Goal: Task Accomplishment & Management: Manage account settings

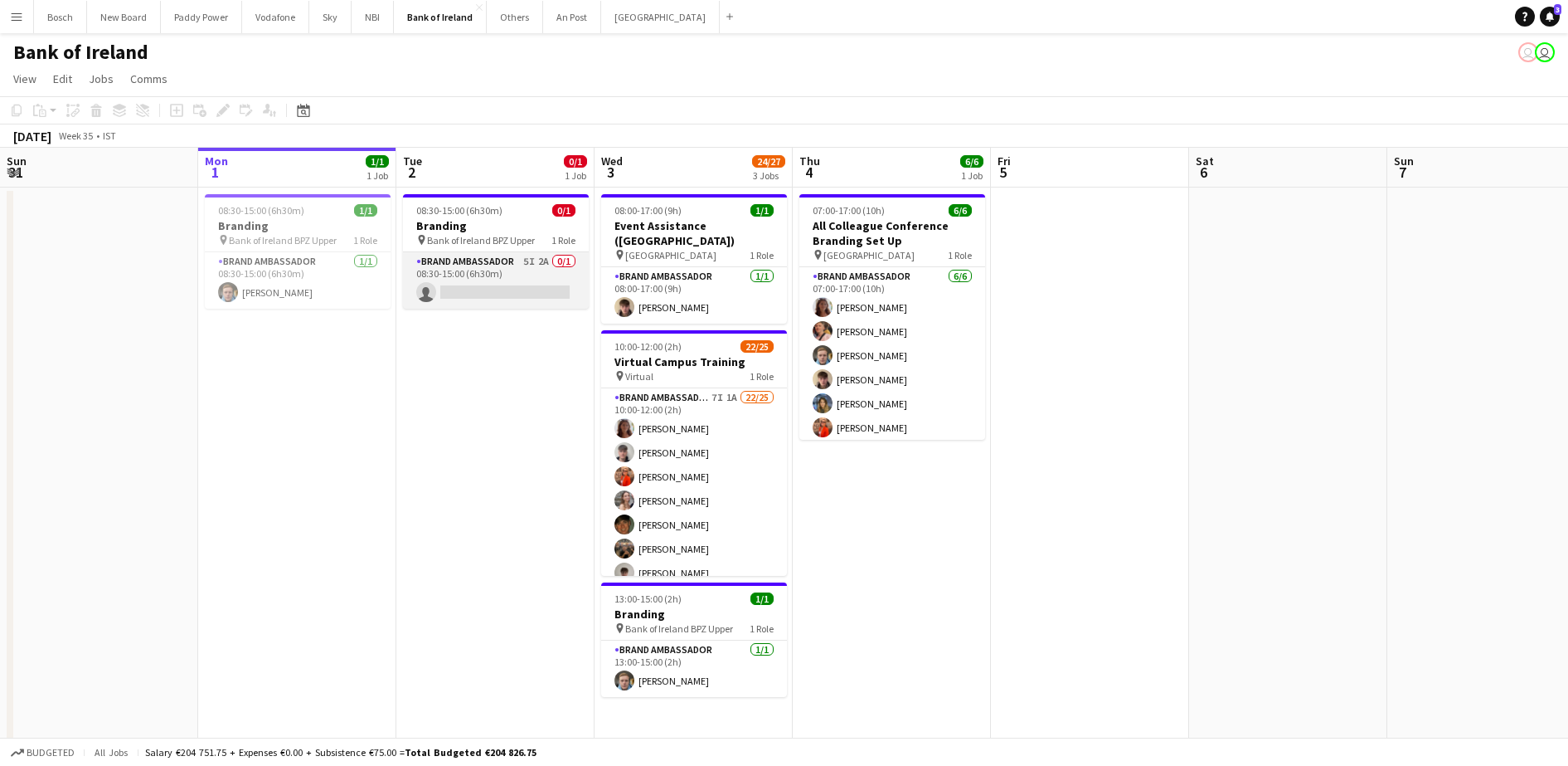
click at [499, 295] on app-card-role "Brand Ambassador 5I 2A 0/1 08:30-15:00 (6h30m) single-neutral-actions" at bounding box center [496, 281] width 186 height 56
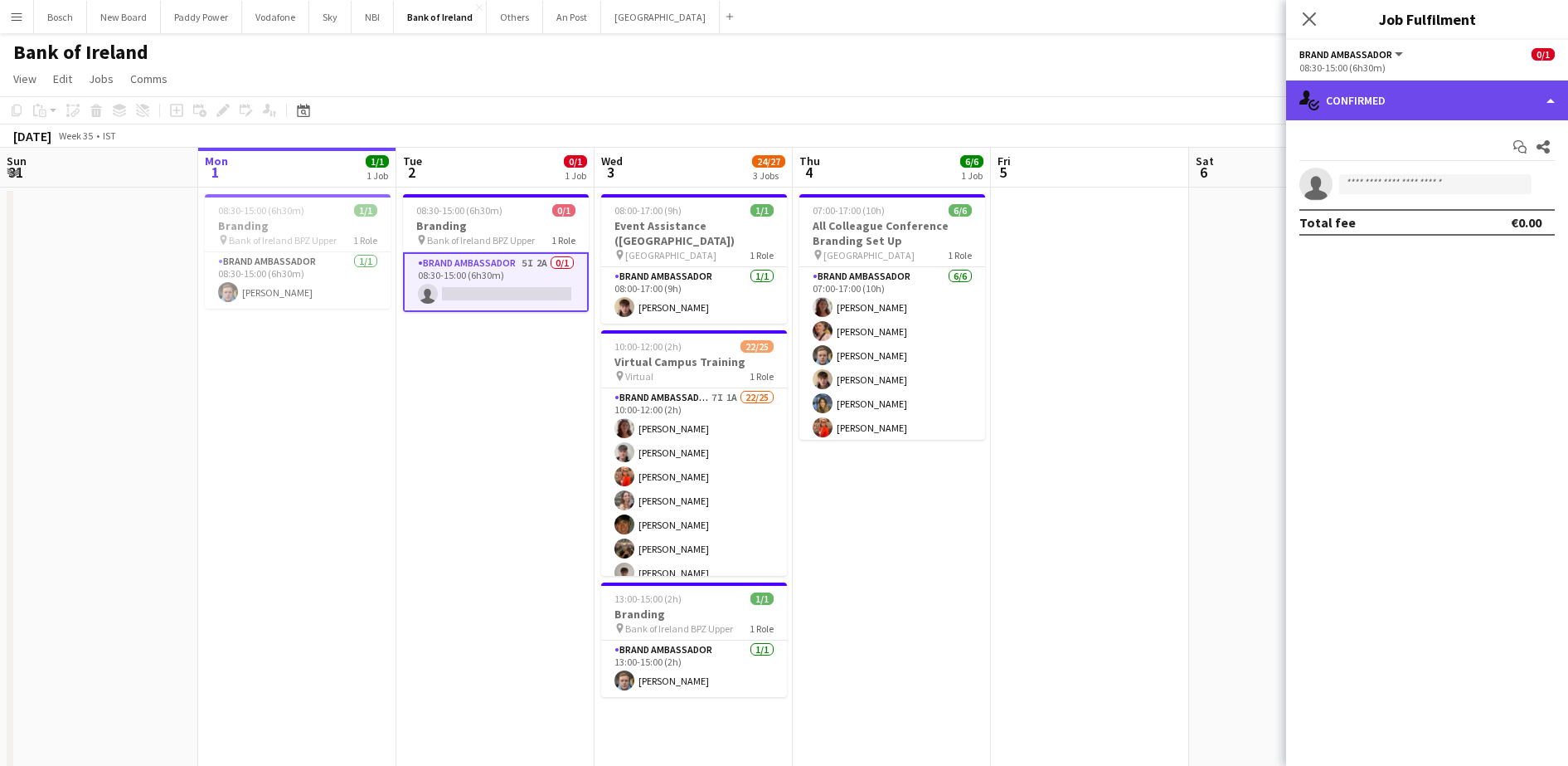
click at [1353, 96] on div "single-neutral-actions-check-2 Confirmed" at bounding box center [1427, 101] width 282 height 40
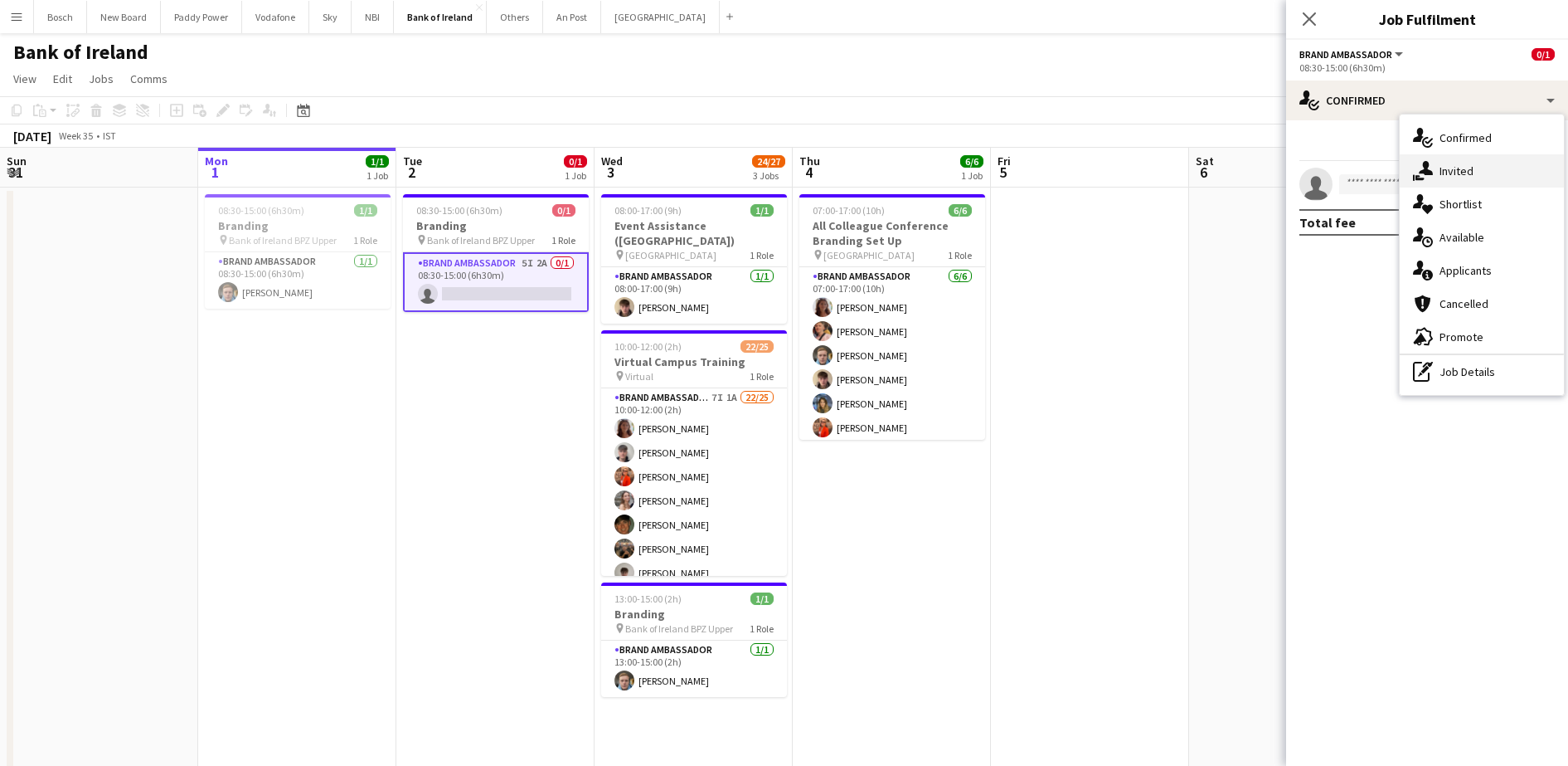
click at [1457, 174] on div "single-neutral-actions-share-1 Invited" at bounding box center [1482, 171] width 164 height 33
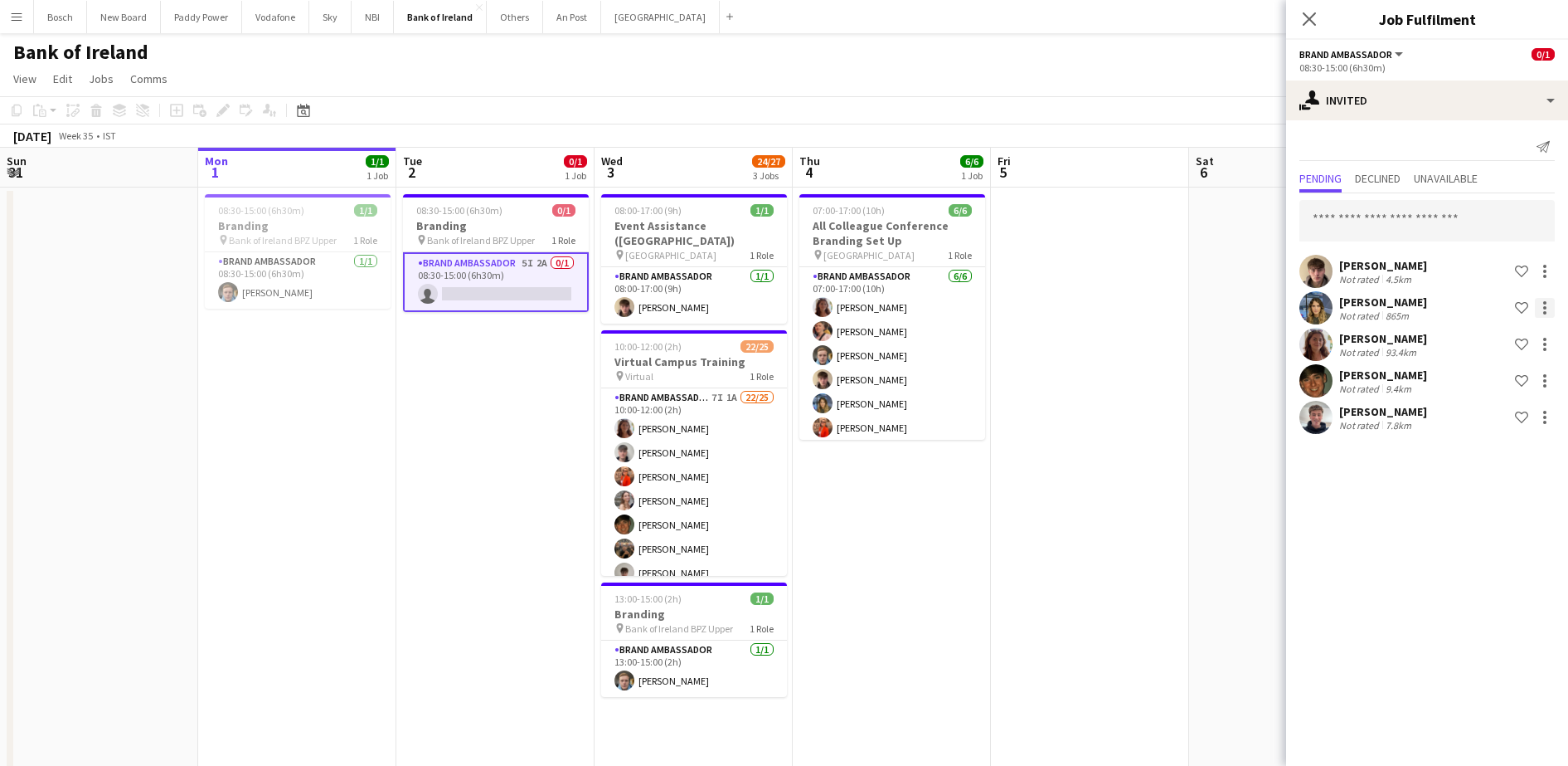
click at [1551, 302] on div at bounding box center [1545, 307] width 20 height 20
click at [1482, 374] on span "Send notification" at bounding box center [1492, 377] width 98 height 14
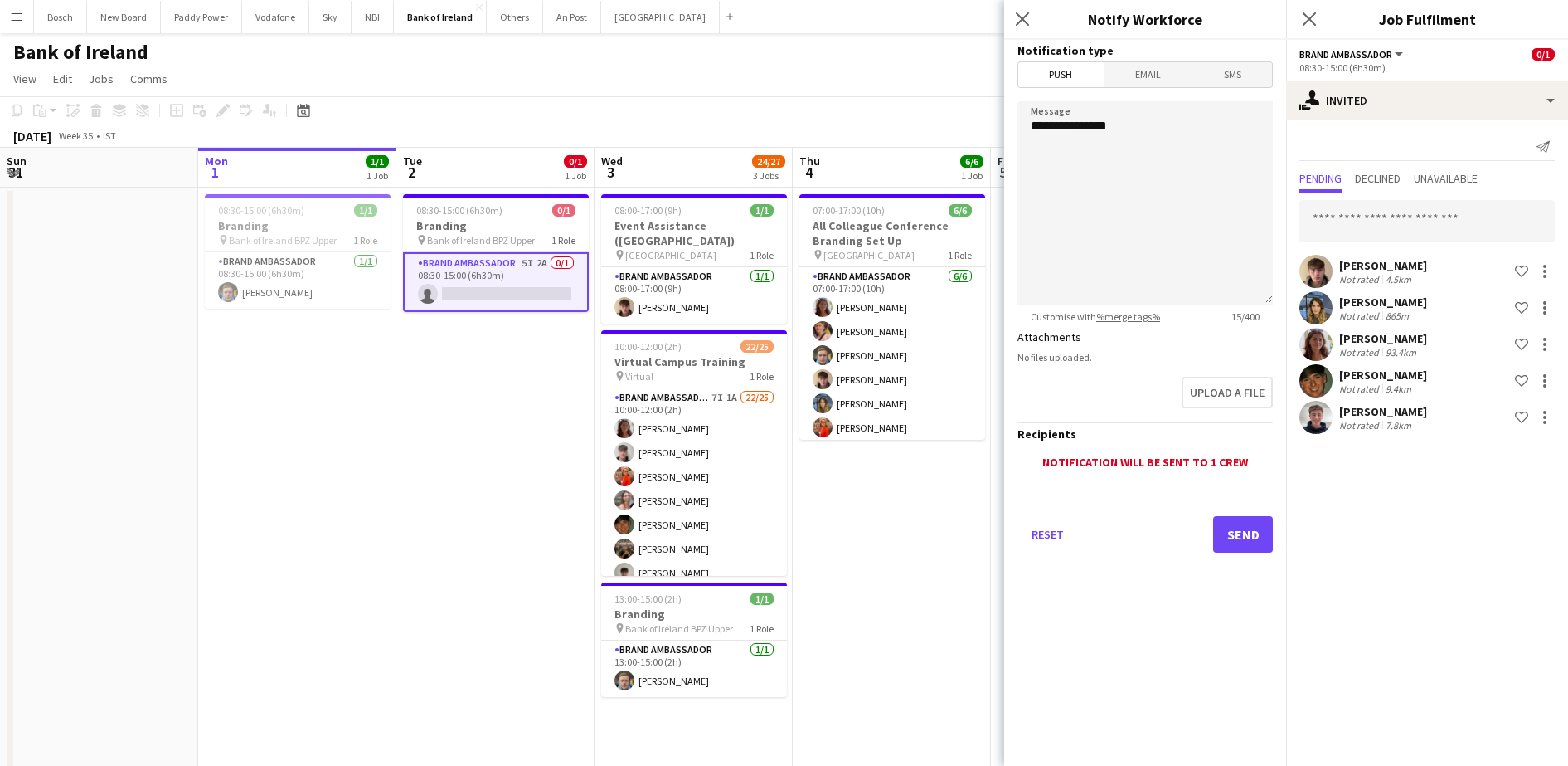
click at [1212, 541] on div "Reset Send" at bounding box center [1145, 541] width 256 height 116
click at [1252, 533] on button "Send" at bounding box center [1243, 534] width 60 height 37
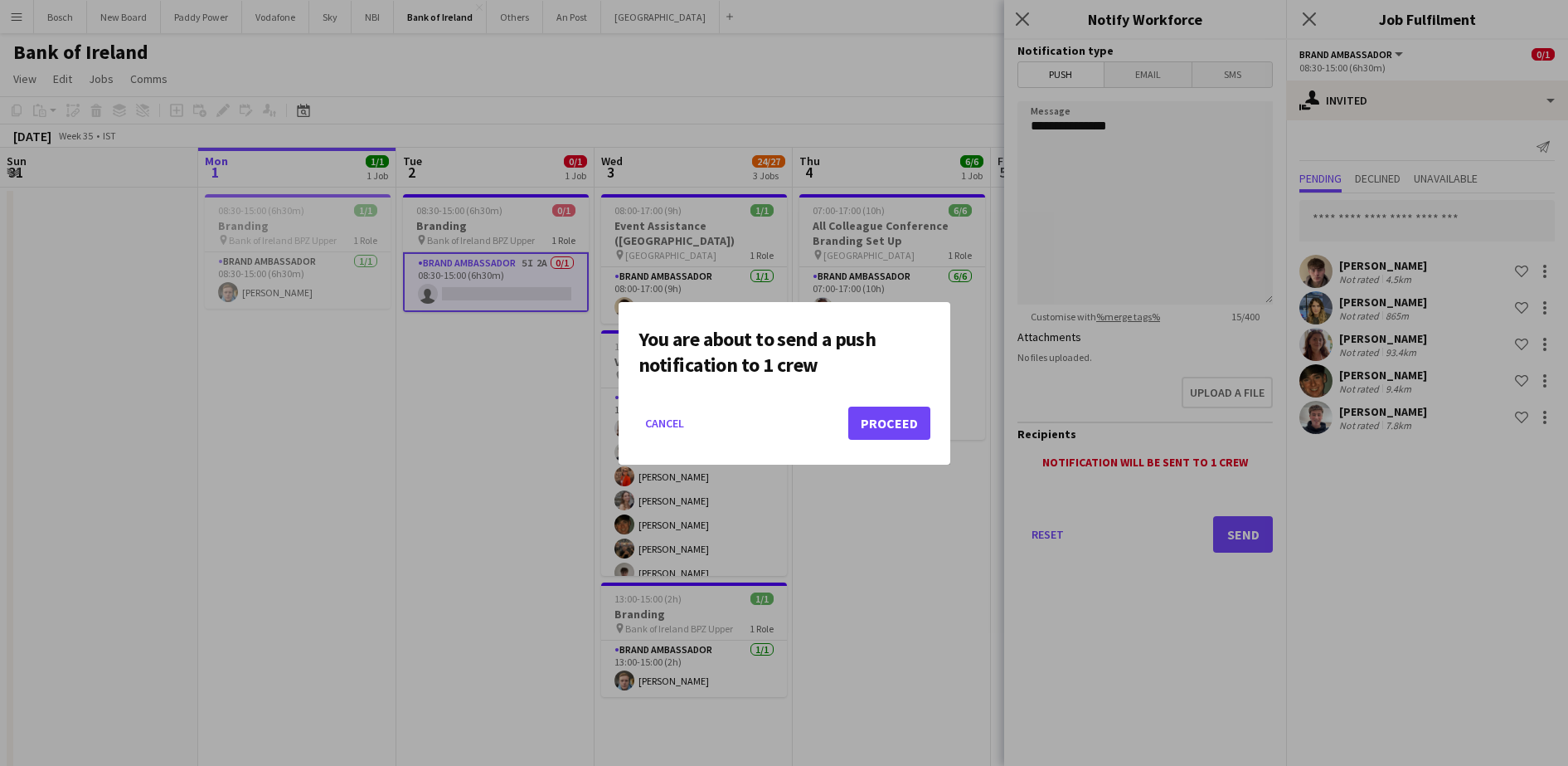
drag, startPoint x: 881, startPoint y: 405, endPoint x: 879, endPoint y: 420, distance: 15.1
click at [879, 420] on mat-dialog-actions "Cancel Proceed" at bounding box center [784, 429] width 292 height 71
click at [879, 420] on button "Proceed" at bounding box center [889, 423] width 82 height 33
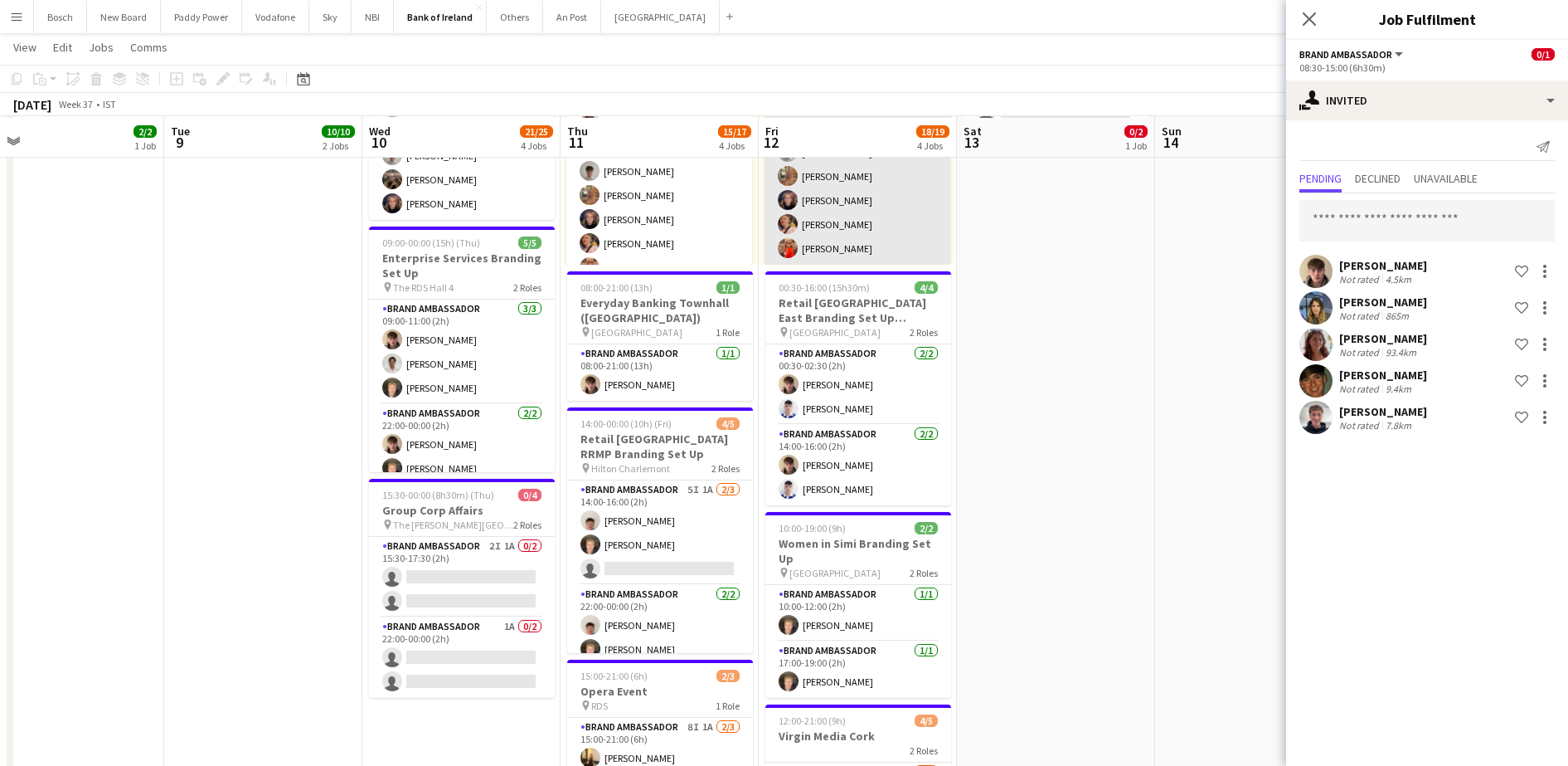
scroll to position [220, 0]
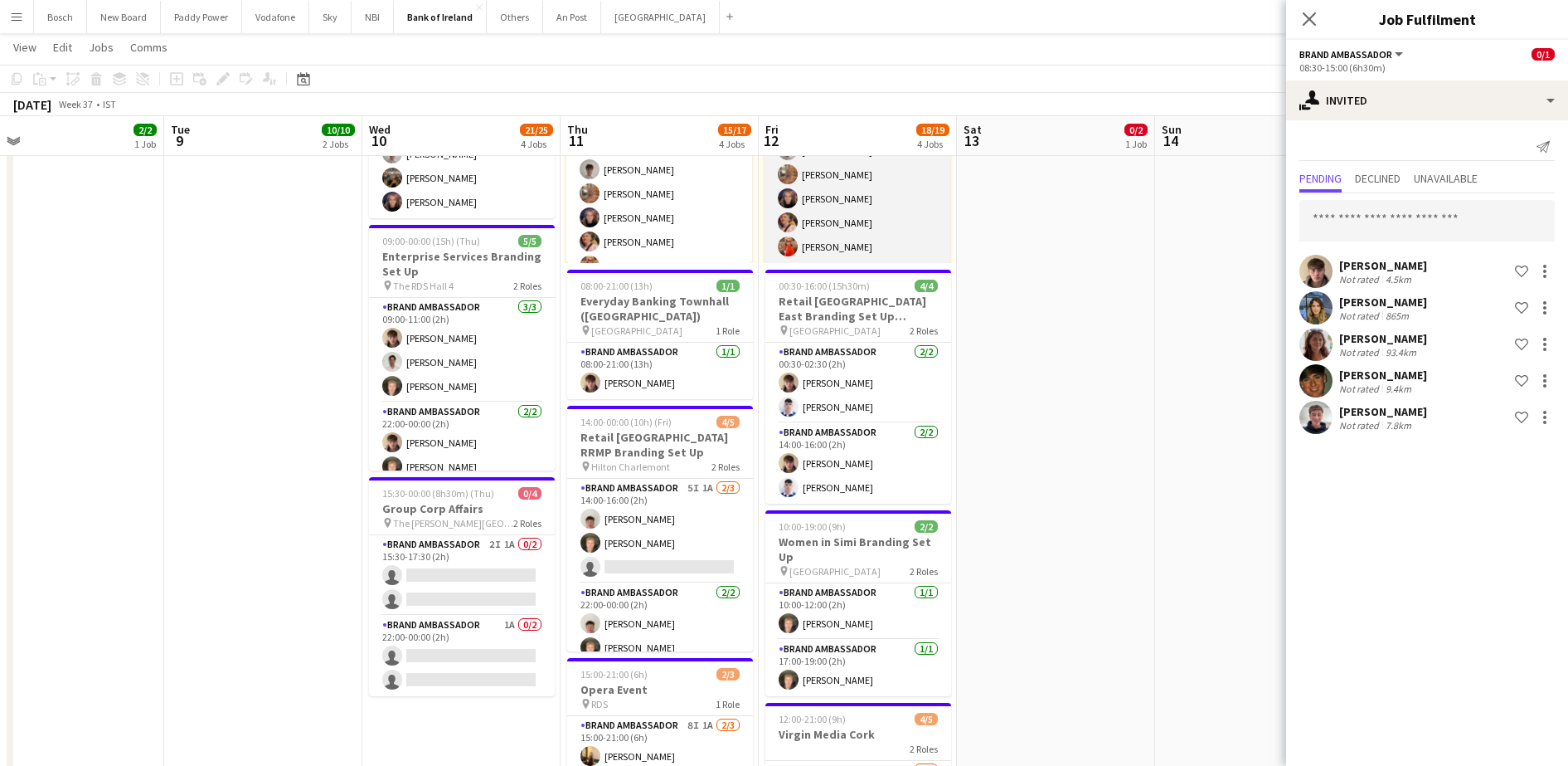
click at [883, 219] on app-card-role "Brand Ambassador [DATE] 08:00-18:00 (10h) [PERSON_NAME] [PERSON_NAME] [PERSON_N…" at bounding box center [858, 150] width 186 height 225
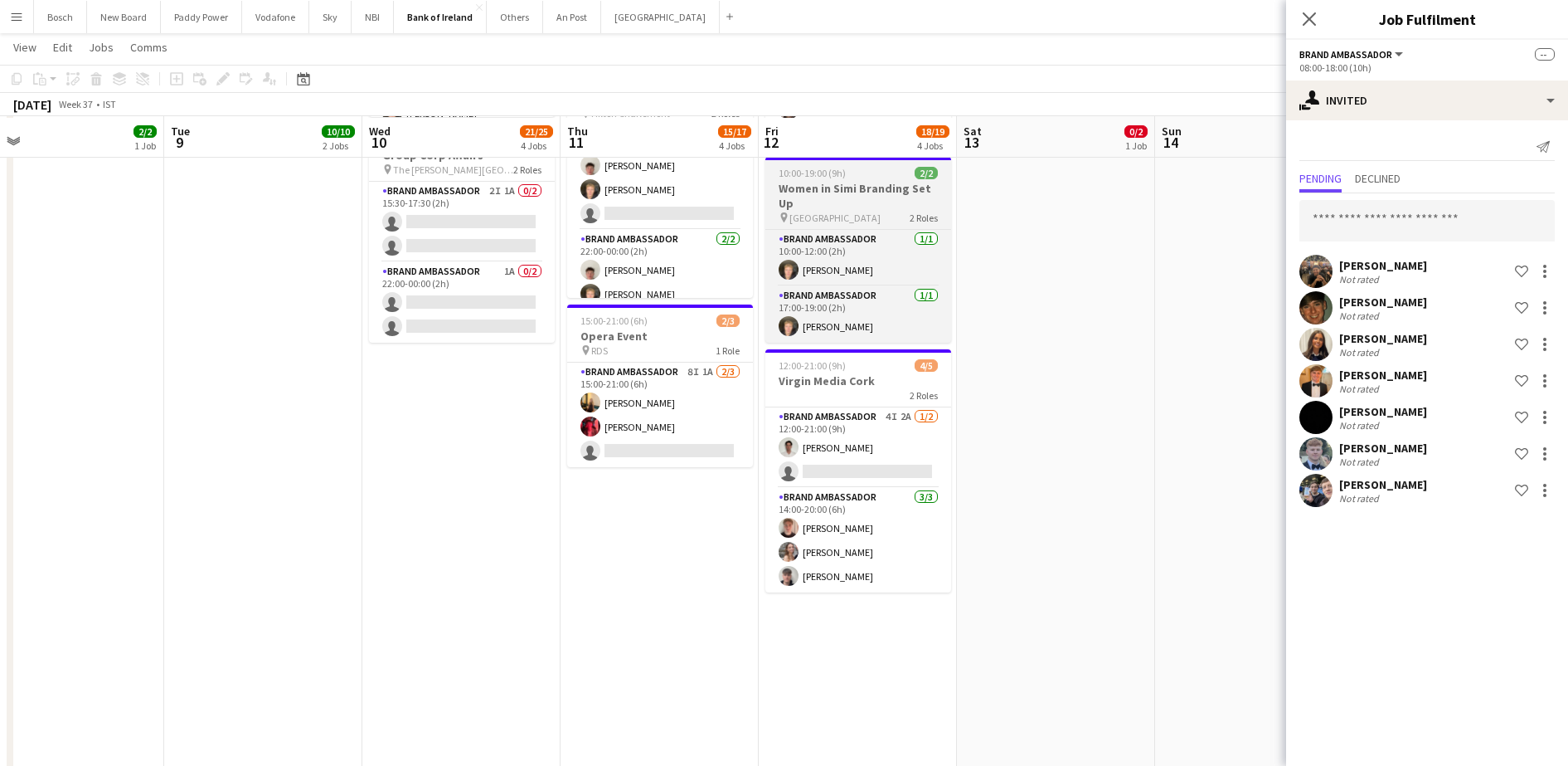
scroll to position [575, 0]
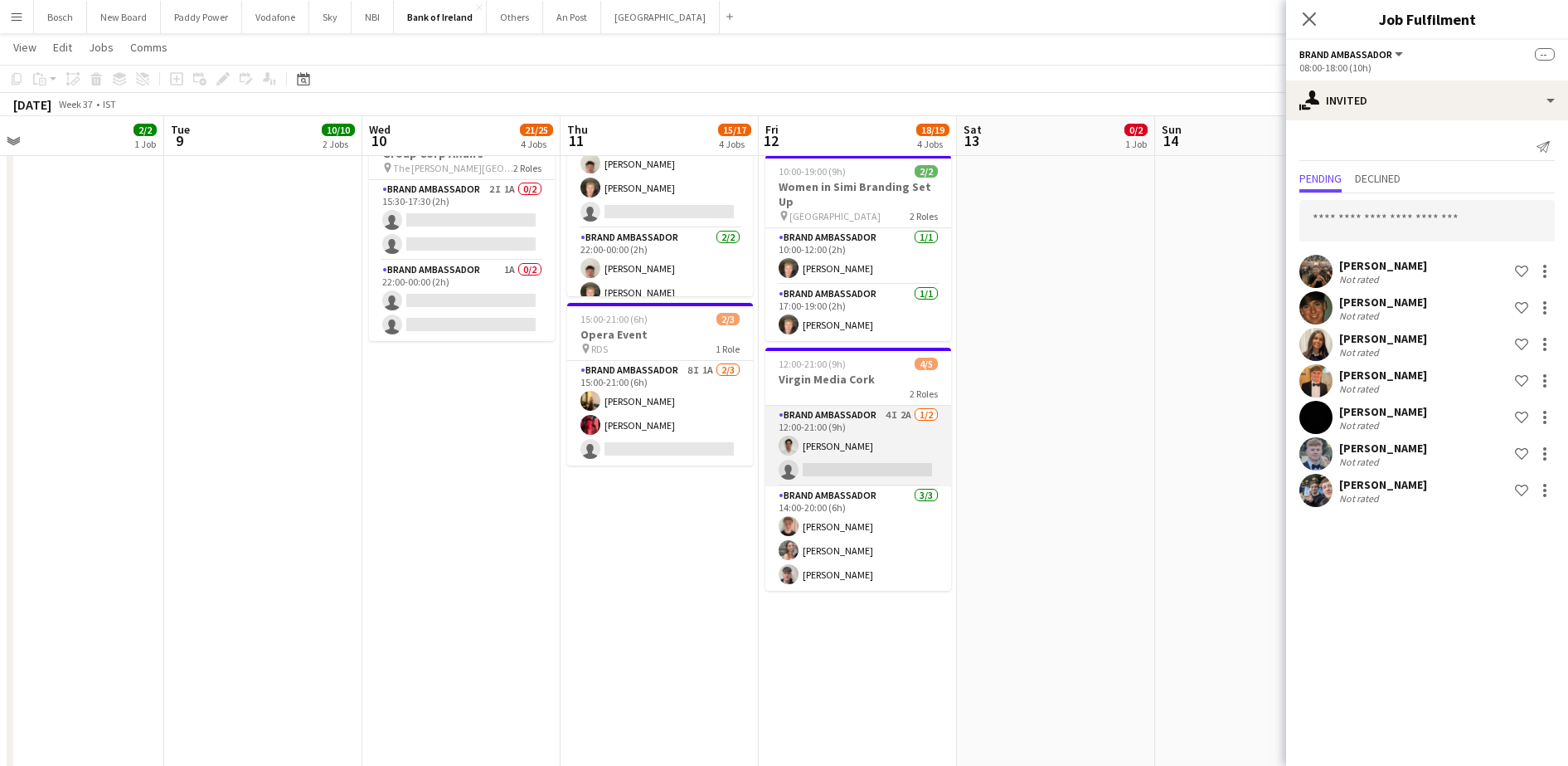
click at [839, 444] on app-card-role "Brand Ambassador 4I 2A [DATE] 12:00-21:00 (9h) [PERSON_NAME] single-neutral-act…" at bounding box center [859, 445] width 186 height 81
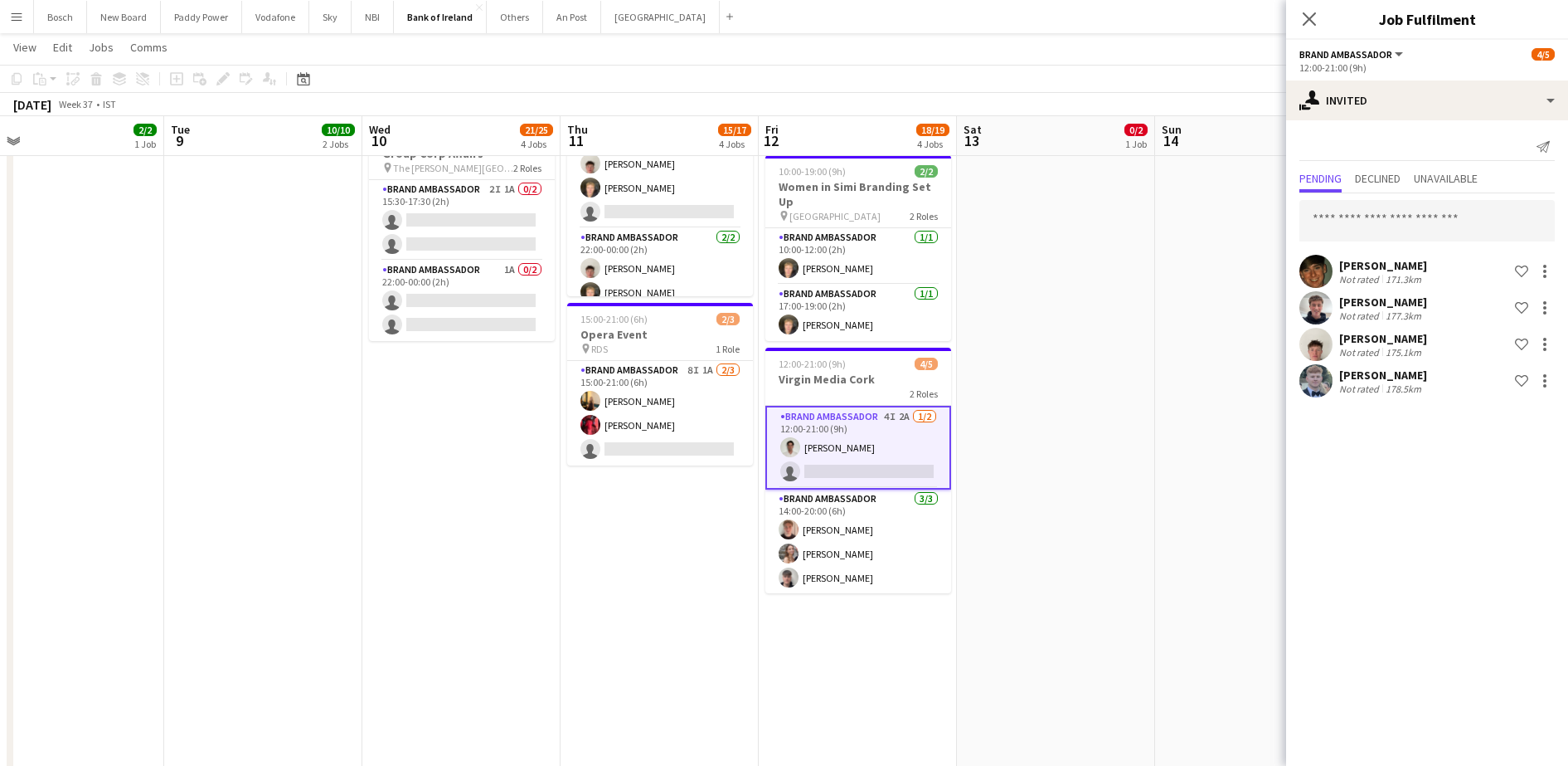
scroll to position [19, 0]
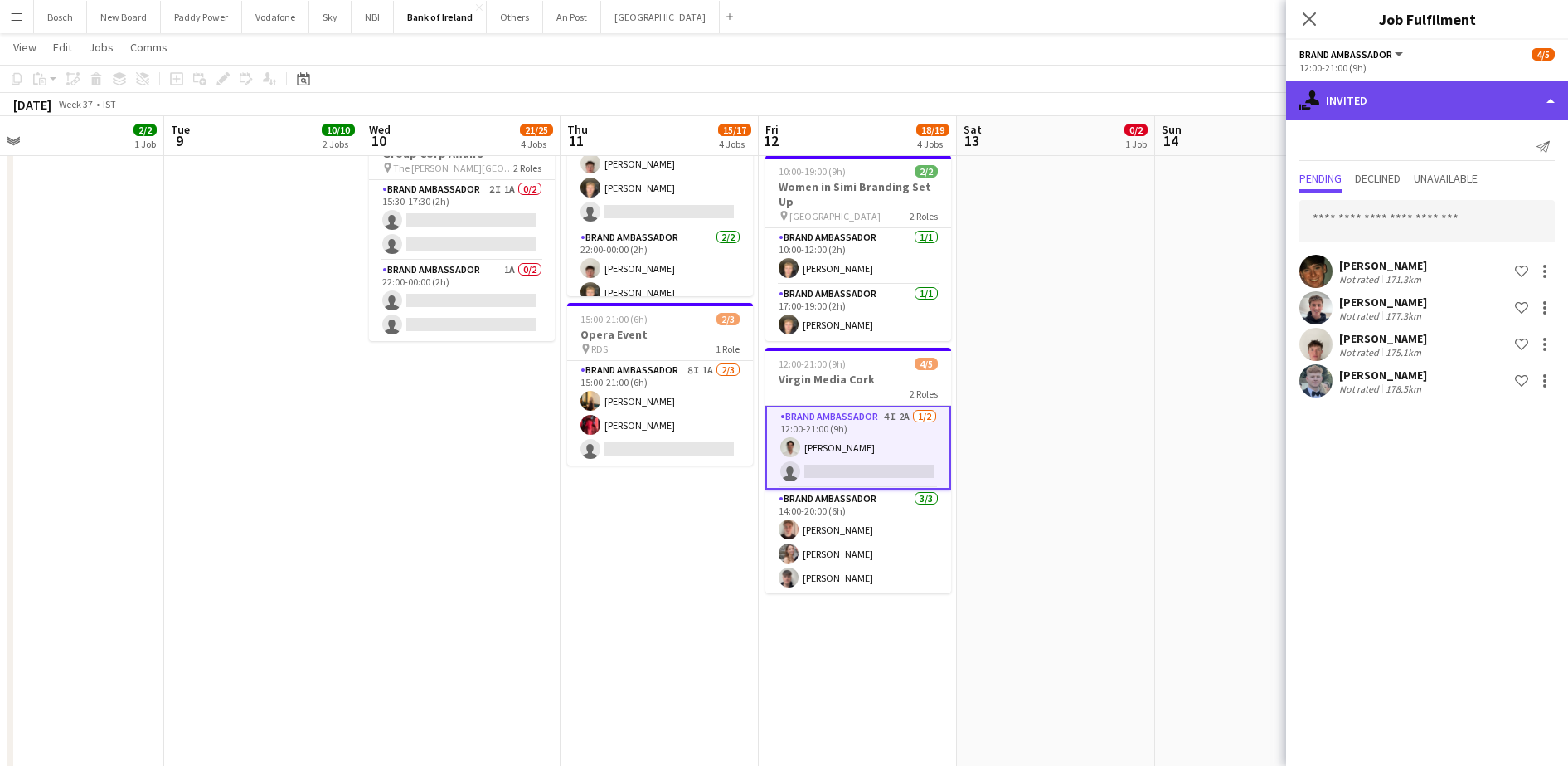
click at [1420, 110] on div "single-neutral-actions-share-1 Invited" at bounding box center [1427, 101] width 282 height 40
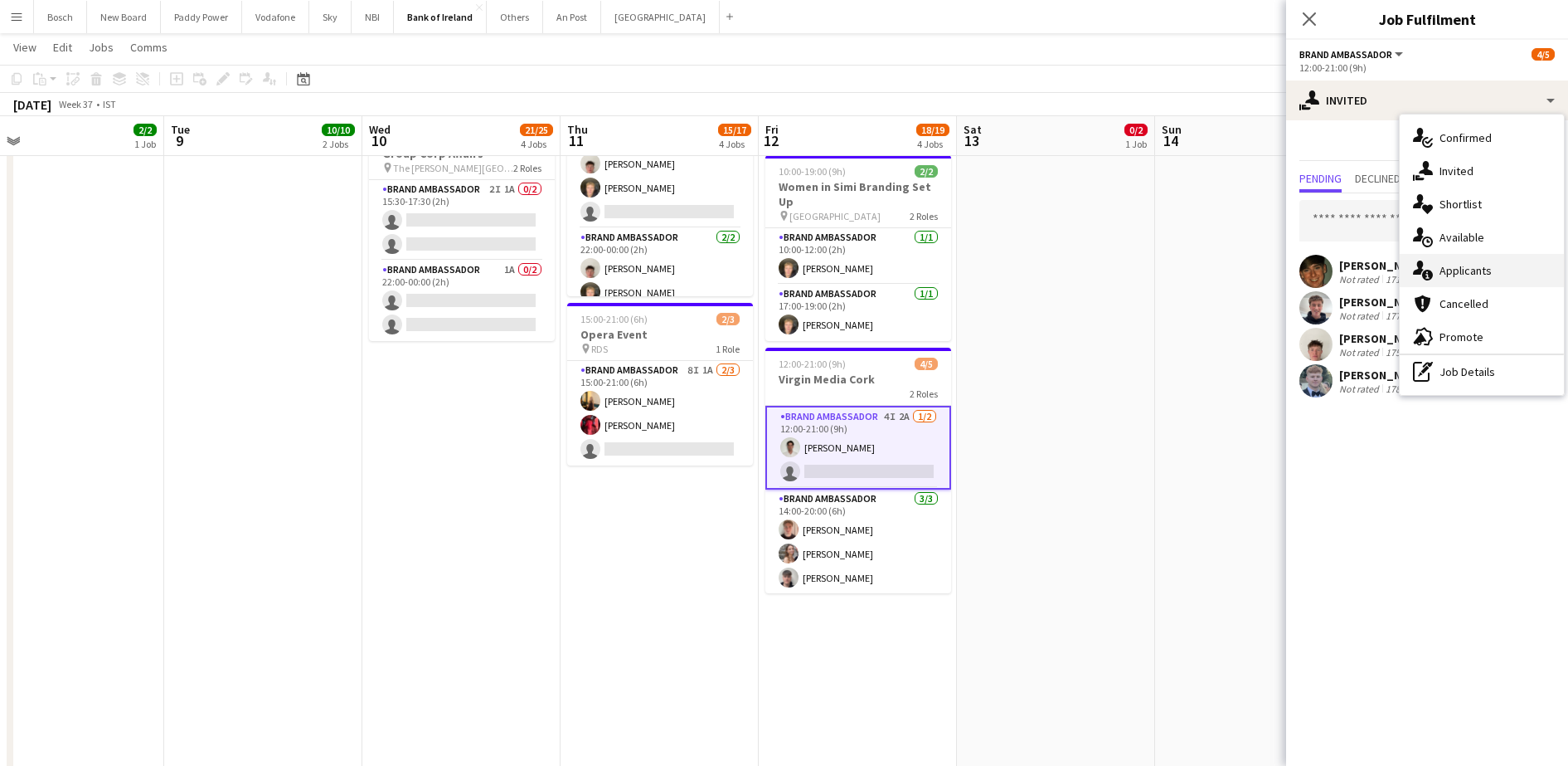
click at [1440, 262] on div "single-neutral-actions-information Applicants" at bounding box center [1482, 271] width 164 height 33
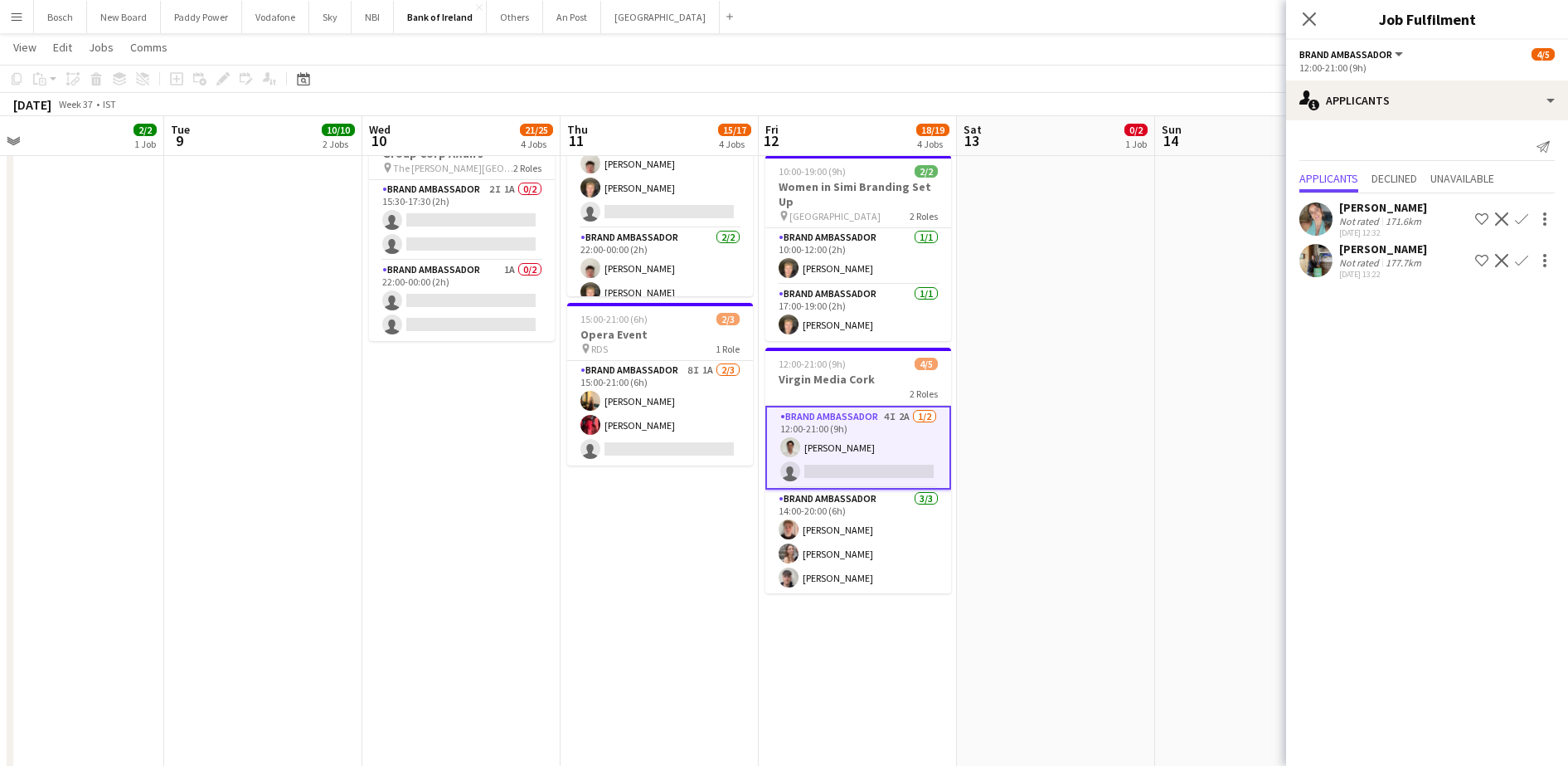
click at [1388, 257] on div "177.7km" at bounding box center [1403, 263] width 42 height 12
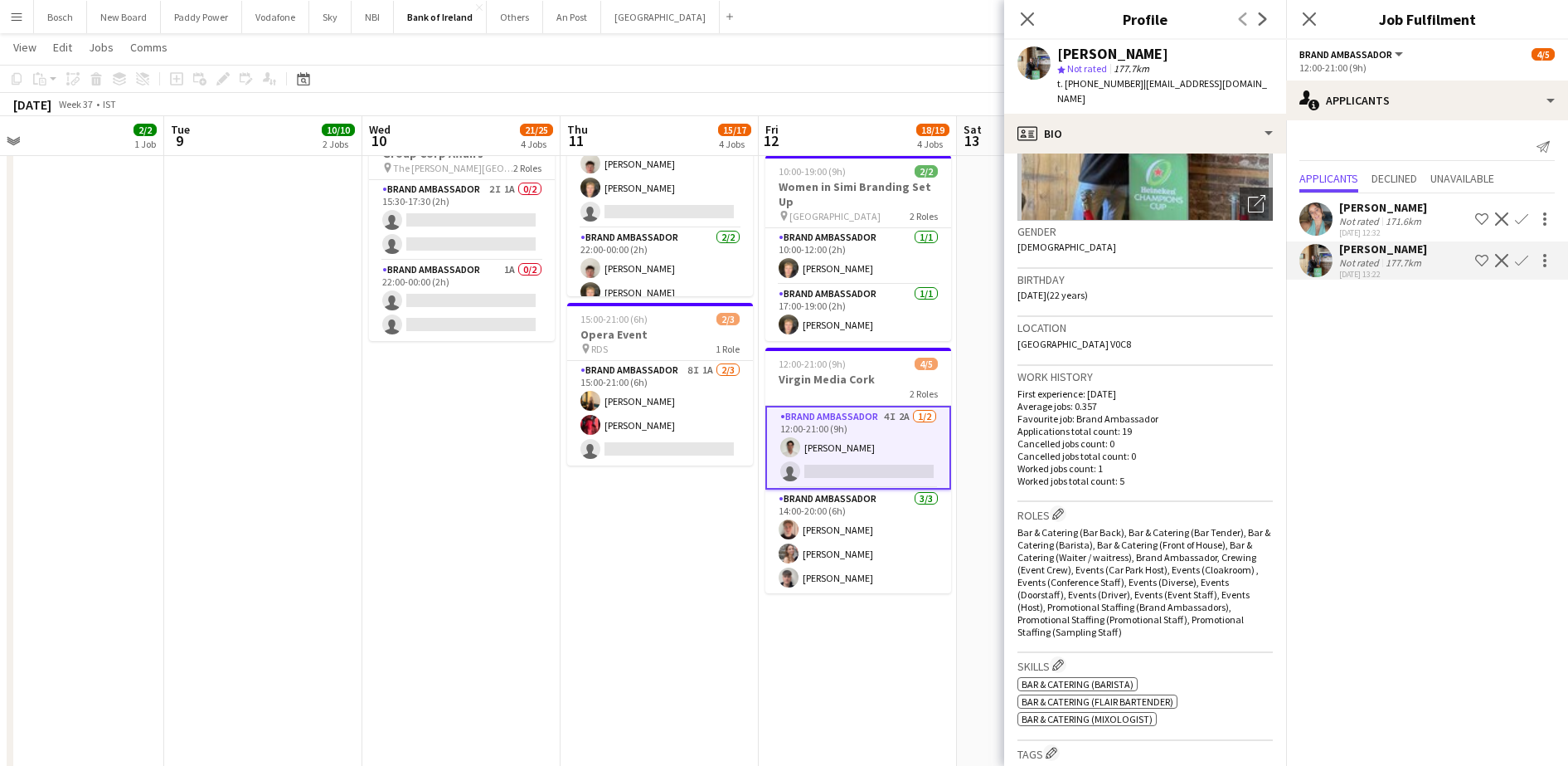
scroll to position [0, 0]
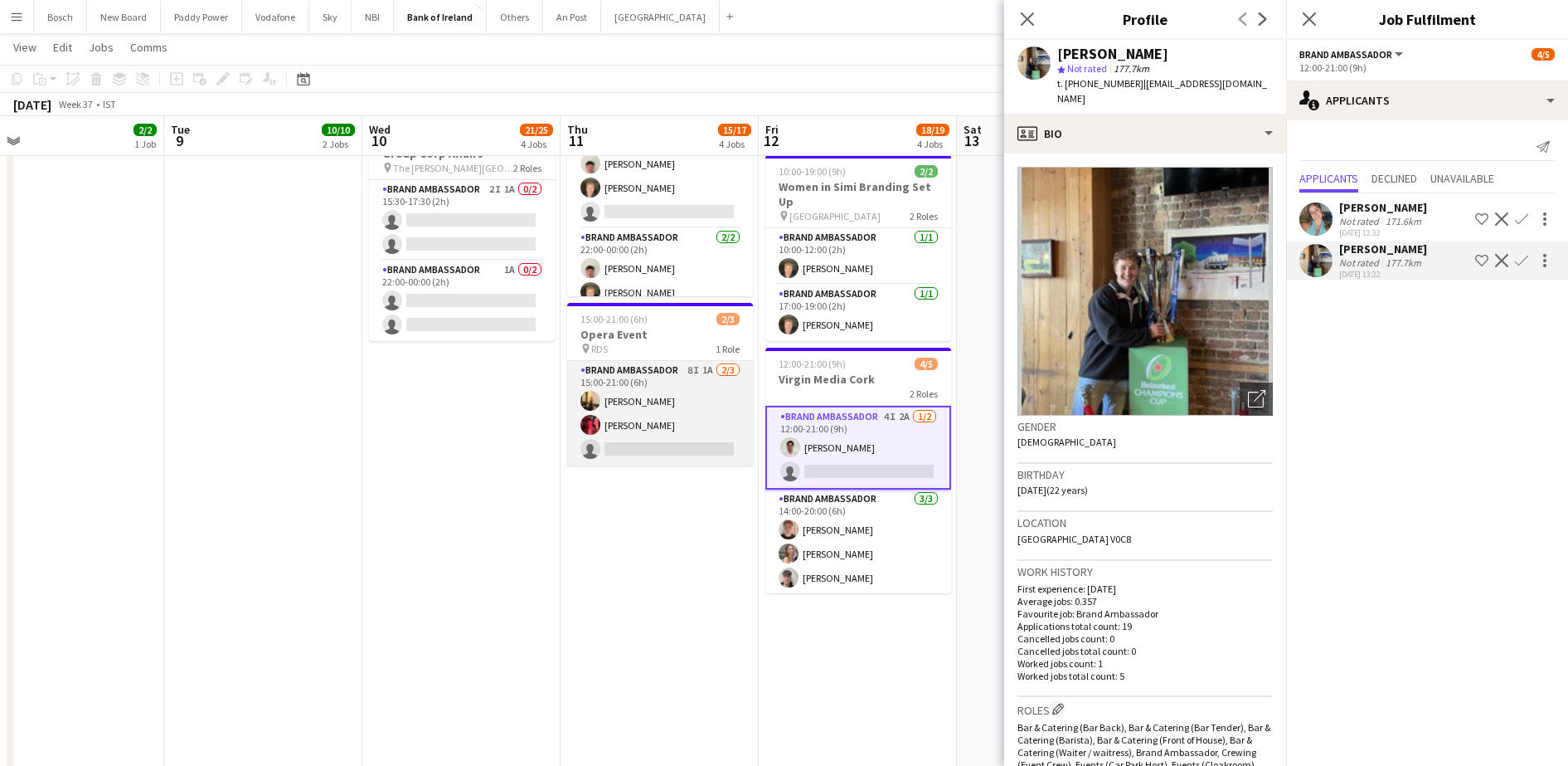
click at [610, 417] on app-card-role "Brand Ambassador 8I 1A [DATE] 15:00-21:00 (6h) [PERSON_NAME] [PERSON_NAME] sing…" at bounding box center [660, 413] width 186 height 105
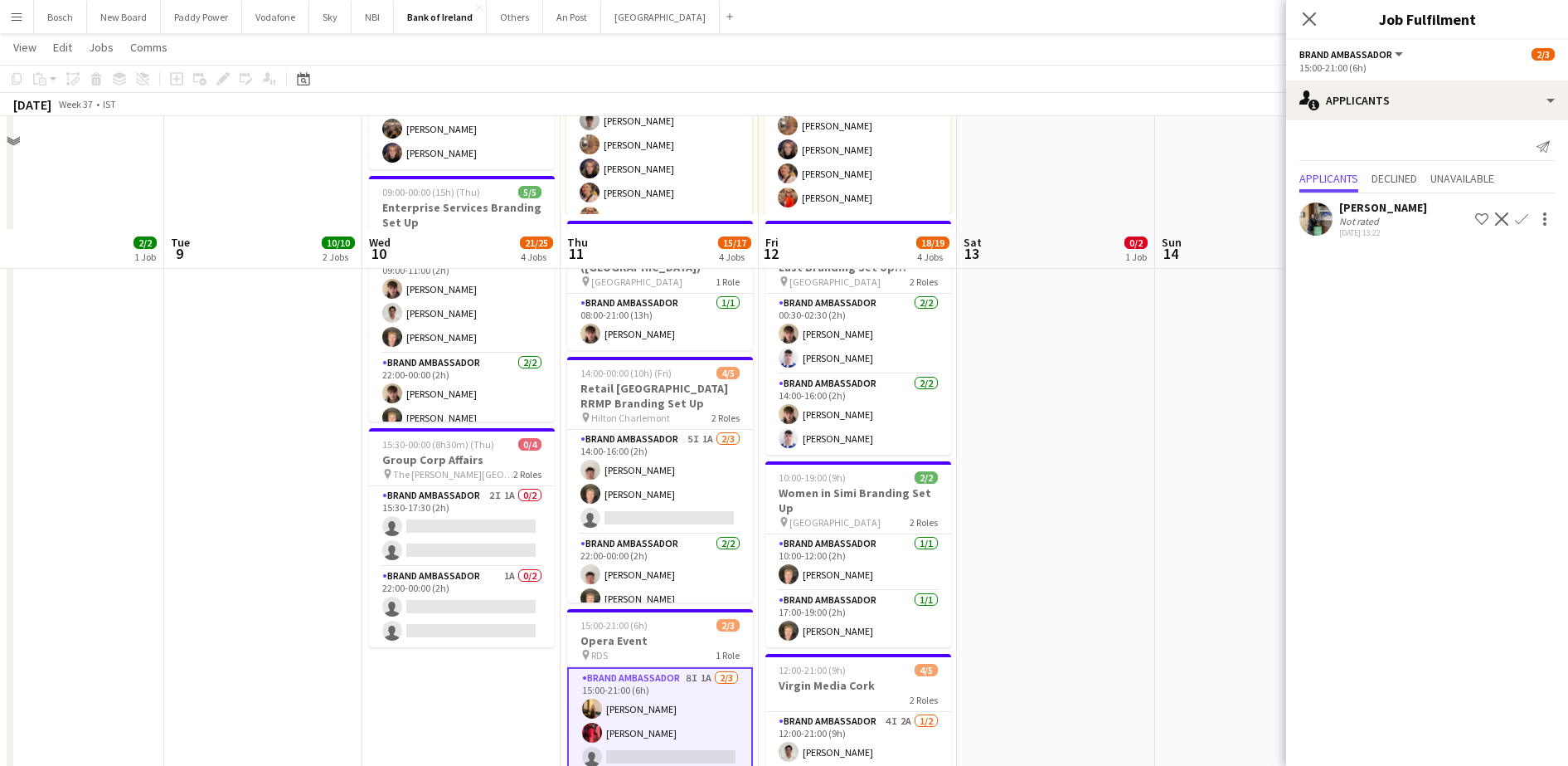
scroll to position [264, 0]
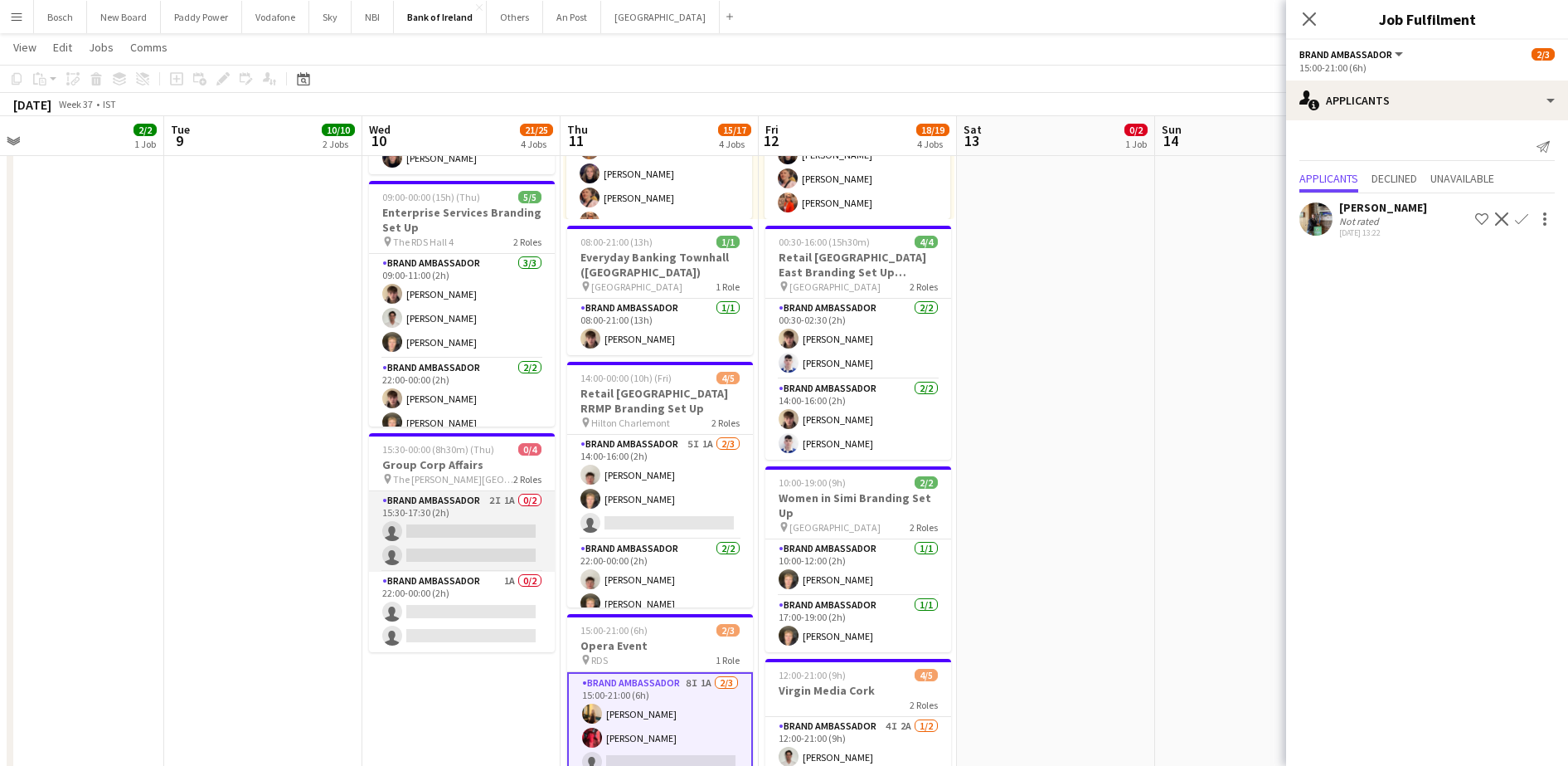
click at [381, 503] on app-card-role "Brand Ambassador 2I 1A 0/2 15:30-17:30 (2h) single-neutral-actions single-neutr…" at bounding box center [462, 531] width 186 height 81
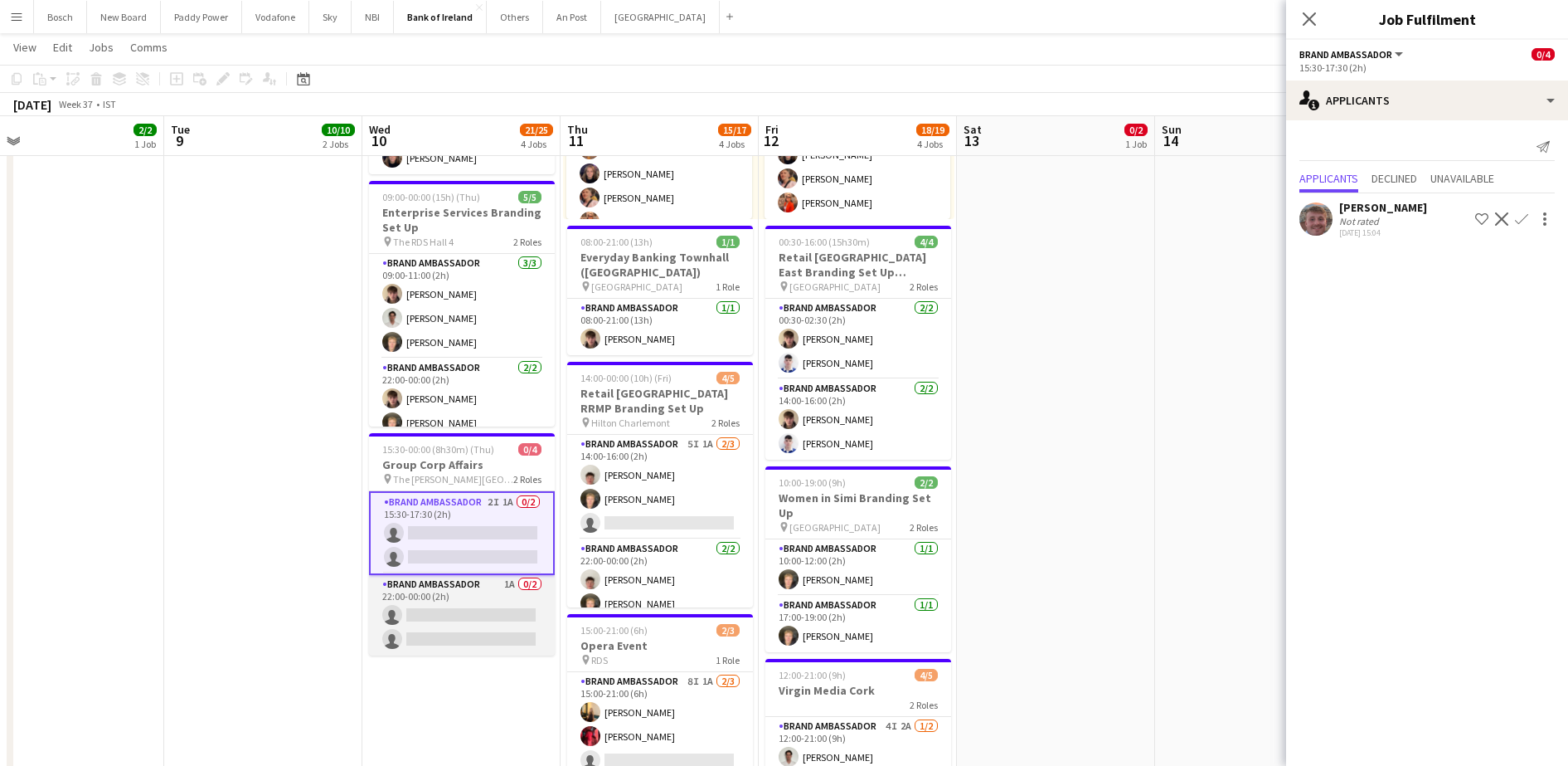
click at [447, 621] on app-card-role "Brand Ambassador 1A 0/2 22:00-00:00 (2h) single-neutral-actions single-neutral-…" at bounding box center [462, 615] width 186 height 81
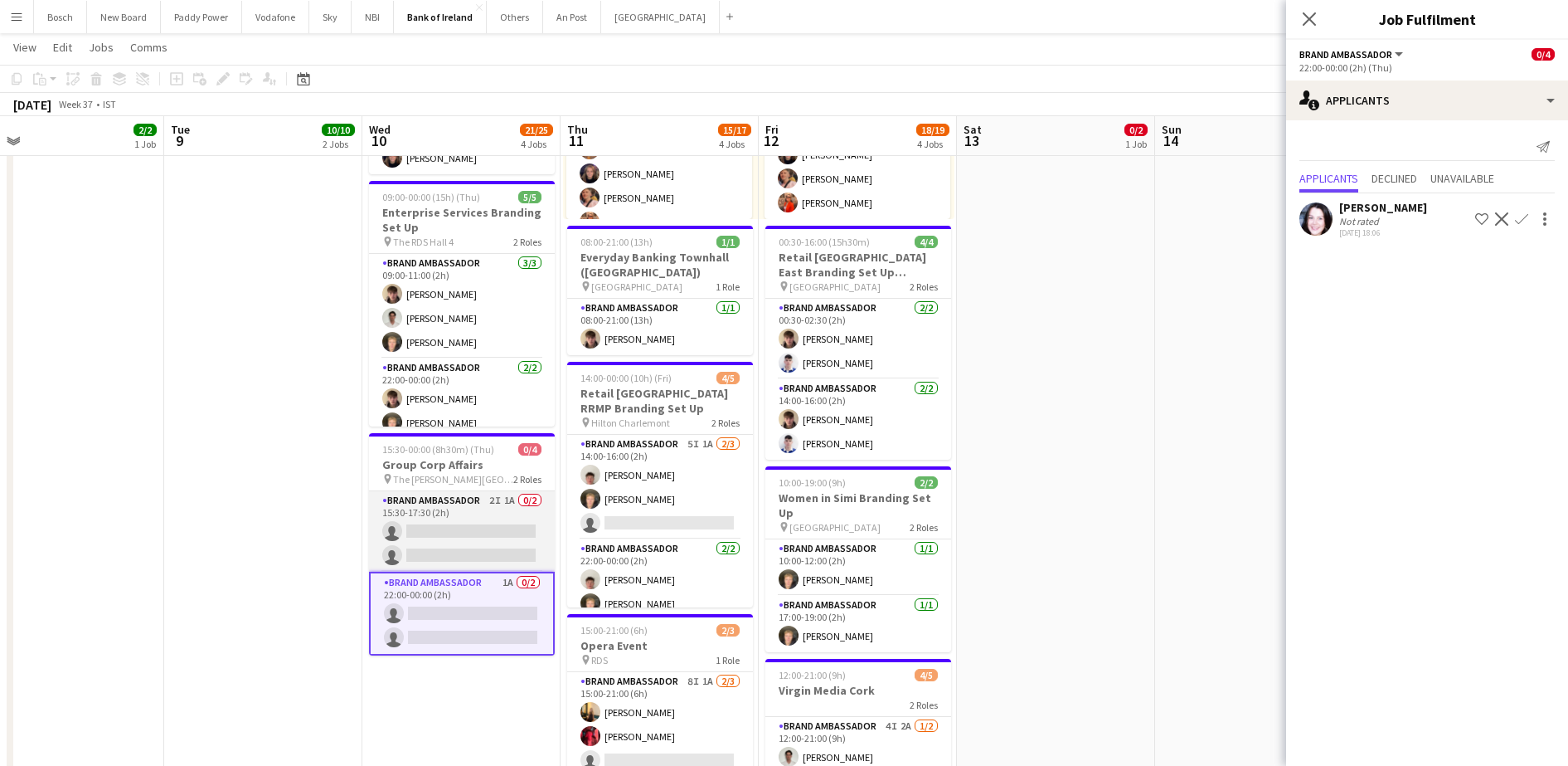
click at [456, 534] on app-card-role "Brand Ambassador 2I 1A 0/2 15:30-17:30 (2h) single-neutral-actions single-neutr…" at bounding box center [462, 531] width 186 height 81
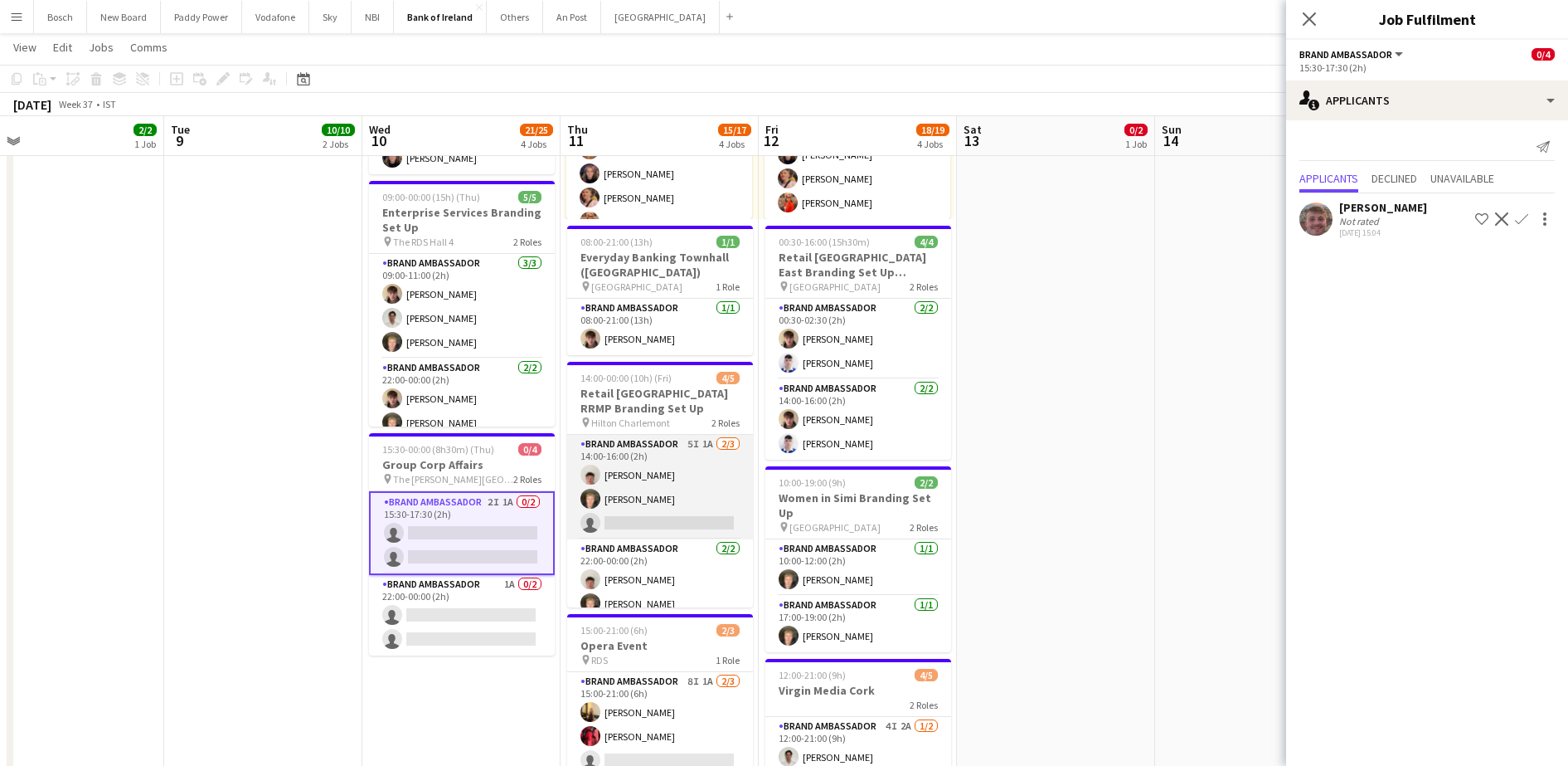
click at [693, 484] on app-card-role "Brand Ambassador 5I 1A [DATE] 14:00-16:00 (2h) [PERSON_NAME] [PERSON_NAME] sing…" at bounding box center [660, 487] width 186 height 105
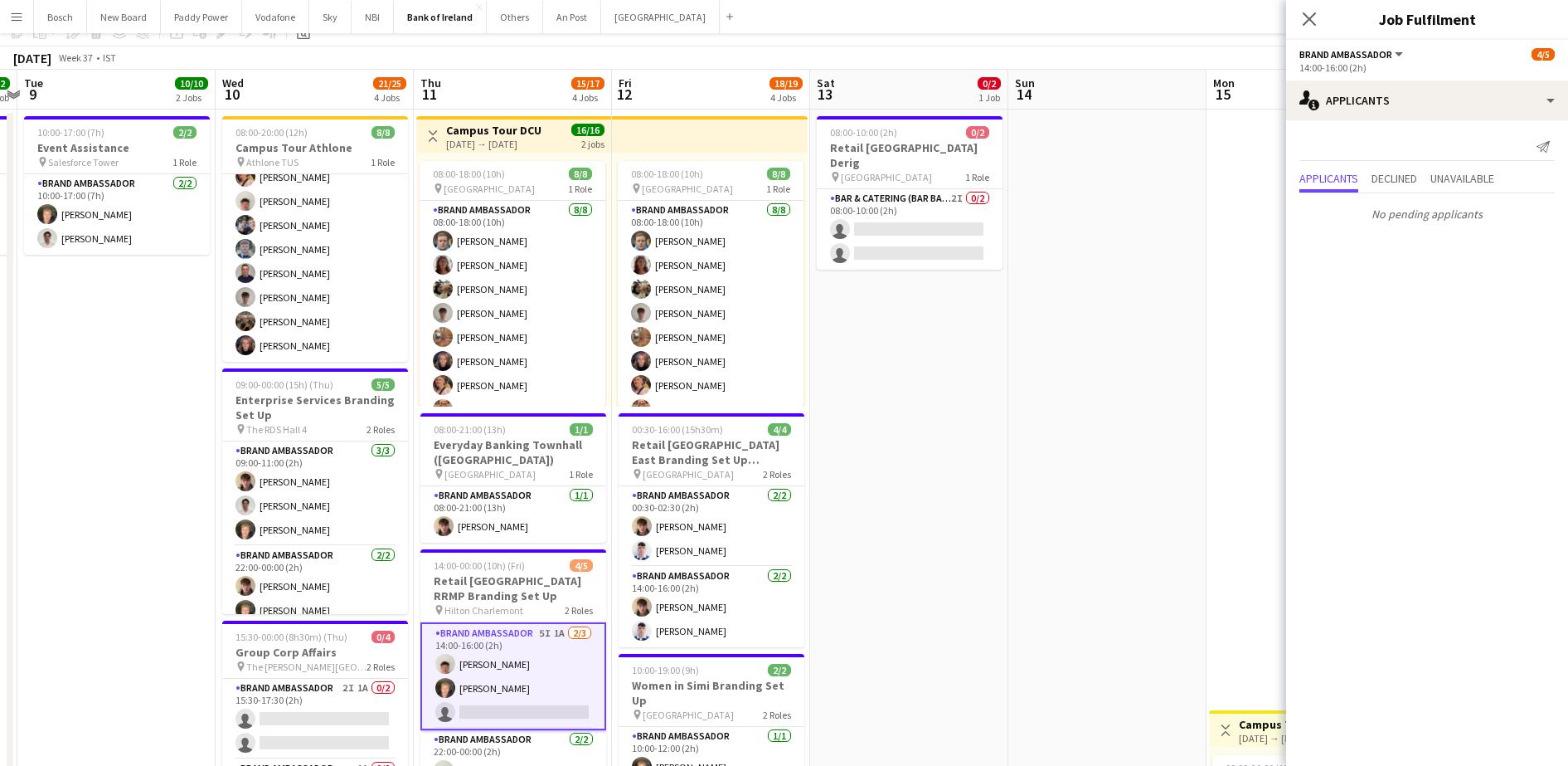
scroll to position [0, 0]
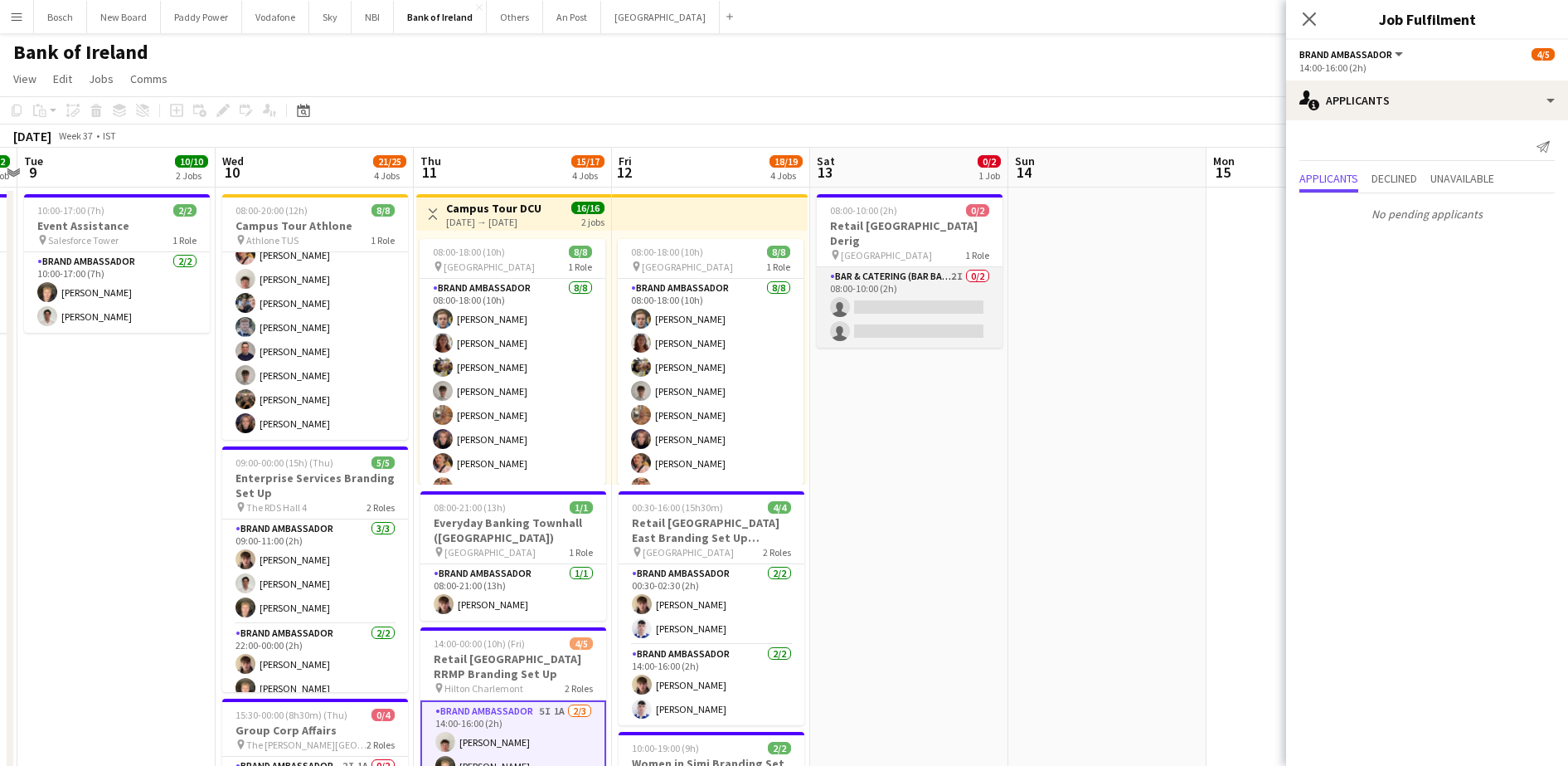
click at [933, 282] on app-card-role "Bar & Catering (Bar Back) 2I 0/2 08:00-10:00 (2h) single-neutral-actions single…" at bounding box center [910, 307] width 186 height 81
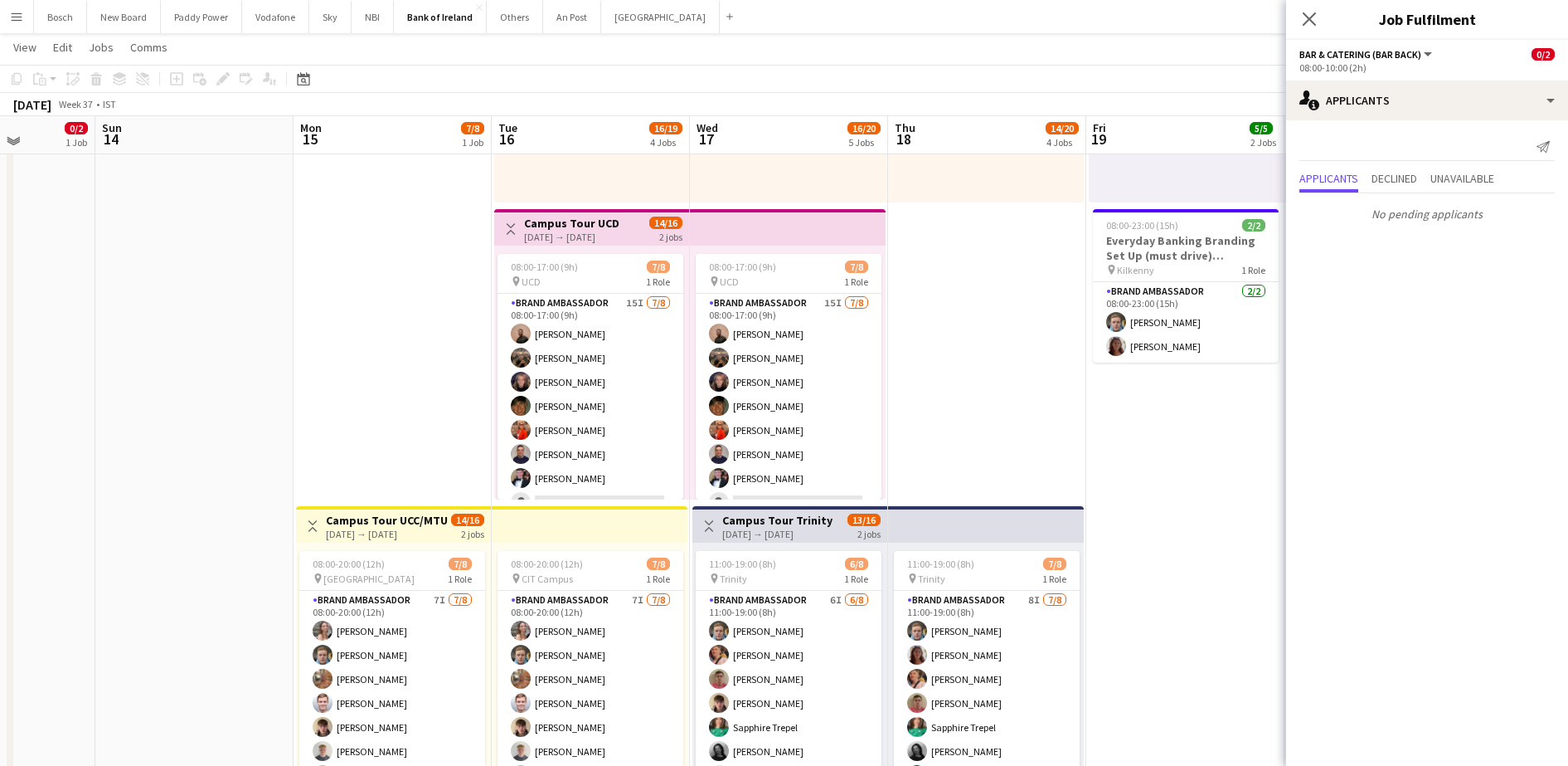
scroll to position [281, 0]
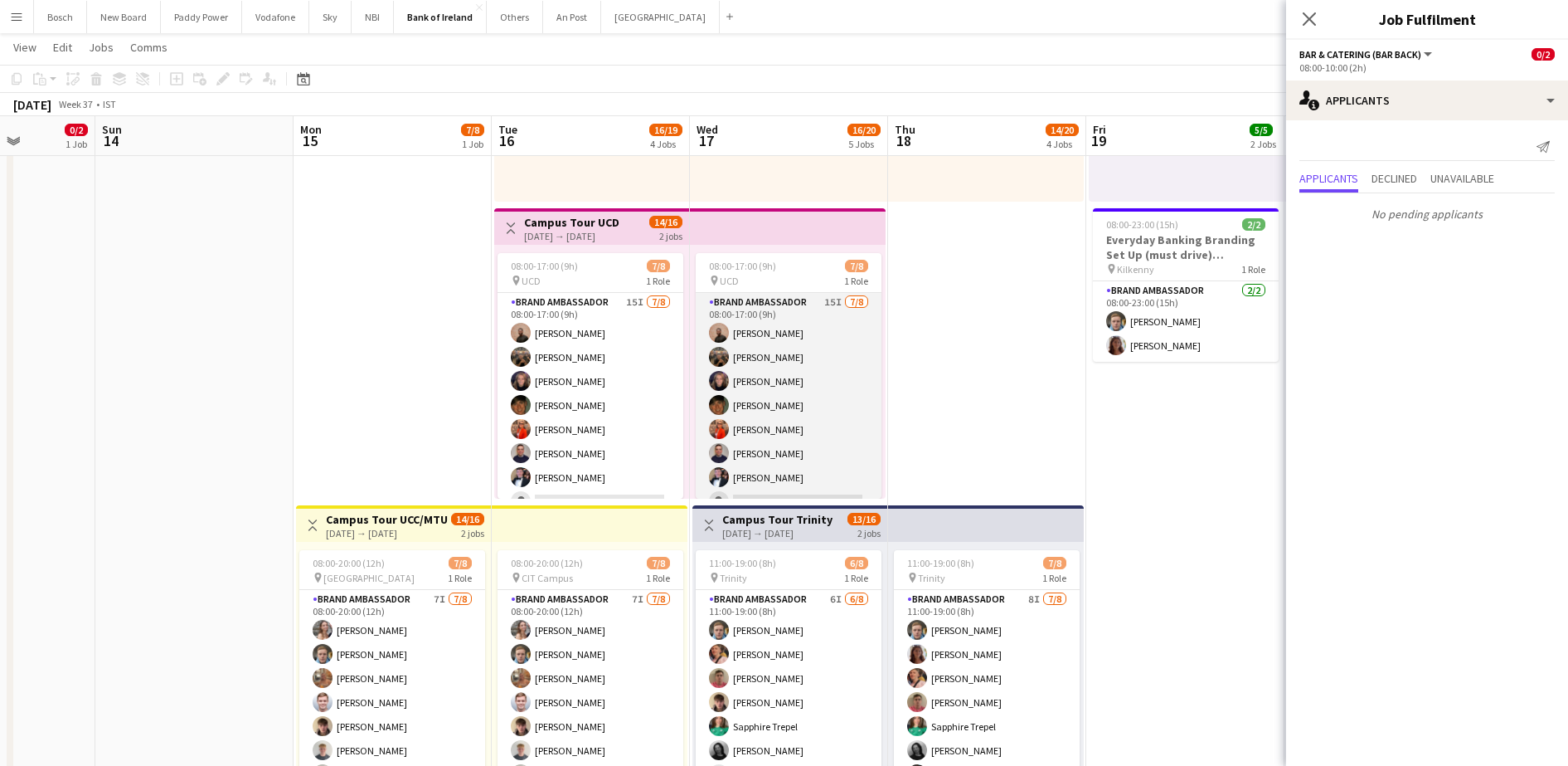
click at [733, 388] on app-card-role "Brand Ambassador 15I [DATE] 08:00-17:00 (9h) [PERSON_NAME] [PERSON_NAME] Cramol…" at bounding box center [789, 405] width 186 height 225
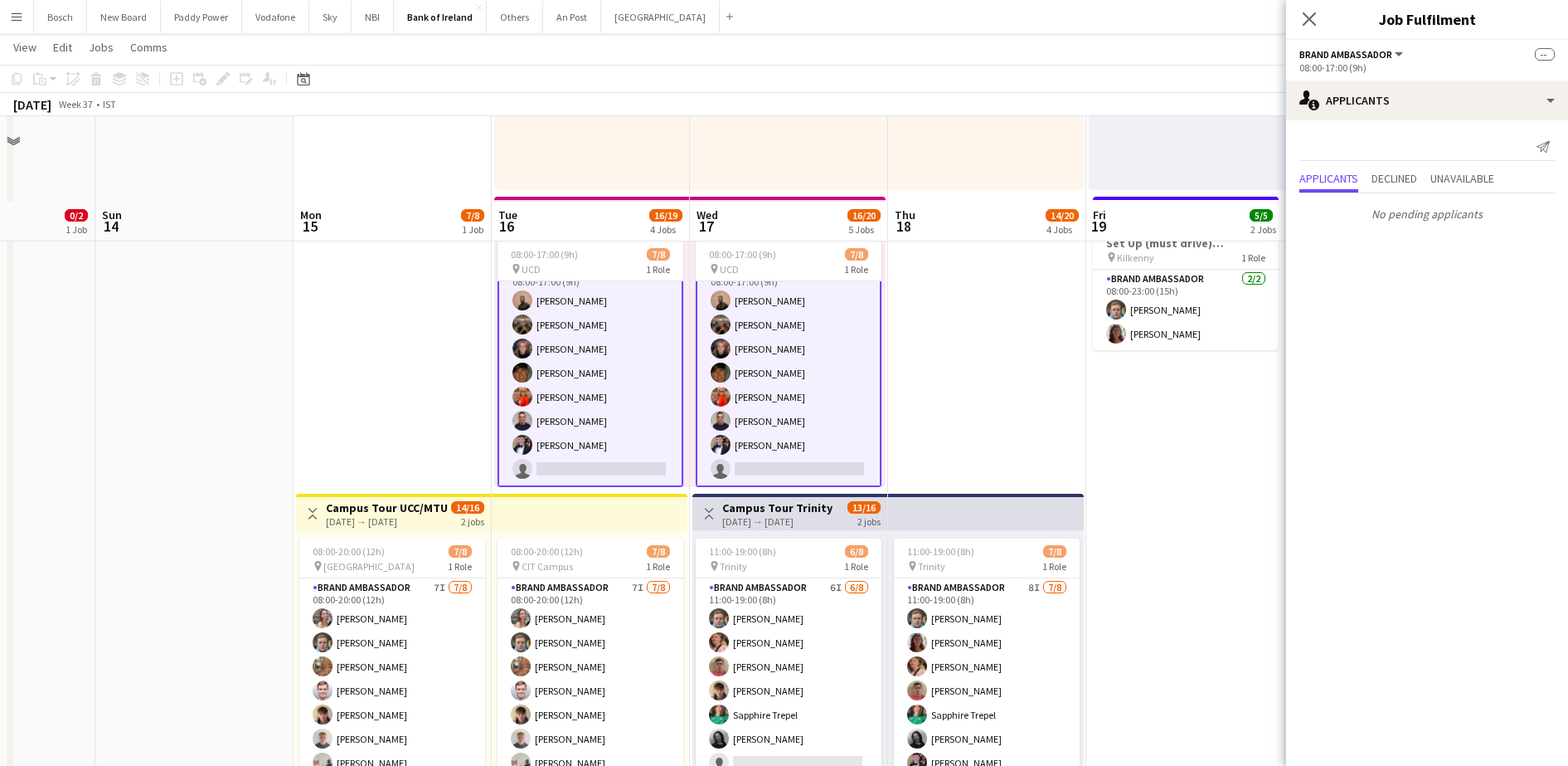
scroll to position [388, 0]
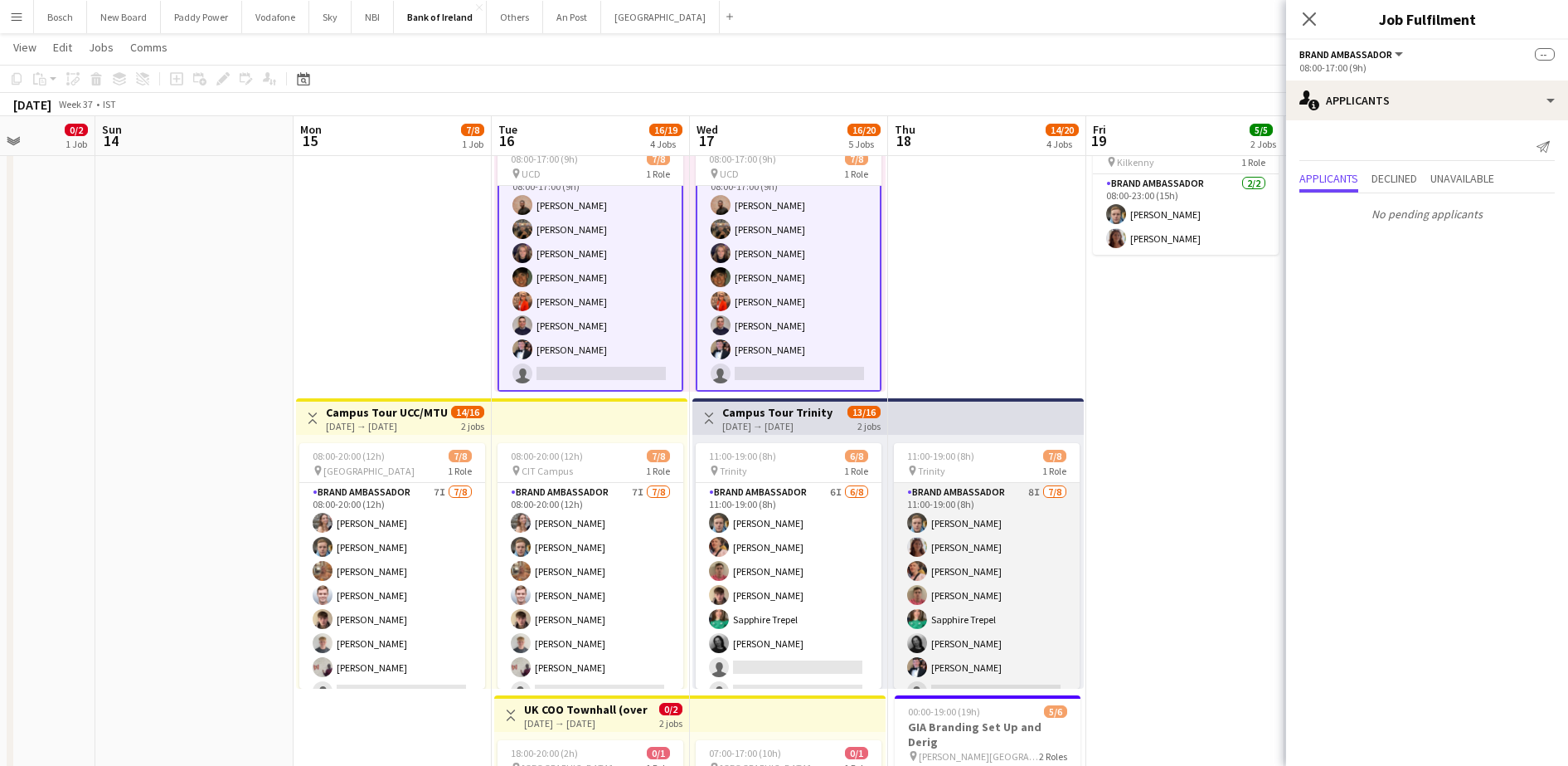
click at [953, 542] on app-card-role "Brand Ambassador 8I [DATE] 11:00-19:00 (8h) [PERSON_NAME] [PERSON_NAME] [PERSON…" at bounding box center [987, 595] width 186 height 225
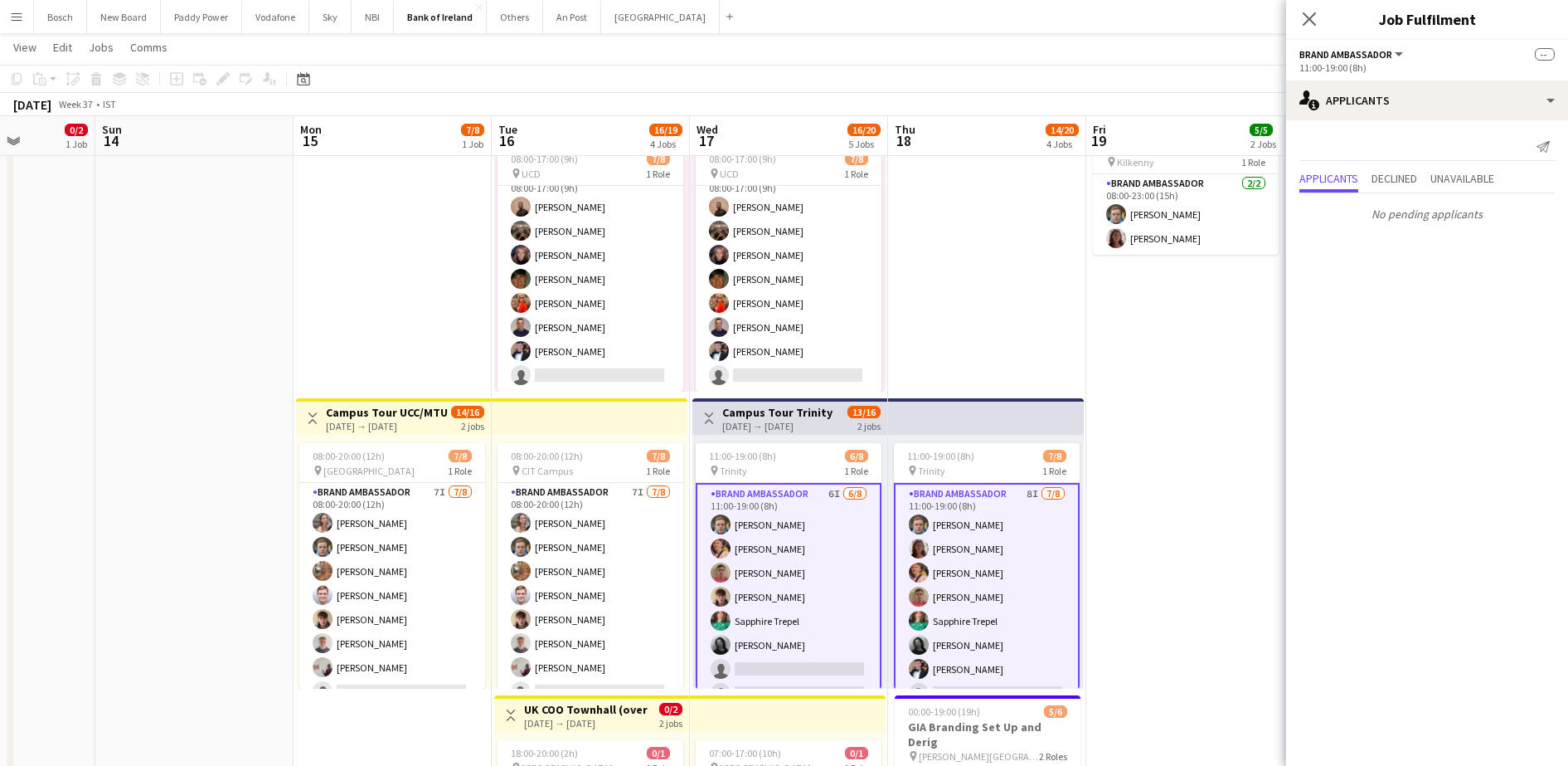
scroll to position [19, 0]
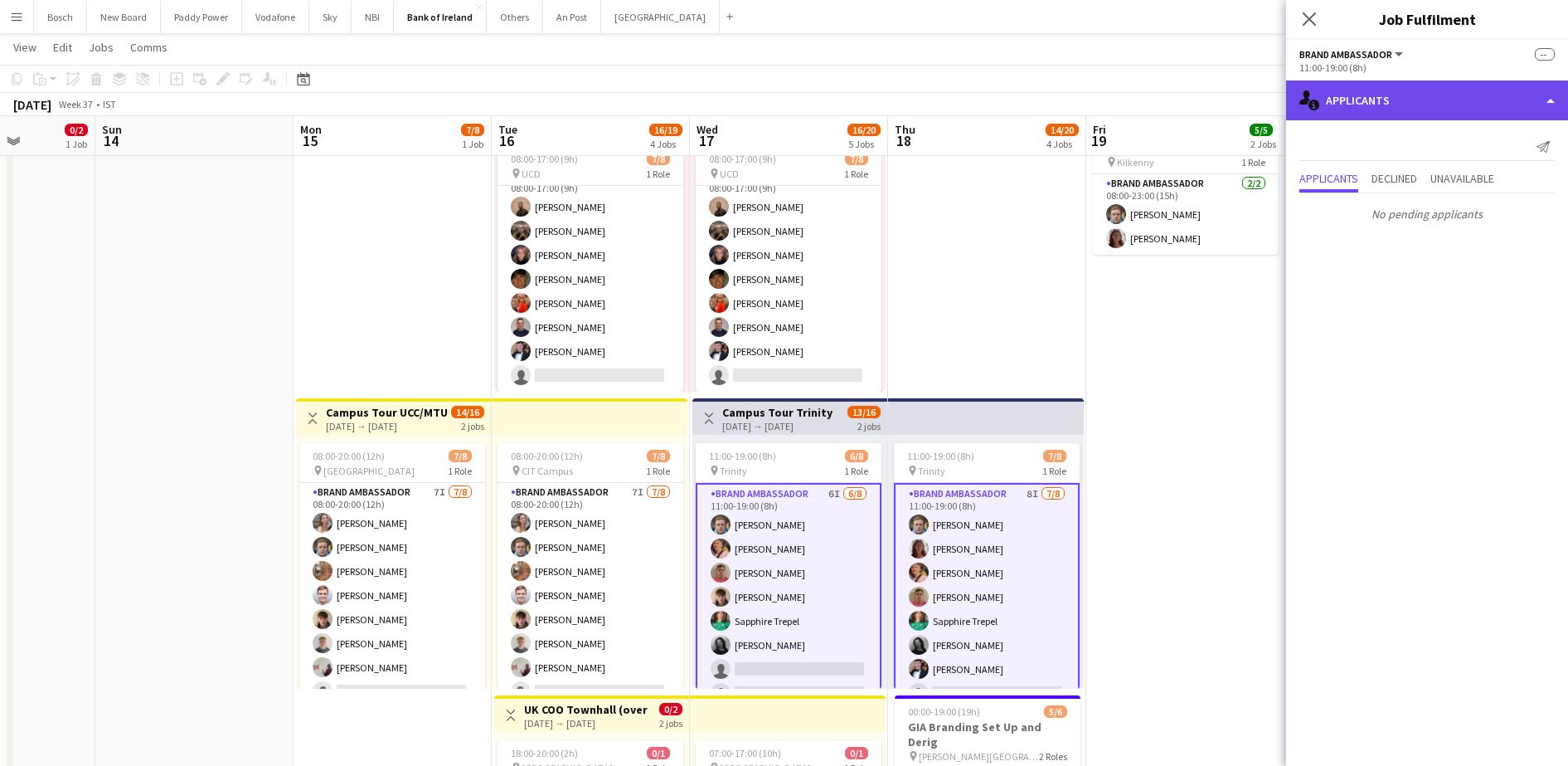
click at [1403, 107] on div "single-neutral-actions-information Applicants" at bounding box center [1427, 101] width 282 height 40
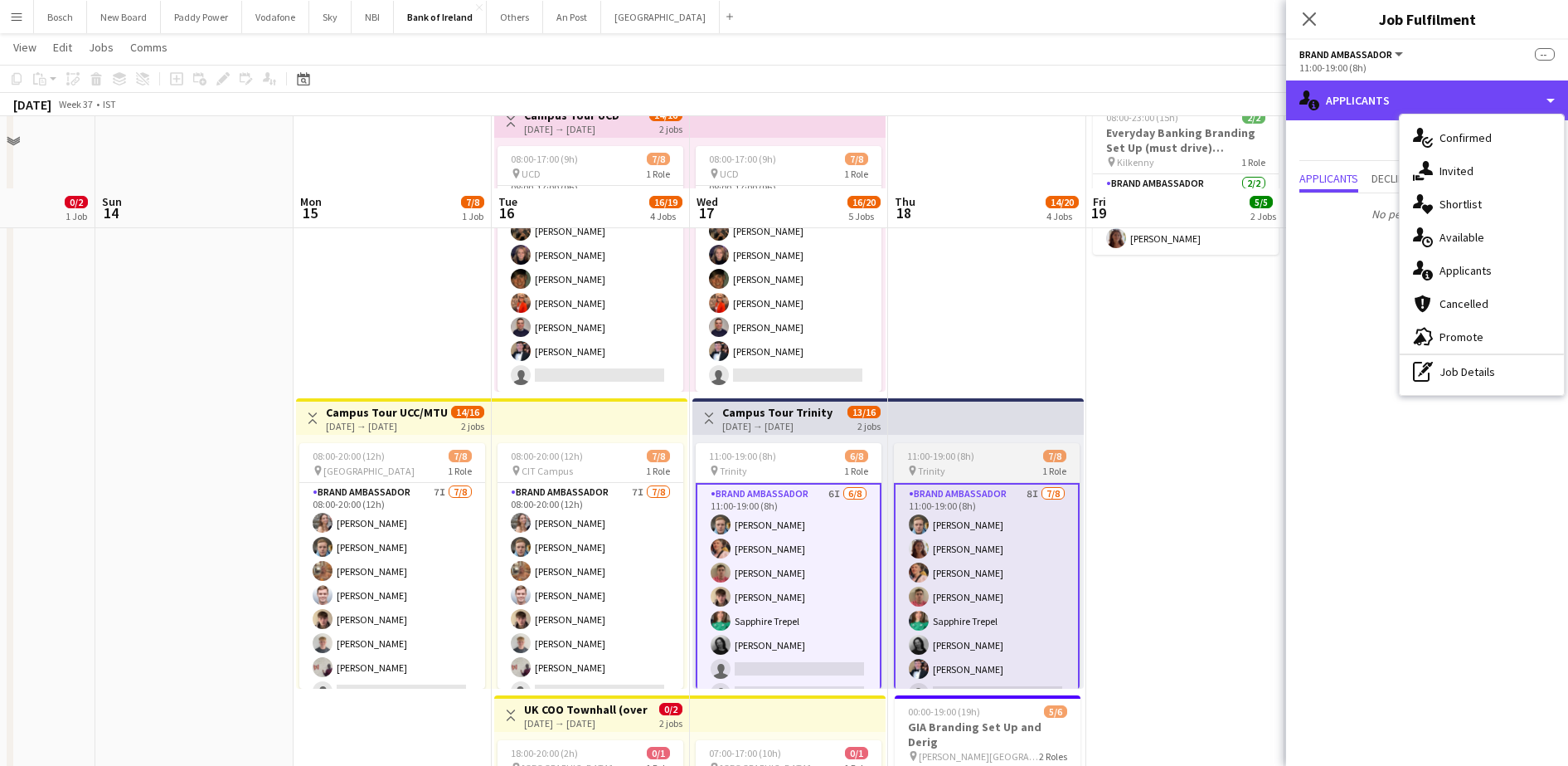
scroll to position [672, 0]
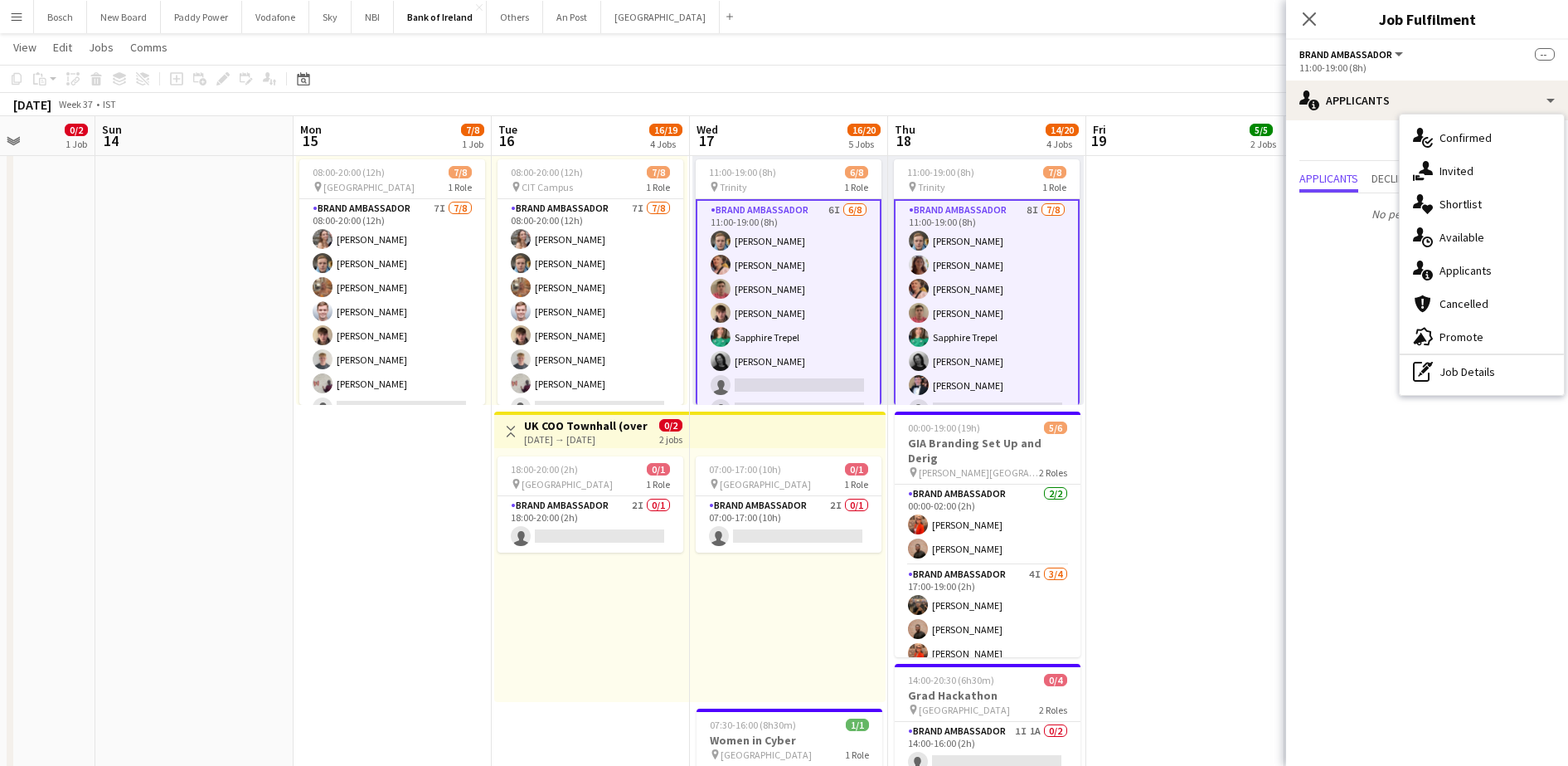
click at [694, 522] on div "07:00-17:00 (10h) 0/1 pin Europa Hotel 1 Role Brand Ambassador 2I 0/1 07:00-17:…" at bounding box center [788, 575] width 196 height 254
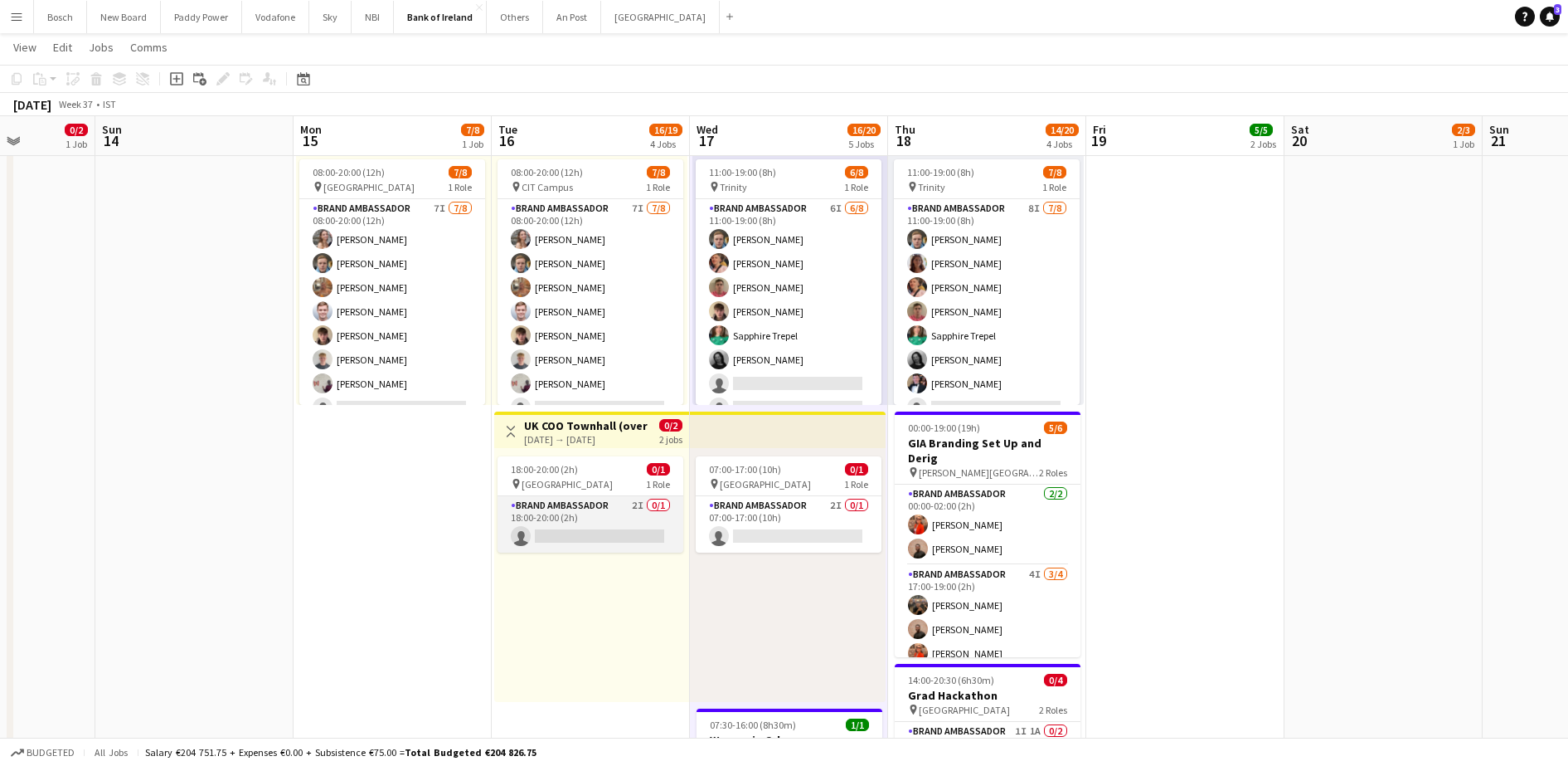
click at [628, 521] on app-card-role "Brand Ambassador 2I 0/1 18:00-20:00 (2h) single-neutral-actions" at bounding box center [590, 524] width 186 height 56
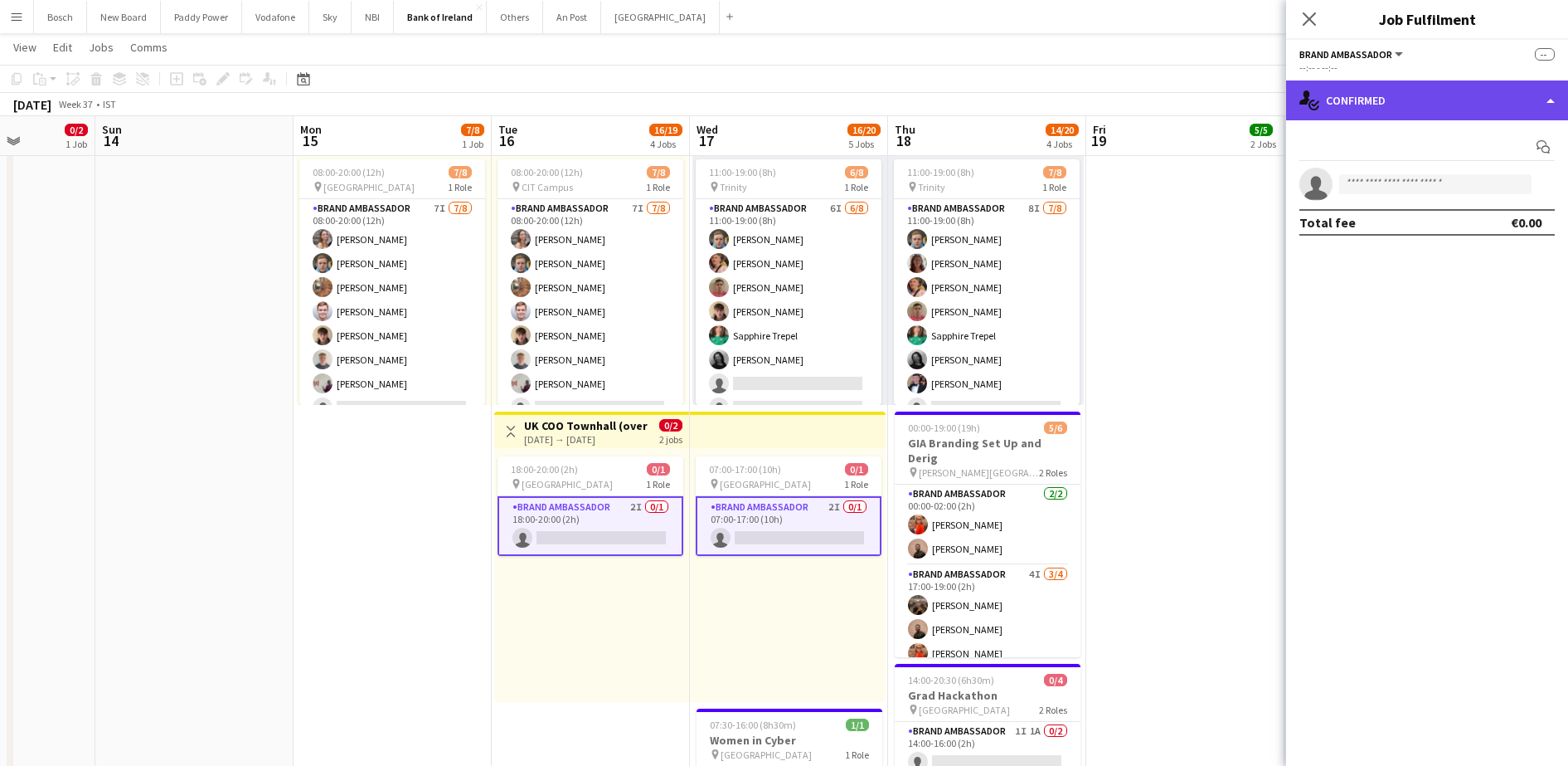
click at [1345, 97] on div "single-neutral-actions-check-2 Confirmed" at bounding box center [1427, 101] width 282 height 40
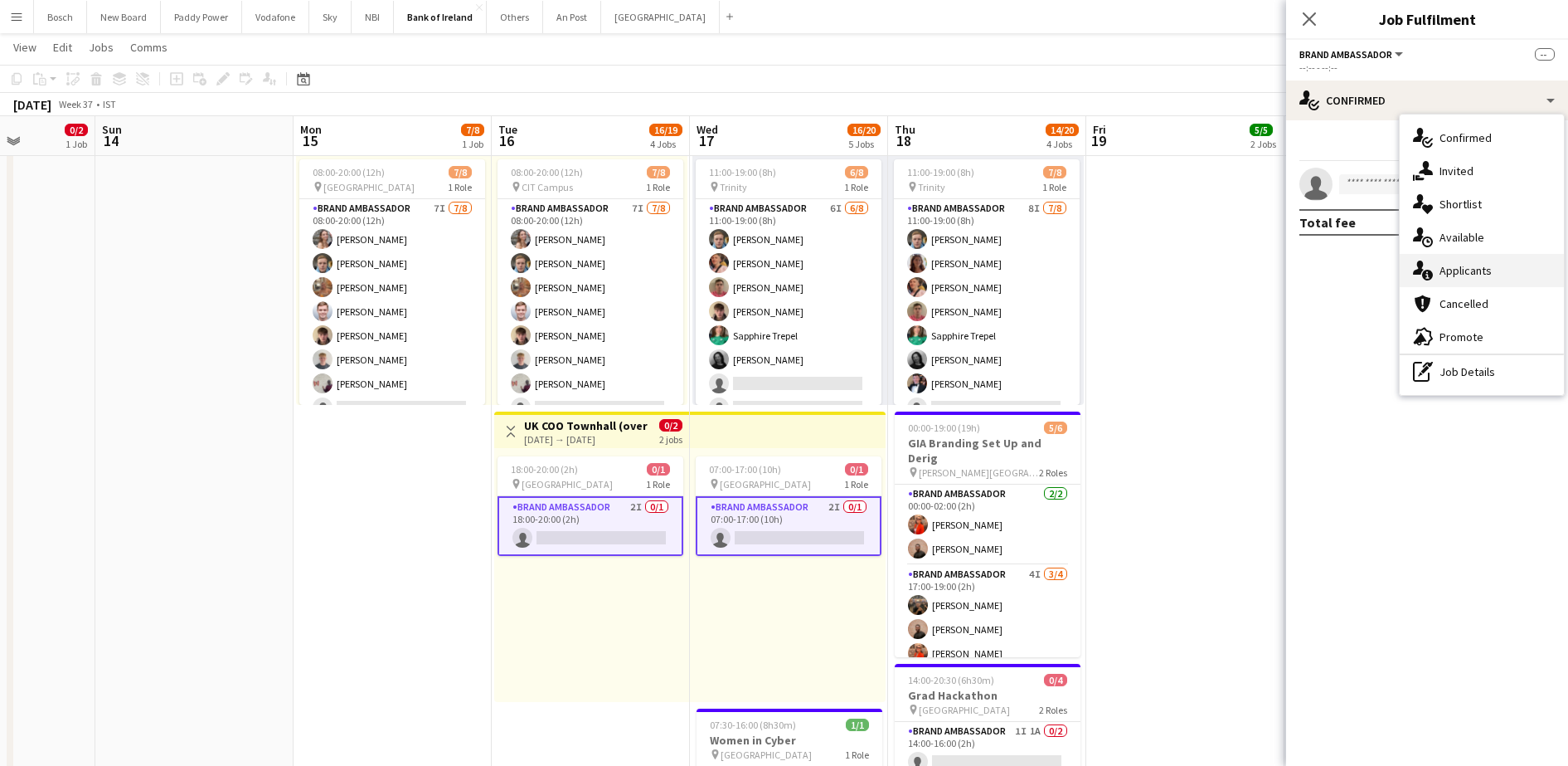
click at [1470, 271] on div "single-neutral-actions-information Applicants" at bounding box center [1482, 271] width 164 height 33
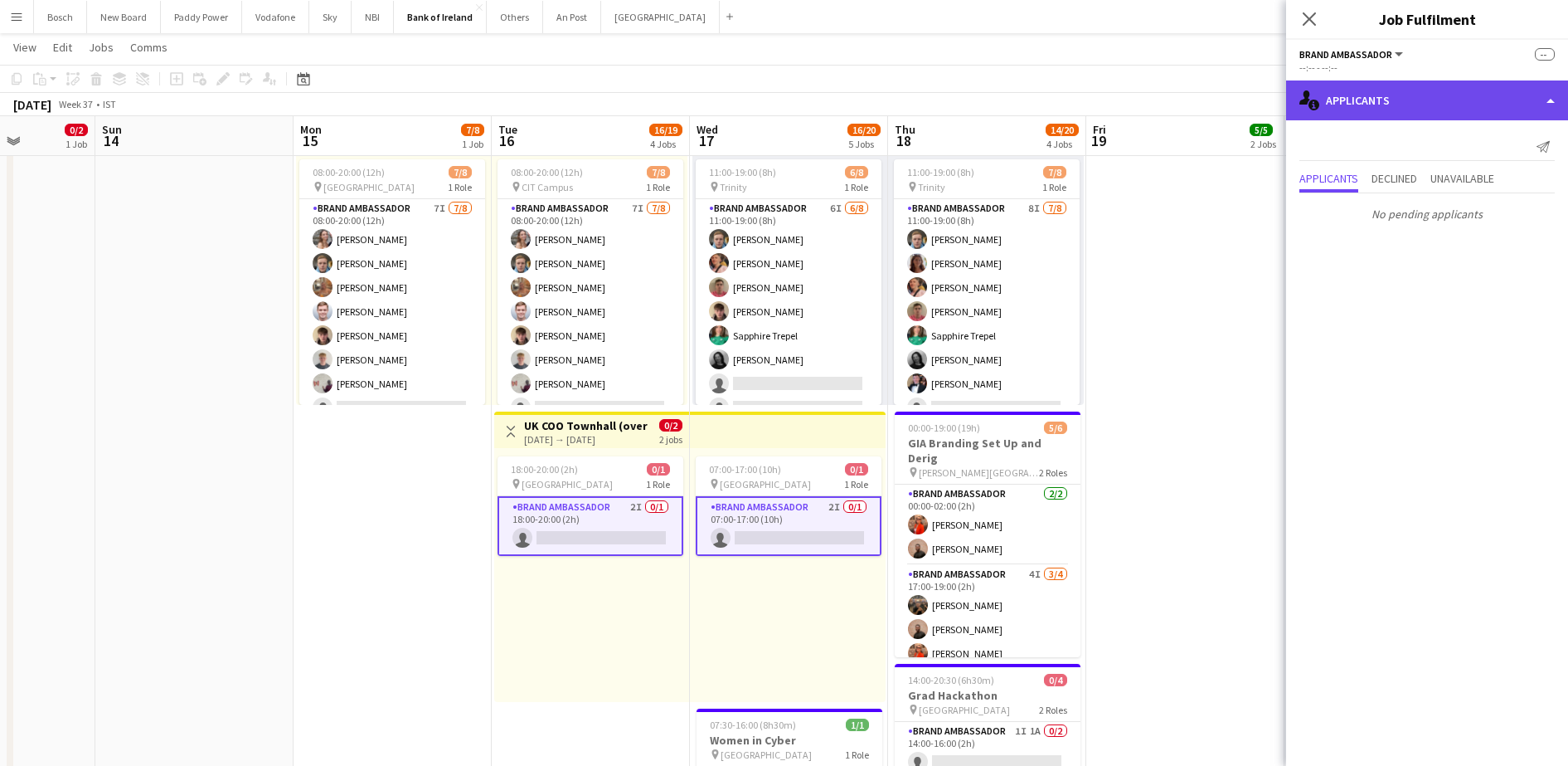
click at [1399, 101] on div "single-neutral-actions-information Applicants" at bounding box center [1427, 101] width 282 height 40
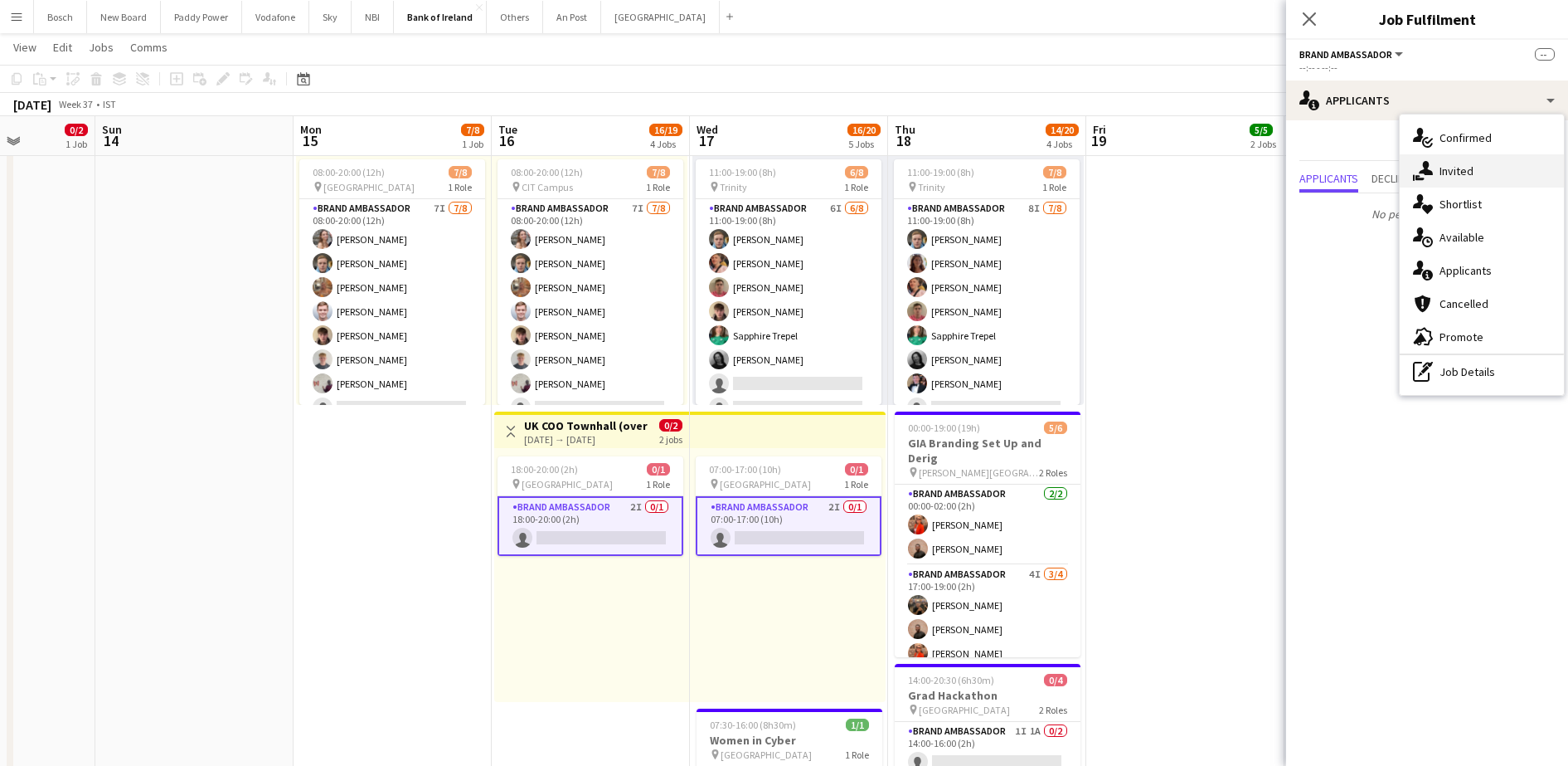
click at [1460, 176] on div "single-neutral-actions-share-1 Invited" at bounding box center [1482, 171] width 164 height 33
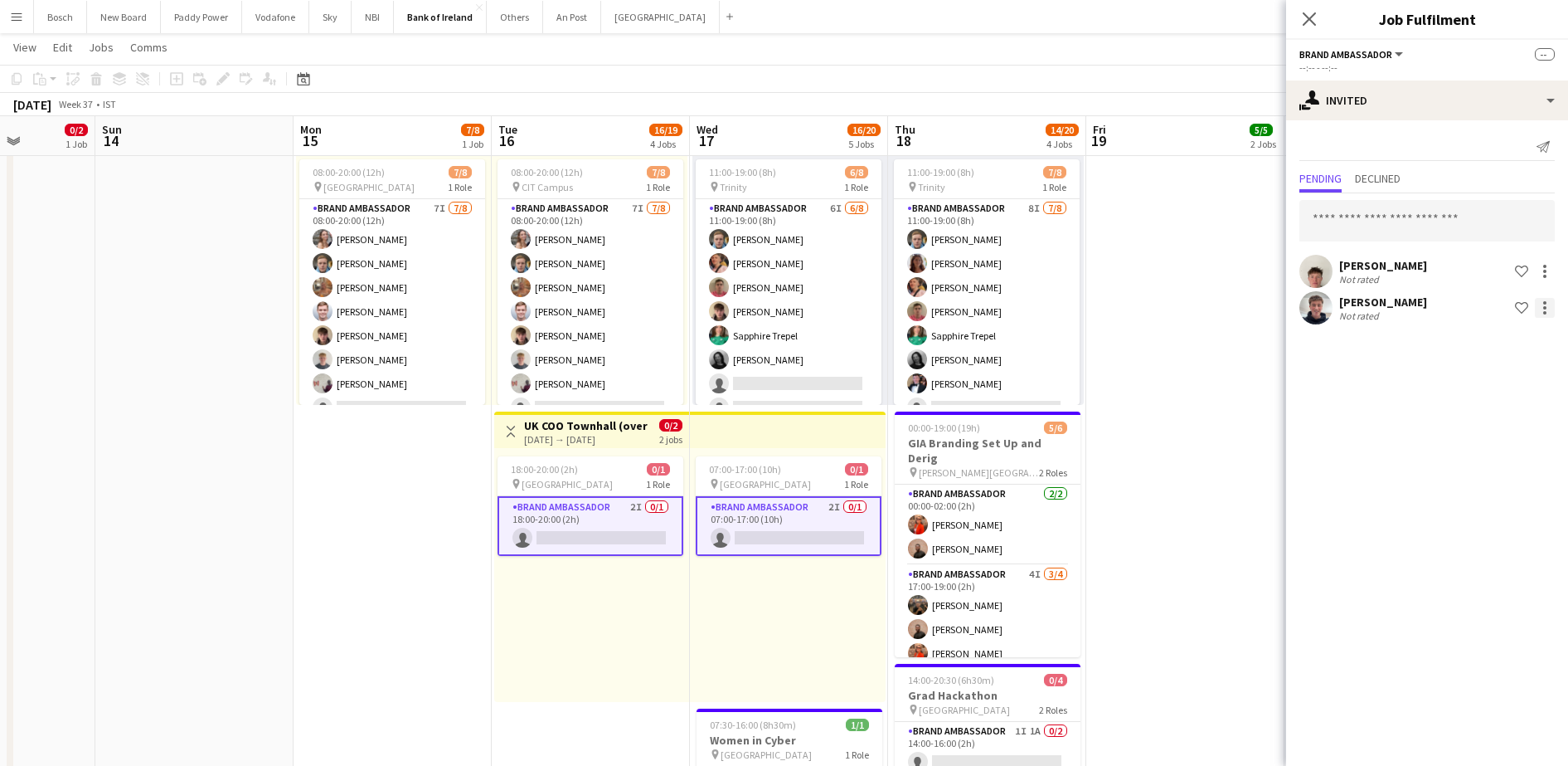
click at [1550, 306] on div at bounding box center [1545, 307] width 20 height 20
click at [1496, 371] on span "Send notification" at bounding box center [1492, 377] width 98 height 14
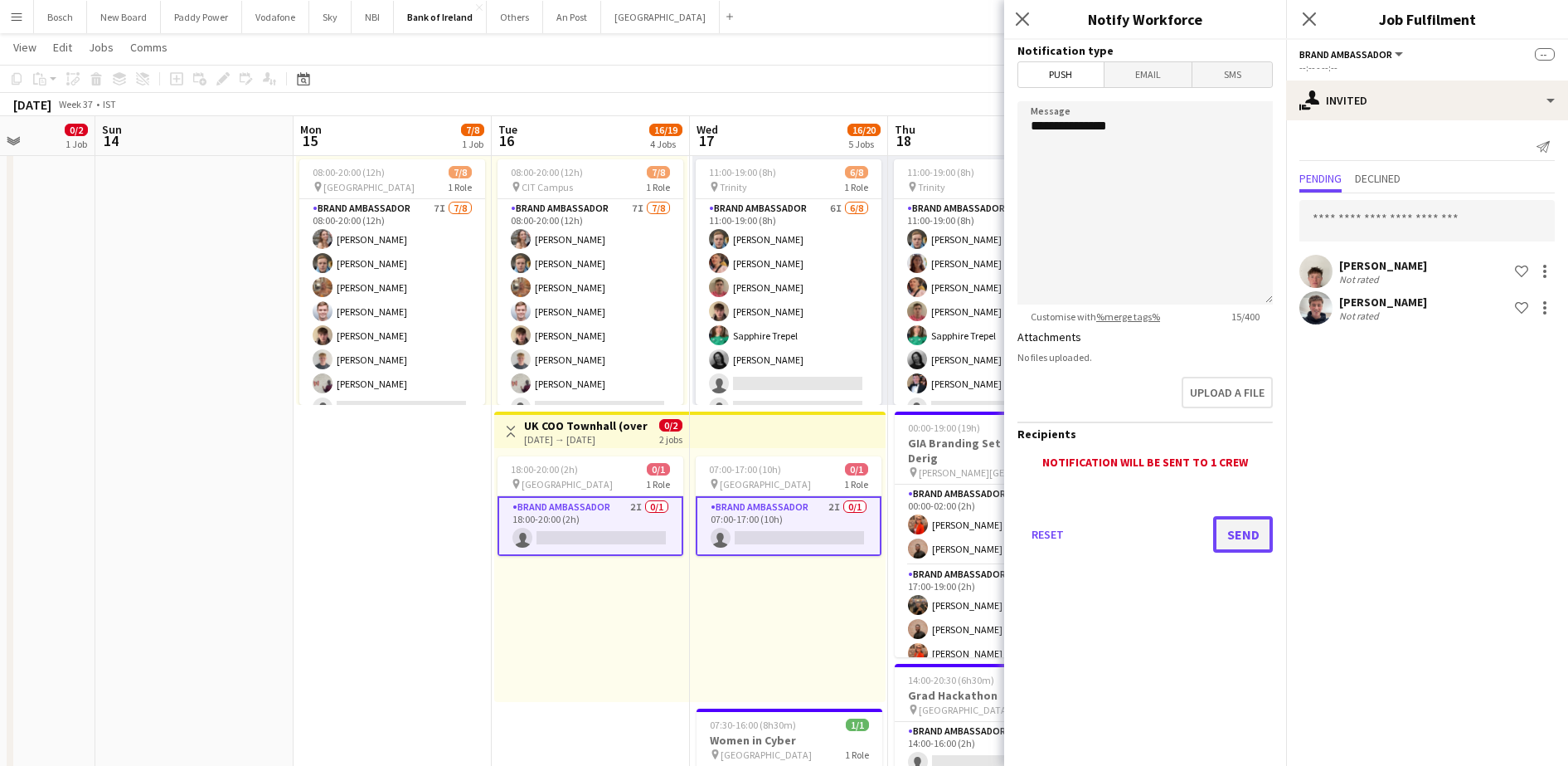
click at [1222, 533] on button "Send" at bounding box center [1243, 534] width 60 height 37
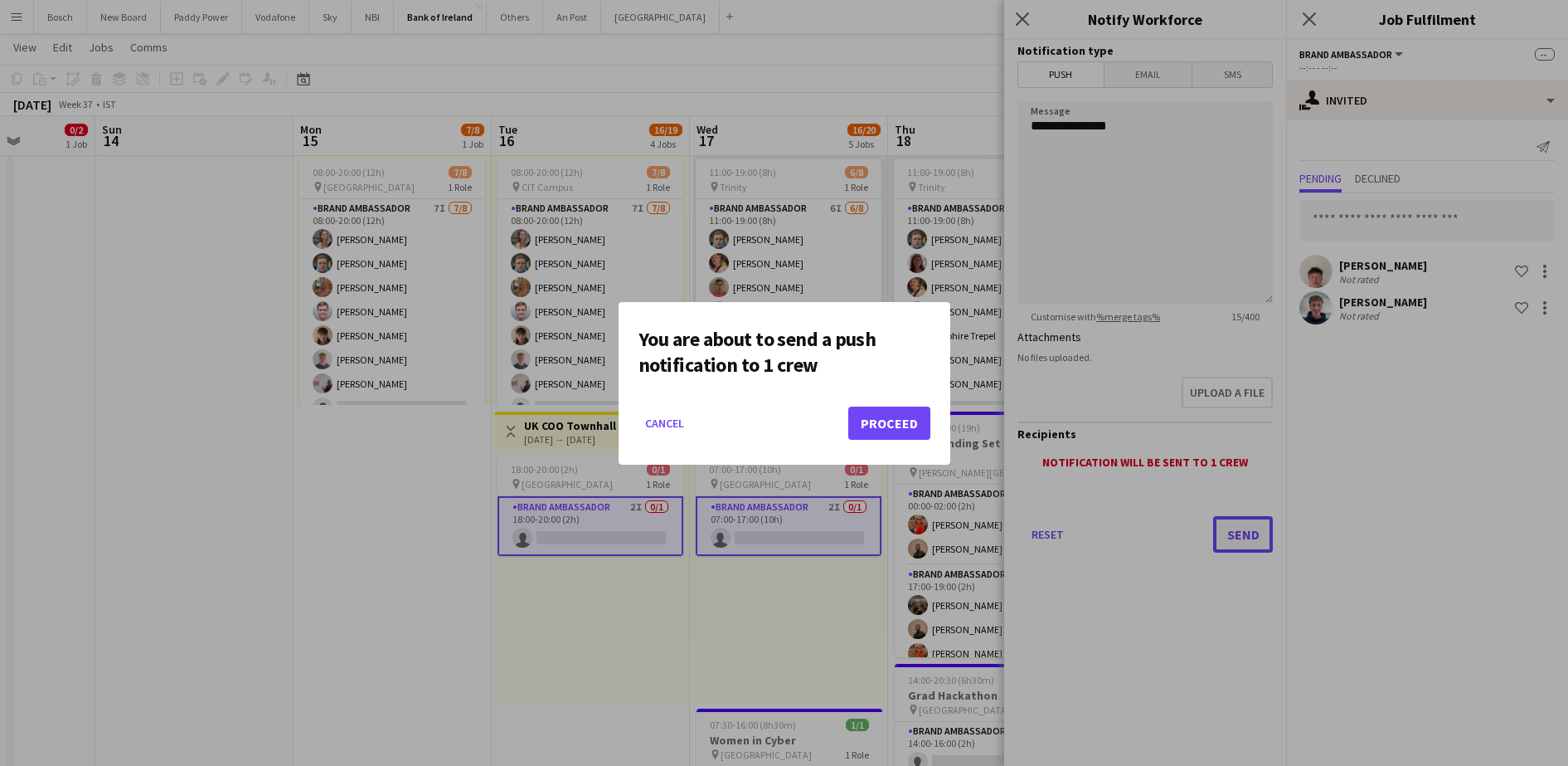
scroll to position [0, 0]
click at [896, 422] on button "Proceed" at bounding box center [889, 423] width 82 height 33
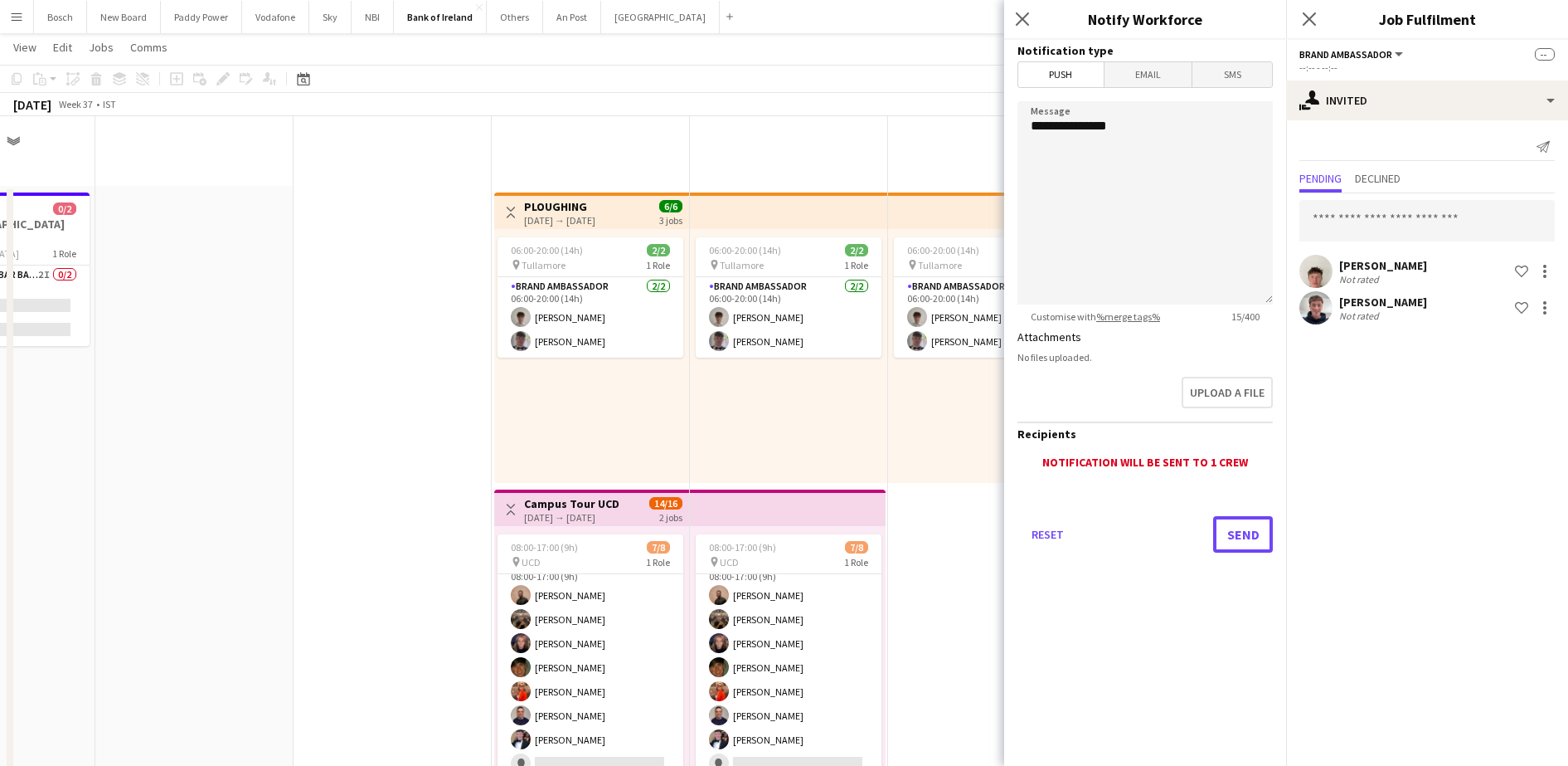
scroll to position [672, 0]
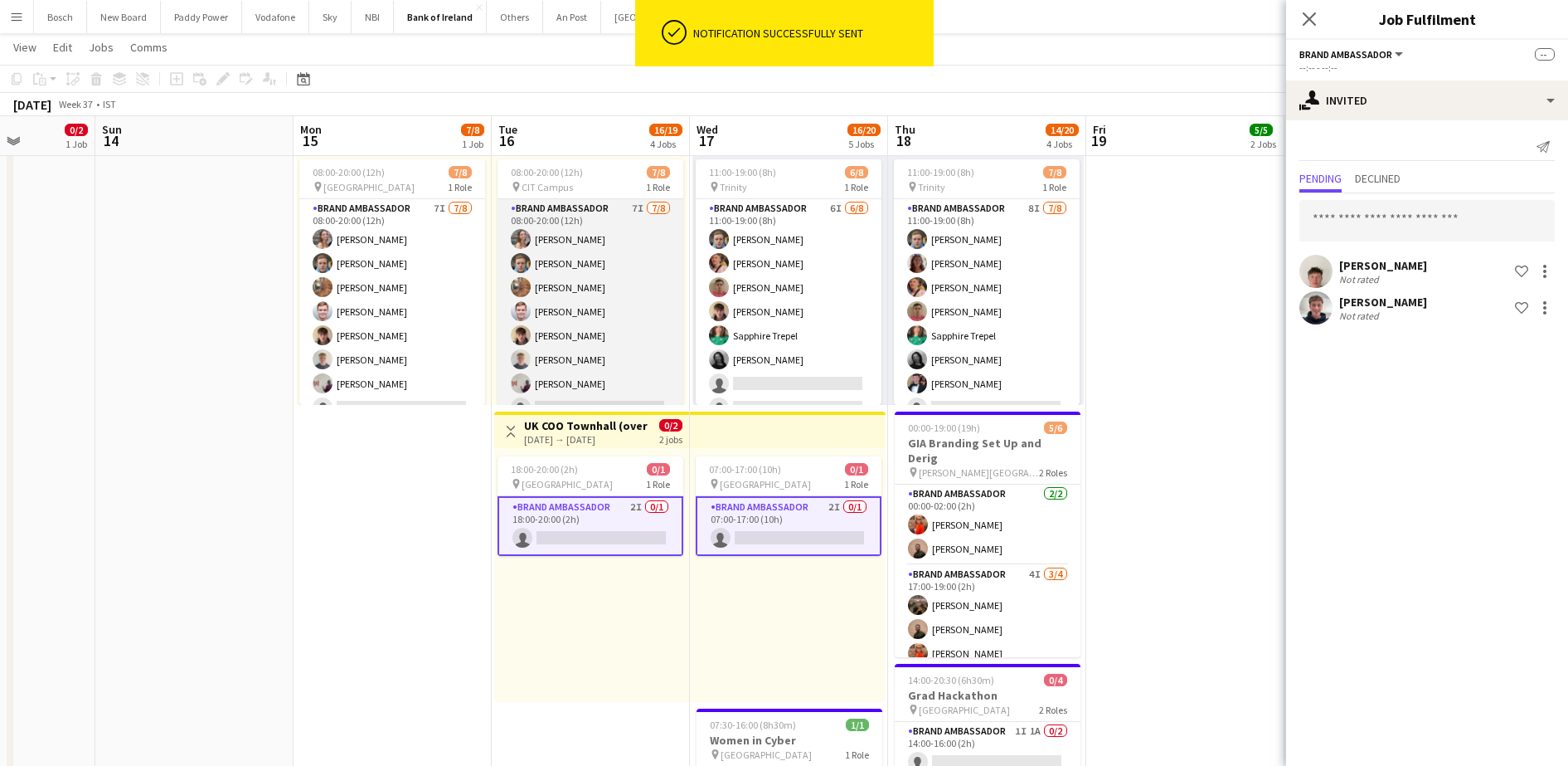
click at [613, 330] on app-card-role "Brand Ambassador 7I [DATE] 08:00-20:00 (12h) [PERSON_NAME] [PERSON_NAME] [PERSO…" at bounding box center [590, 312] width 186 height 225
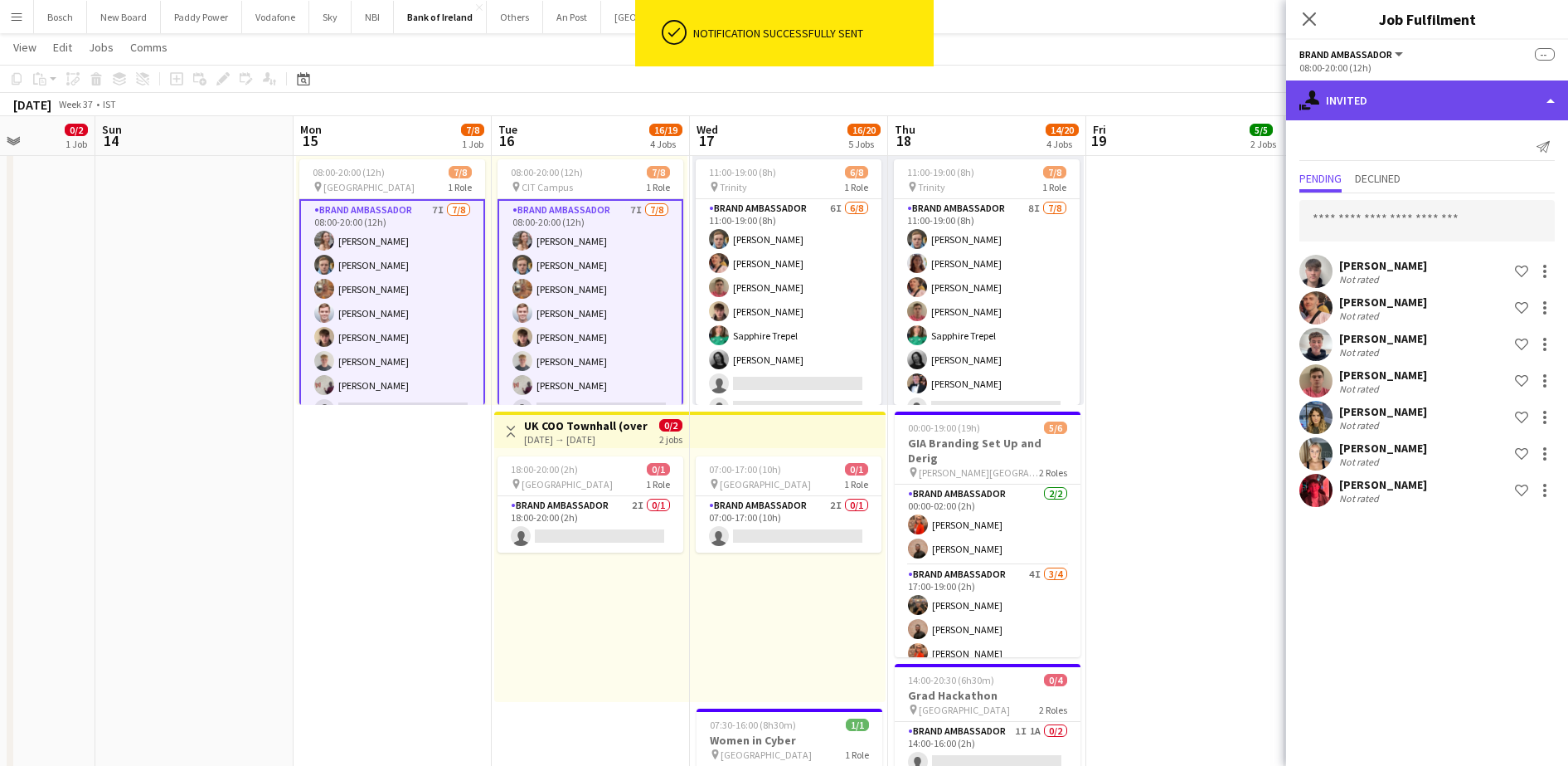
click at [1394, 109] on div "single-neutral-actions-share-1 Invited" at bounding box center [1427, 101] width 282 height 40
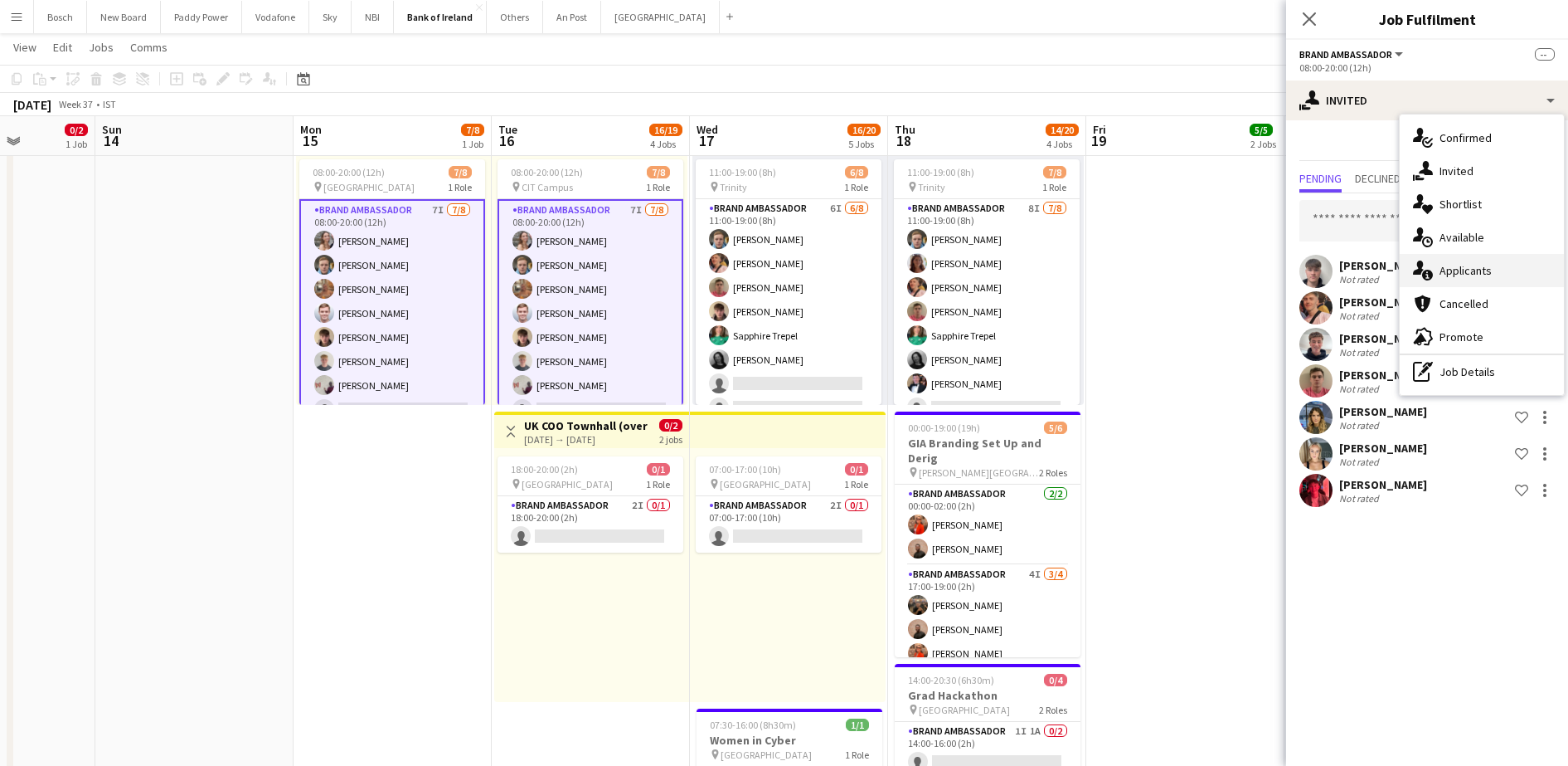
click at [1439, 264] on div "single-neutral-actions-information Applicants" at bounding box center [1482, 271] width 164 height 33
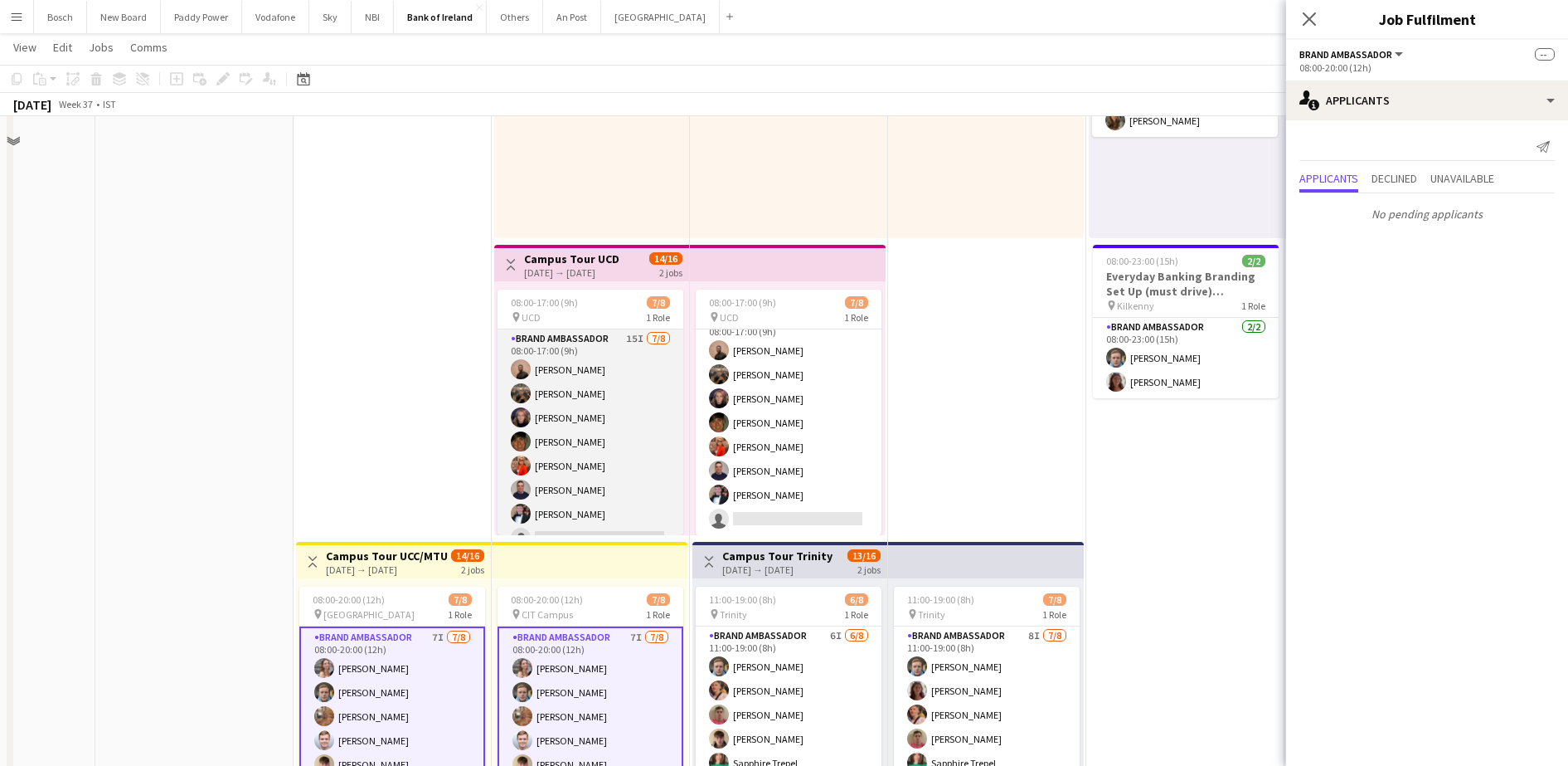
scroll to position [182, 0]
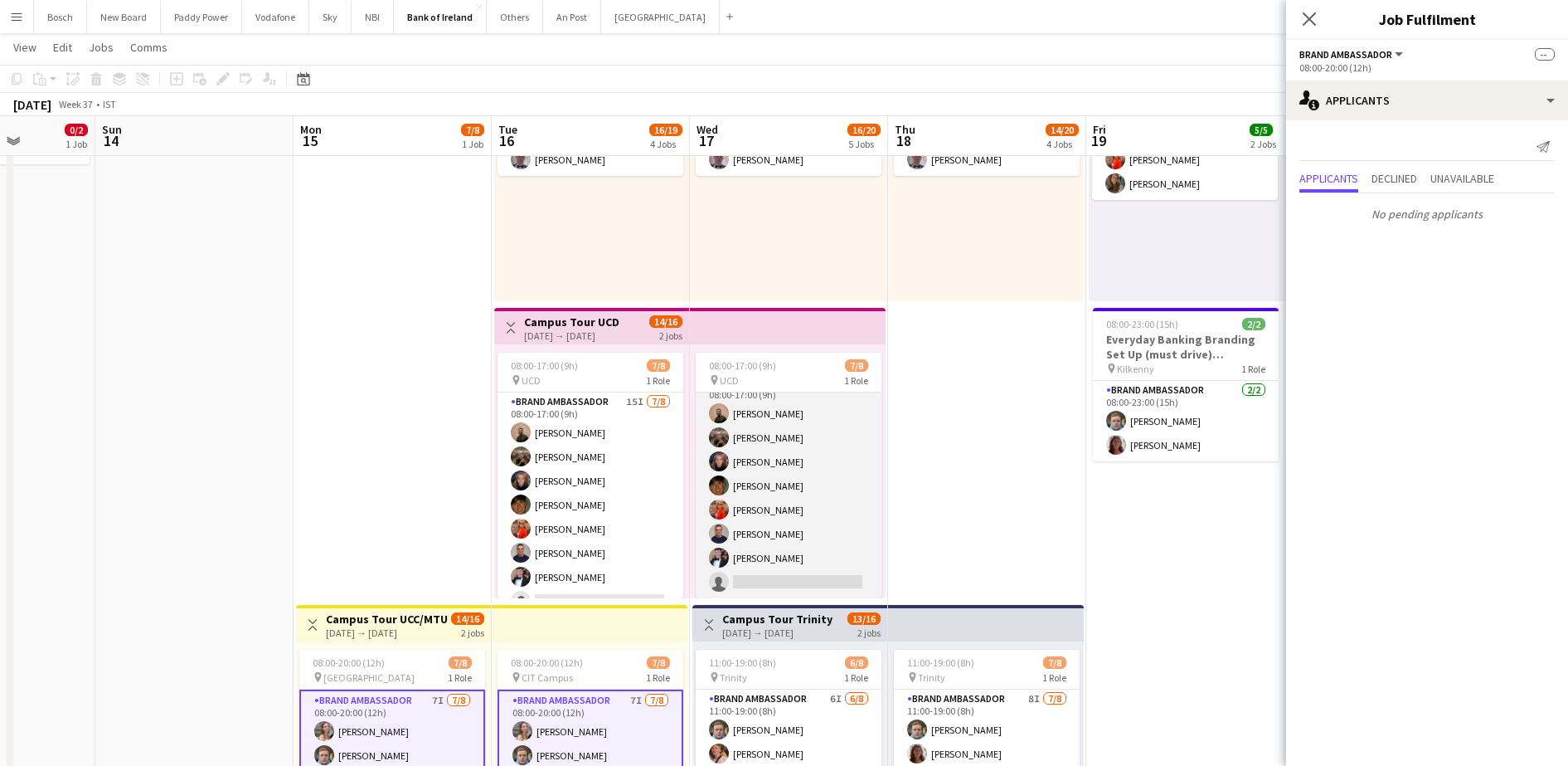
click at [778, 425] on app-card-role "Brand Ambassador 15I [DATE] 08:00-17:00 (9h) [PERSON_NAME] [PERSON_NAME] Cramol…" at bounding box center [789, 485] width 186 height 225
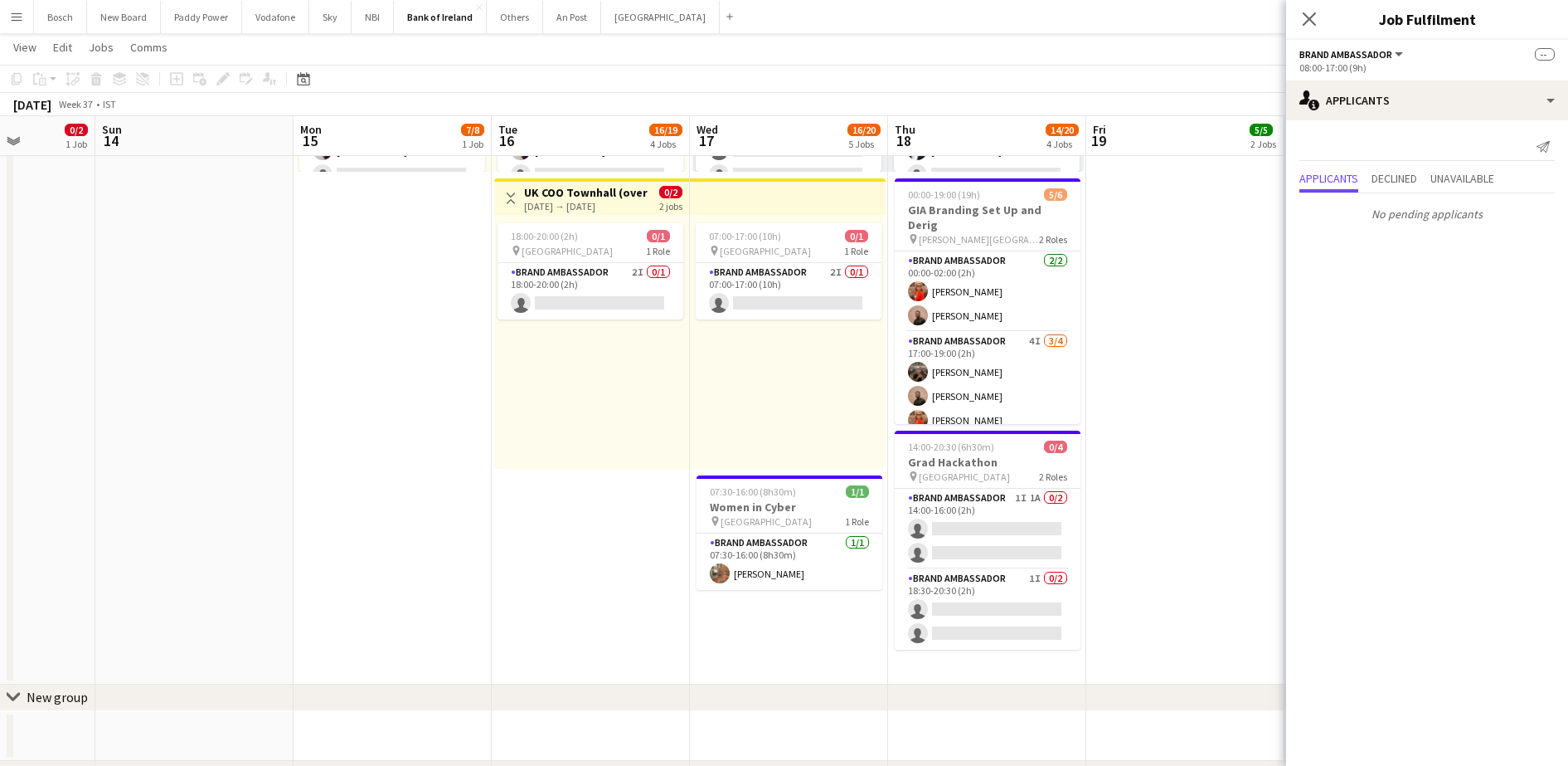
scroll to position [22, 0]
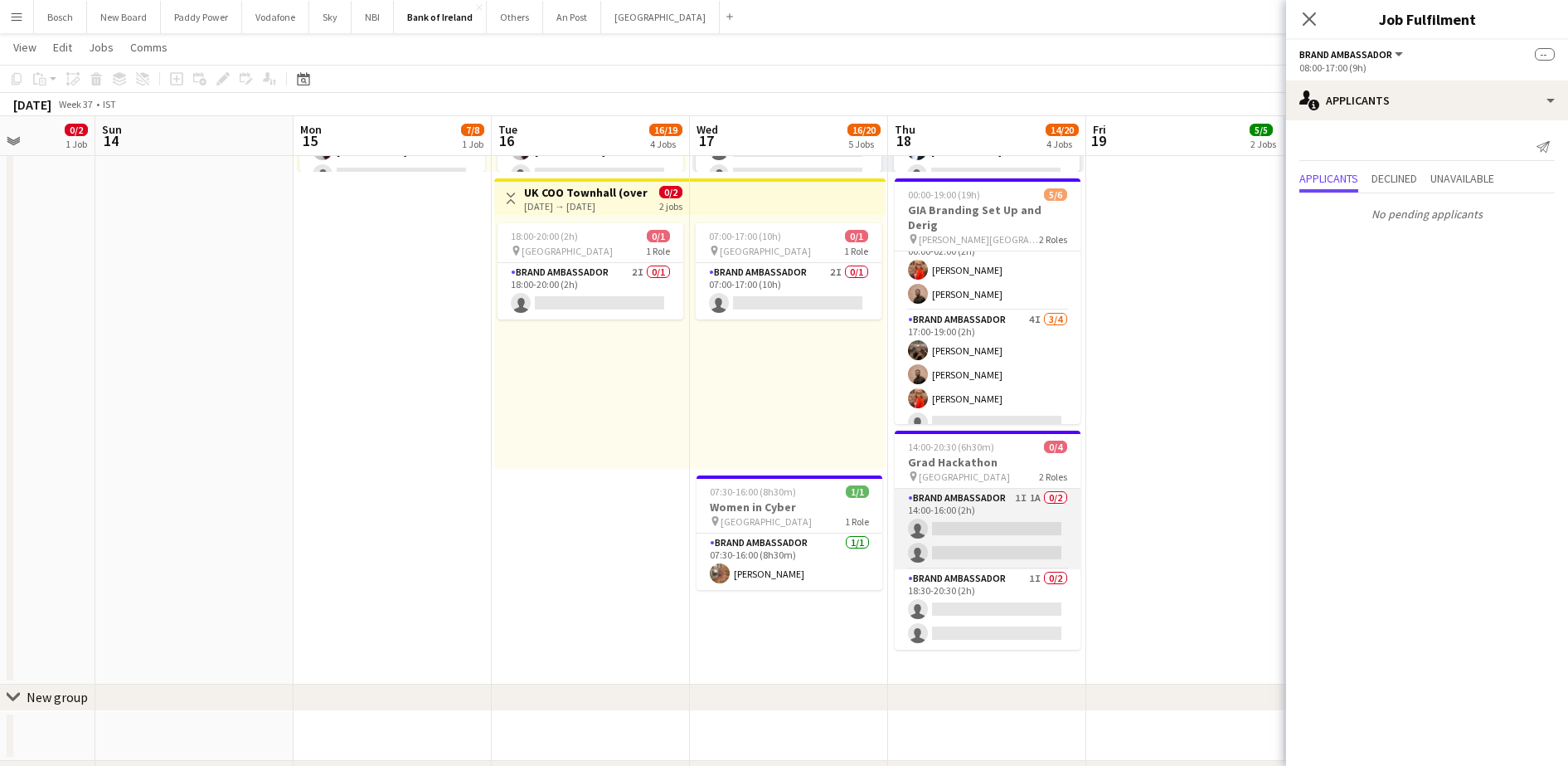
click at [963, 523] on app-card-role "Brand Ambassador 1I 1A 0/2 14:00-16:00 (2h) single-neutral-actions single-neutr…" at bounding box center [987, 528] width 186 height 81
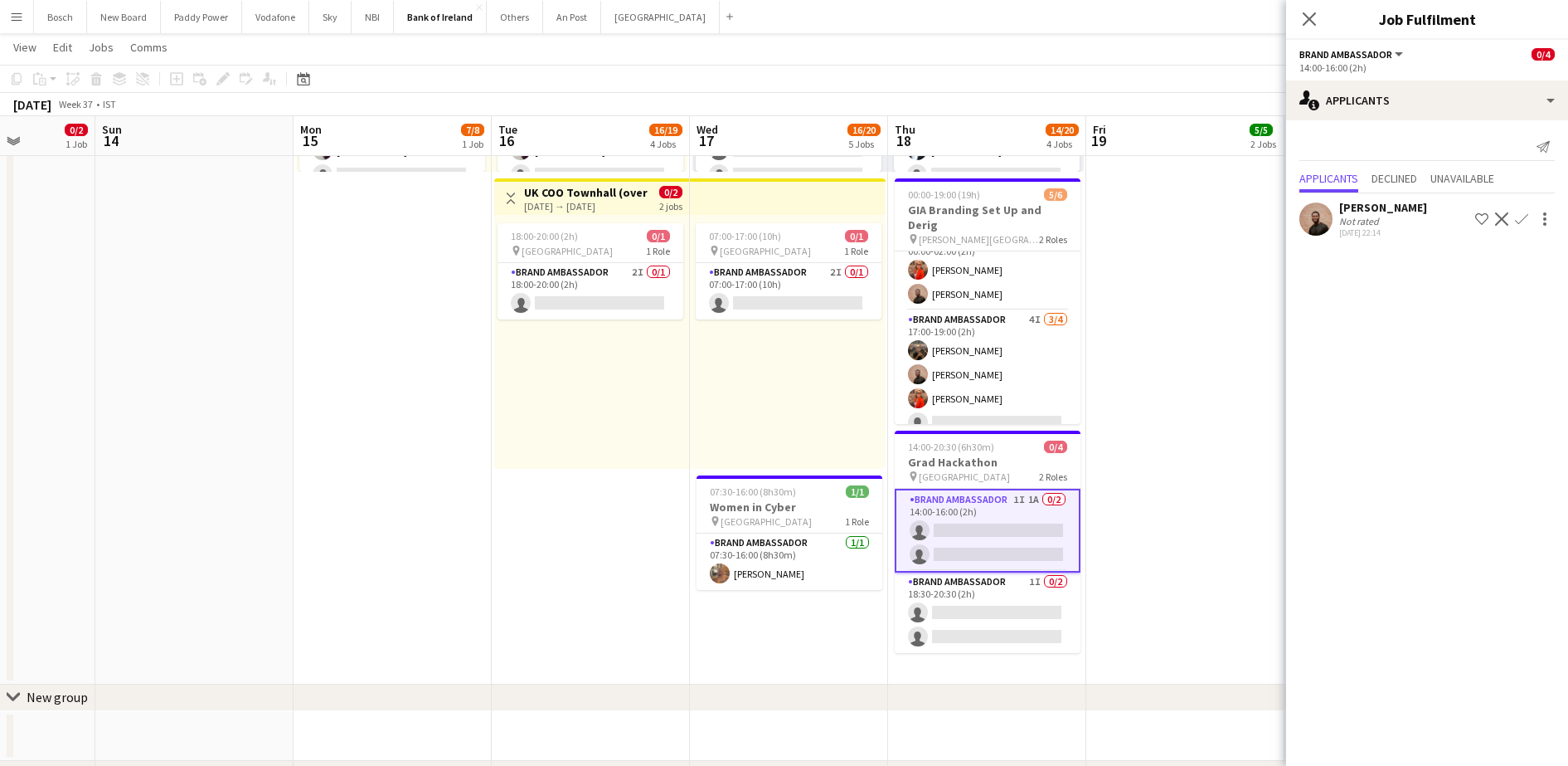
scroll to position [19, 0]
click at [946, 640] on app-card-role "Brand Ambassador 1I 0/2 18:30-20:30 (2h) single-neutral-actions single-neutral-…" at bounding box center [987, 612] width 186 height 81
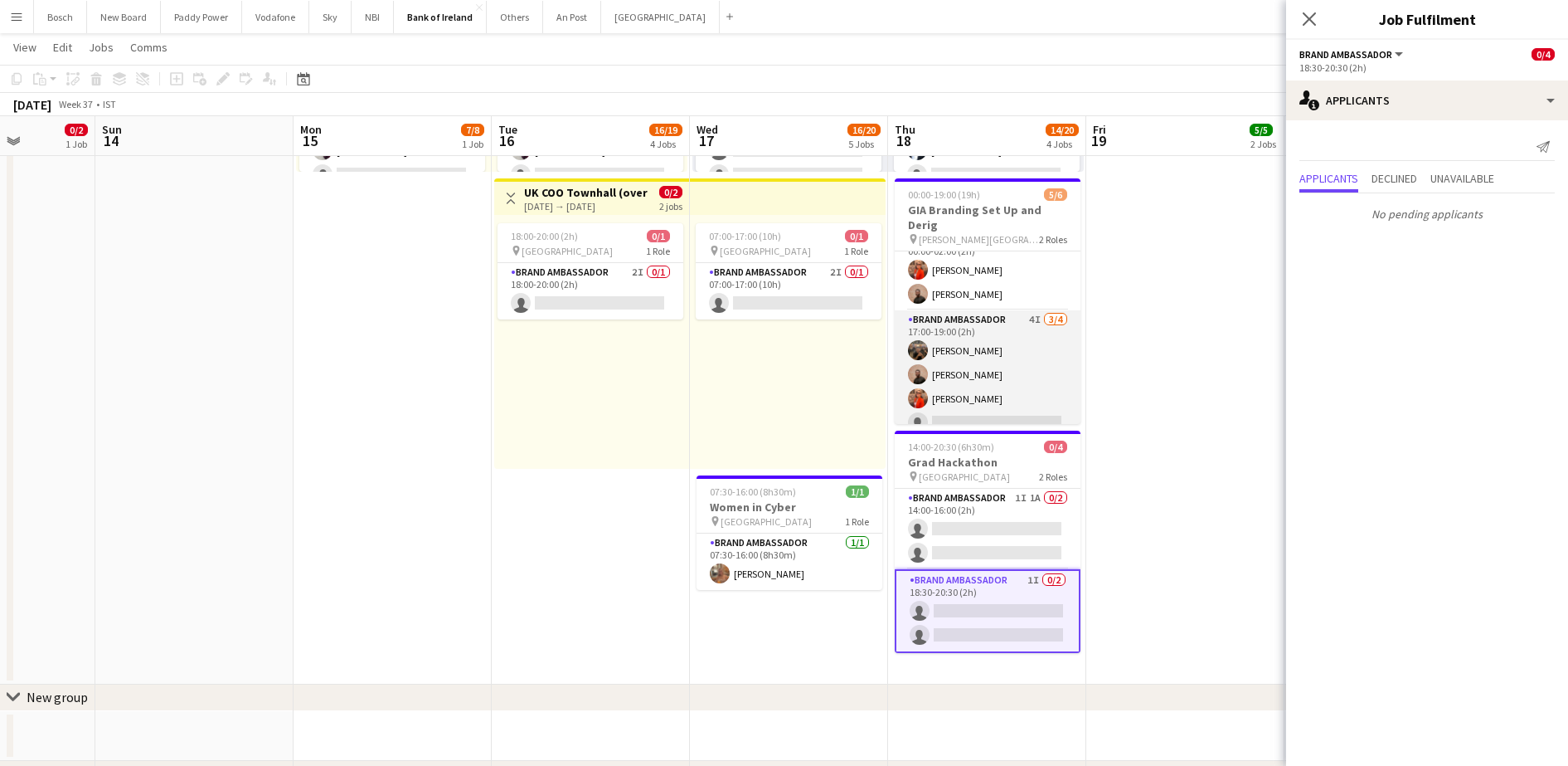
click at [1021, 382] on app-card-role "Brand Ambassador 4I [DATE] 17:00-19:00 (2h) [PERSON_NAME] [PERSON_NAME] [PERSON…" at bounding box center [987, 374] width 186 height 129
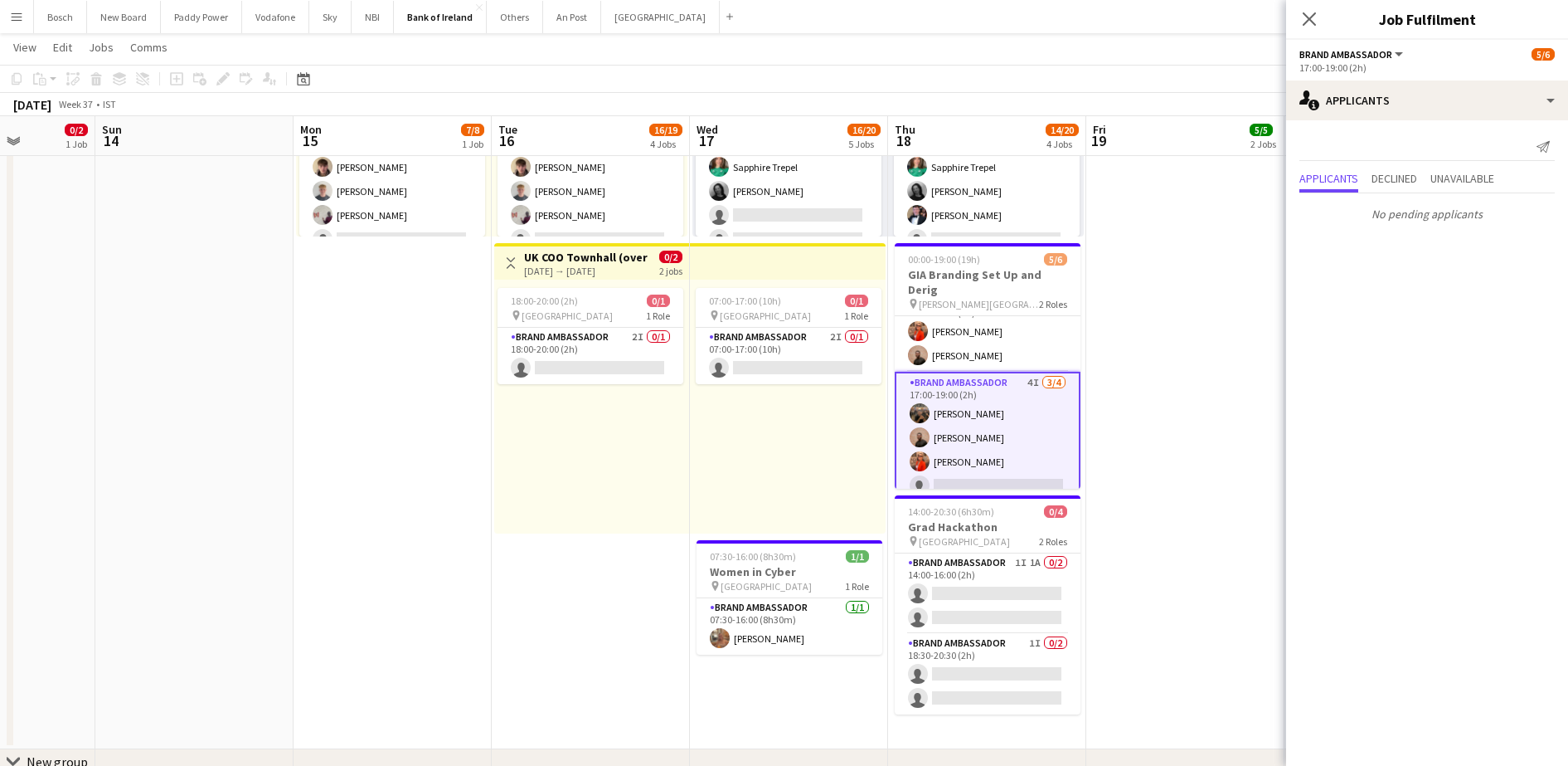
scroll to position [0, 0]
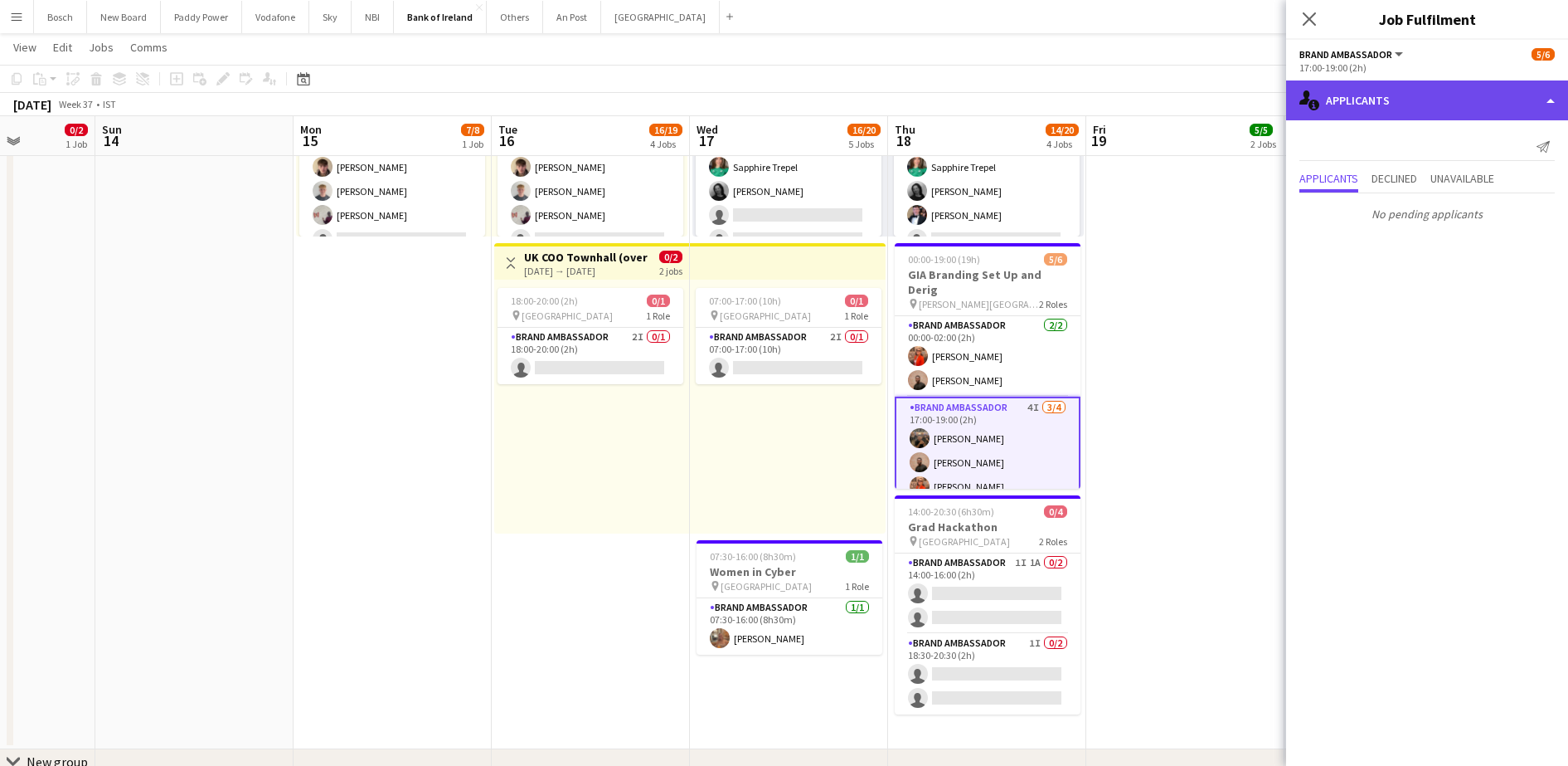
click at [1444, 106] on div "single-neutral-actions-information Applicants" at bounding box center [1427, 101] width 282 height 40
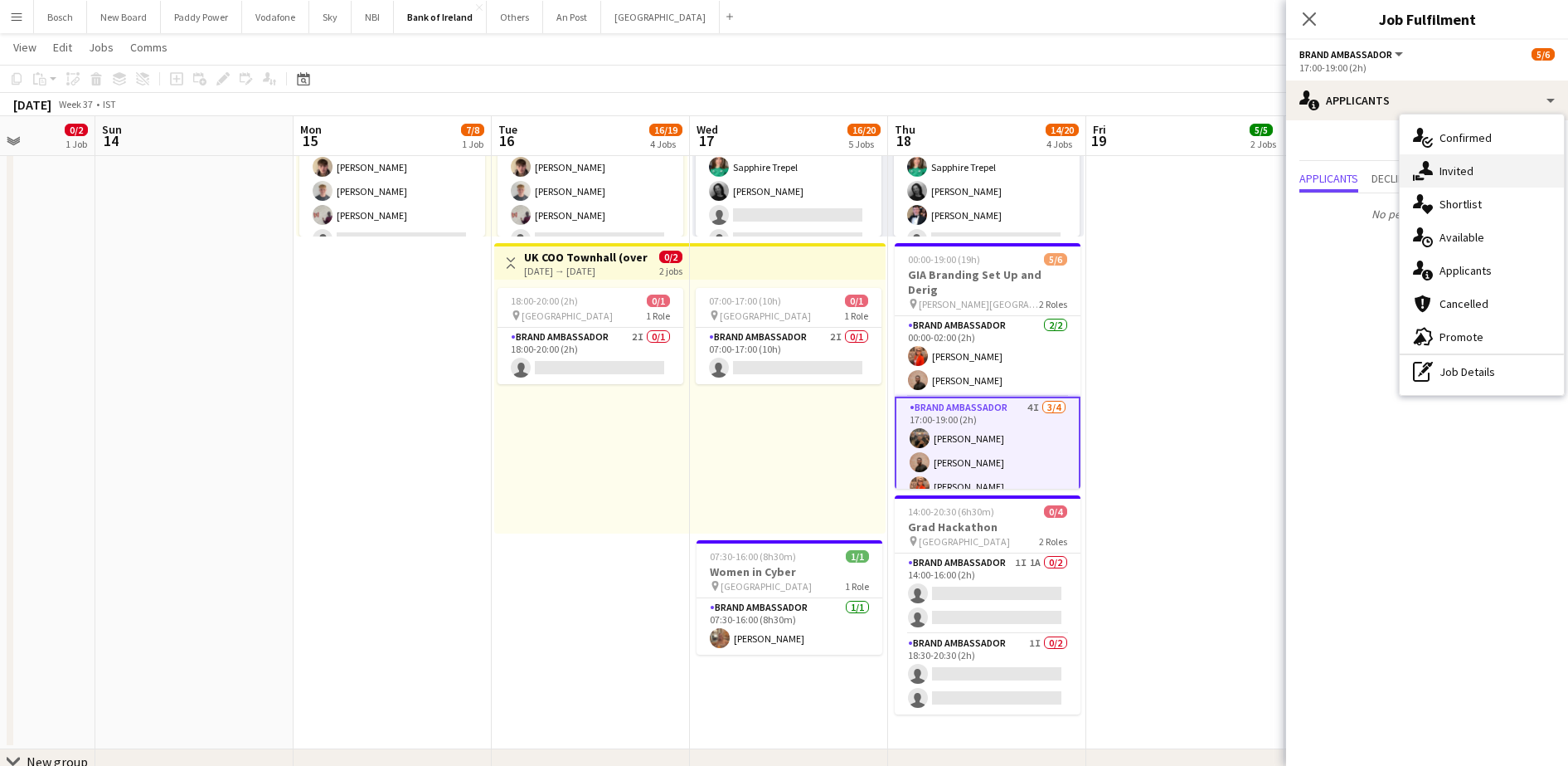
click at [1437, 160] on div "single-neutral-actions-share-1 Invited" at bounding box center [1482, 171] width 164 height 33
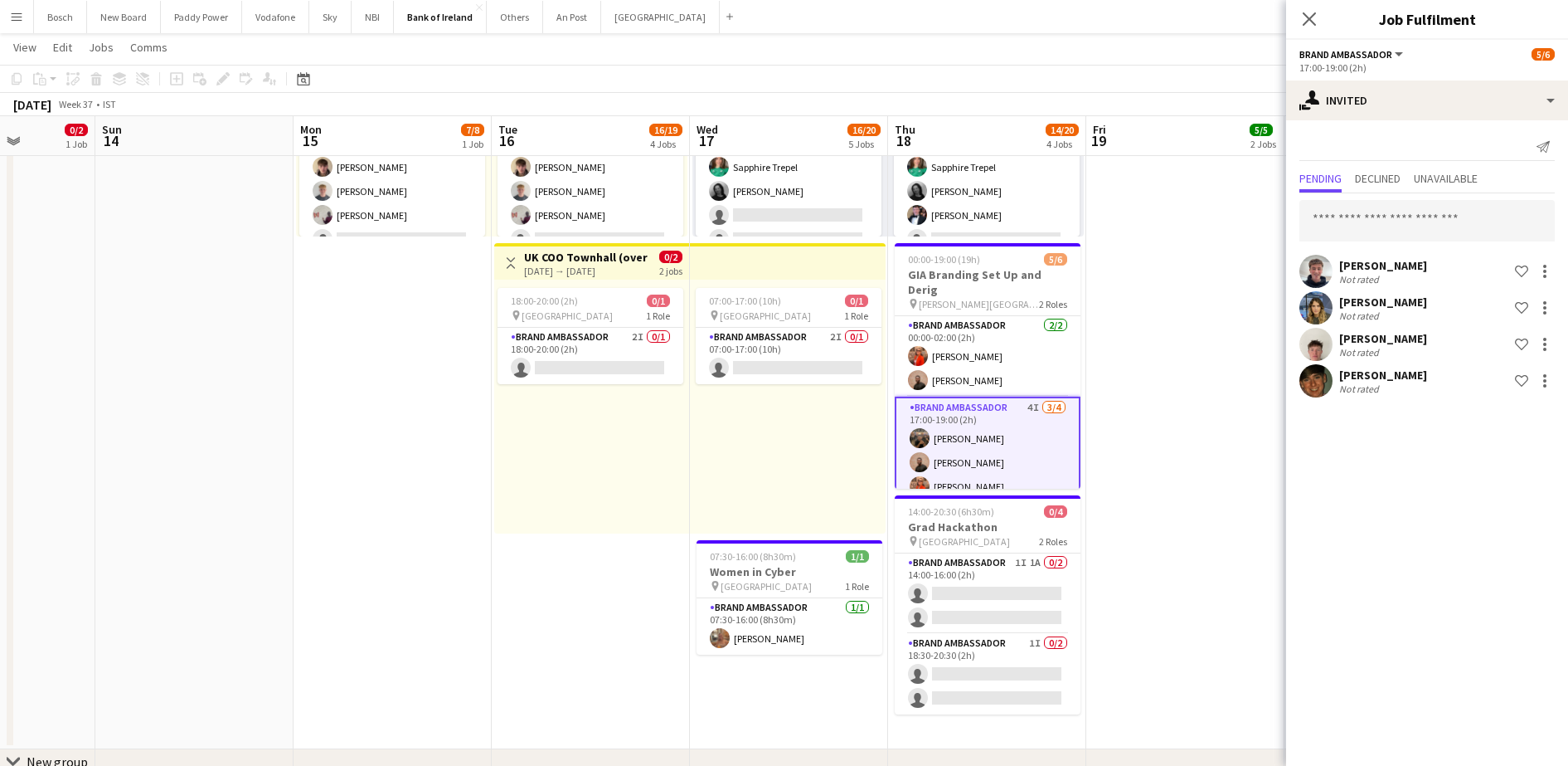
click at [1548, 269] on div at bounding box center [1545, 272] width 20 height 20
click at [1493, 343] on span "Send notification" at bounding box center [1492, 341] width 98 height 14
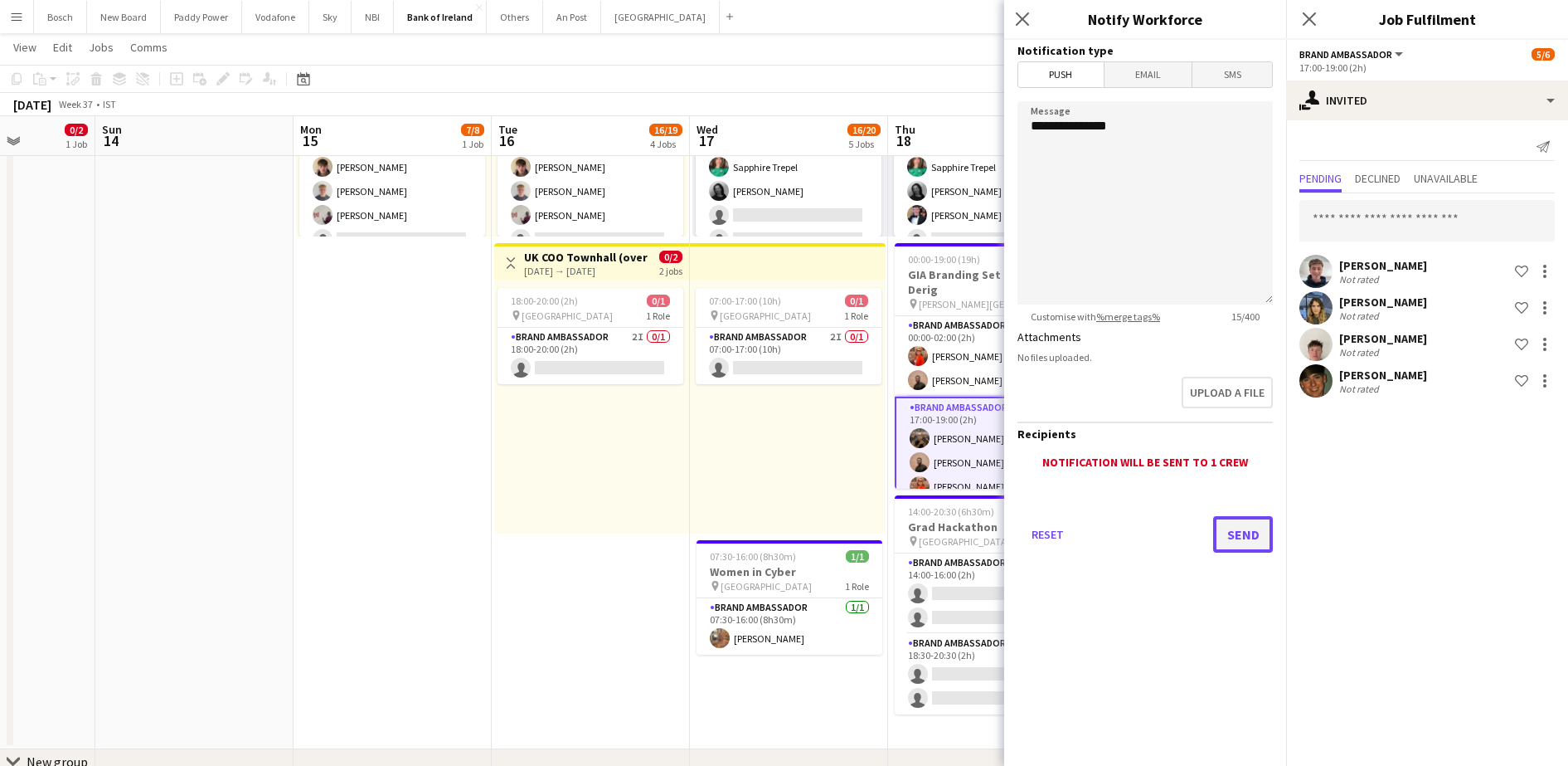
click at [1263, 518] on button "Send" at bounding box center [1243, 534] width 60 height 37
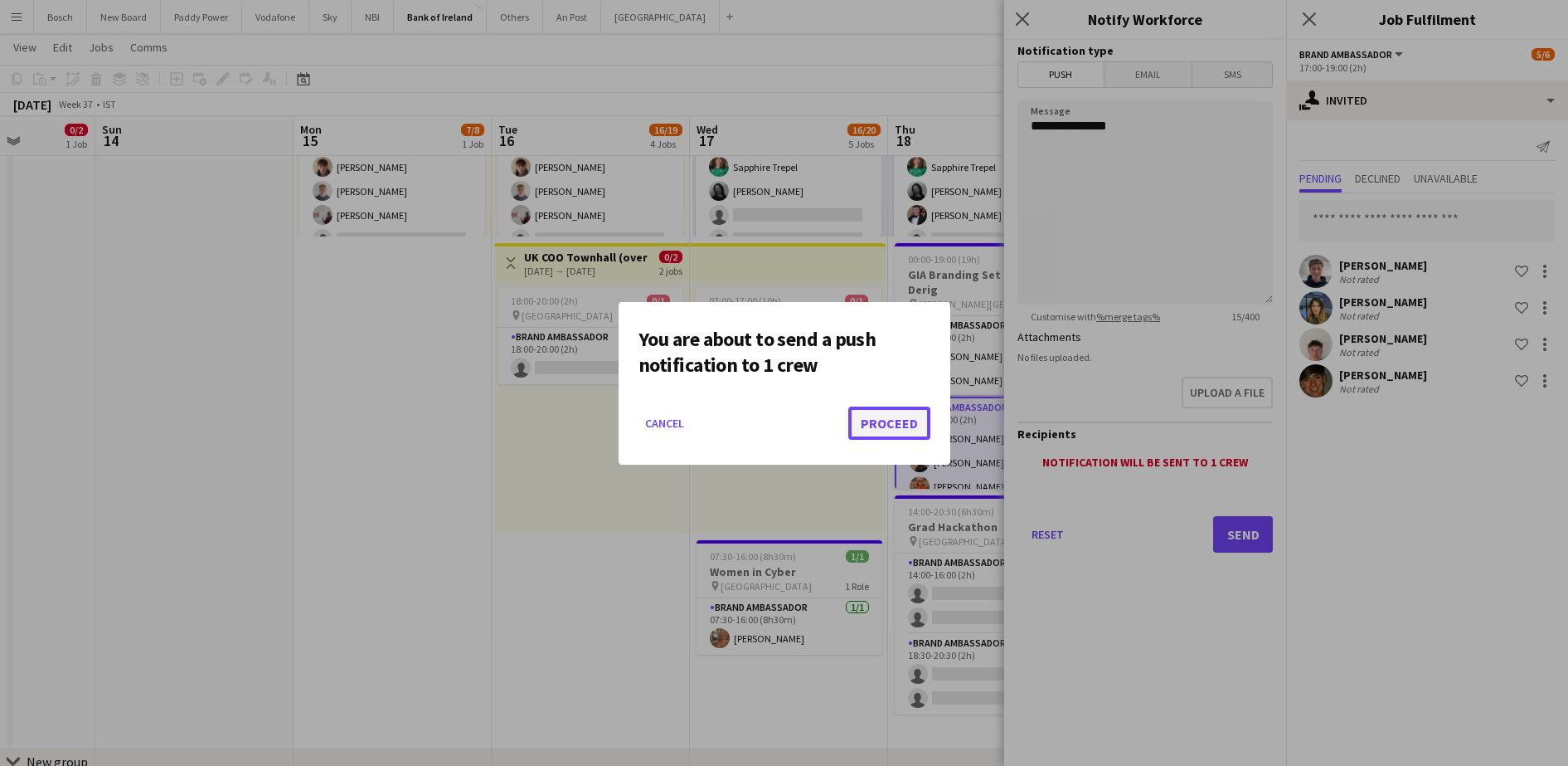
click at [879, 427] on button "Proceed" at bounding box center [889, 423] width 82 height 33
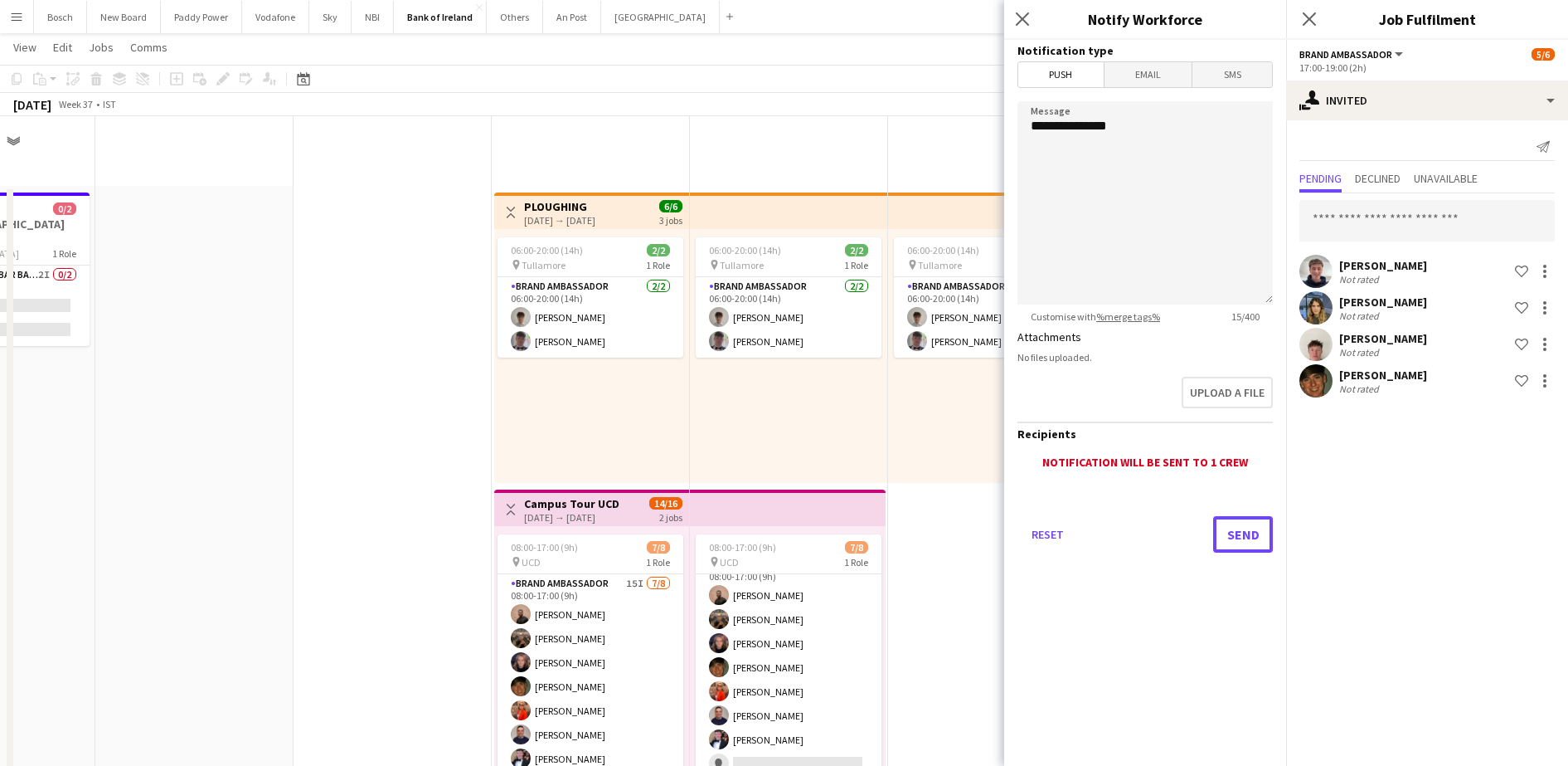
scroll to position [840, 0]
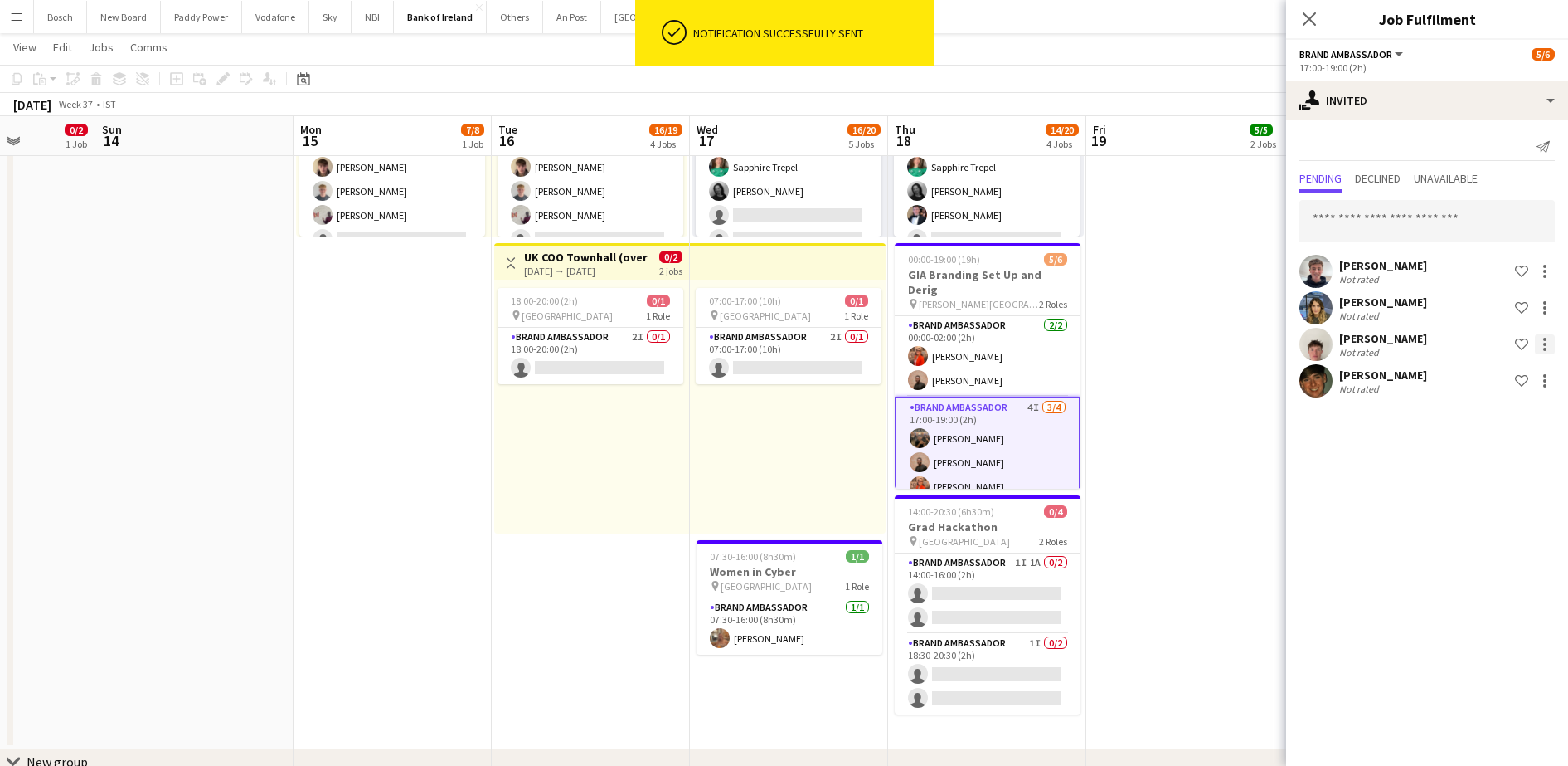
click at [1551, 337] on div at bounding box center [1545, 344] width 20 height 20
click at [1487, 407] on span "Send notification" at bounding box center [1492, 414] width 98 height 14
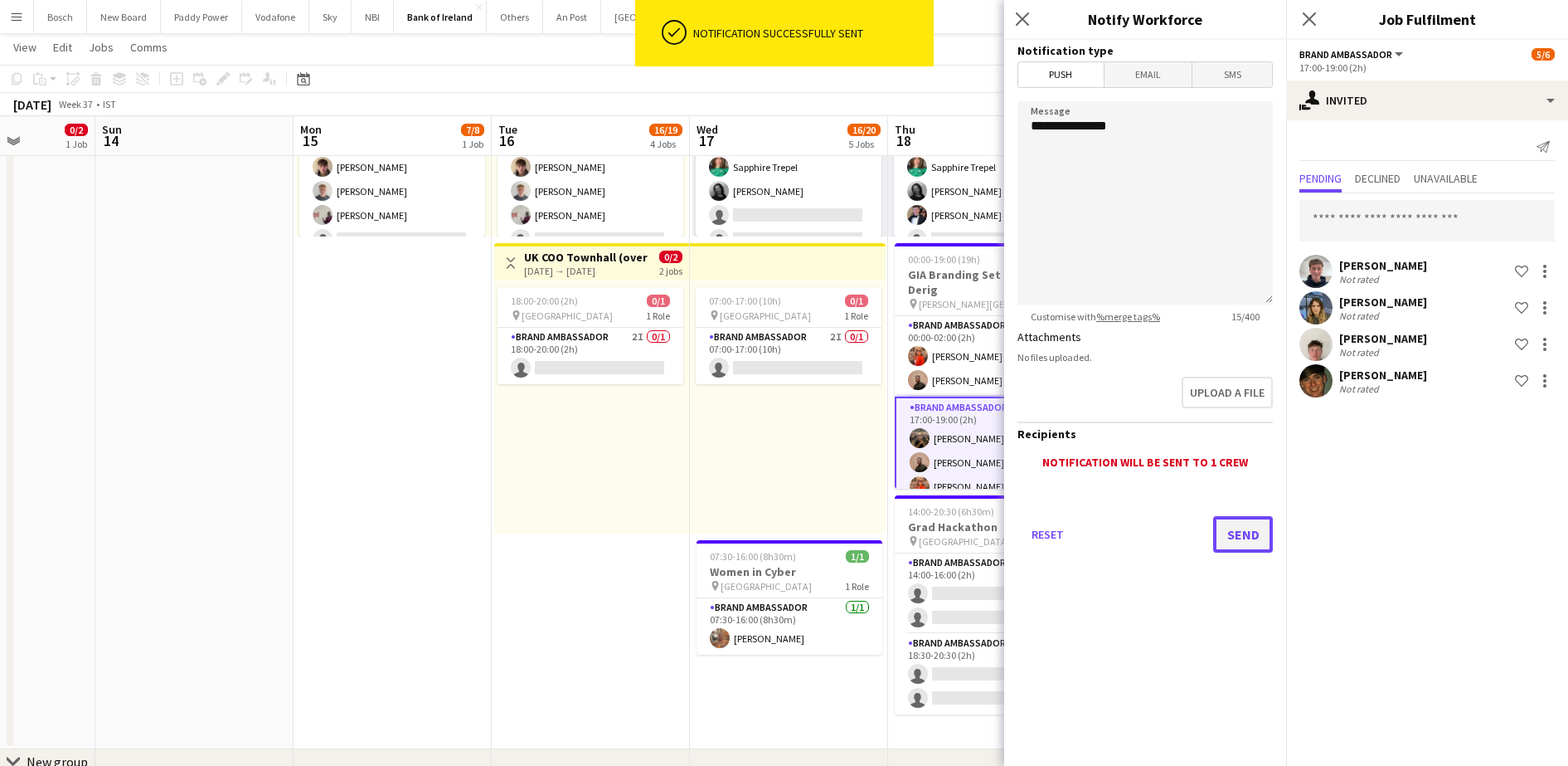
click at [1225, 525] on button "Send" at bounding box center [1243, 534] width 60 height 37
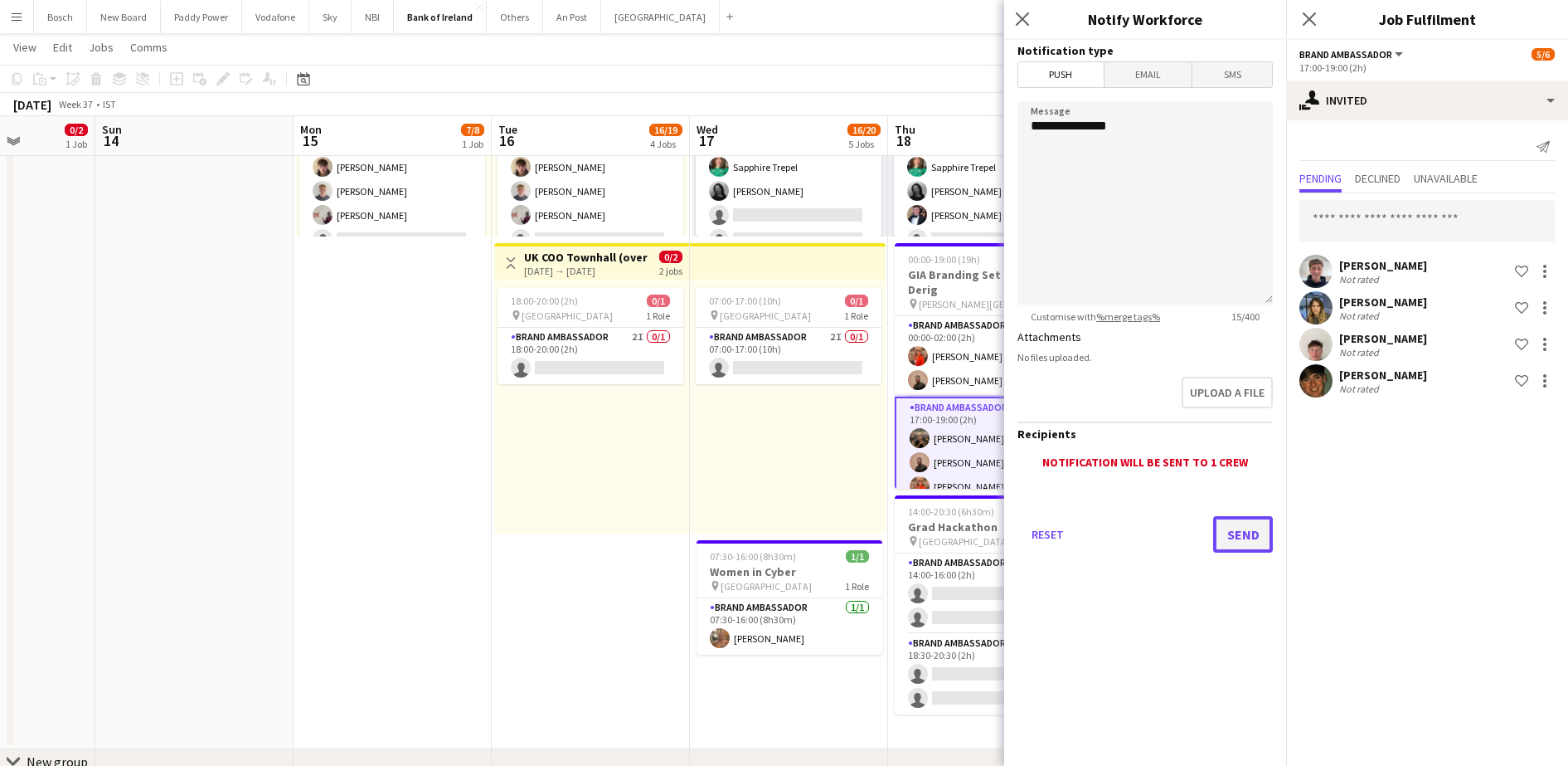
scroll to position [0, 0]
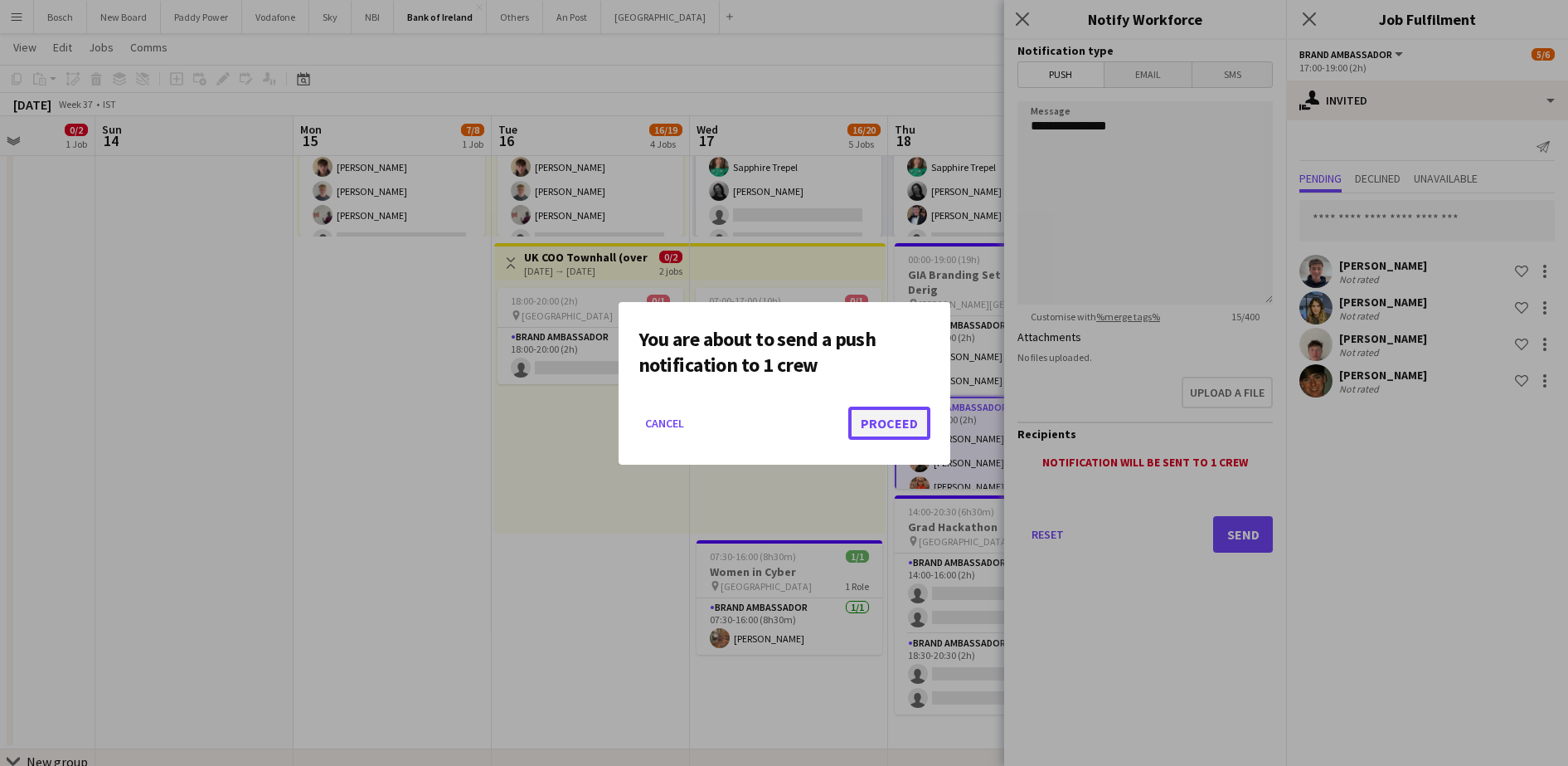
click at [881, 418] on button "Proceed" at bounding box center [889, 423] width 82 height 33
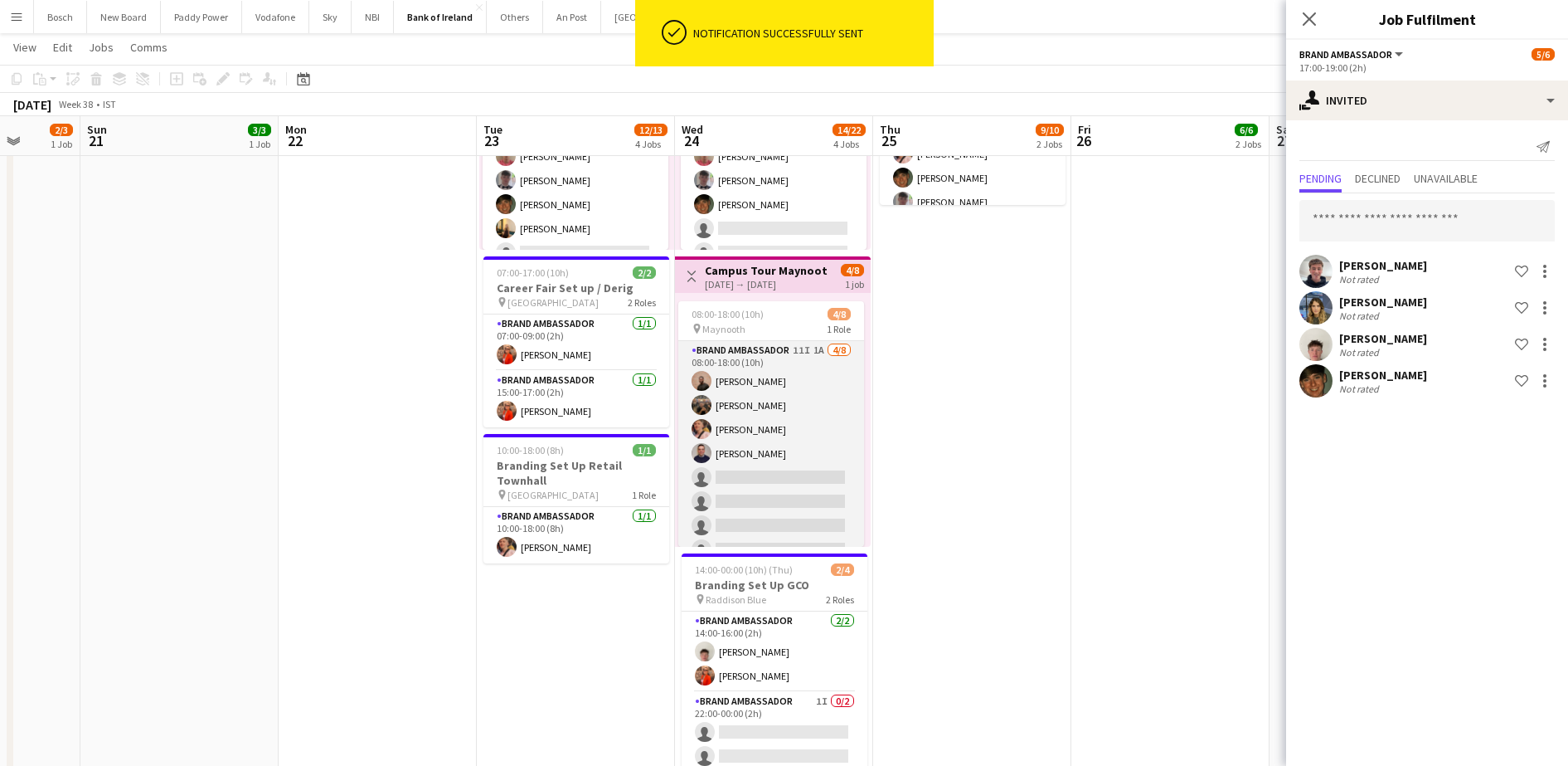
scroll to position [0, 517]
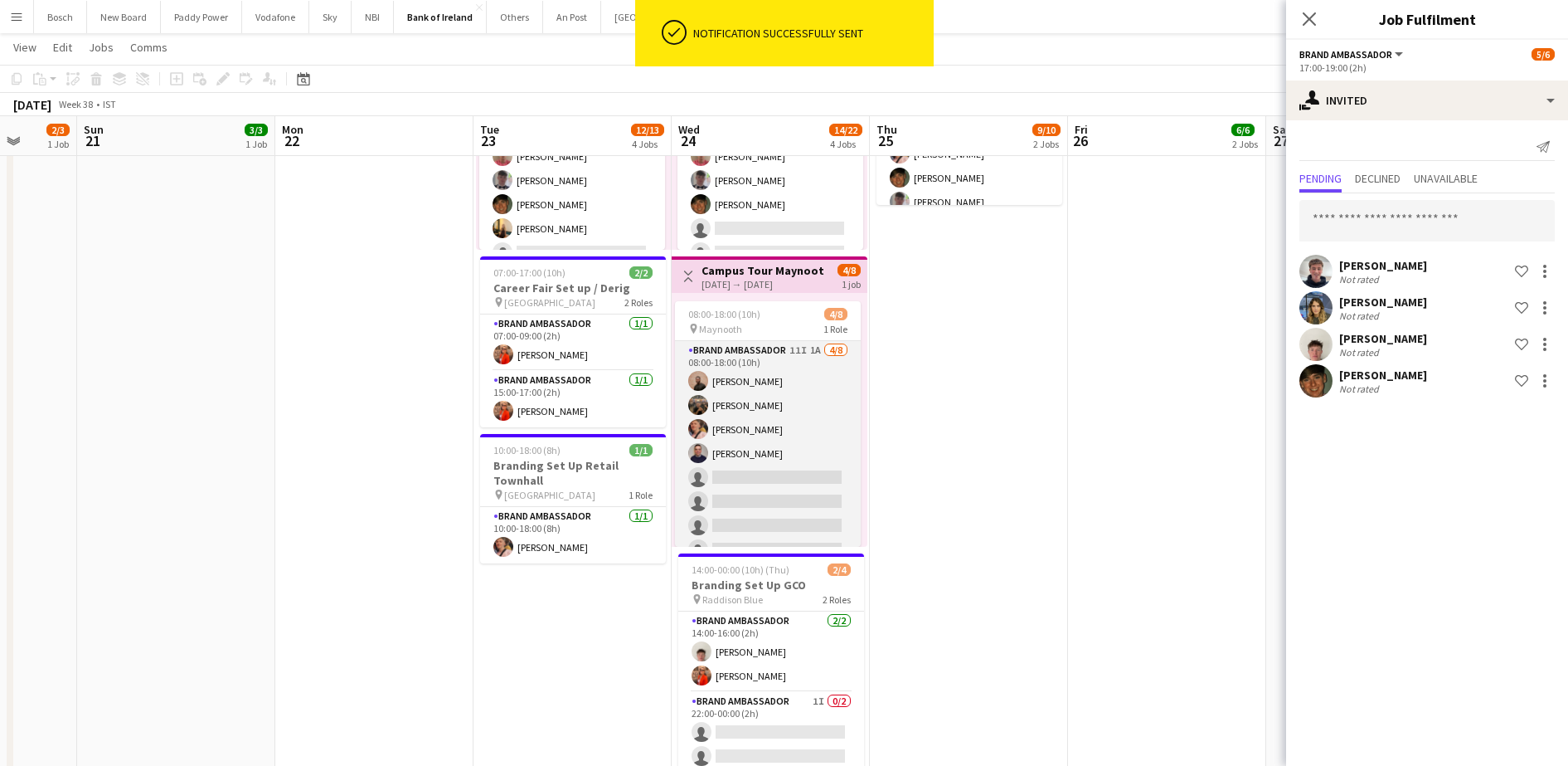
click at [807, 426] on app-card-role "Brand Ambassador 11I 1A [DATE] 08:00-18:00 (10h) [PERSON_NAME] [PERSON_NAME] [P…" at bounding box center [768, 453] width 186 height 225
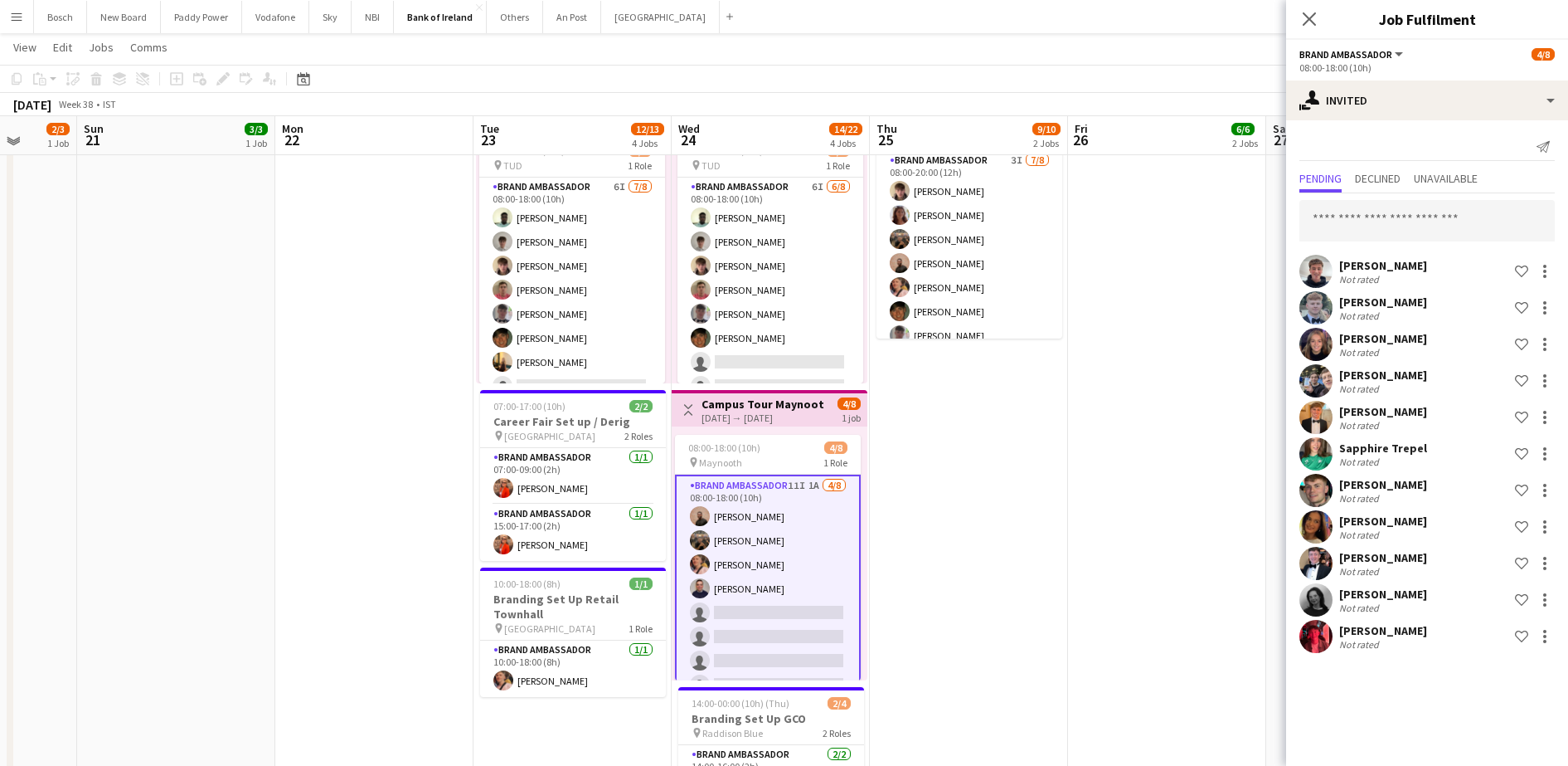
scroll to position [395, 0]
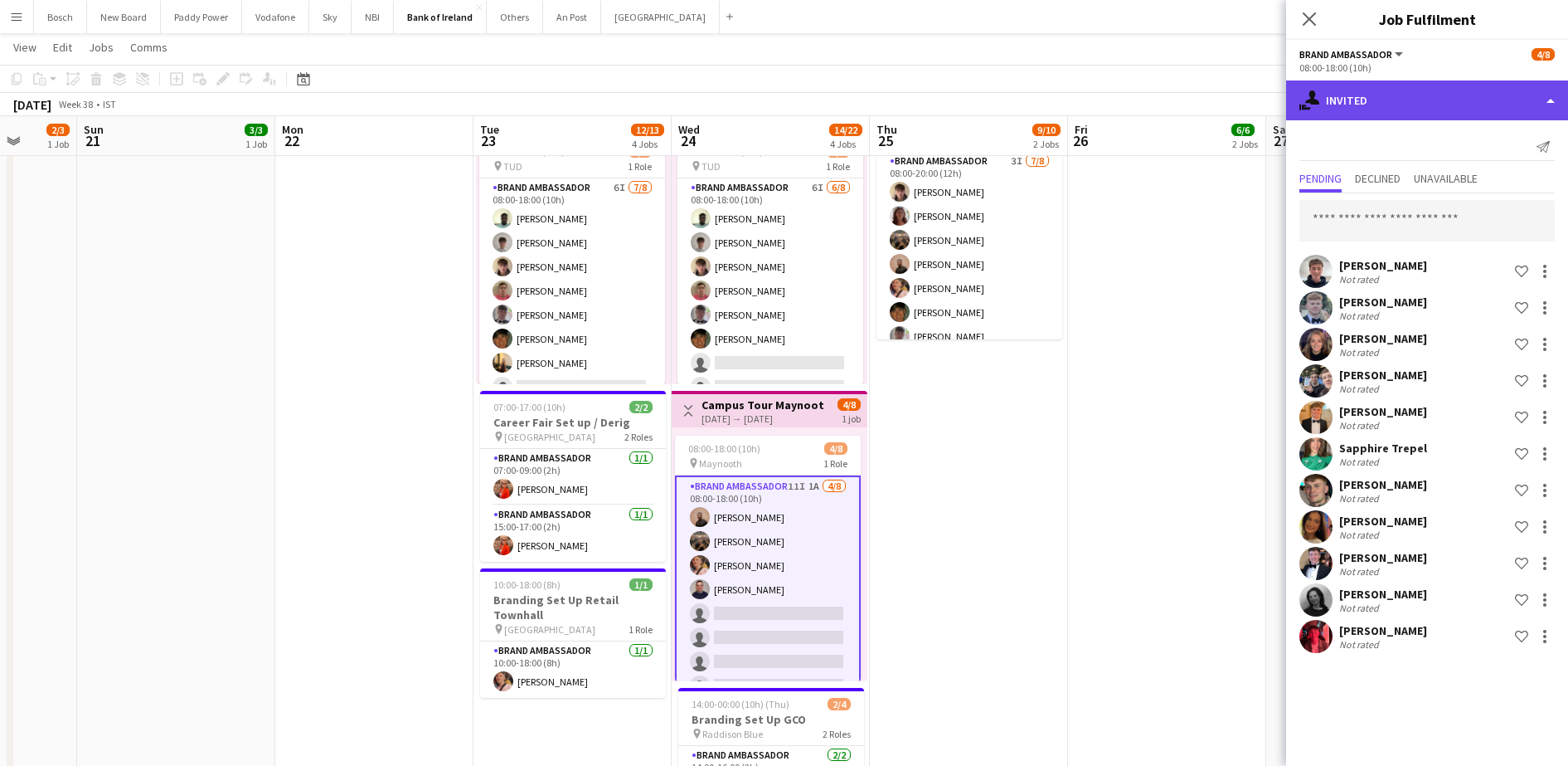
click at [1484, 101] on div "single-neutral-actions-share-1 Invited" at bounding box center [1427, 101] width 282 height 40
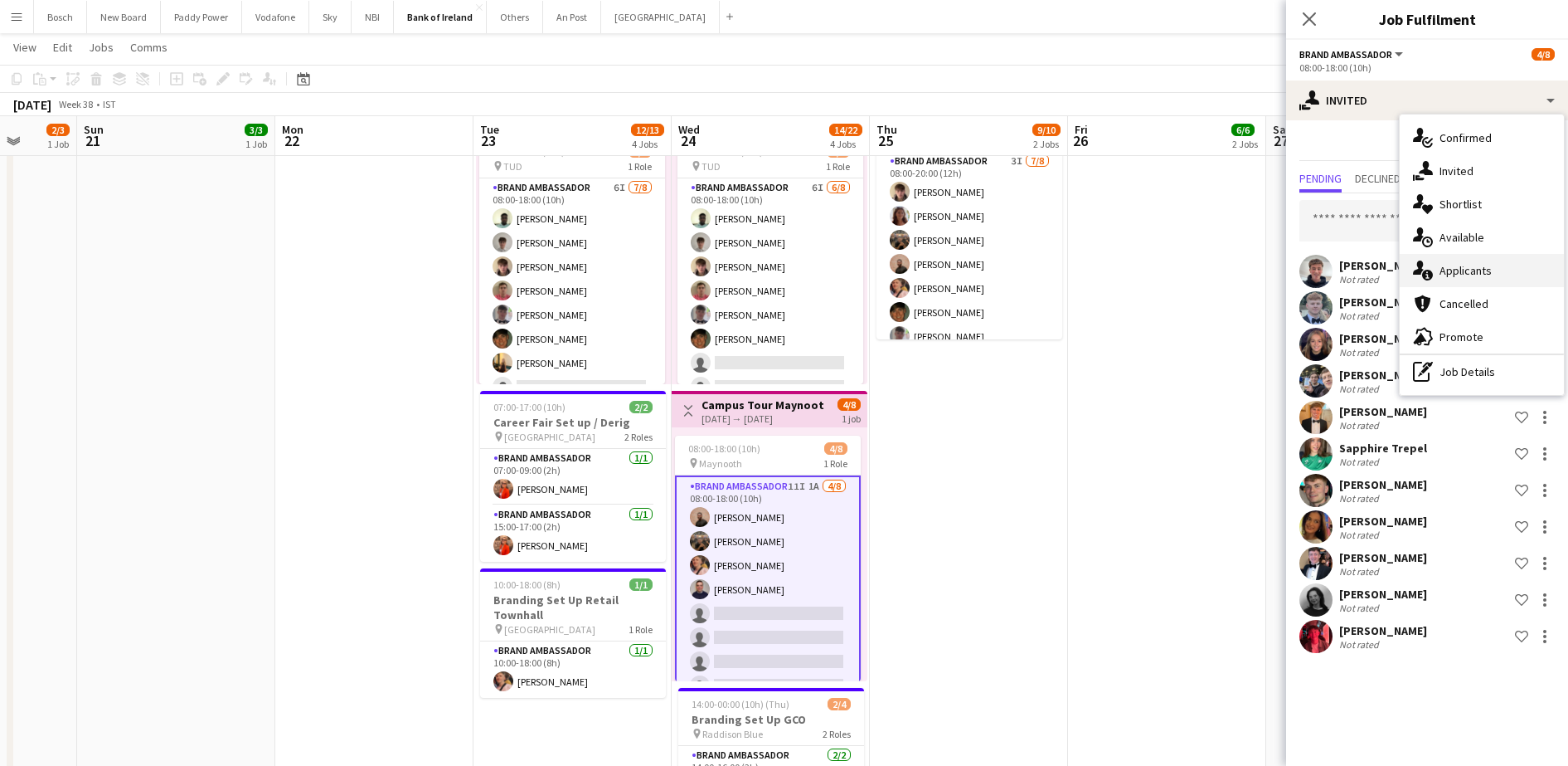
click at [1472, 275] on div "single-neutral-actions-information Applicants" at bounding box center [1482, 271] width 164 height 33
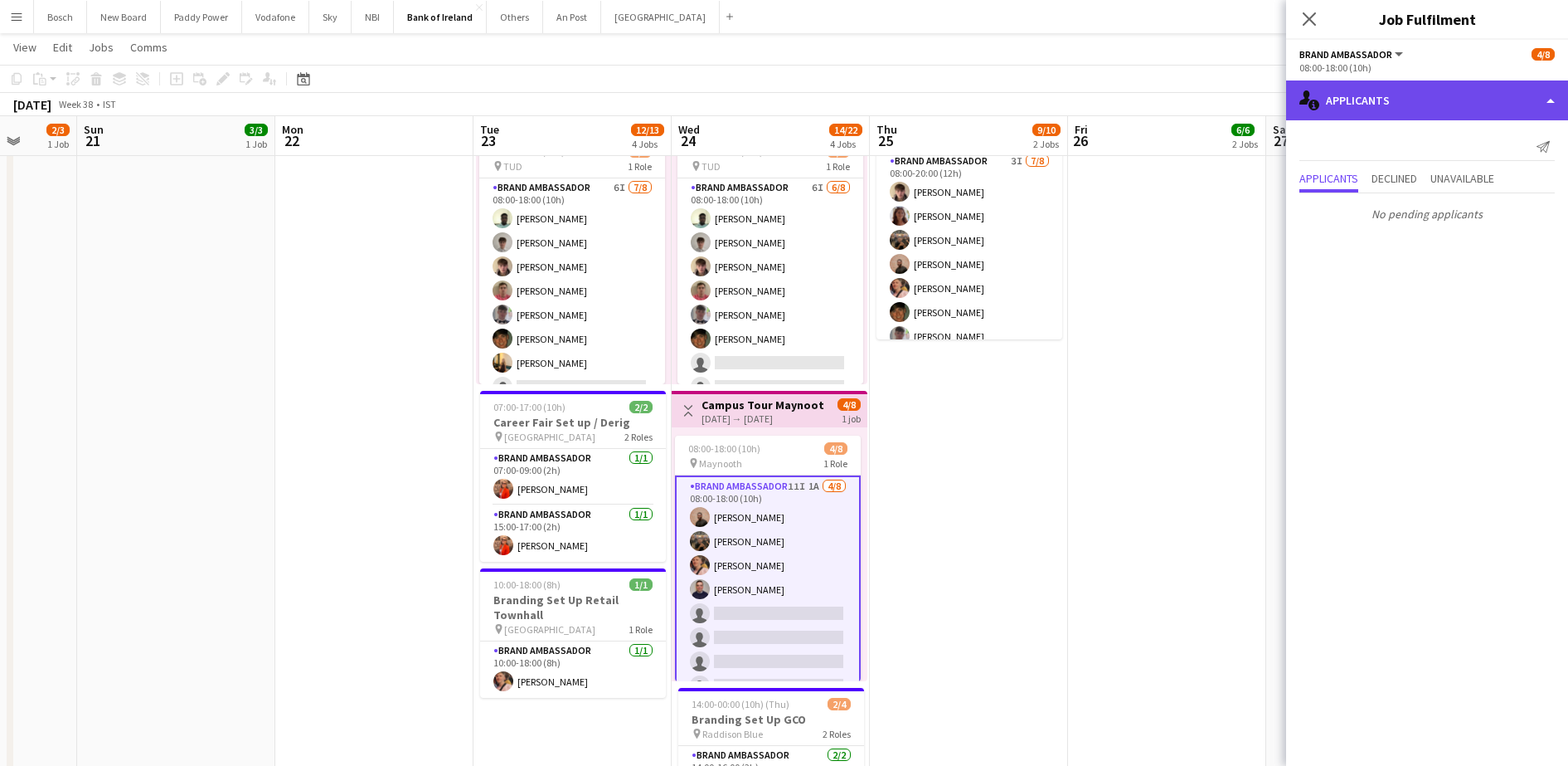
click at [1449, 99] on div "single-neutral-actions-information Applicants" at bounding box center [1427, 101] width 282 height 40
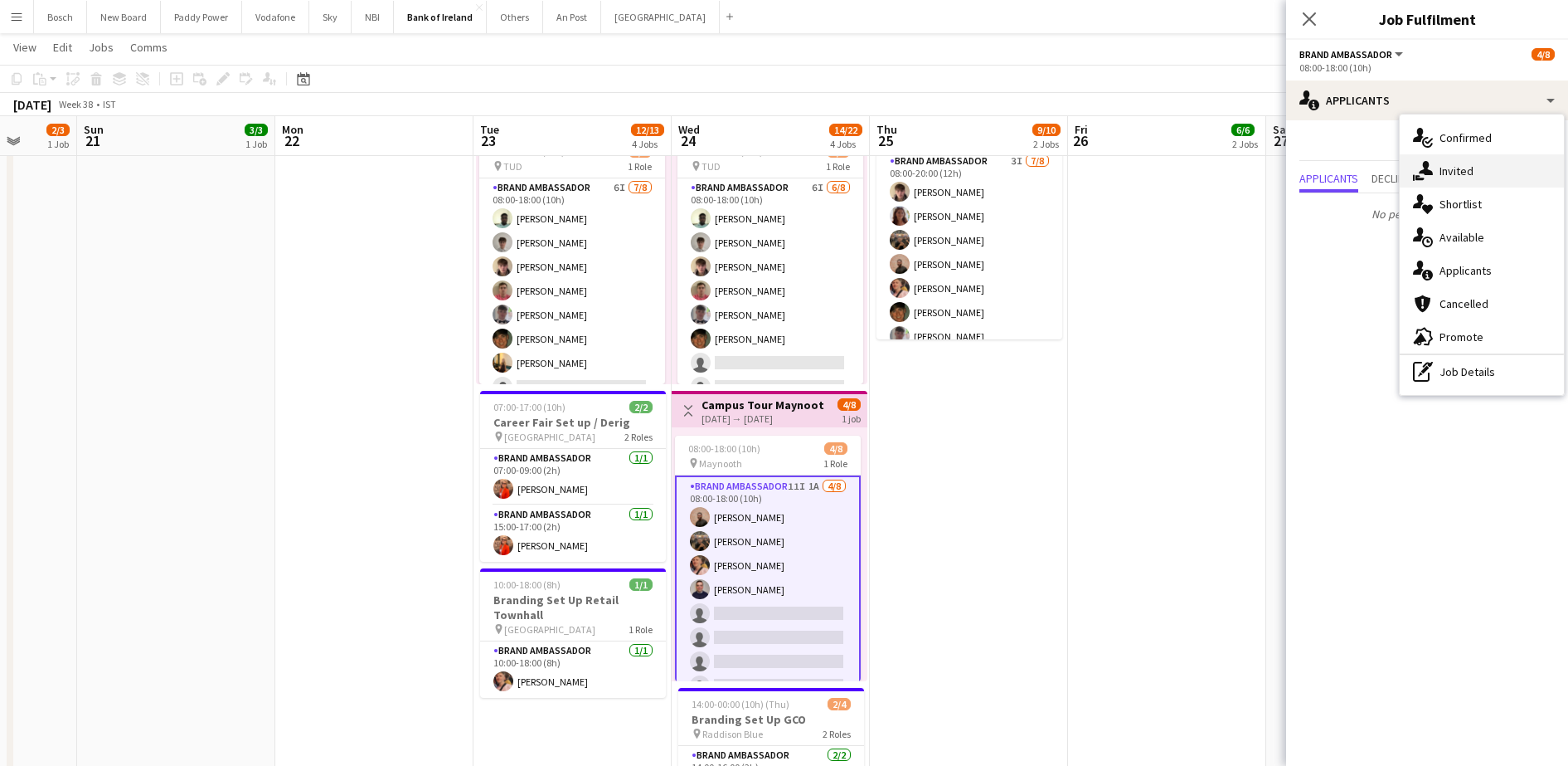
click at [1445, 177] on div "single-neutral-actions-share-1 Invited" at bounding box center [1482, 171] width 164 height 33
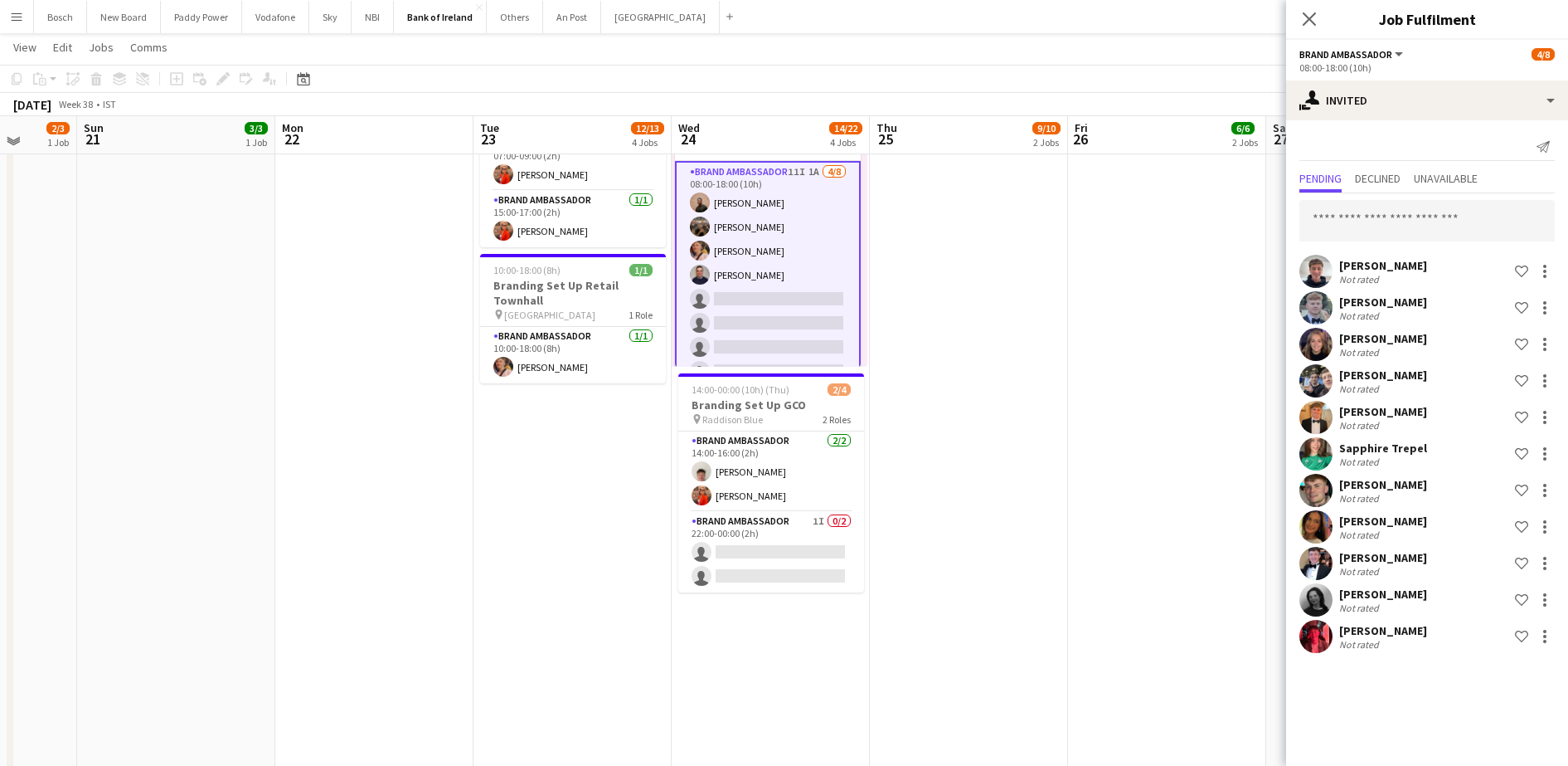
scroll to position [711, 0]
click at [1539, 566] on div at bounding box center [1545, 563] width 20 height 20
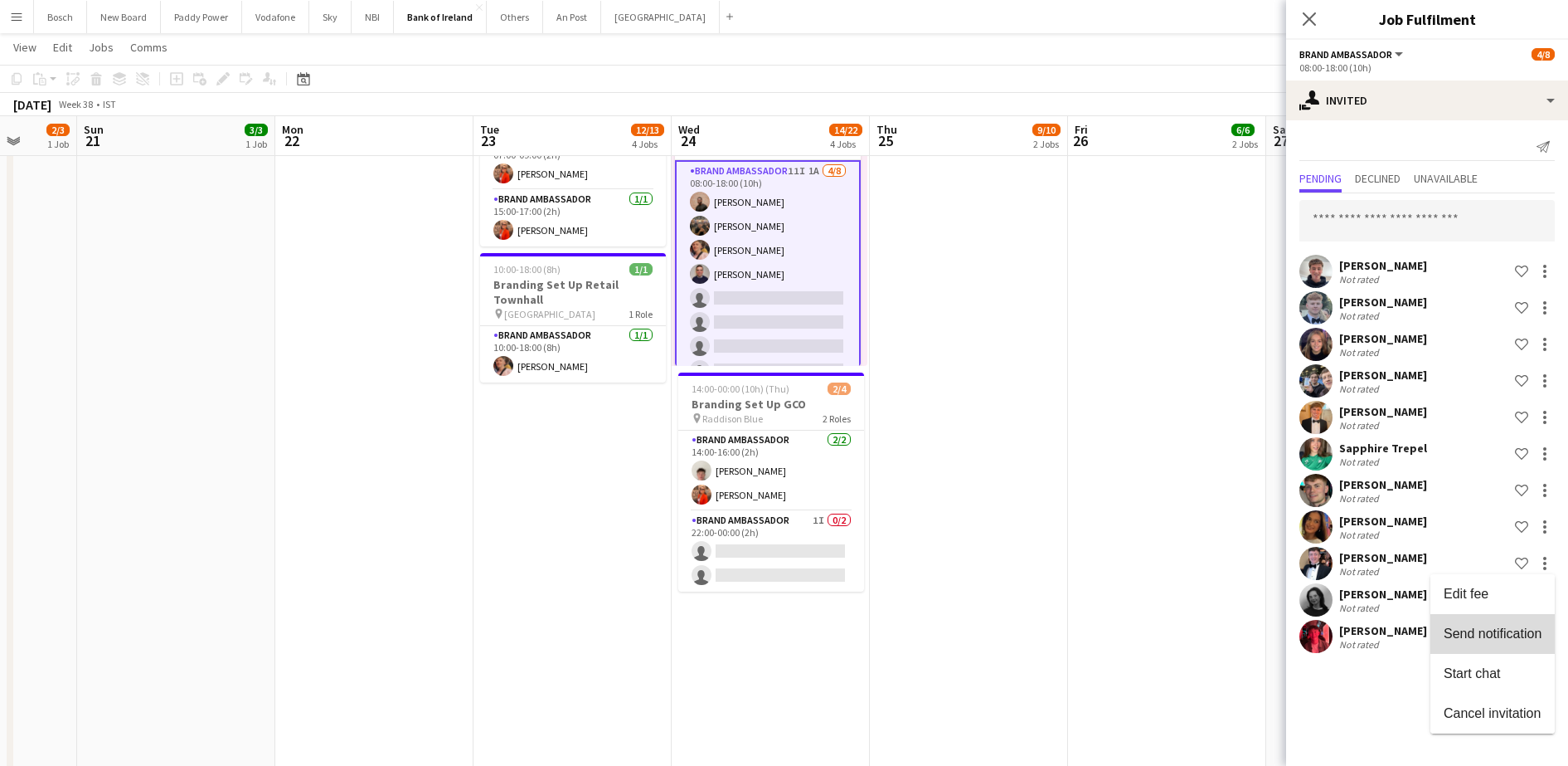
click at [1468, 639] on span "Send notification" at bounding box center [1492, 633] width 98 height 14
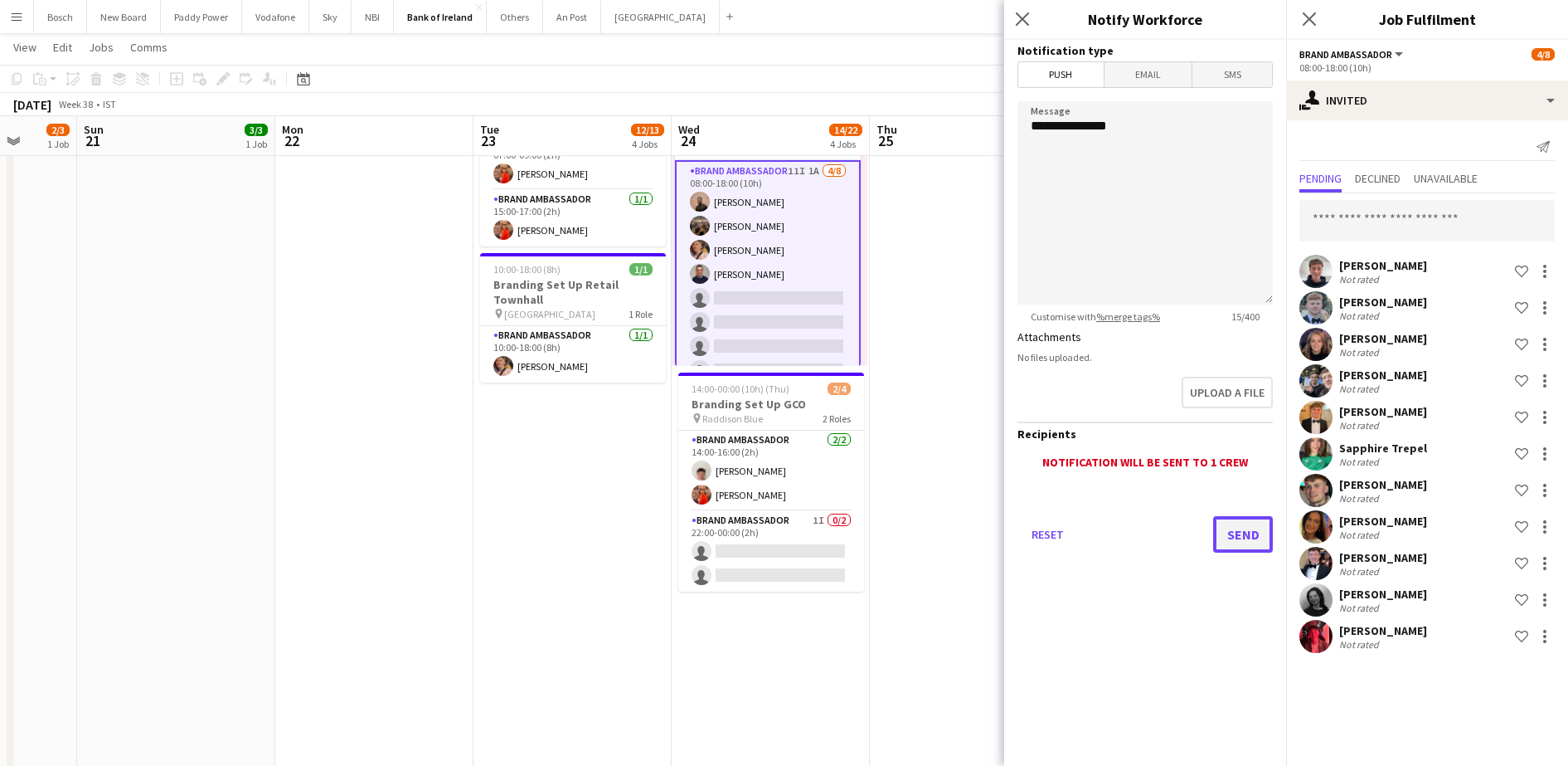
click at [1254, 521] on button "Send" at bounding box center [1243, 534] width 60 height 37
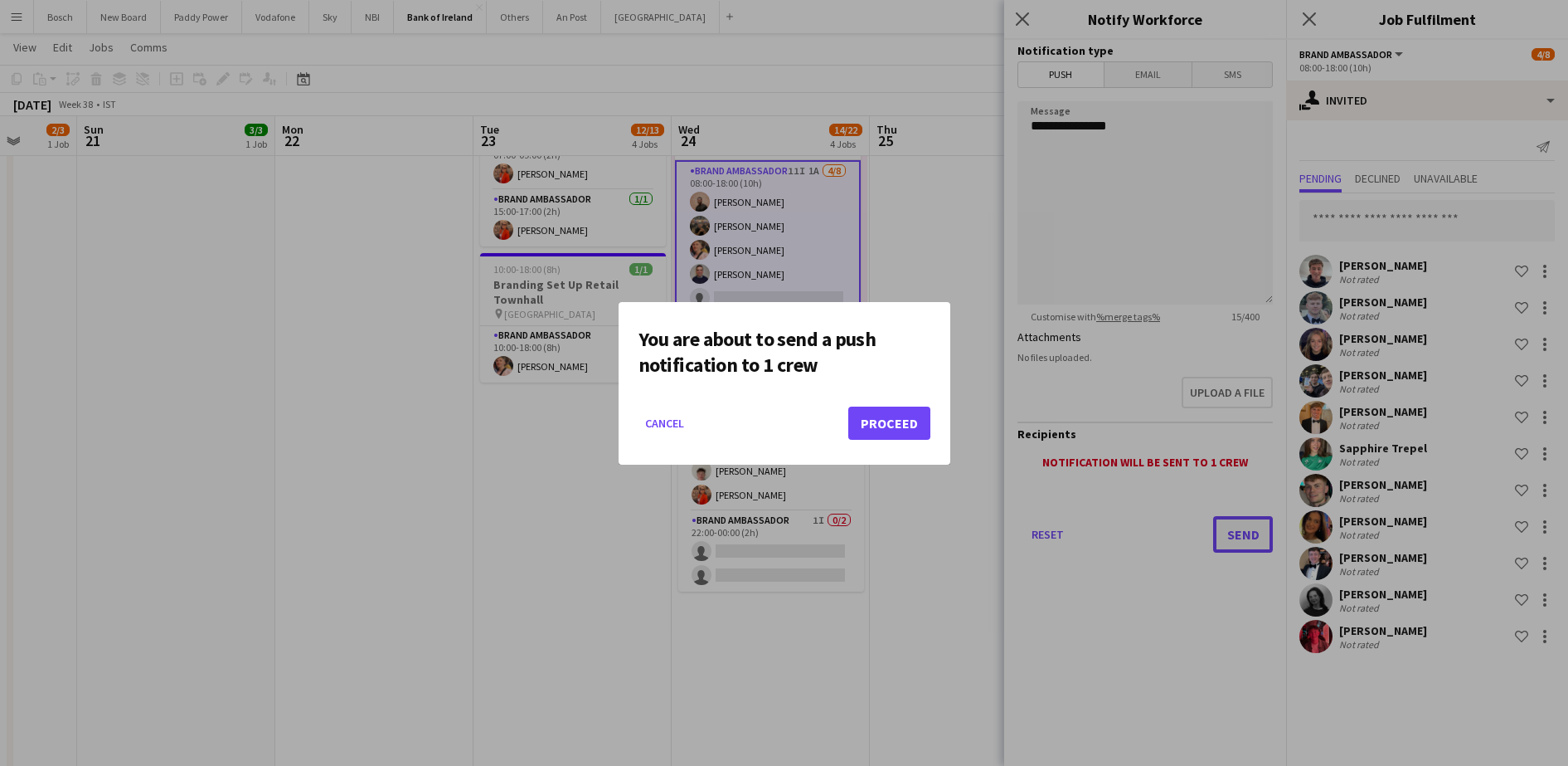
scroll to position [0, 0]
click at [881, 419] on button "Proceed" at bounding box center [889, 423] width 82 height 33
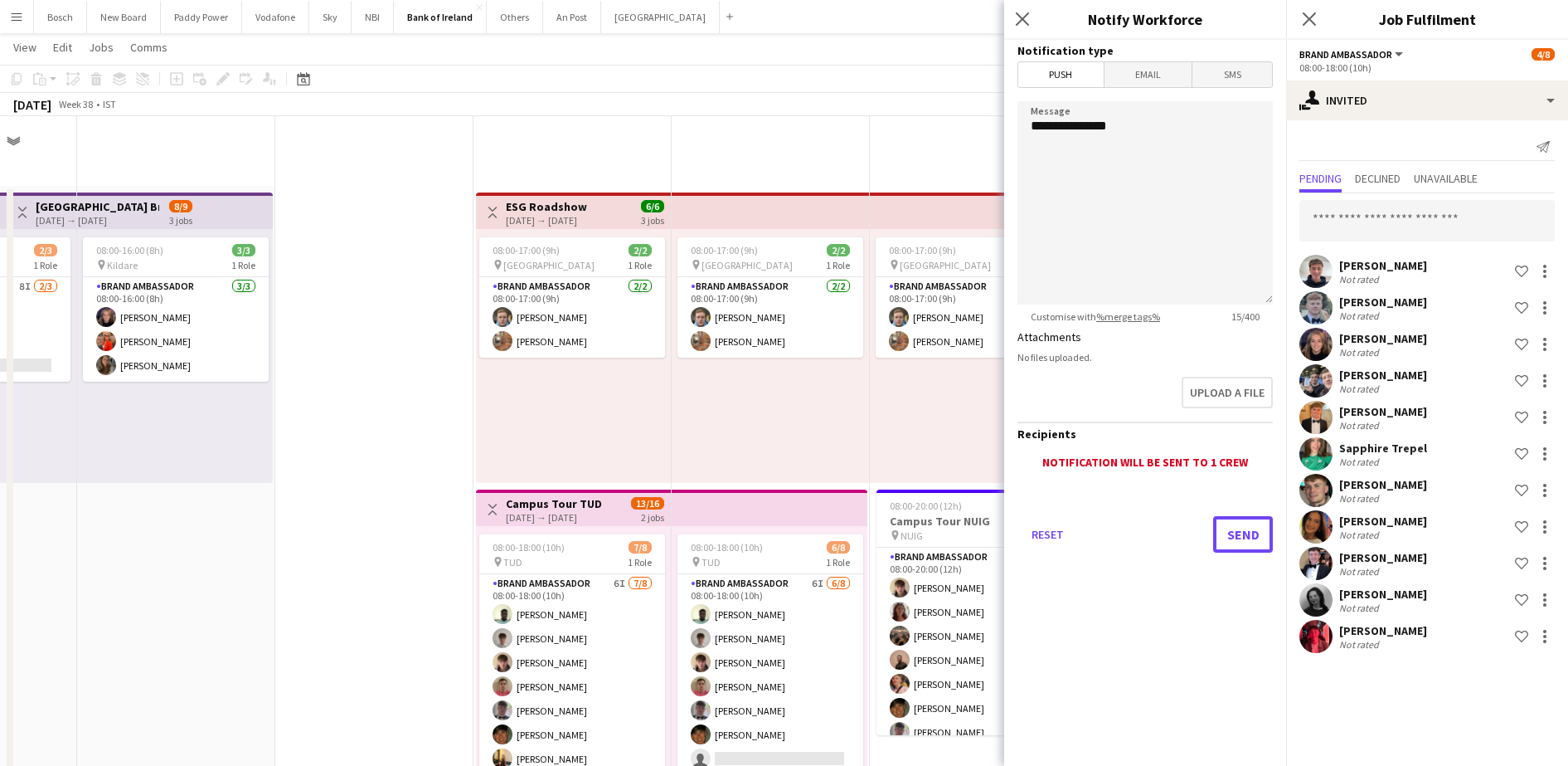
scroll to position [711, 0]
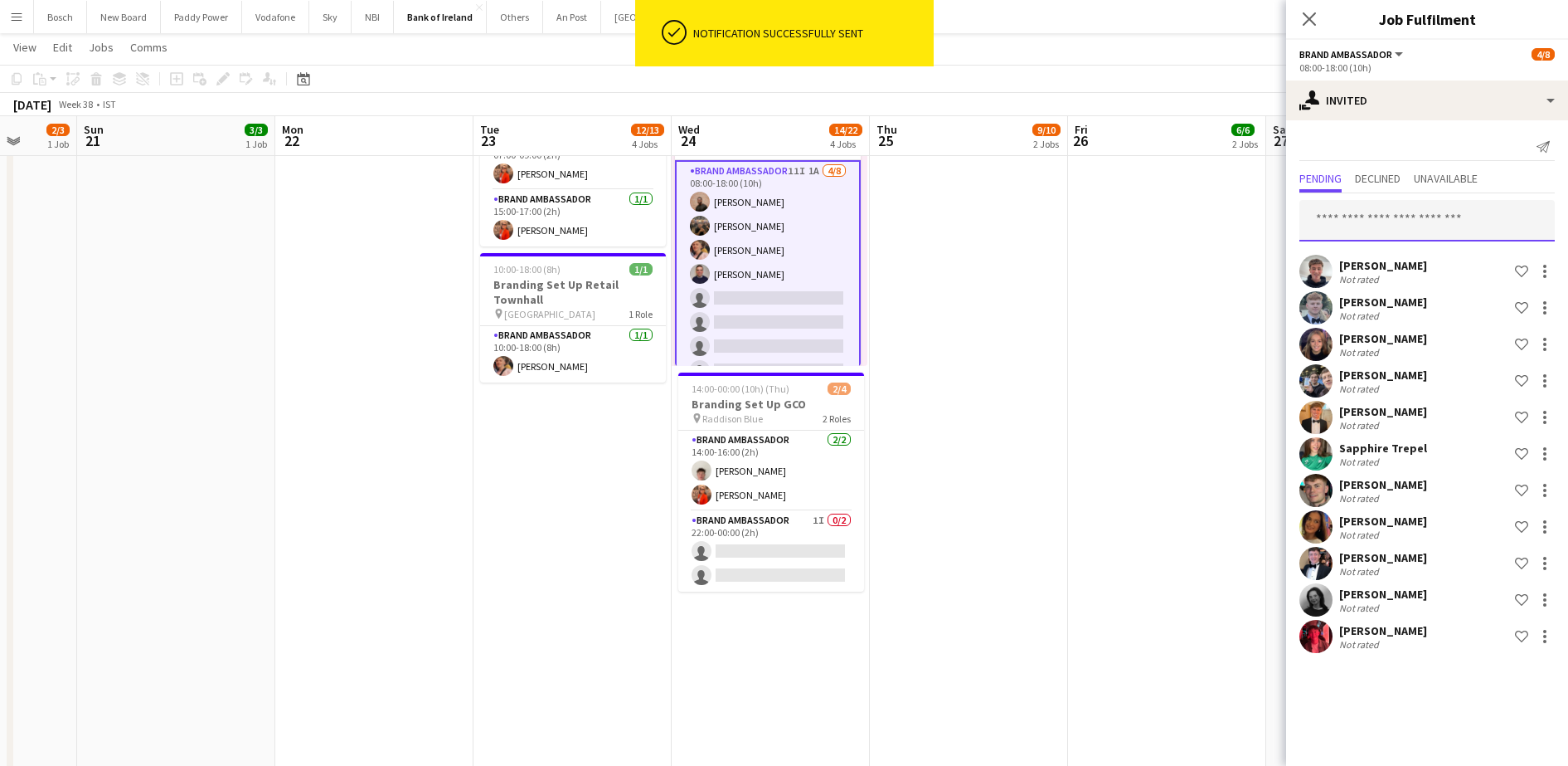
click at [1420, 214] on input "text" at bounding box center [1428, 221] width 256 height 42
type input "*"
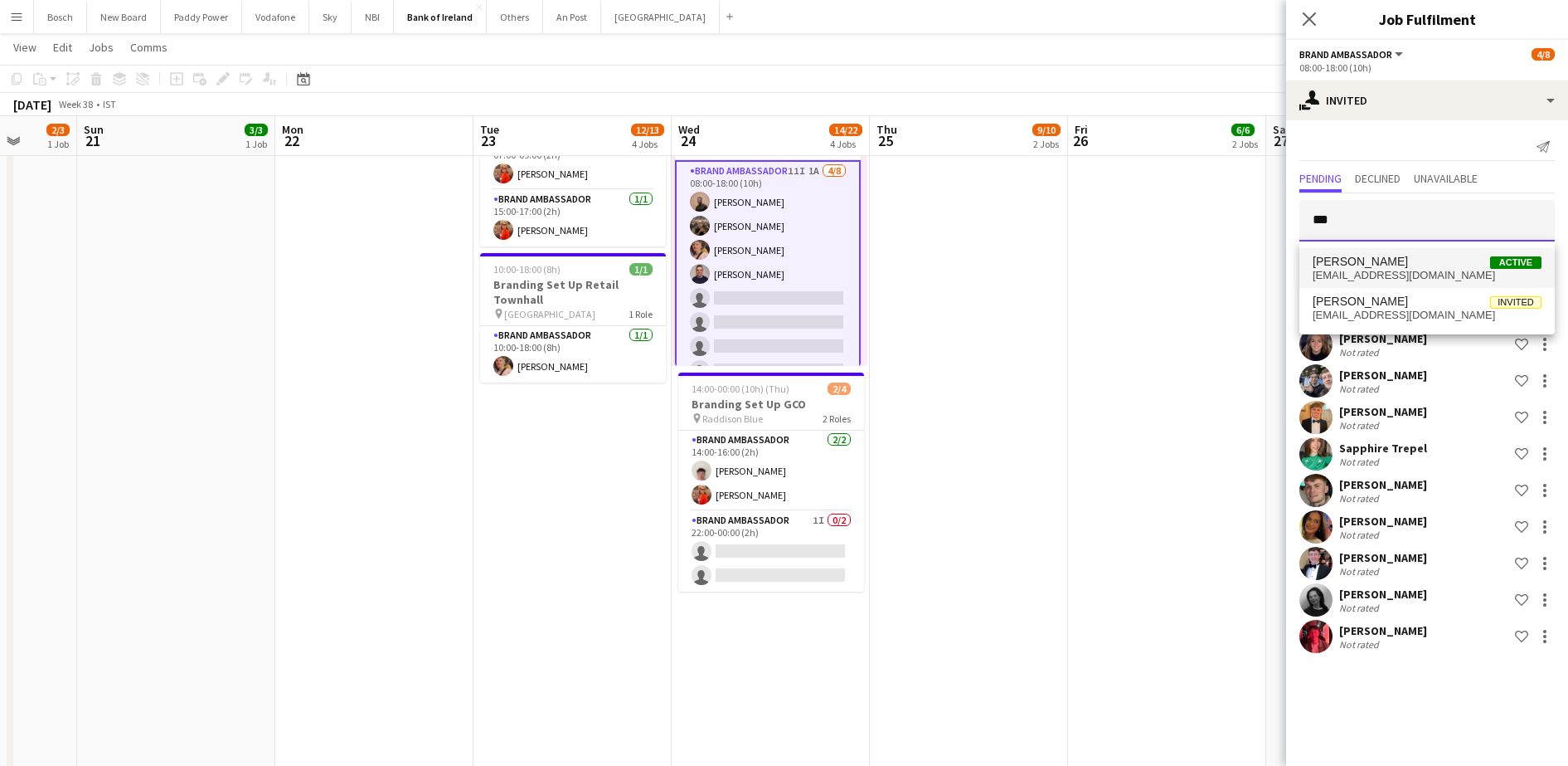
type input "***"
click at [1413, 265] on span "[PERSON_NAME] Active" at bounding box center [1428, 262] width 229 height 14
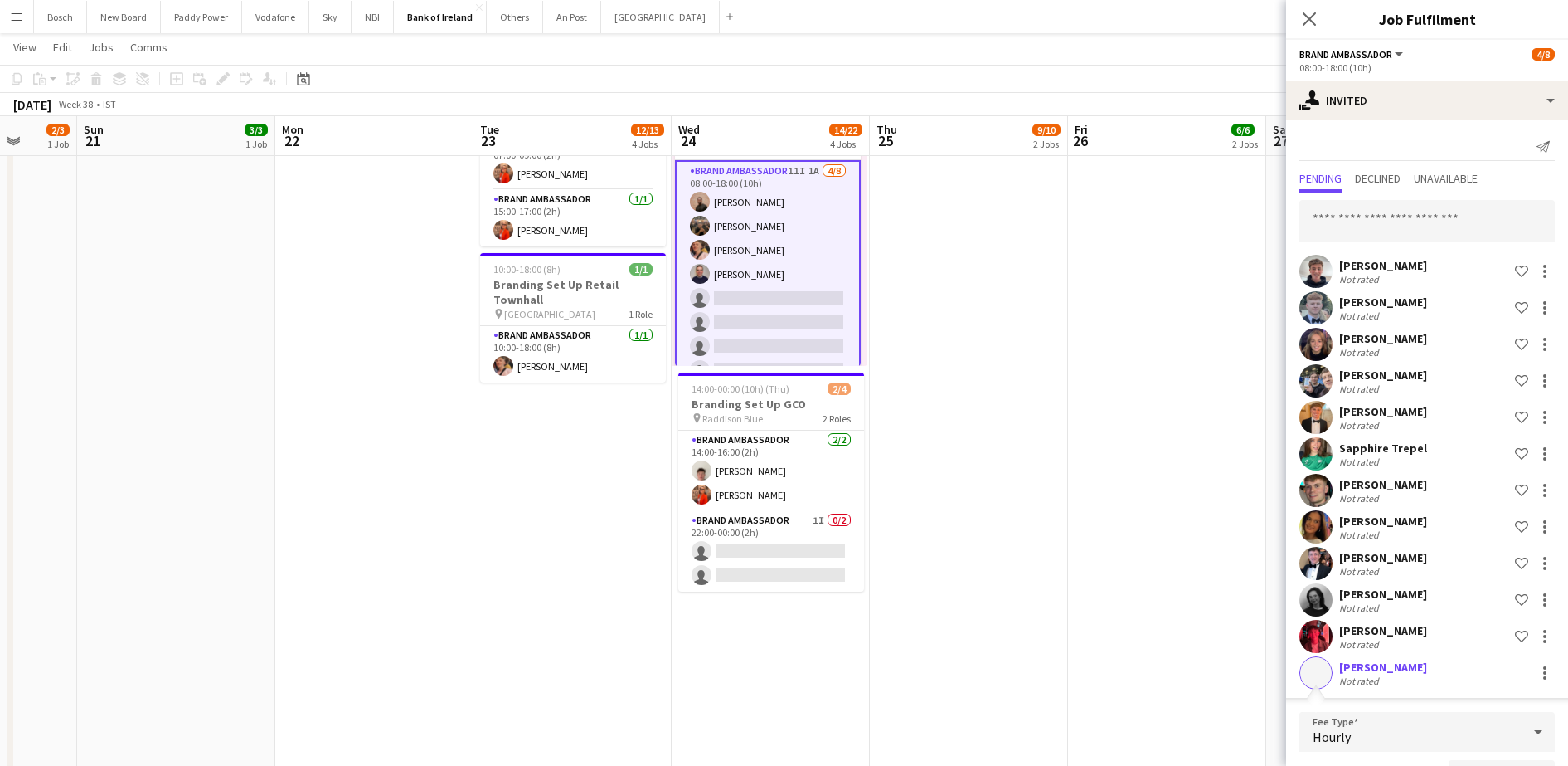
scroll to position [30, 0]
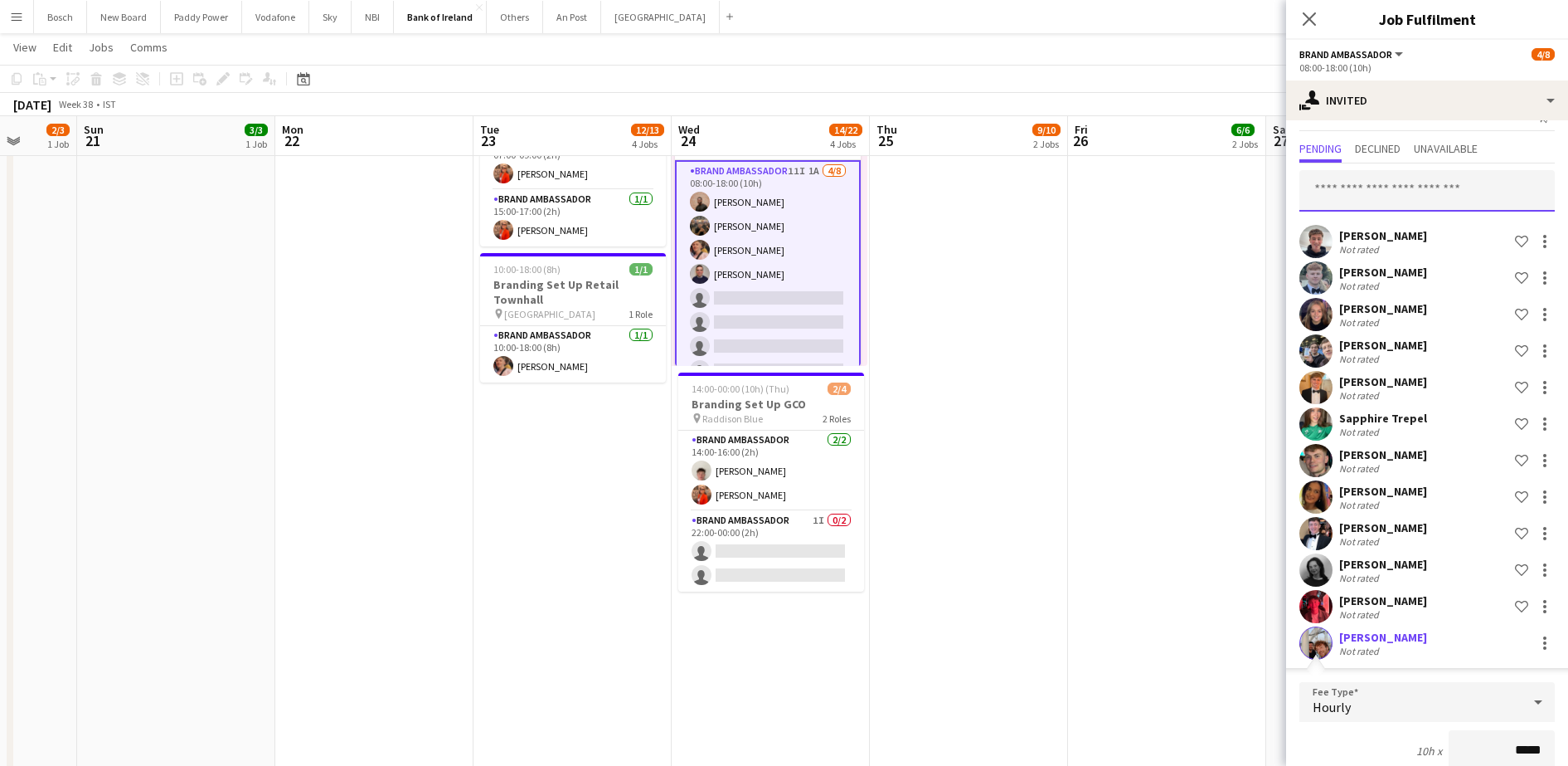
click at [1431, 194] on input "text" at bounding box center [1428, 191] width 256 height 42
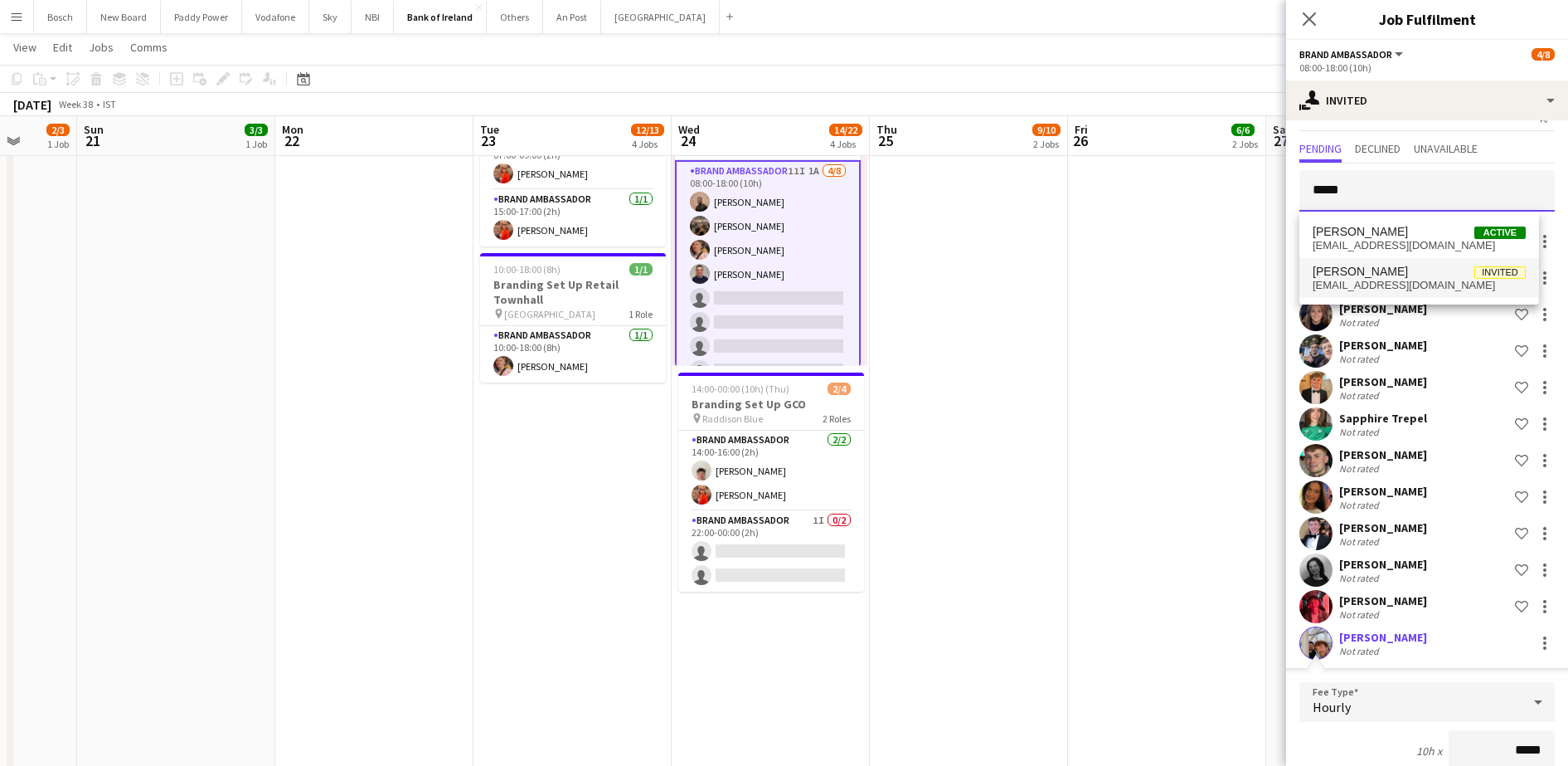
type input "*****"
click at [1415, 287] on span "[EMAIL_ADDRESS][DOMAIN_NAME]" at bounding box center [1419, 285] width 213 height 13
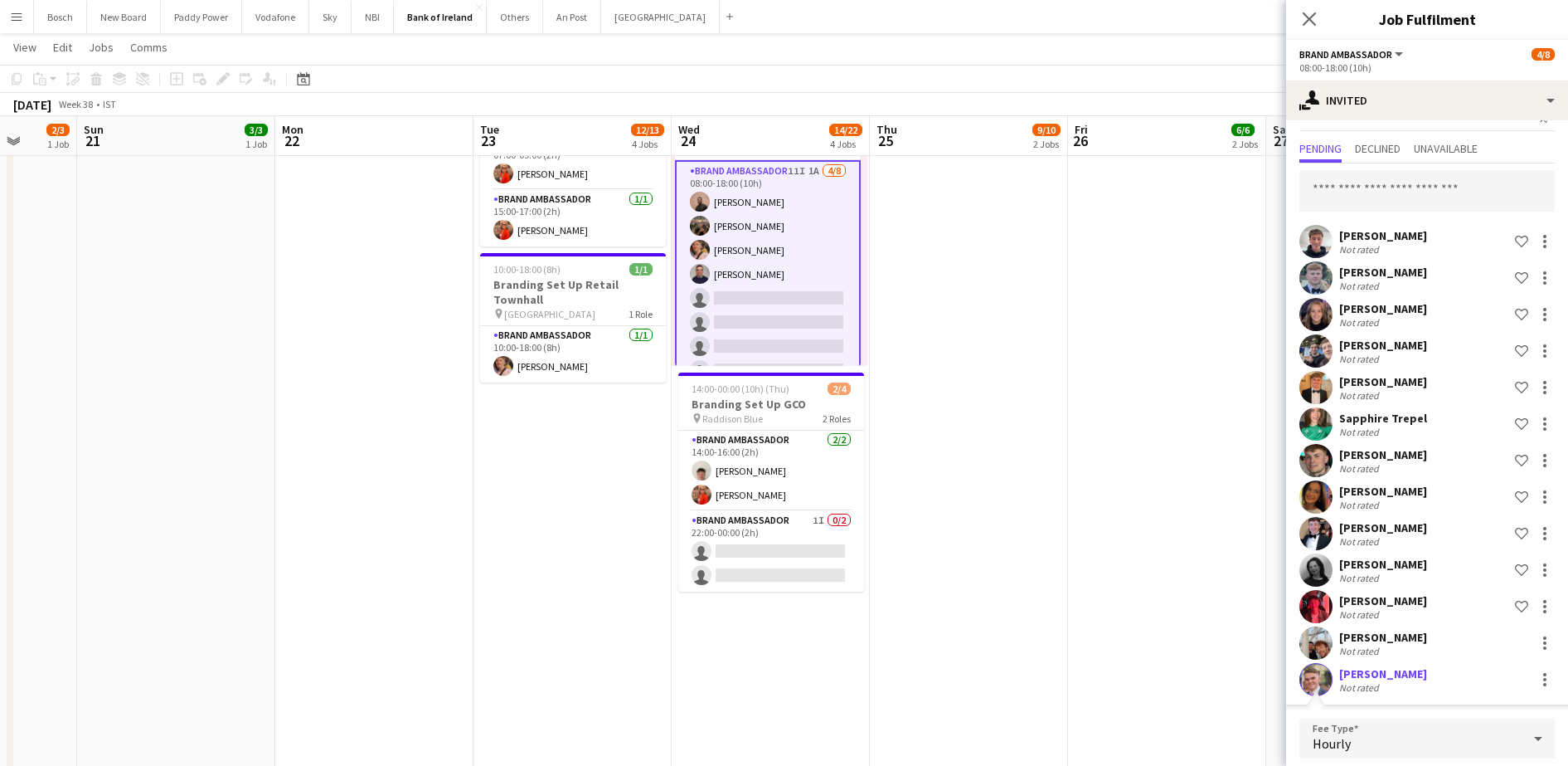
scroll to position [353, 0]
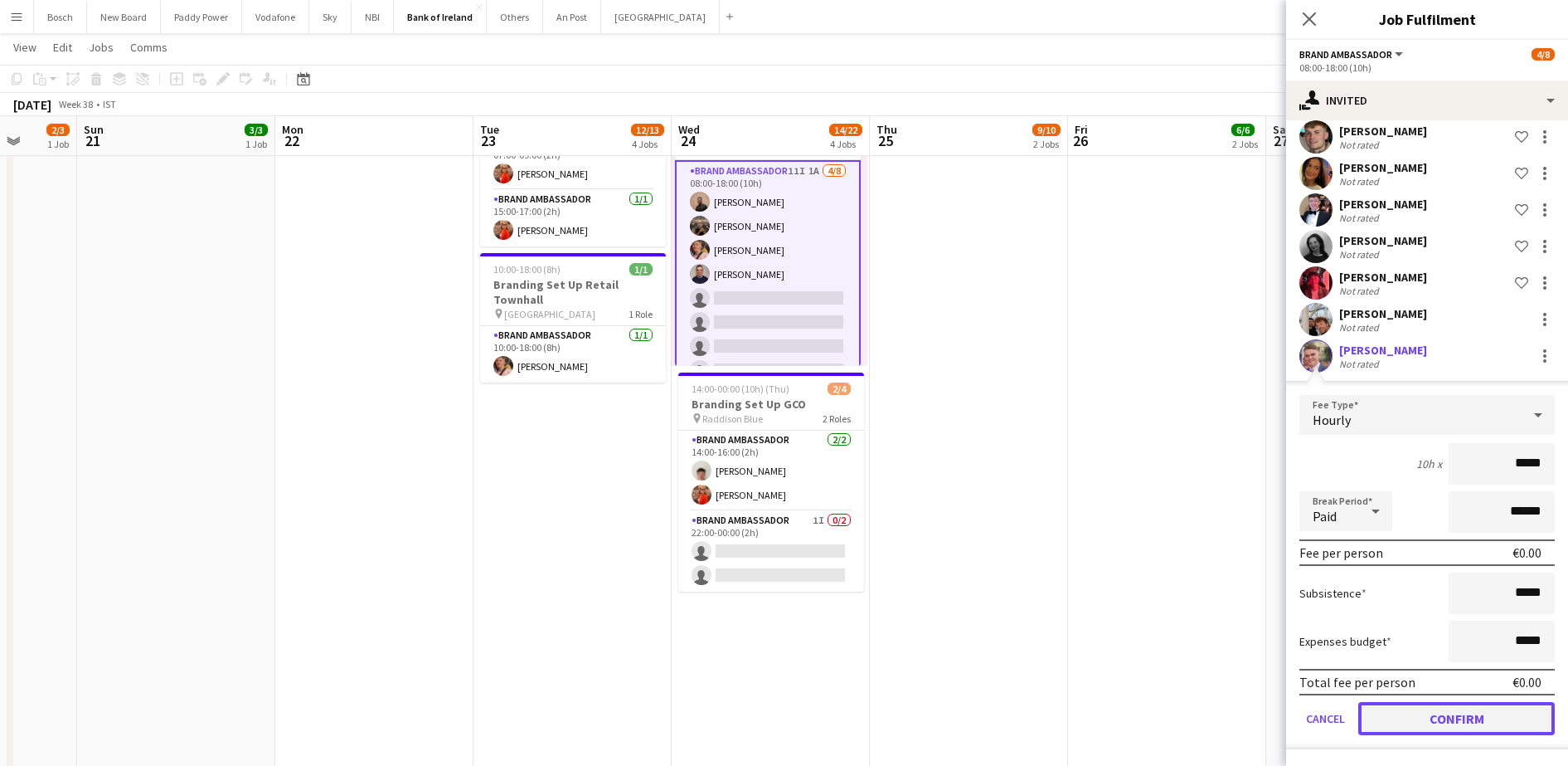
click at [1416, 725] on button "Confirm" at bounding box center [1457, 719] width 197 height 33
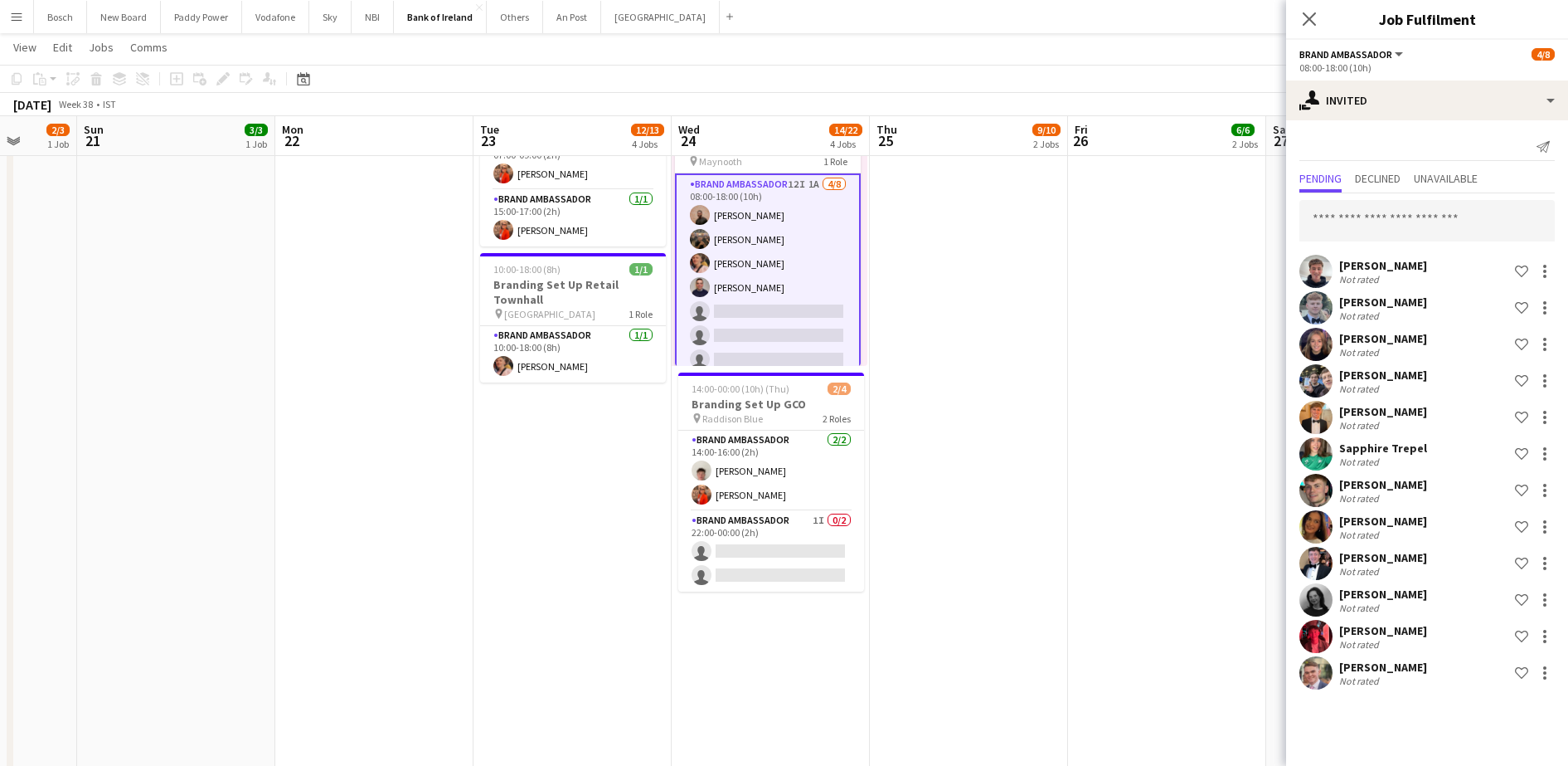
scroll to position [0, 0]
click at [1194, 52] on app-page-menu "View Day view expanded Day view collapsed Month view Date picker Jump to [DATE]…" at bounding box center [784, 49] width 1568 height 32
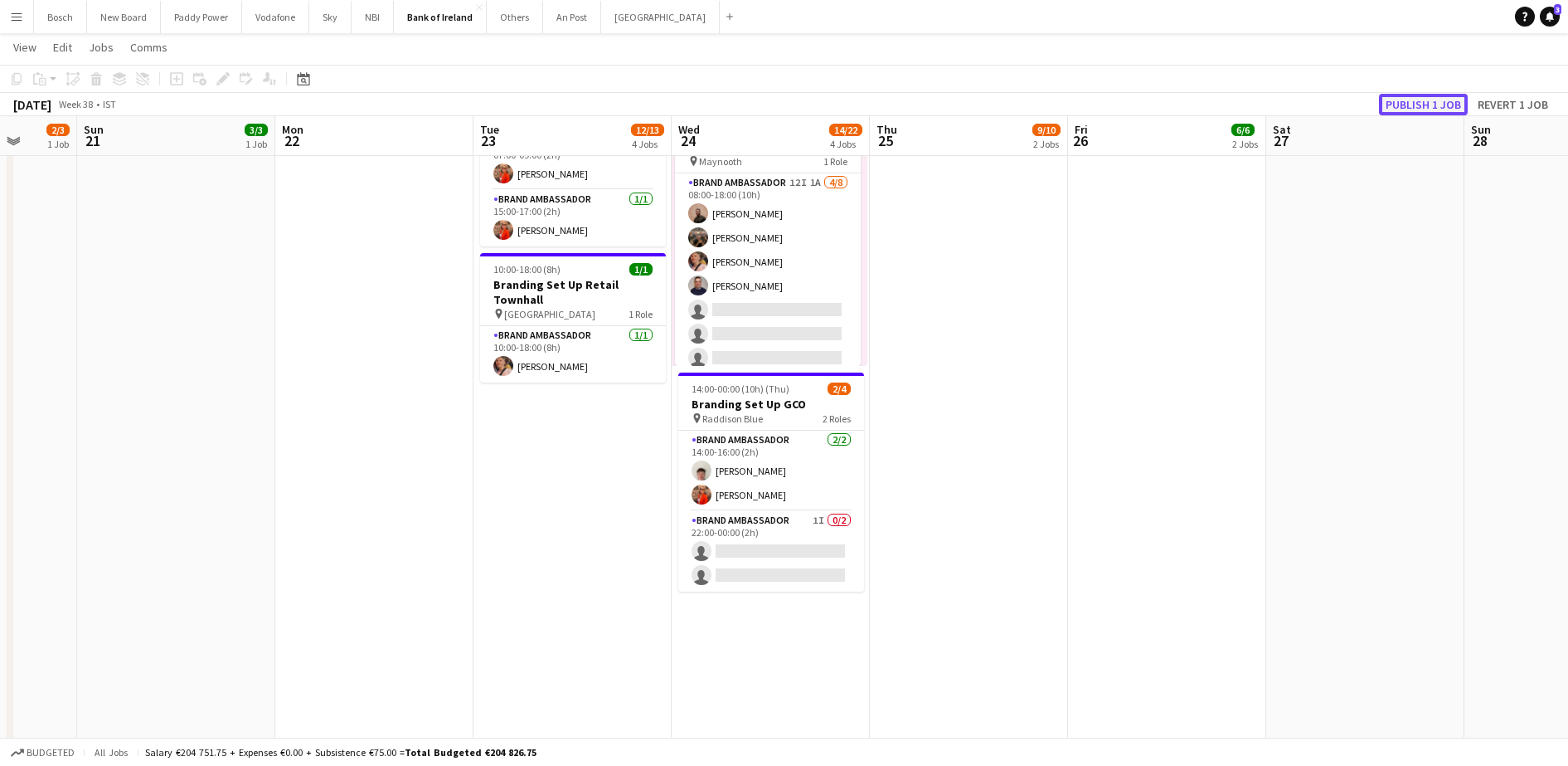
click at [1448, 104] on button "Publish 1 job" at bounding box center [1423, 105] width 89 height 22
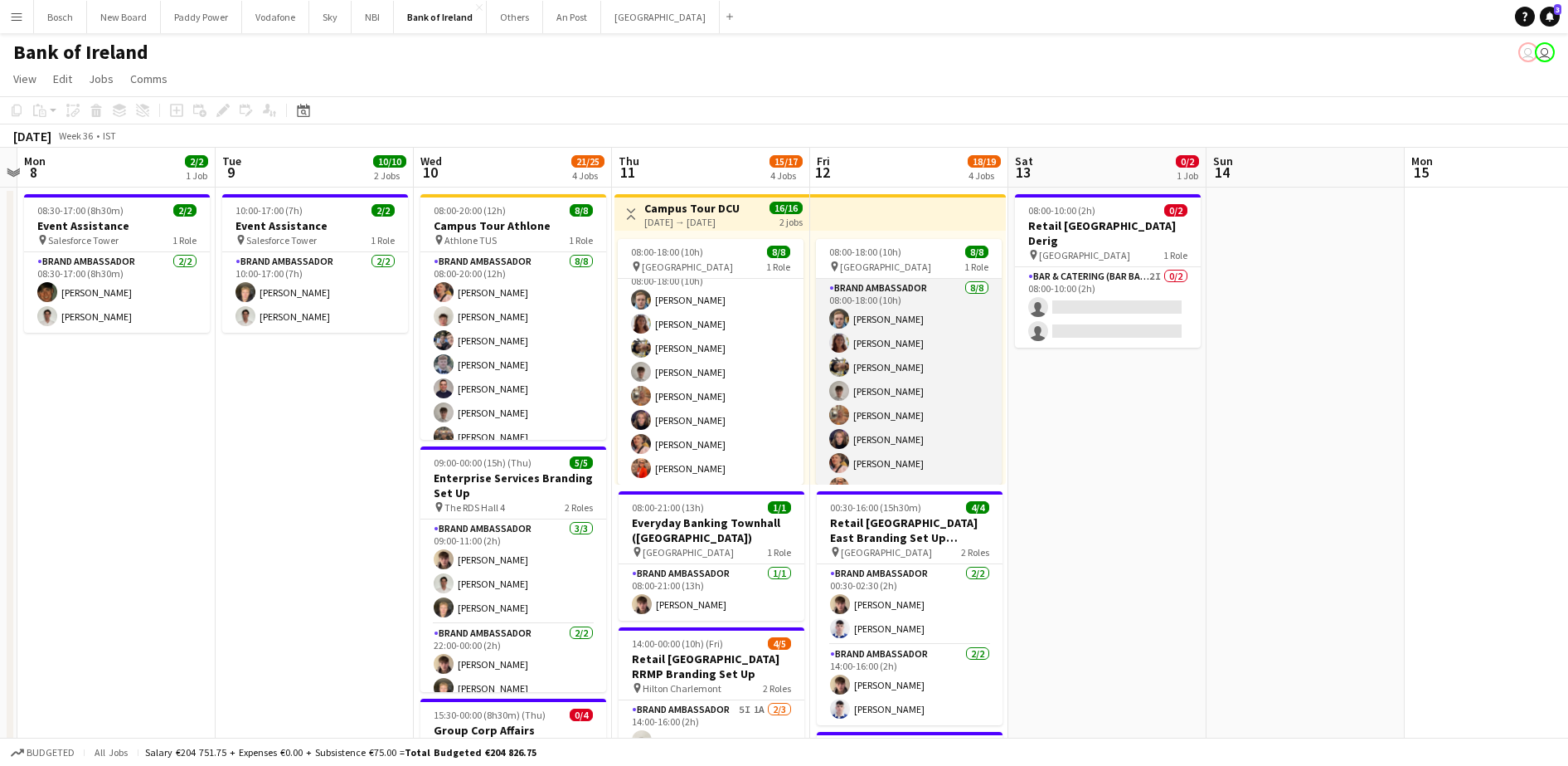
scroll to position [19, 0]
click at [896, 465] on app-card-role "Brand Ambassador [DATE] 08:00-18:00 (10h) [PERSON_NAME] [PERSON_NAME] [PERSON_N…" at bounding box center [909, 372] width 186 height 225
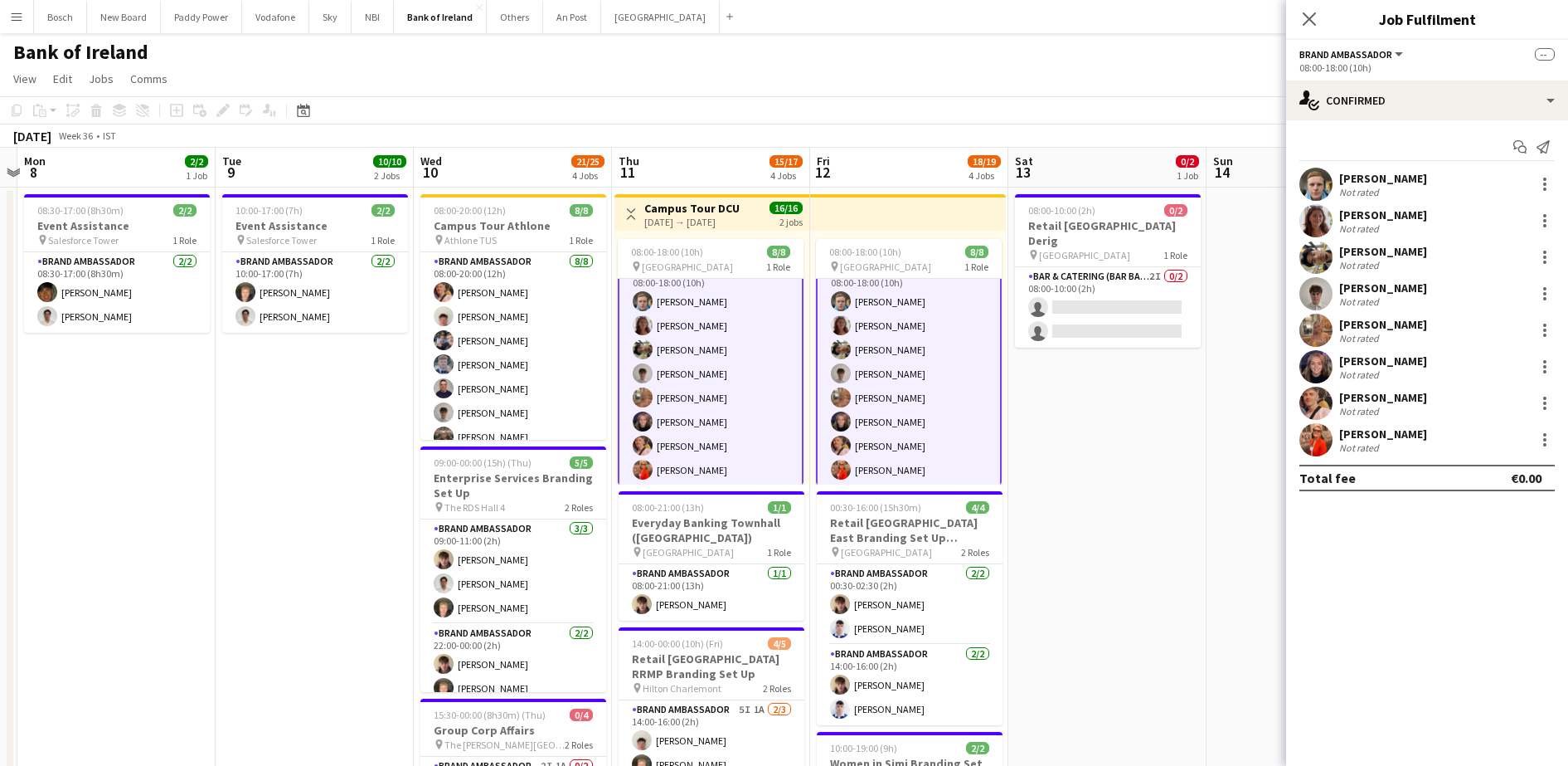
scroll to position [21, 0]
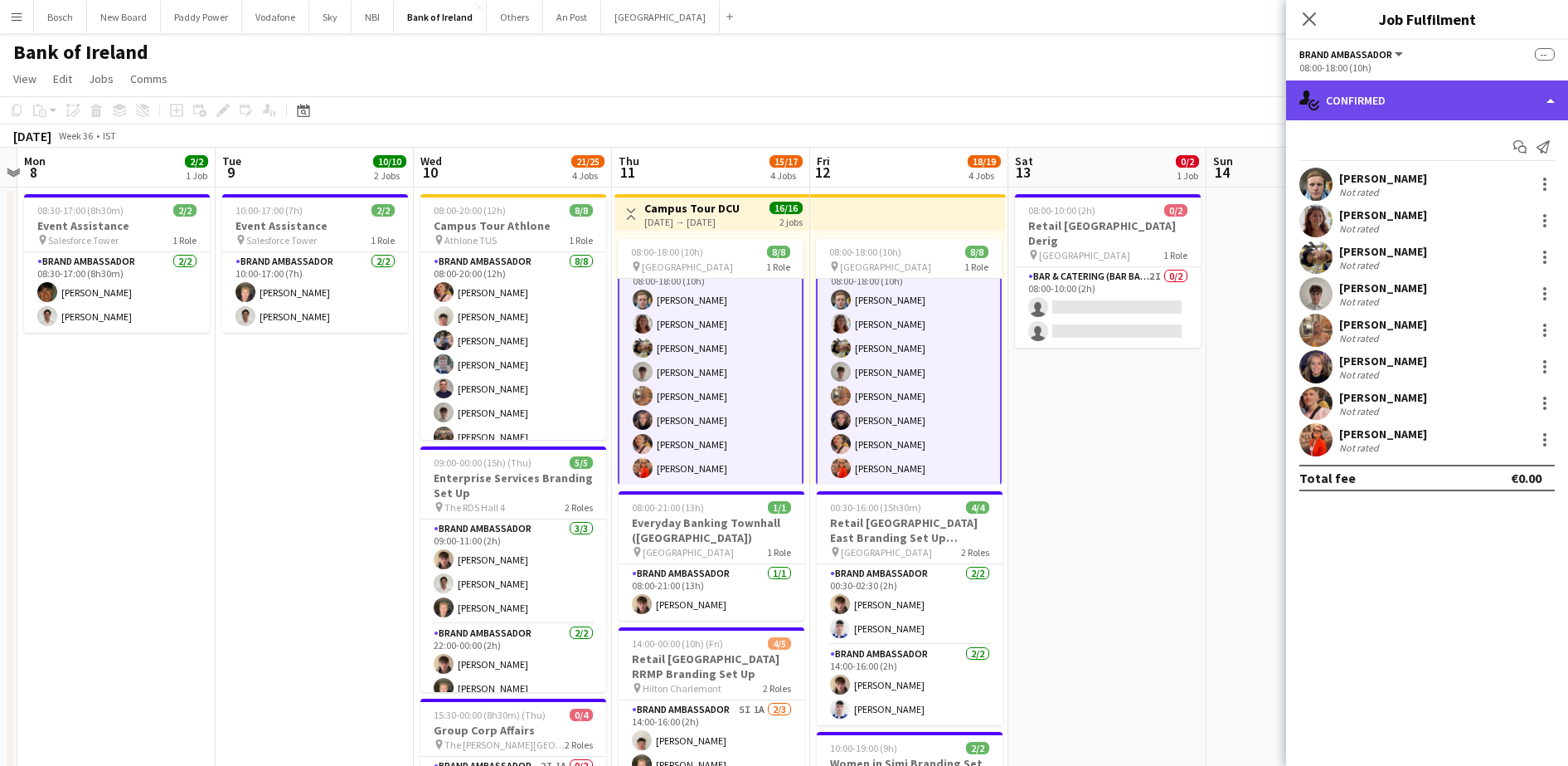
click at [1445, 110] on div "single-neutral-actions-check-2 Confirmed" at bounding box center [1427, 101] width 282 height 40
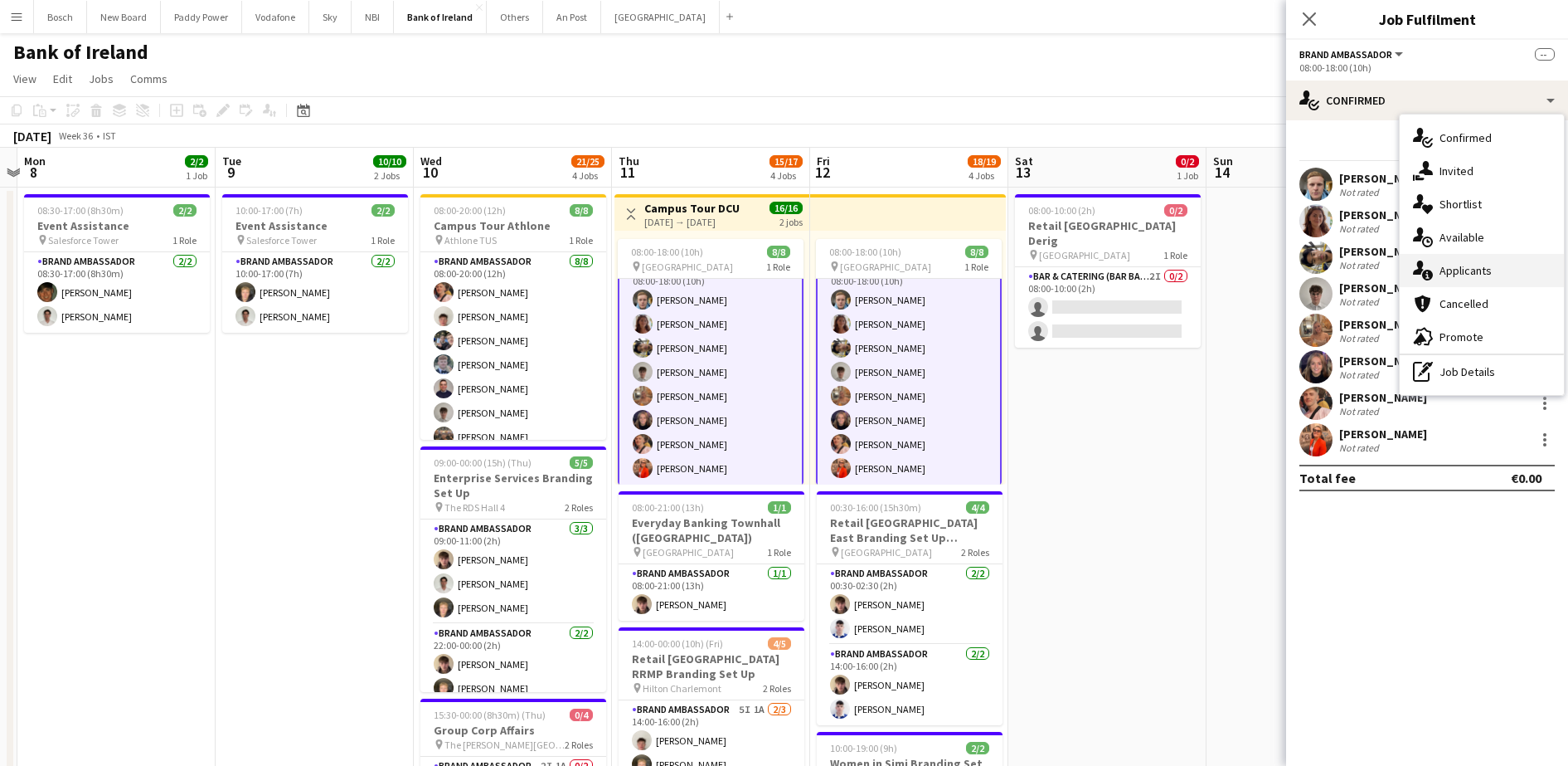
click at [1438, 272] on div "single-neutral-actions-information Applicants" at bounding box center [1482, 271] width 164 height 33
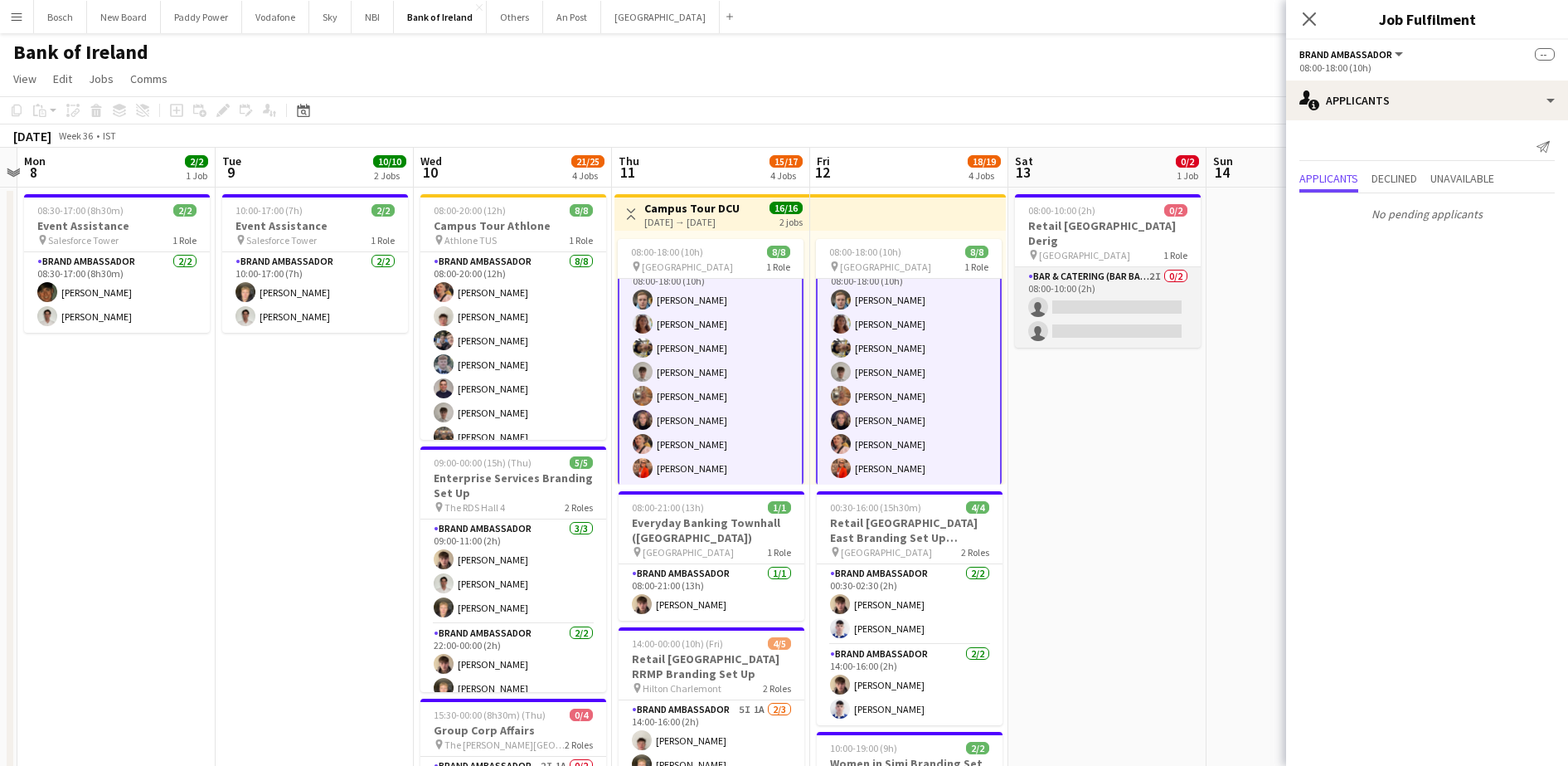
click at [1125, 277] on app-card-role "Bar & Catering (Bar Back) 2I 0/2 08:00-10:00 (2h) single-neutral-actions single…" at bounding box center [1108, 307] width 186 height 81
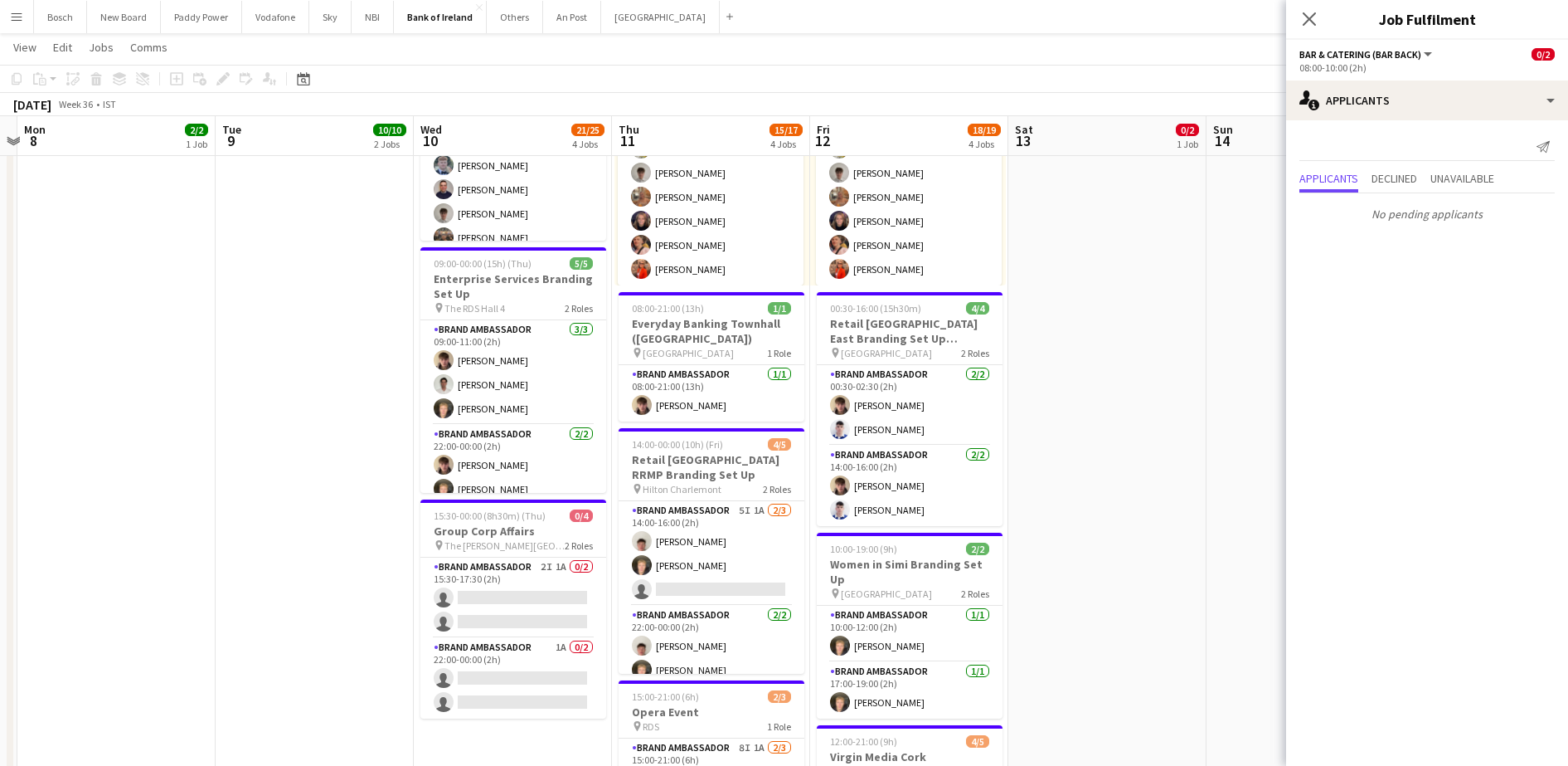
scroll to position [199, 0]
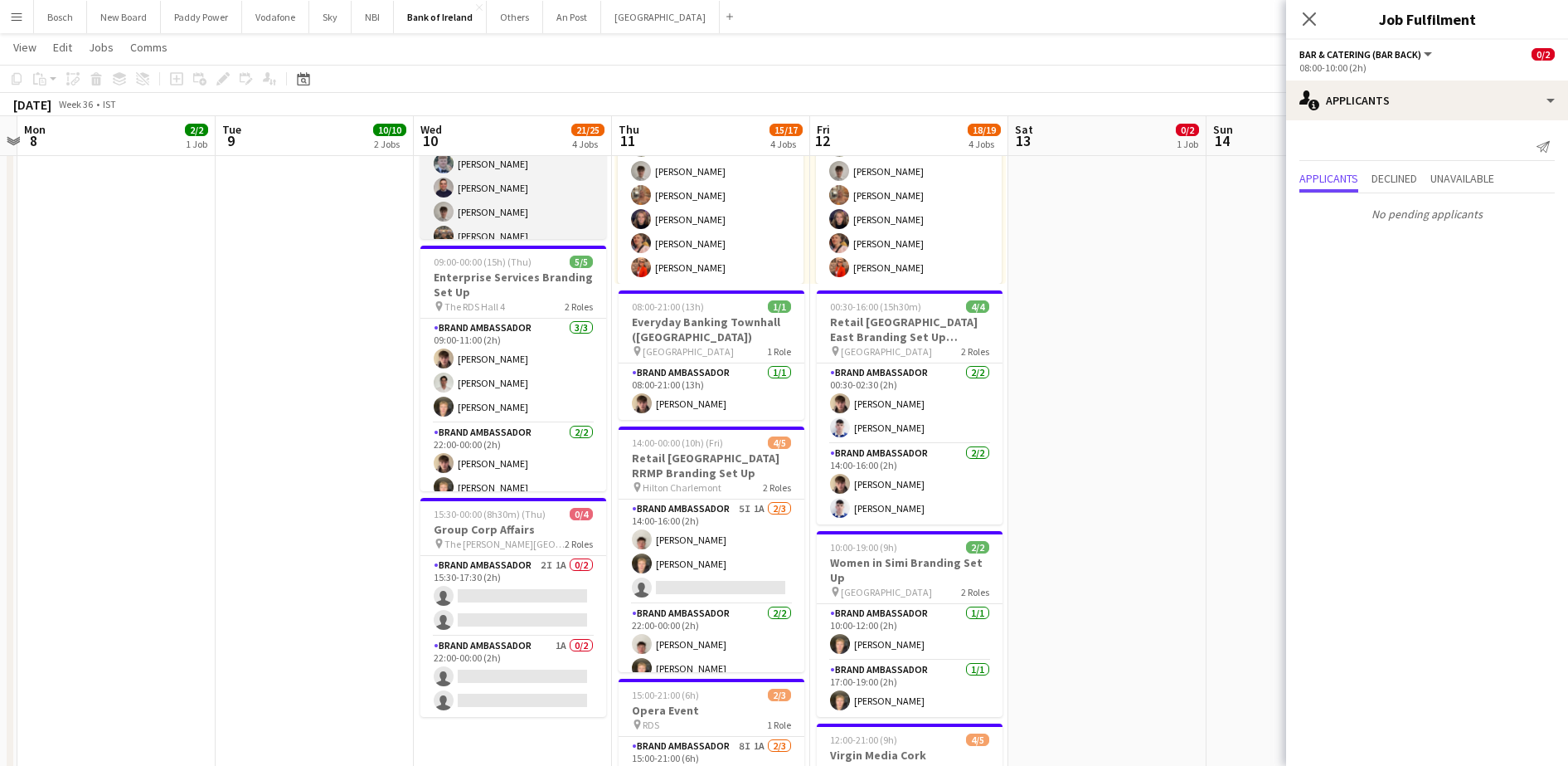
click at [529, 199] on app-card-role "Brand Ambassador [DATE] 08:00-20:00 (12h) [PERSON_NAME] [PERSON_NAME] [PERSON_N…" at bounding box center [513, 164] width 186 height 225
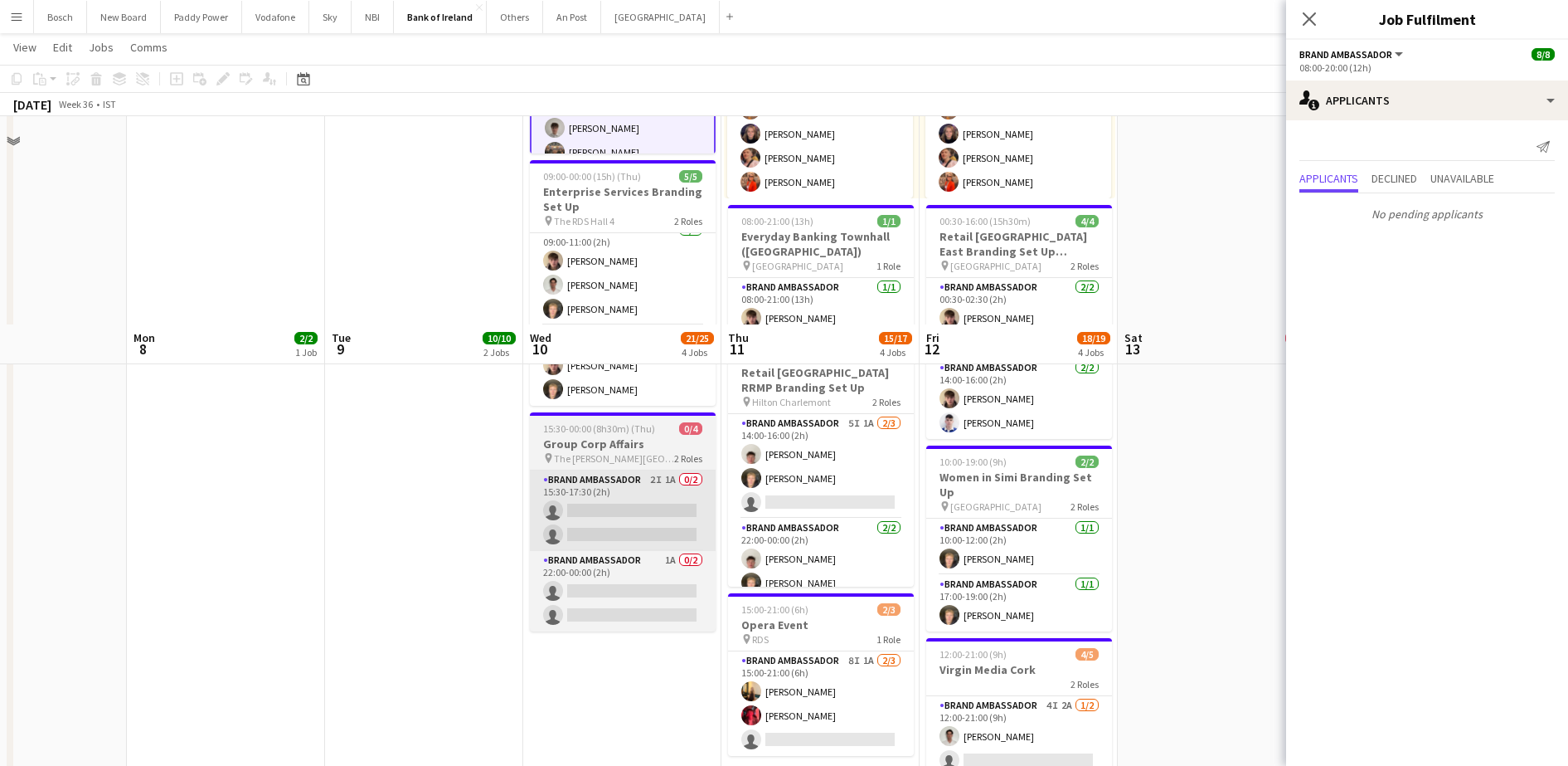
scroll to position [587, 0]
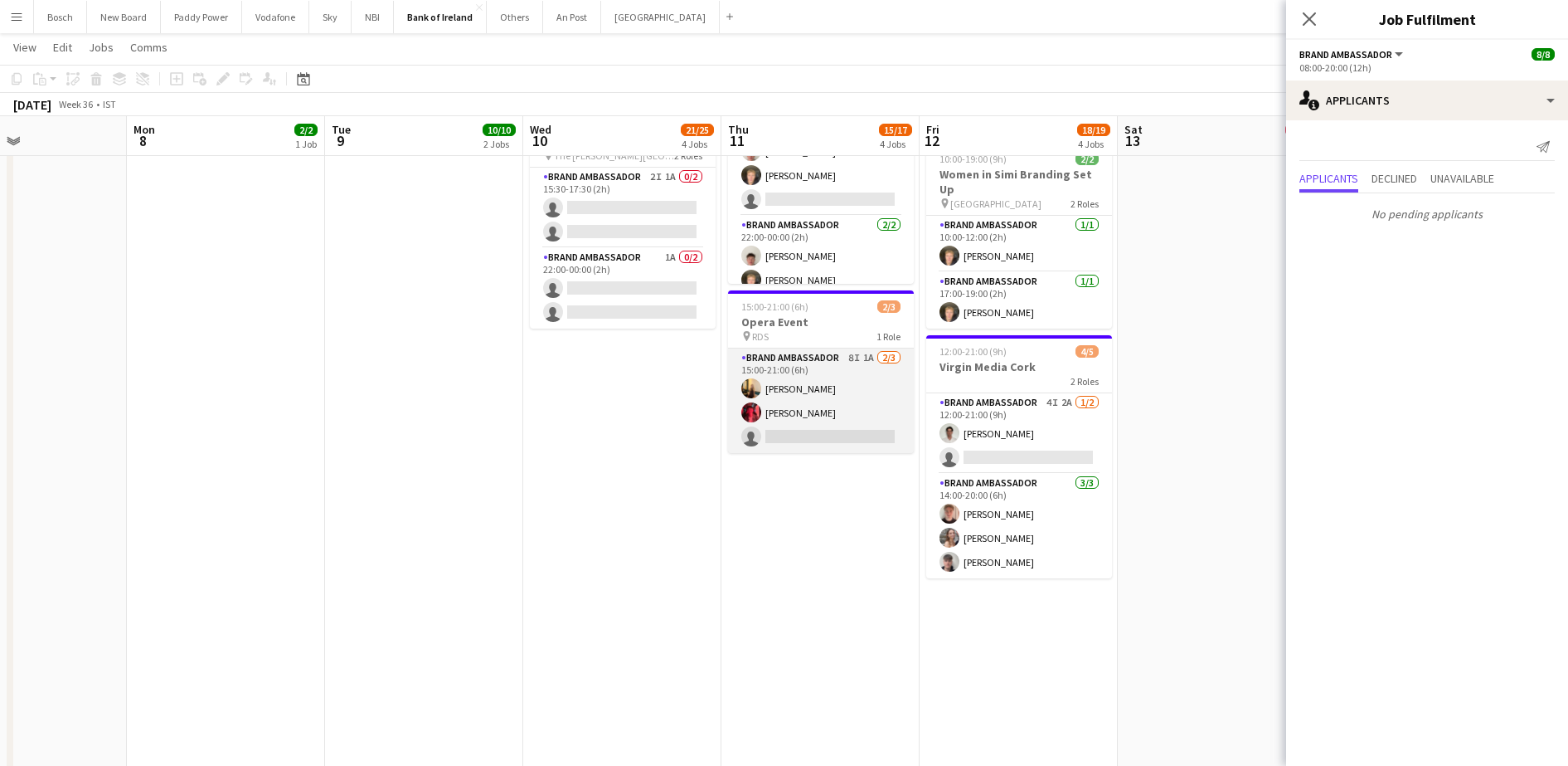
click at [832, 415] on app-card-role "Brand Ambassador 8I 1A [DATE] 15:00-21:00 (6h) [PERSON_NAME] [PERSON_NAME] sing…" at bounding box center [821, 400] width 186 height 105
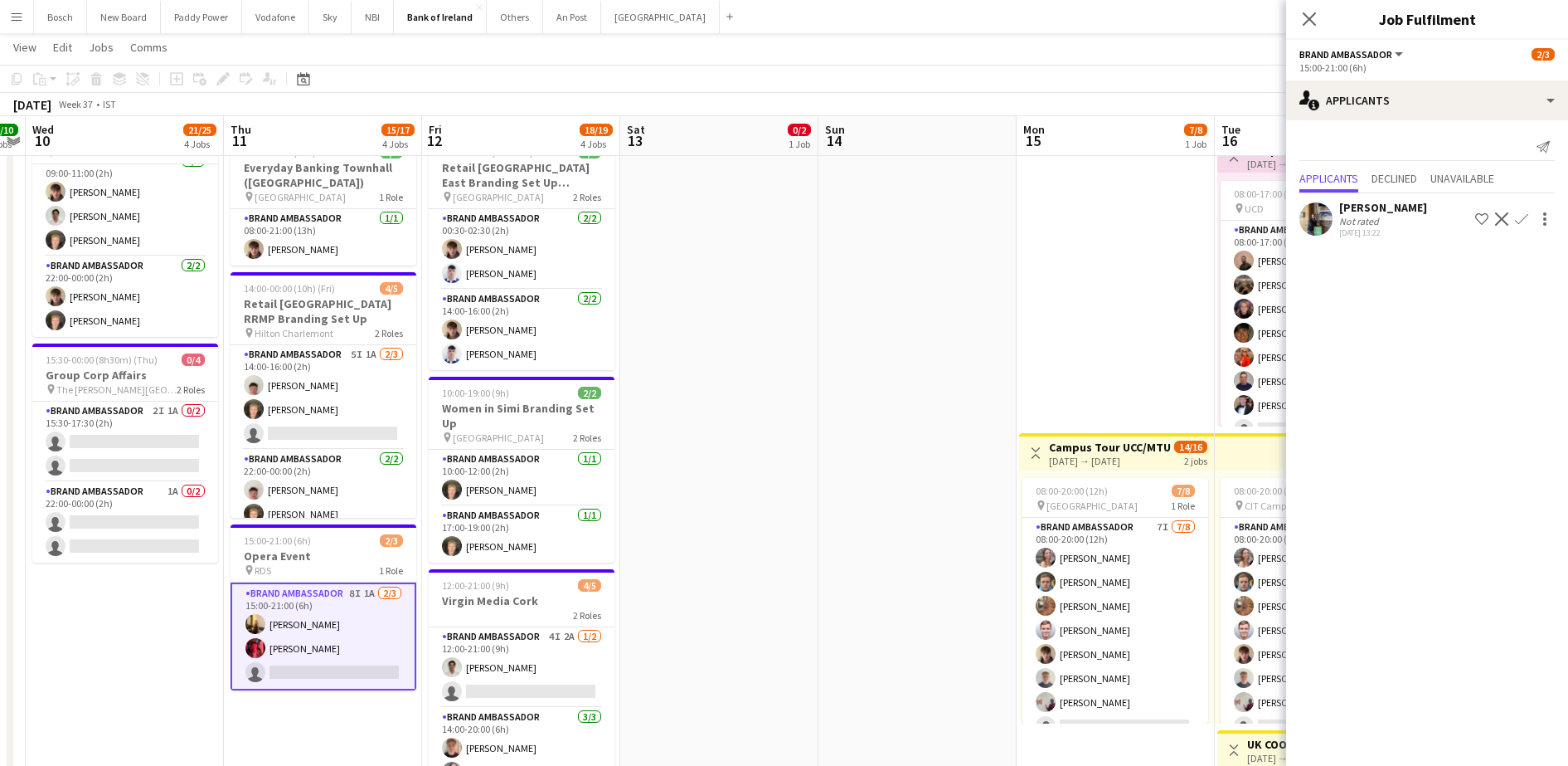
scroll to position [0, 483]
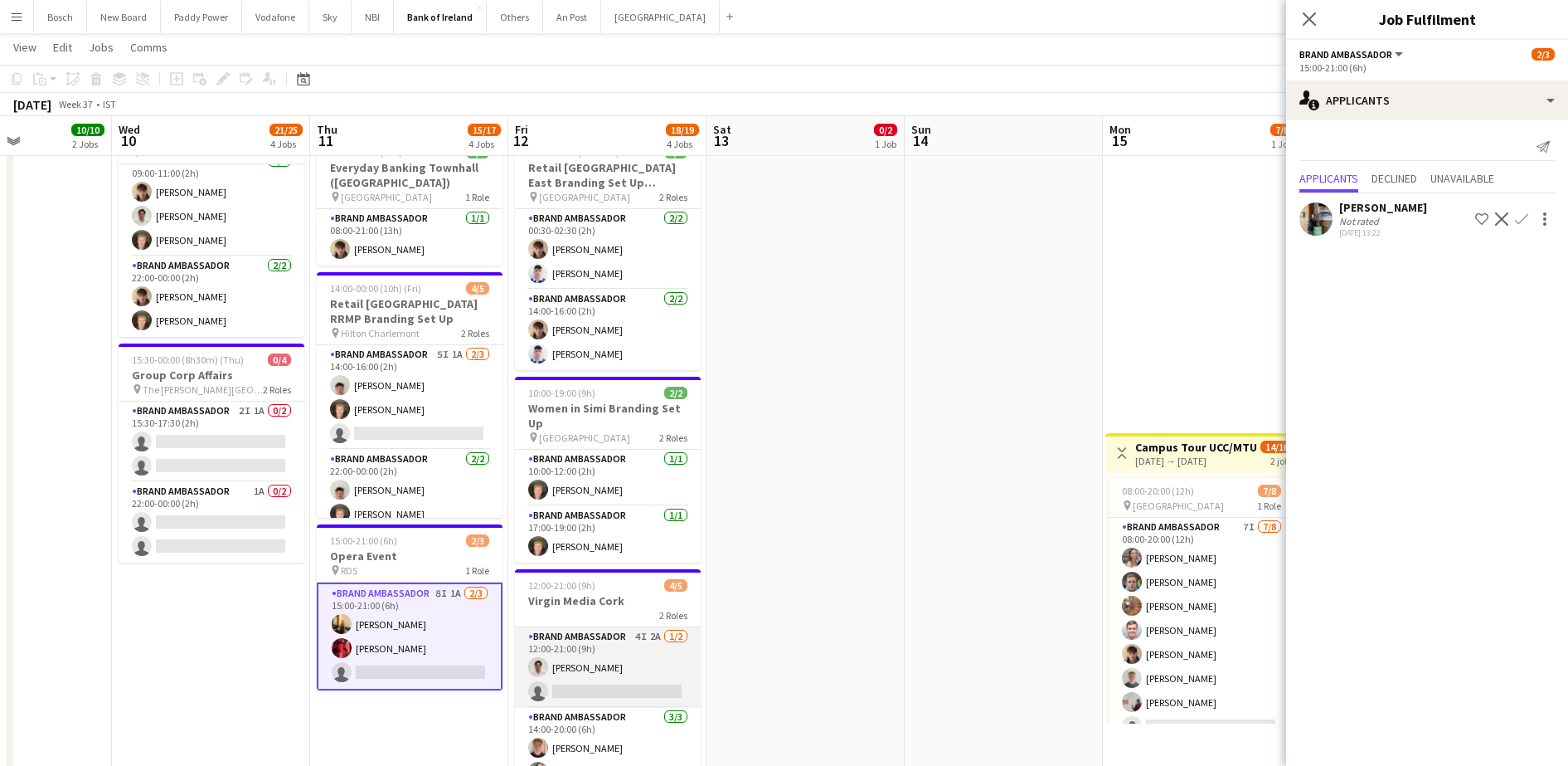
click at [620, 657] on app-card-role "Brand Ambassador 4I 2A [DATE] 12:00-21:00 (9h) [PERSON_NAME] single-neutral-act…" at bounding box center [608, 667] width 186 height 81
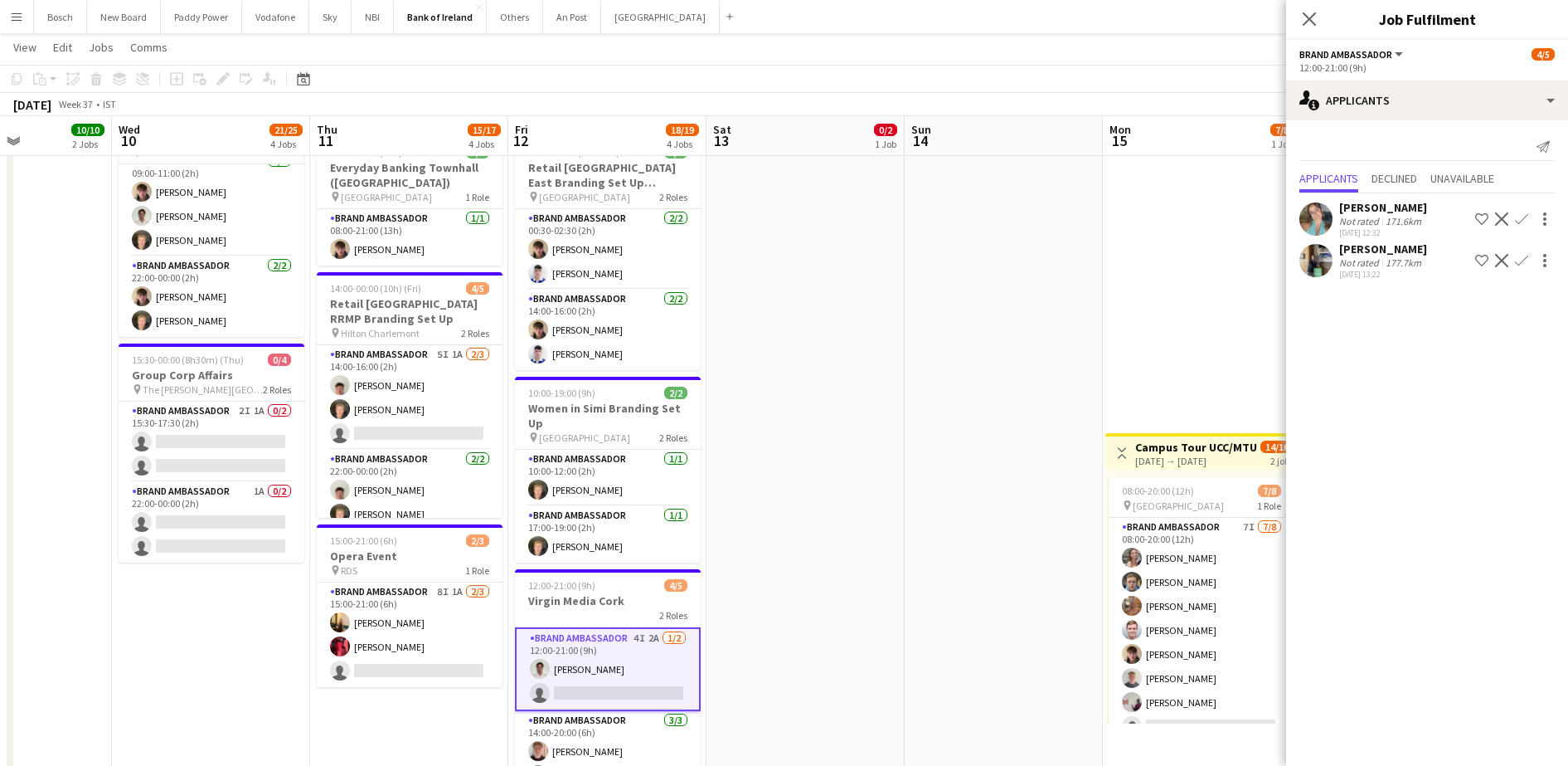
click at [1520, 264] on app-icon "Confirm" at bounding box center [1521, 261] width 13 height 13
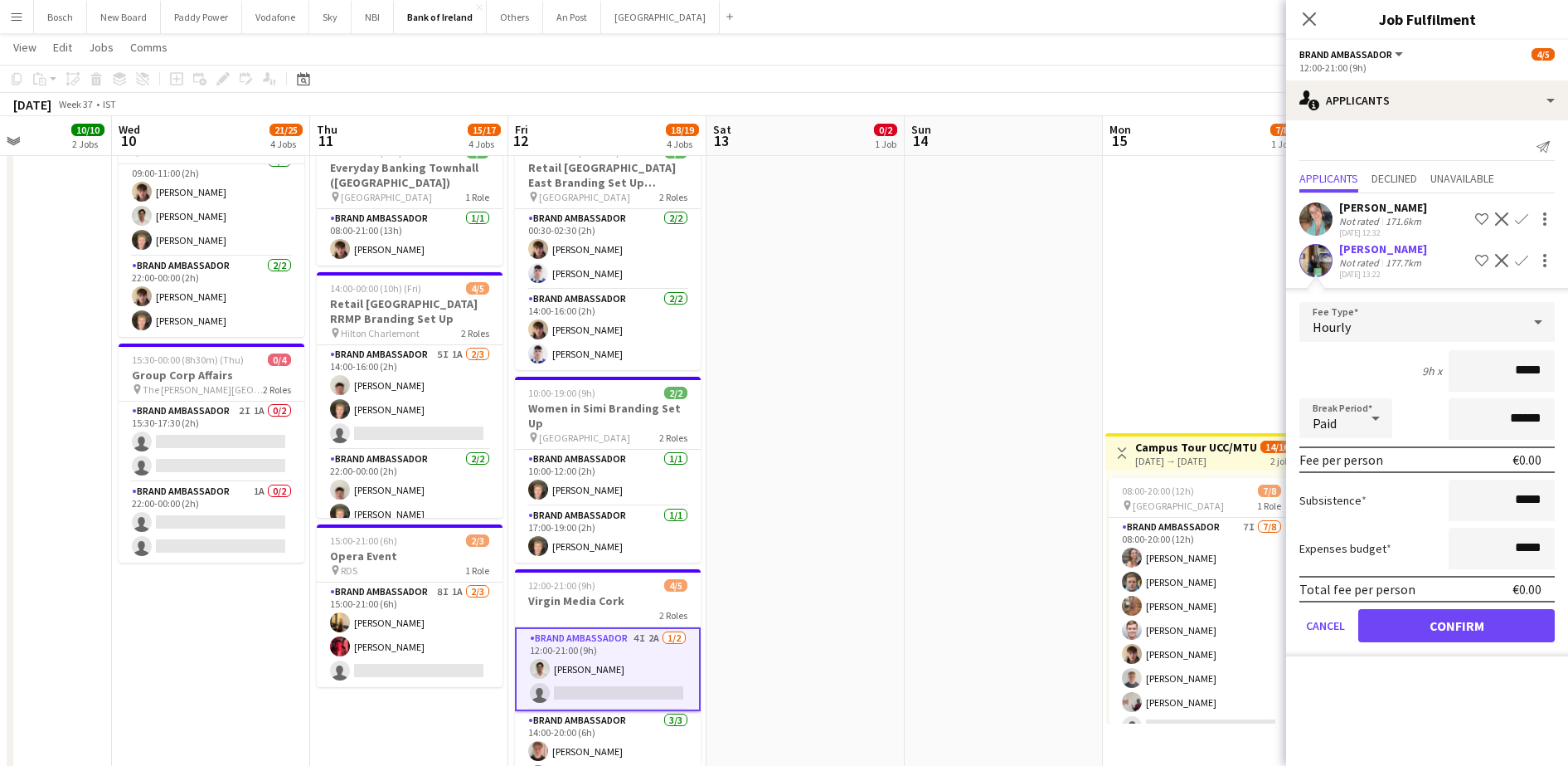
click at [1319, 253] on app-user-avatar at bounding box center [1316, 261] width 33 height 33
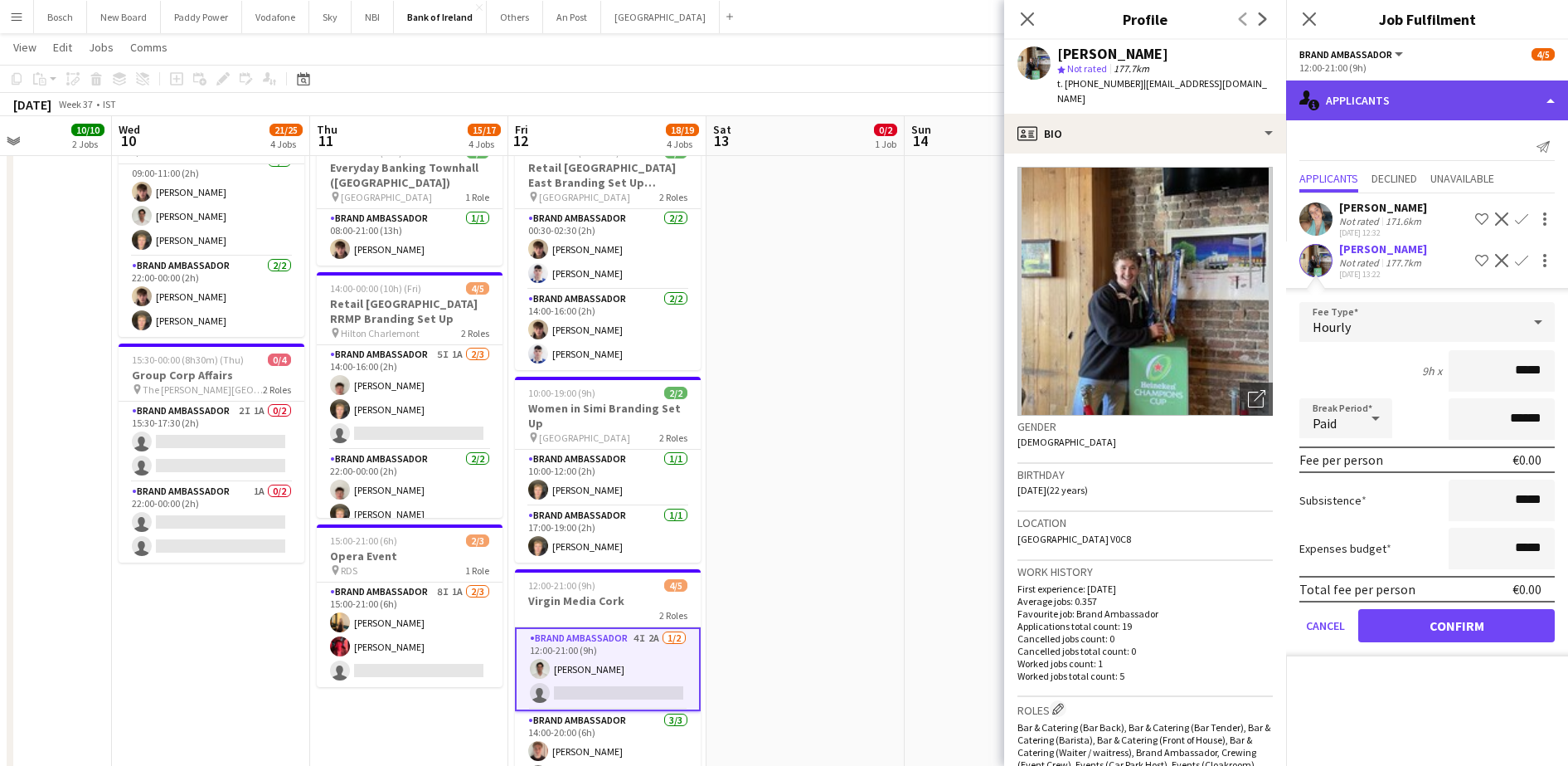
click at [1438, 110] on div "single-neutral-actions-information Applicants" at bounding box center [1427, 101] width 282 height 40
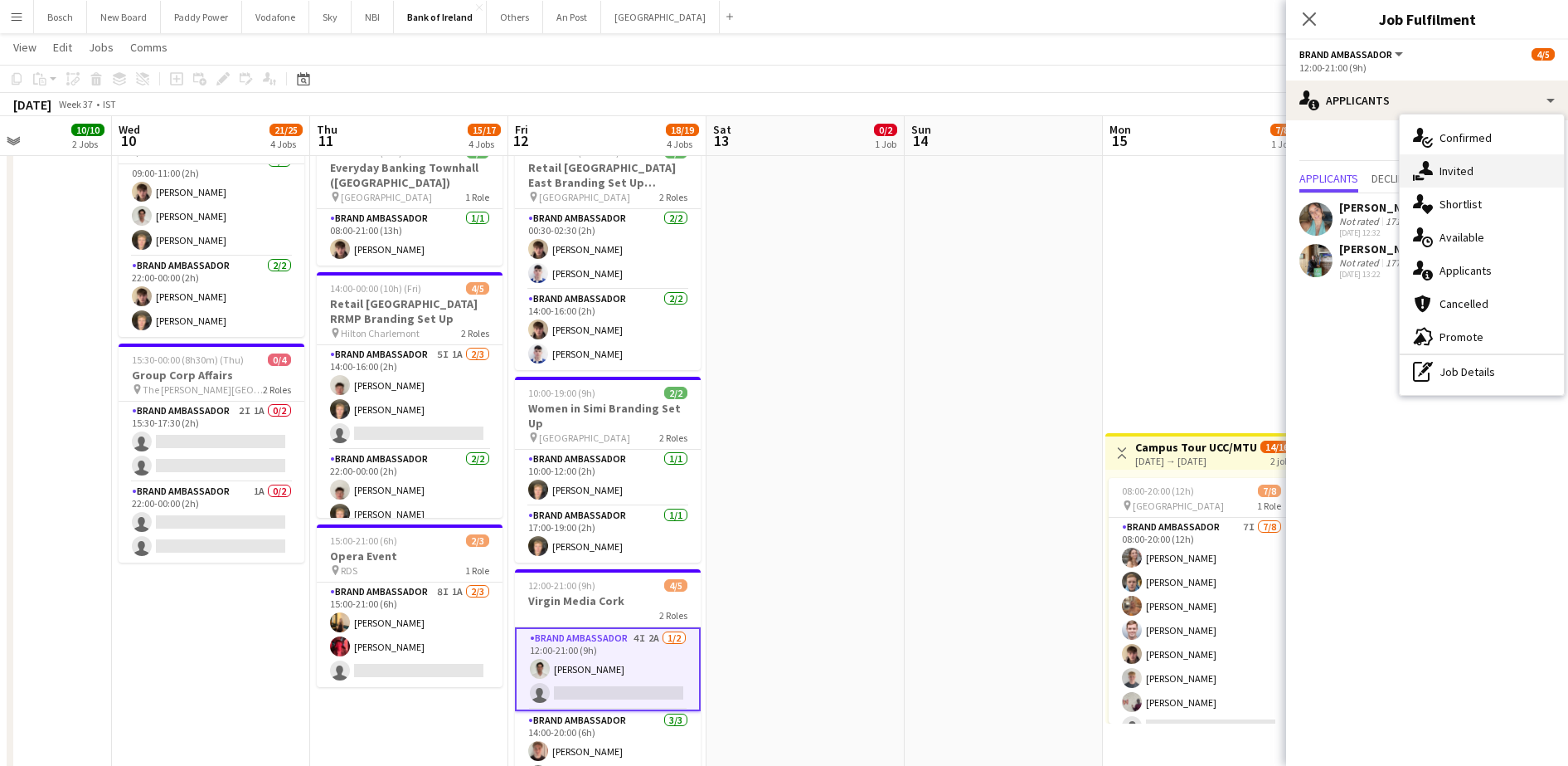
click at [1457, 177] on div "single-neutral-actions-share-1 Invited" at bounding box center [1482, 171] width 164 height 33
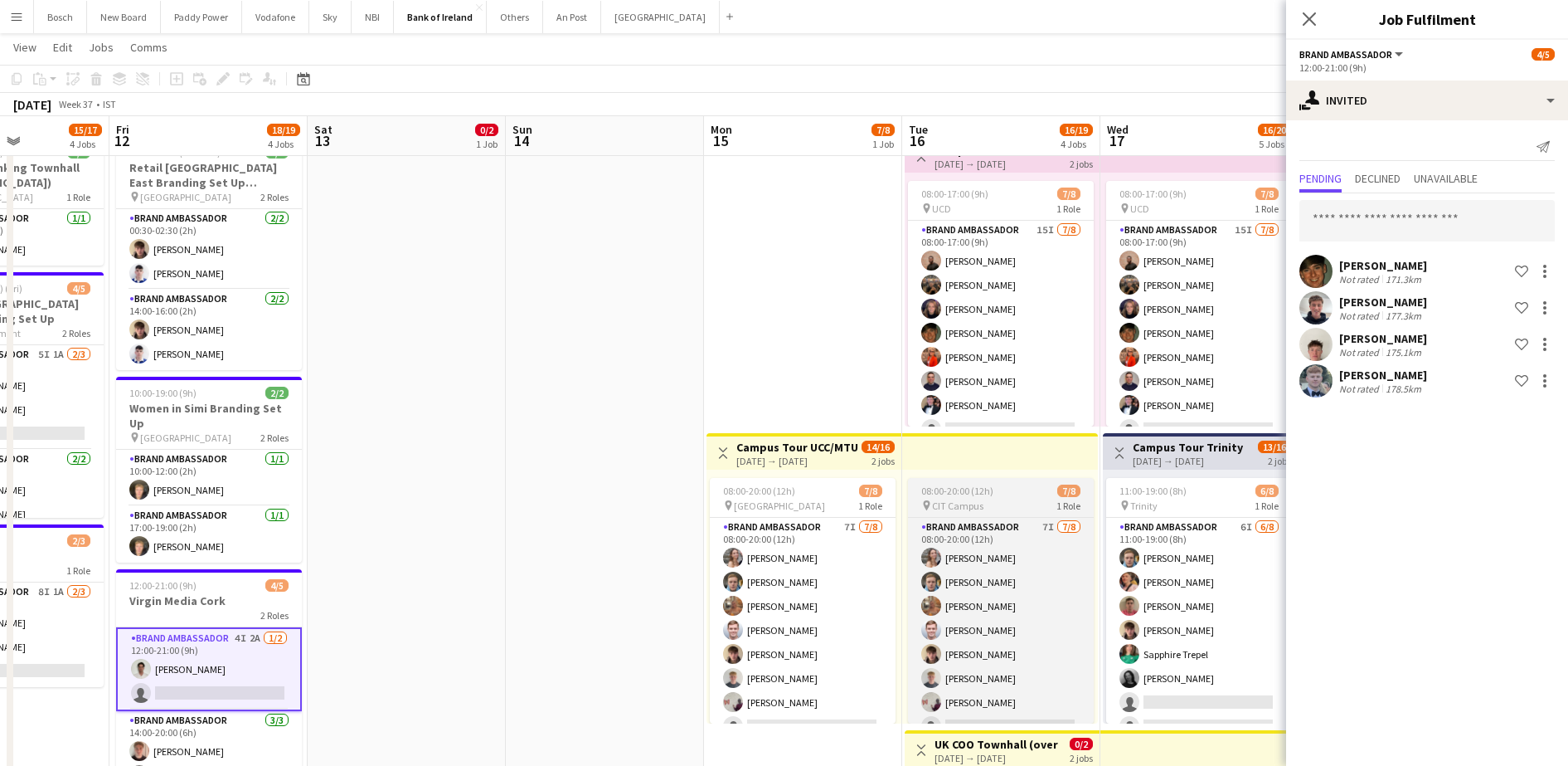
scroll to position [0, 466]
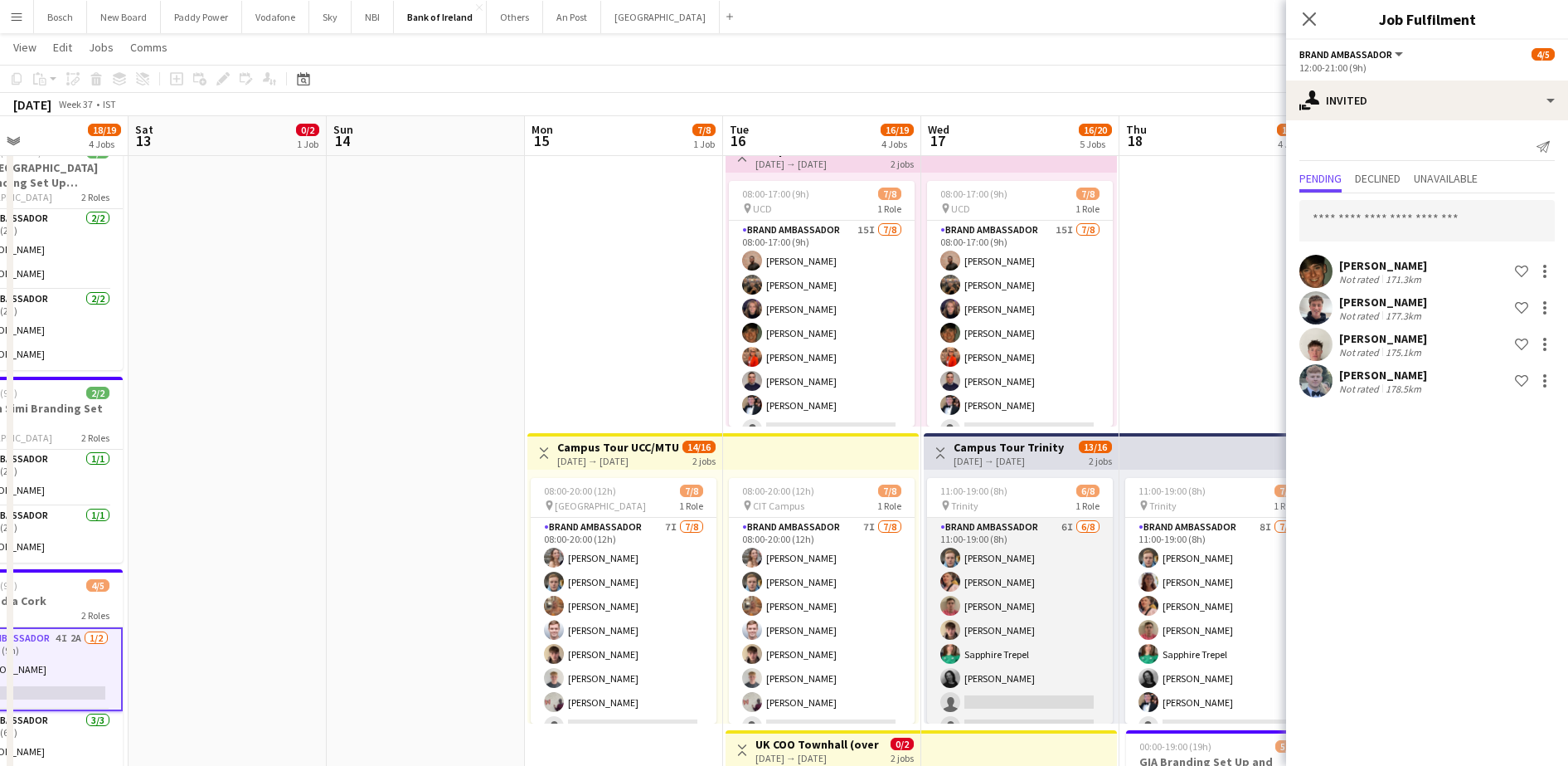
click at [933, 668] on app-card-role "Brand Ambassador 6I [DATE] 11:00-19:00 (8h) [PERSON_NAME] [PERSON_NAME] [PERSON…" at bounding box center [1020, 630] width 186 height 225
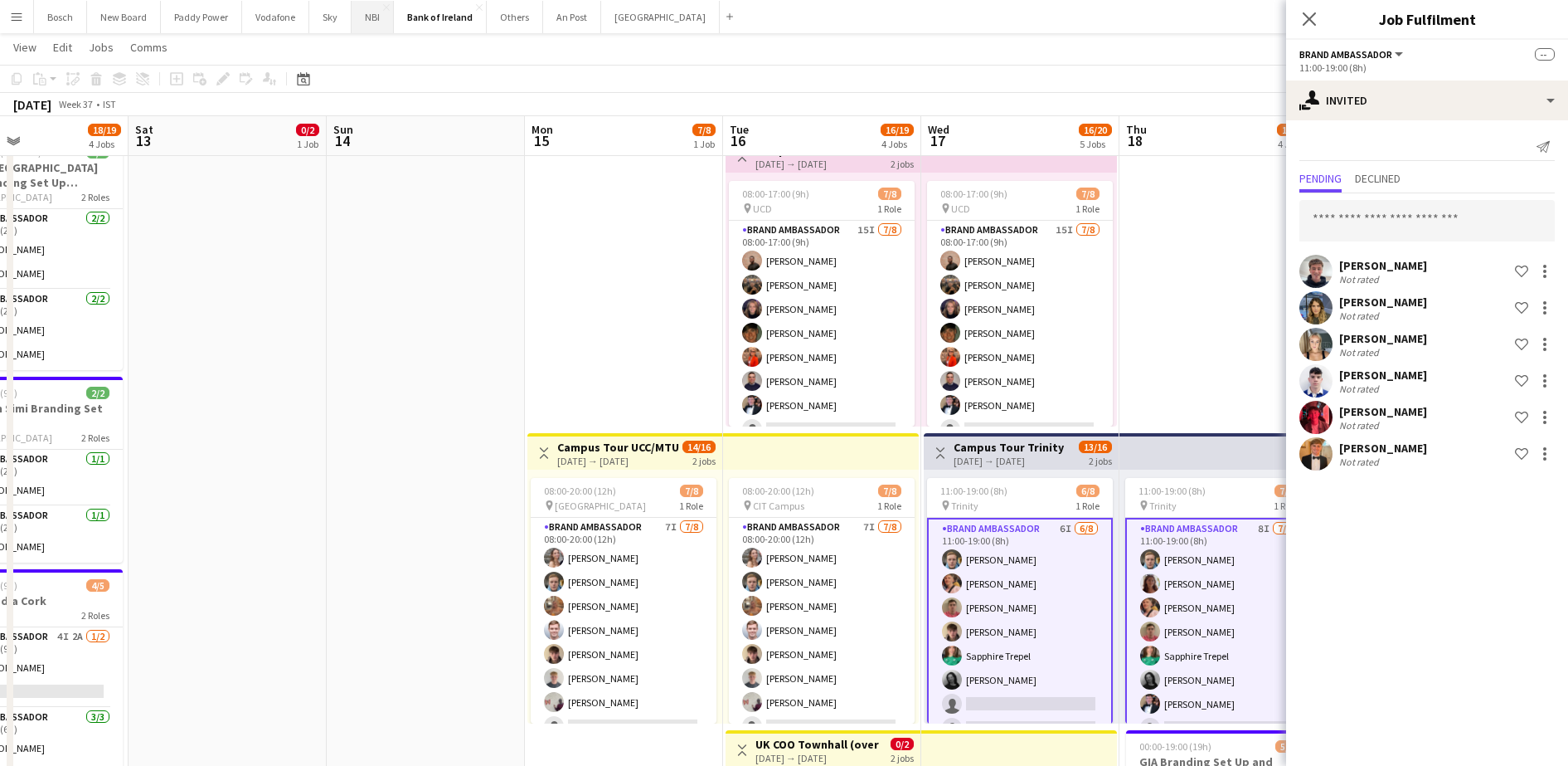
click at [379, 17] on button "NBI Close" at bounding box center [372, 17] width 42 height 32
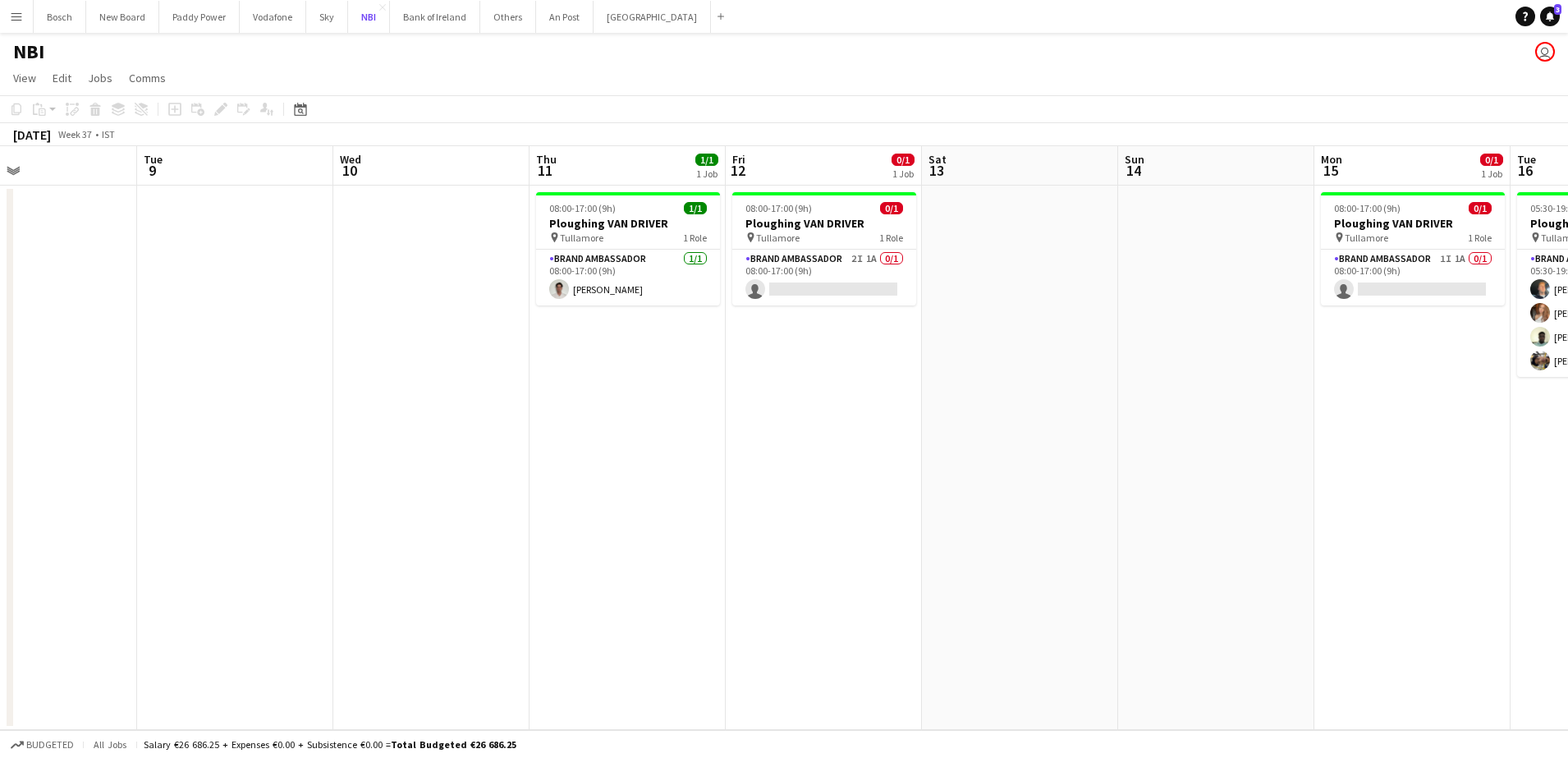
scroll to position [0, 658]
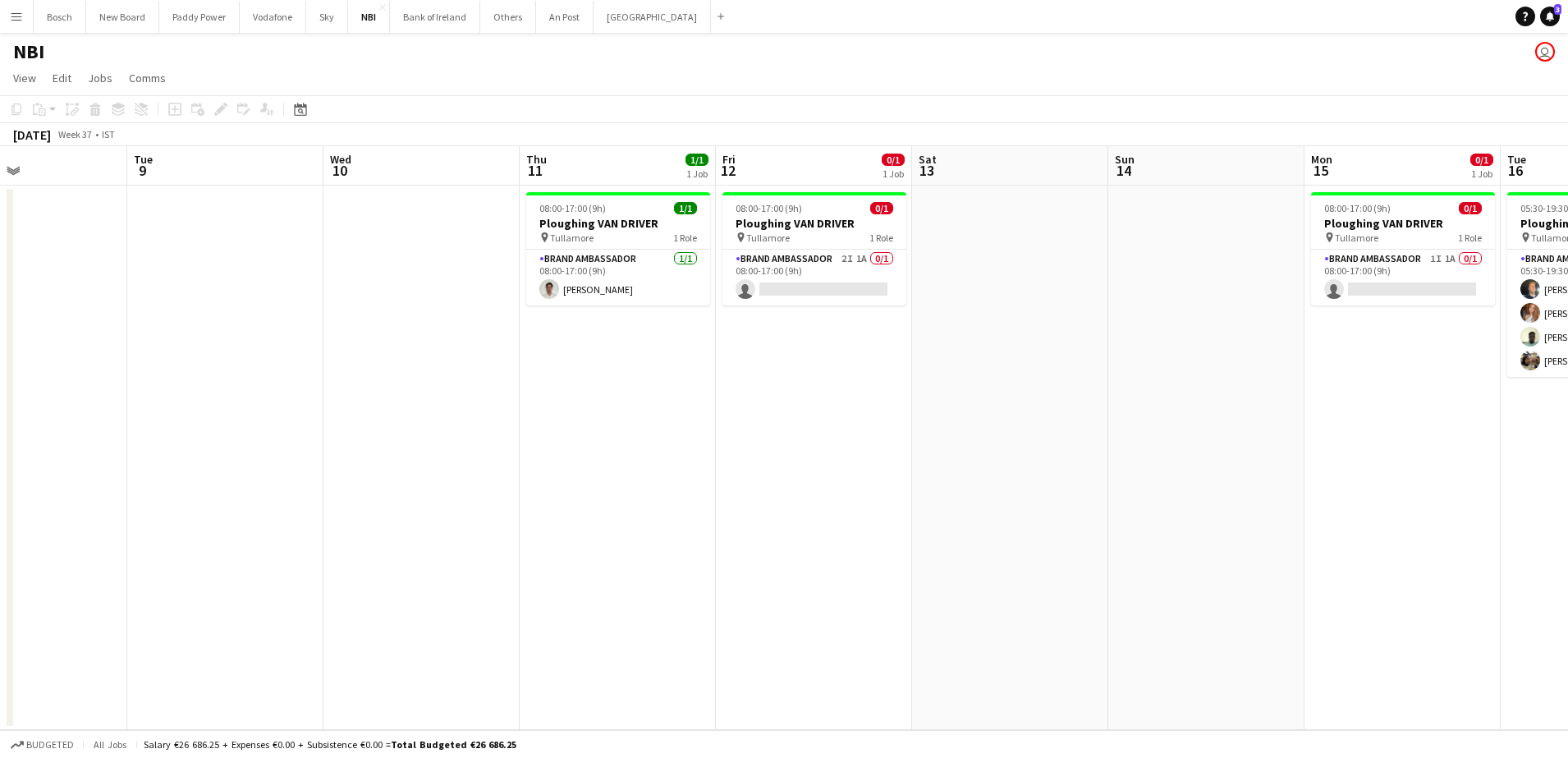
click at [744, 255] on app-card-role "Brand Ambassador 2I 1A 0/1 08:00-17:00 (9h) single-neutral-actions" at bounding box center [815, 278] width 184 height 56
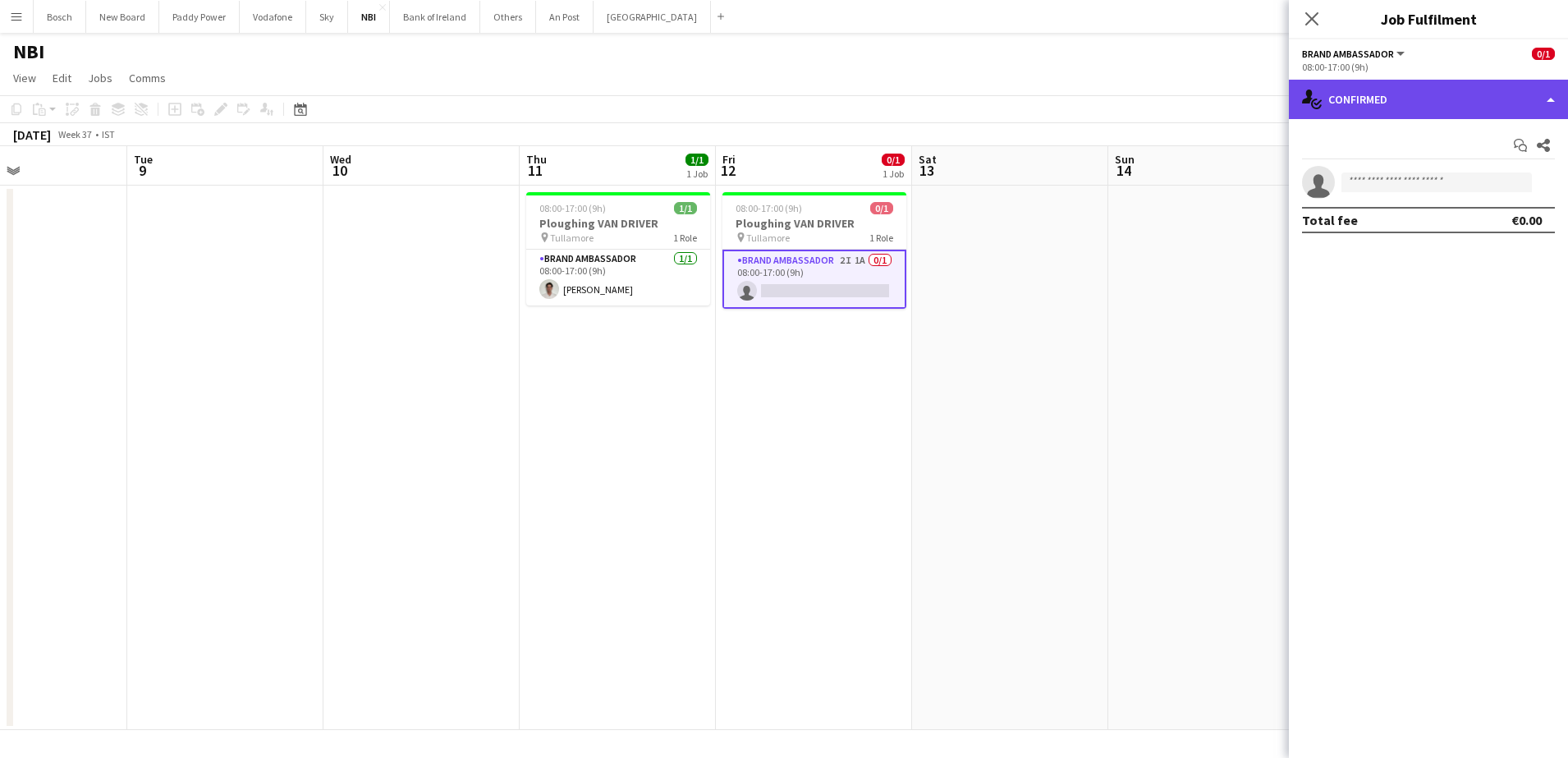
click at [1397, 89] on div "single-neutral-actions-check-2 Confirmed" at bounding box center [1428, 99] width 279 height 39
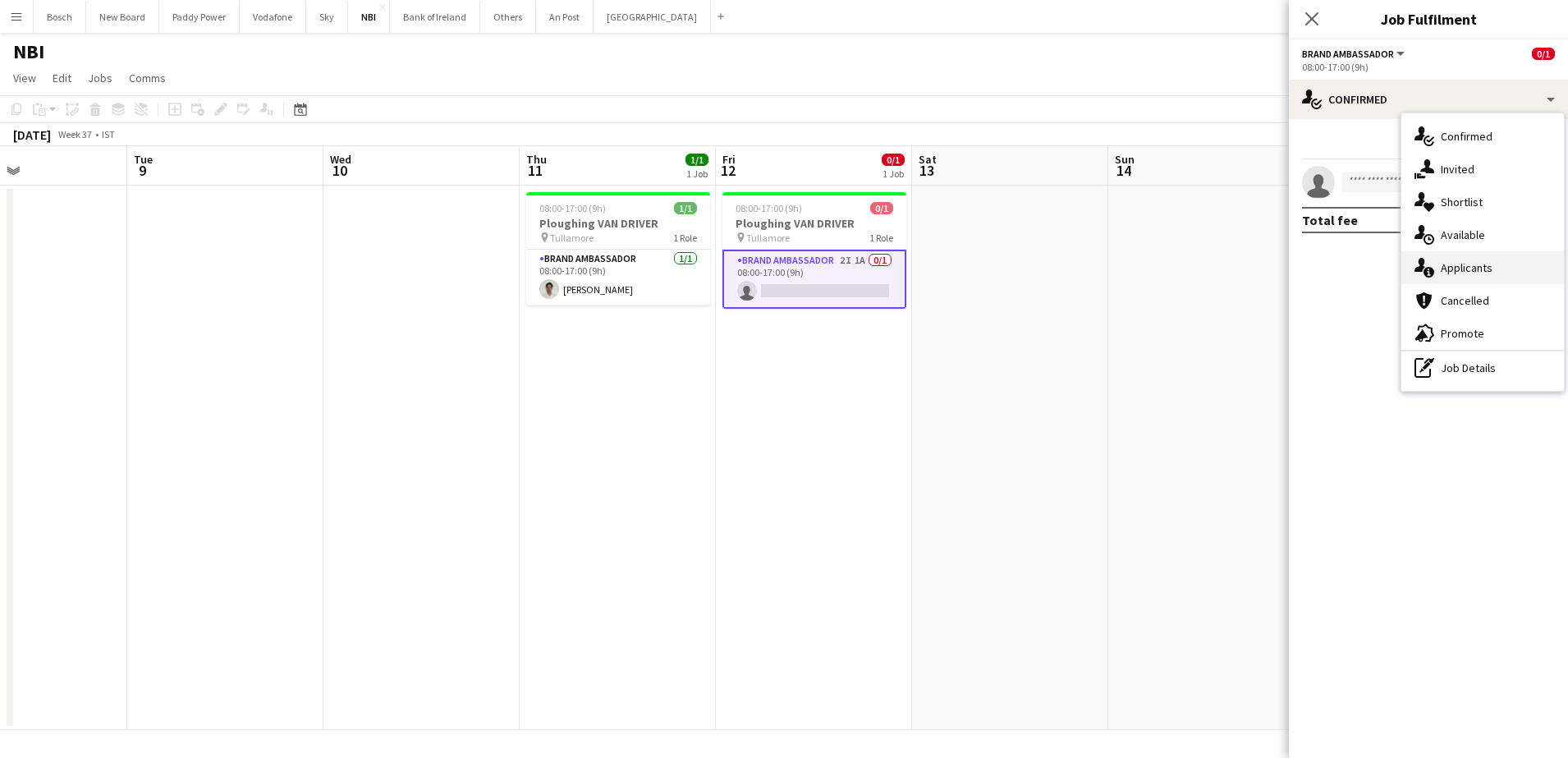
click at [1465, 269] on div "single-neutral-actions-information Applicants" at bounding box center [1482, 268] width 163 height 33
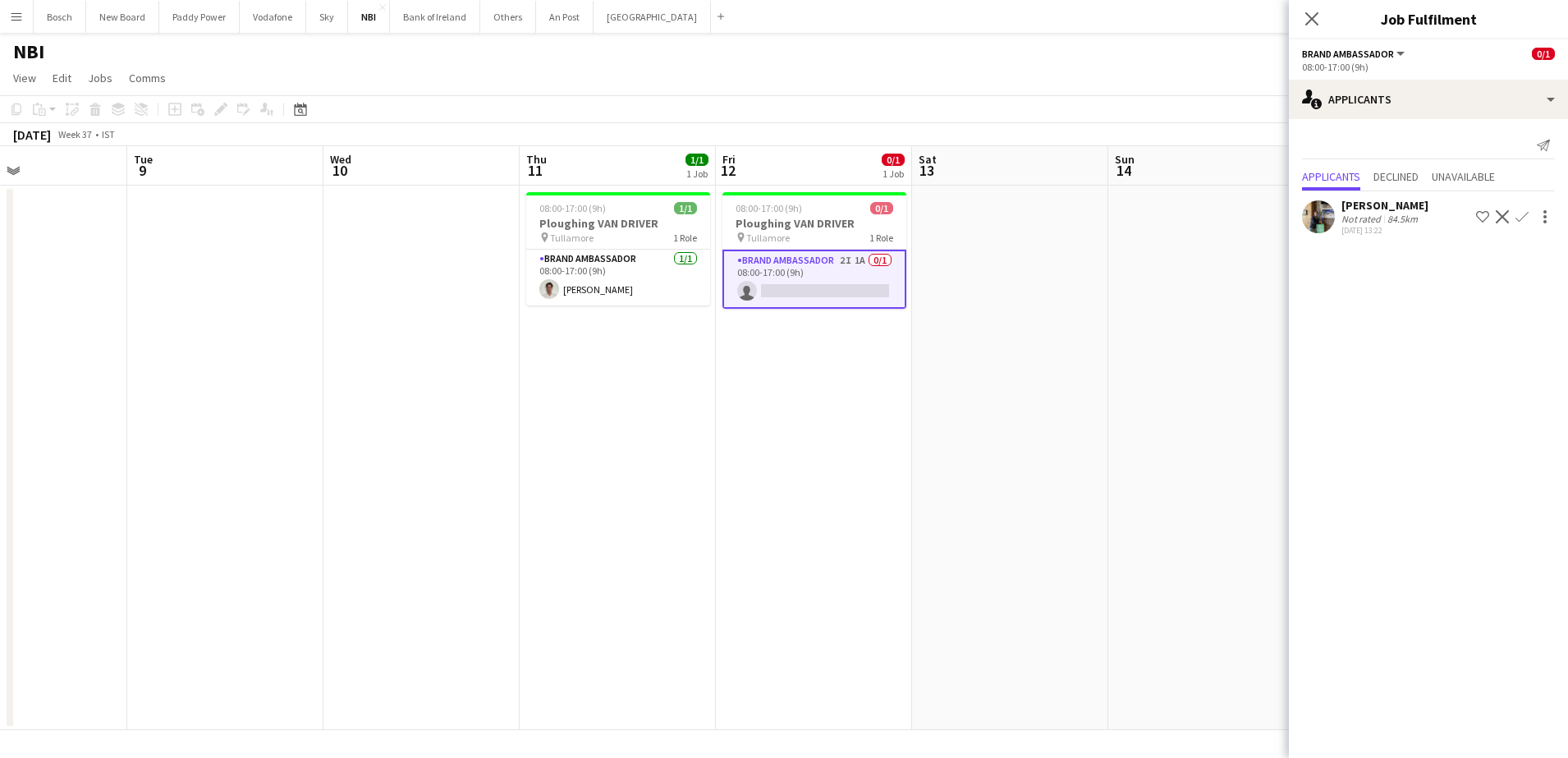
click at [1504, 212] on app-icon "Decline" at bounding box center [1502, 217] width 13 height 13
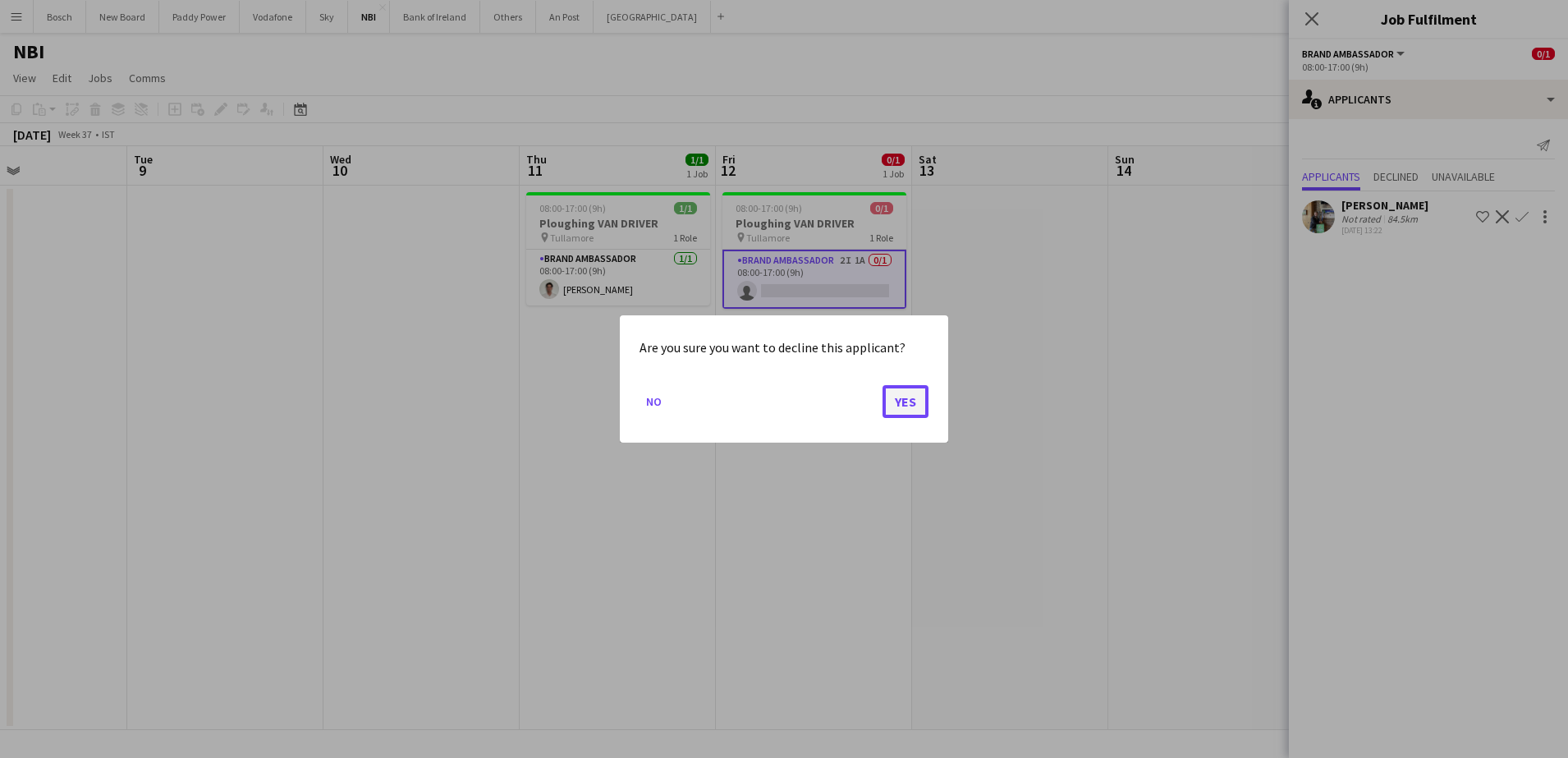
click at [905, 401] on button "Yes" at bounding box center [905, 401] width 46 height 33
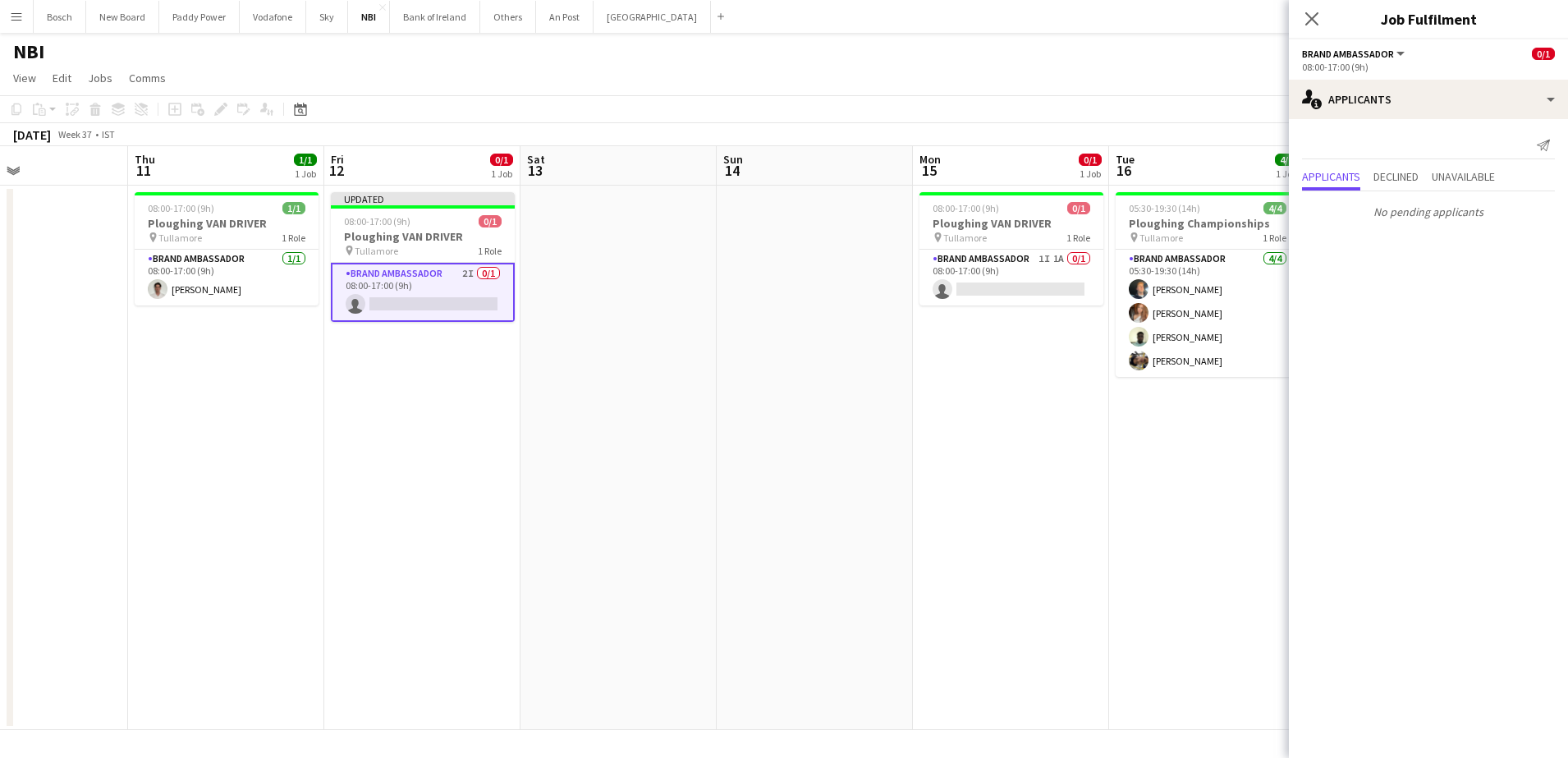
scroll to position [0, 466]
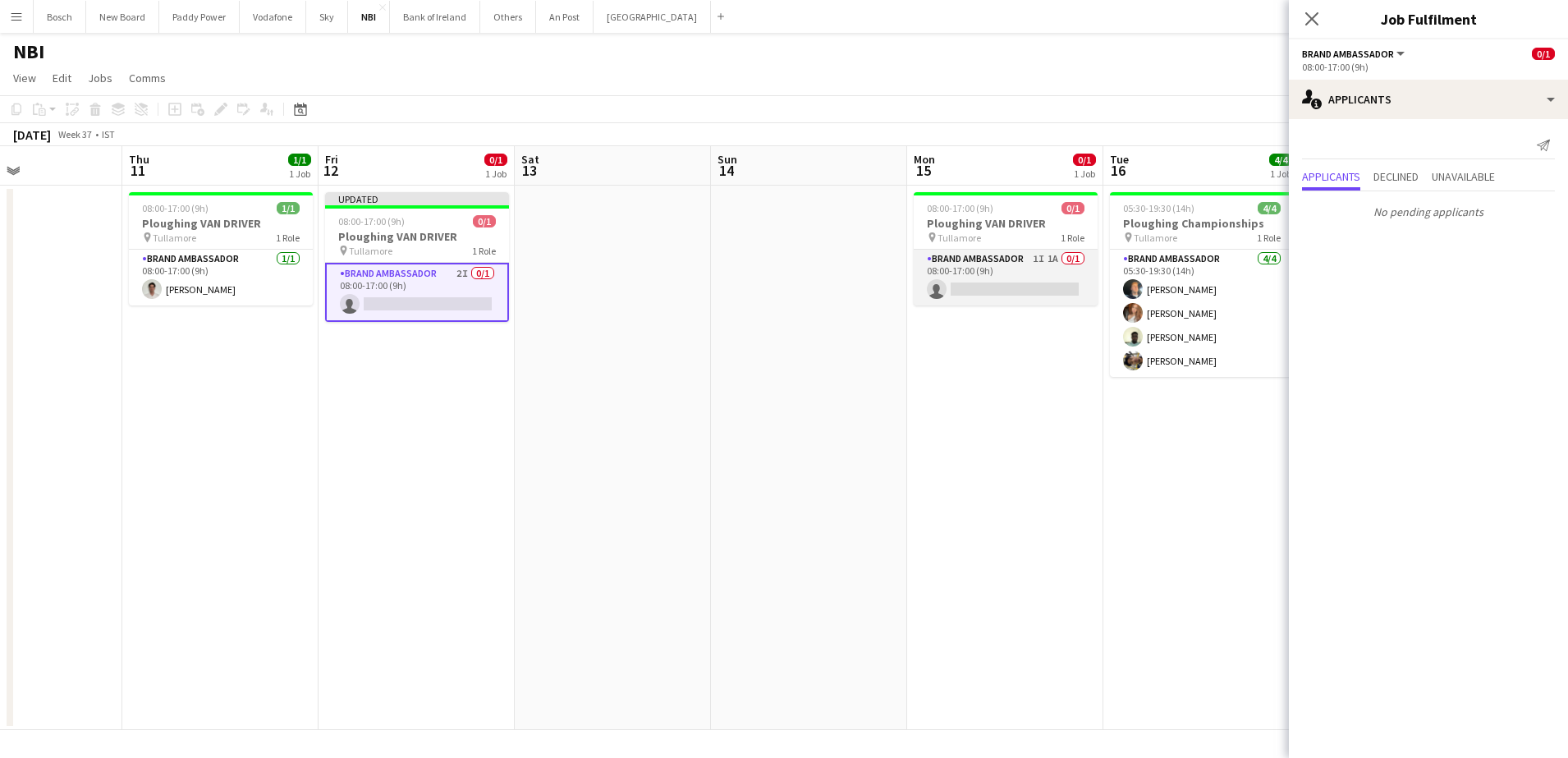
click at [962, 261] on app-card-role "Brand Ambassador 1I 1A 0/1 08:00-17:00 (9h) single-neutral-actions" at bounding box center [1006, 278] width 184 height 56
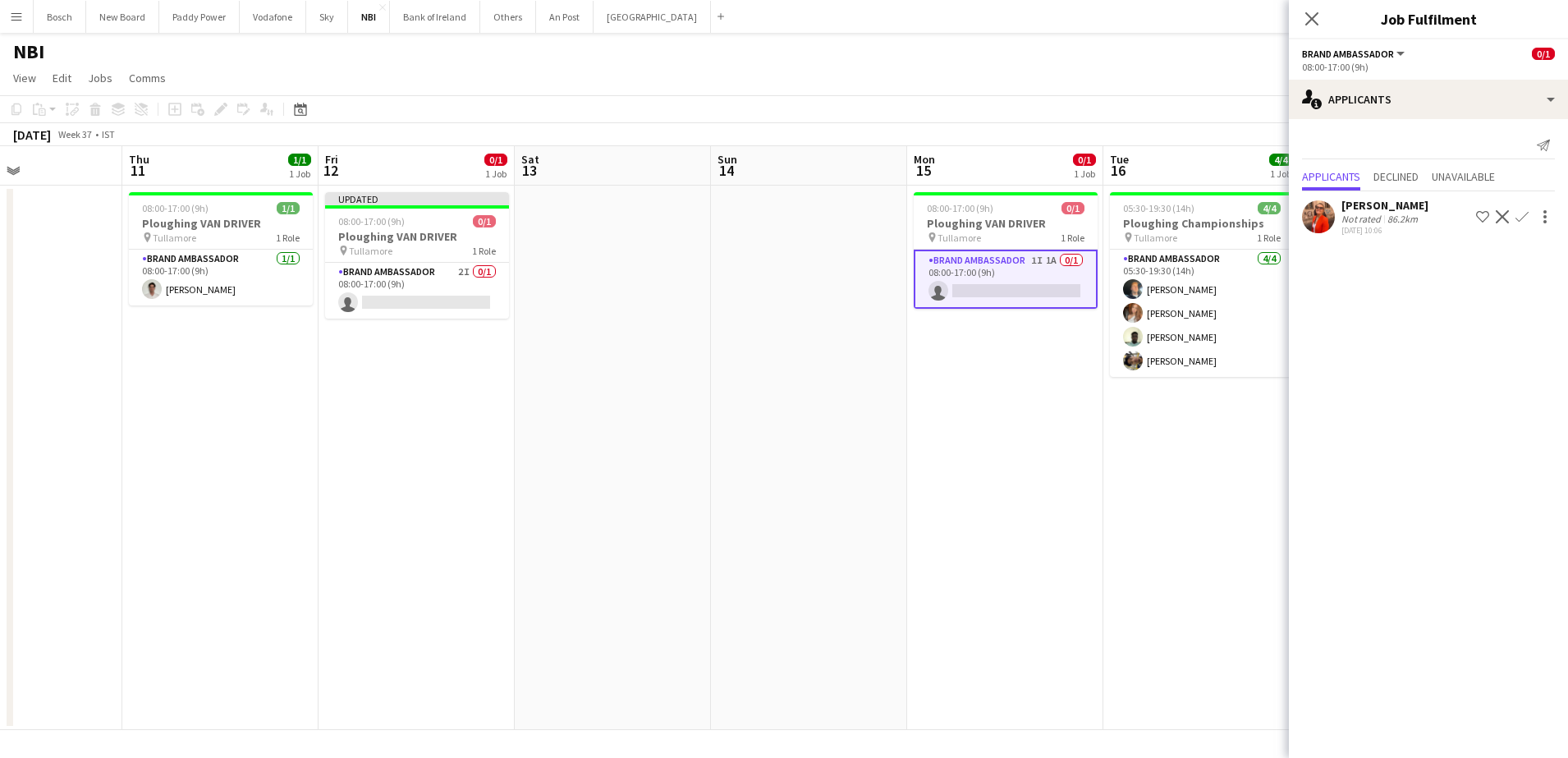
click at [1064, 113] on app-toolbar "Copy Paste Paste Ctrl+V Paste with crew Ctrl+Shift+V Paste linked Job [GEOGRAPH…" at bounding box center [784, 109] width 1568 height 28
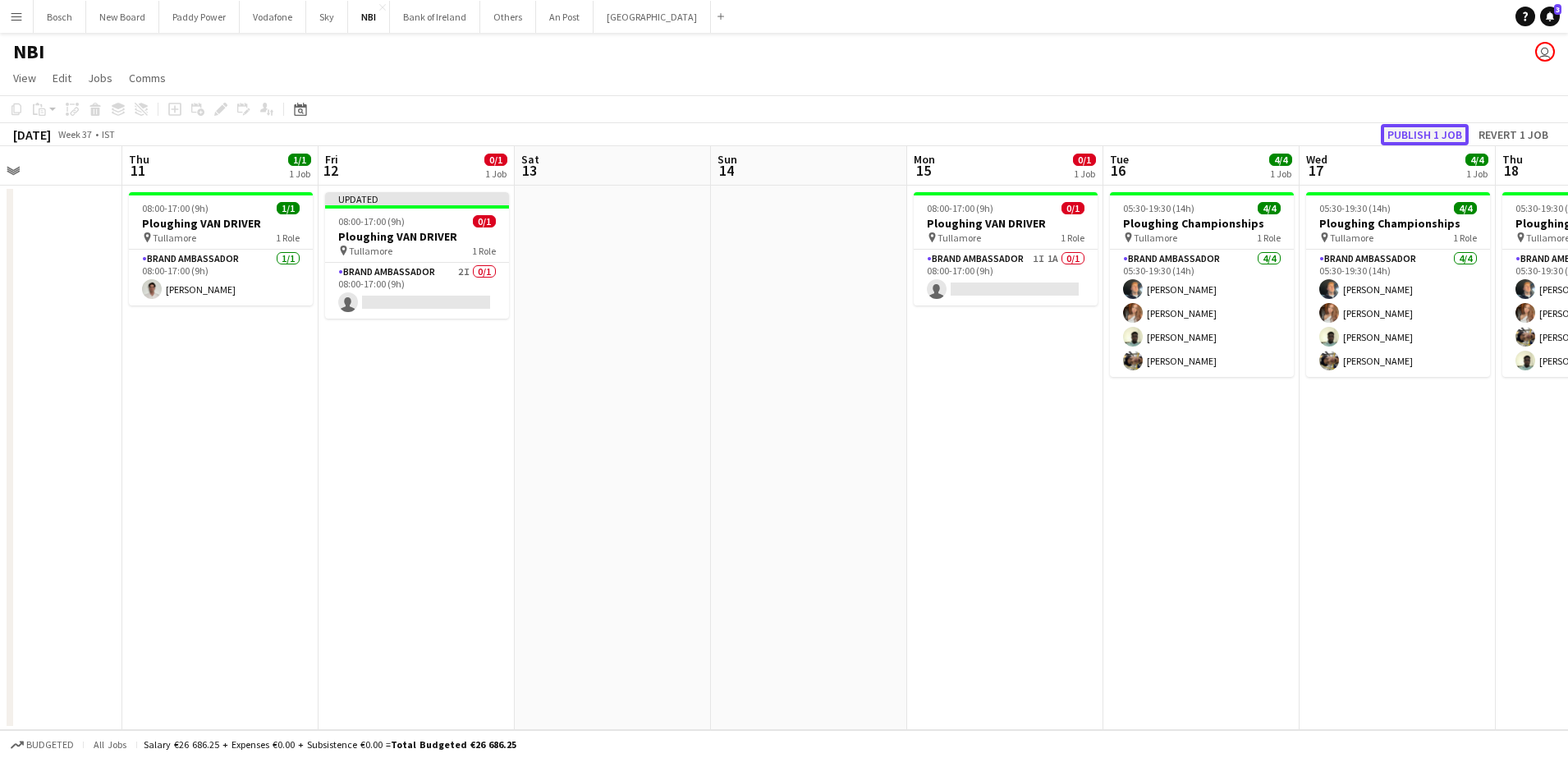
click at [1427, 125] on button "Publish 1 job" at bounding box center [1424, 135] width 88 height 21
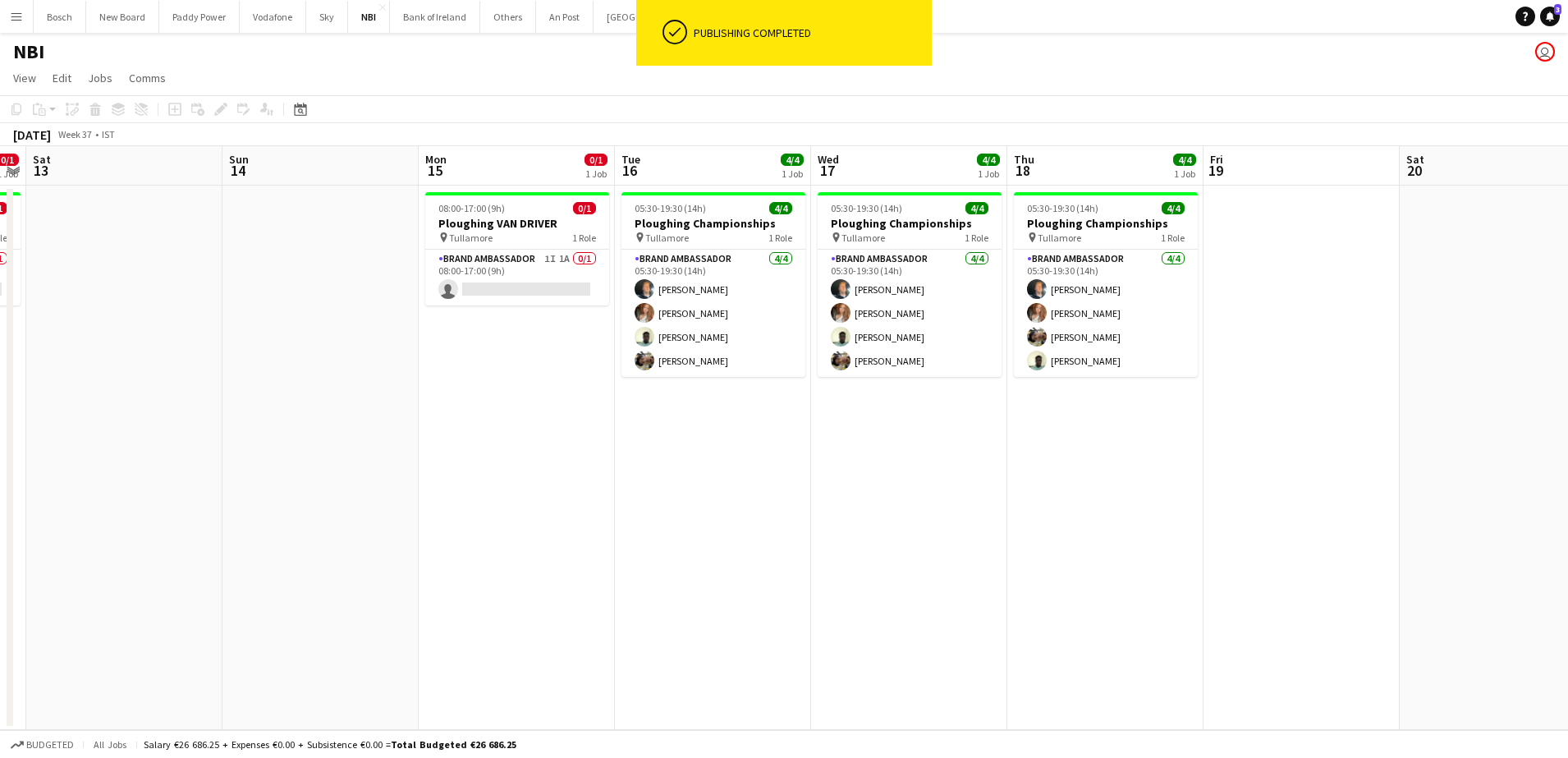
scroll to position [0, 563]
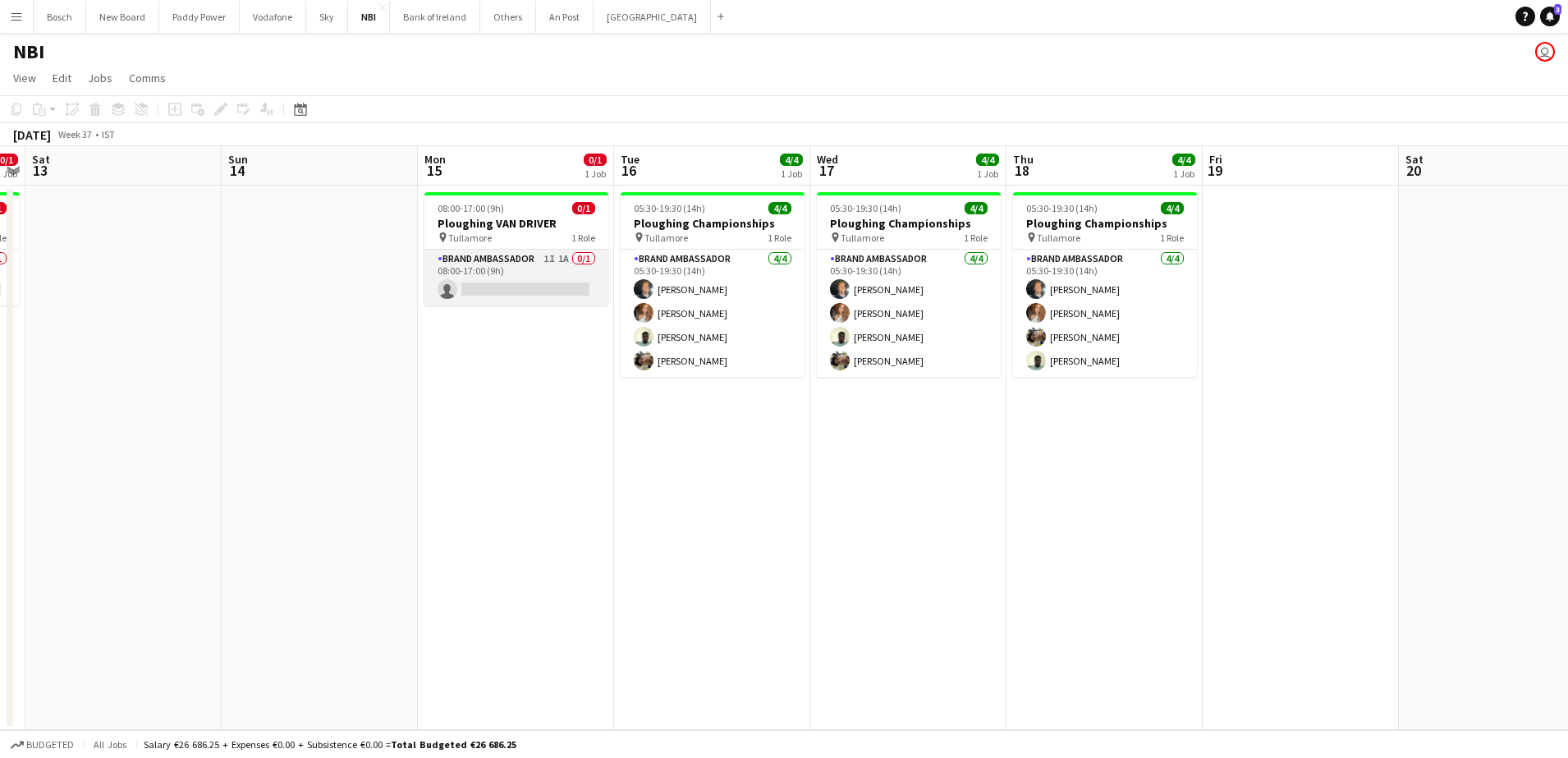
click at [605, 266] on app-card-role "Brand Ambassador 1I 1A 0/1 08:00-17:00 (9h) single-neutral-actions" at bounding box center [516, 278] width 184 height 56
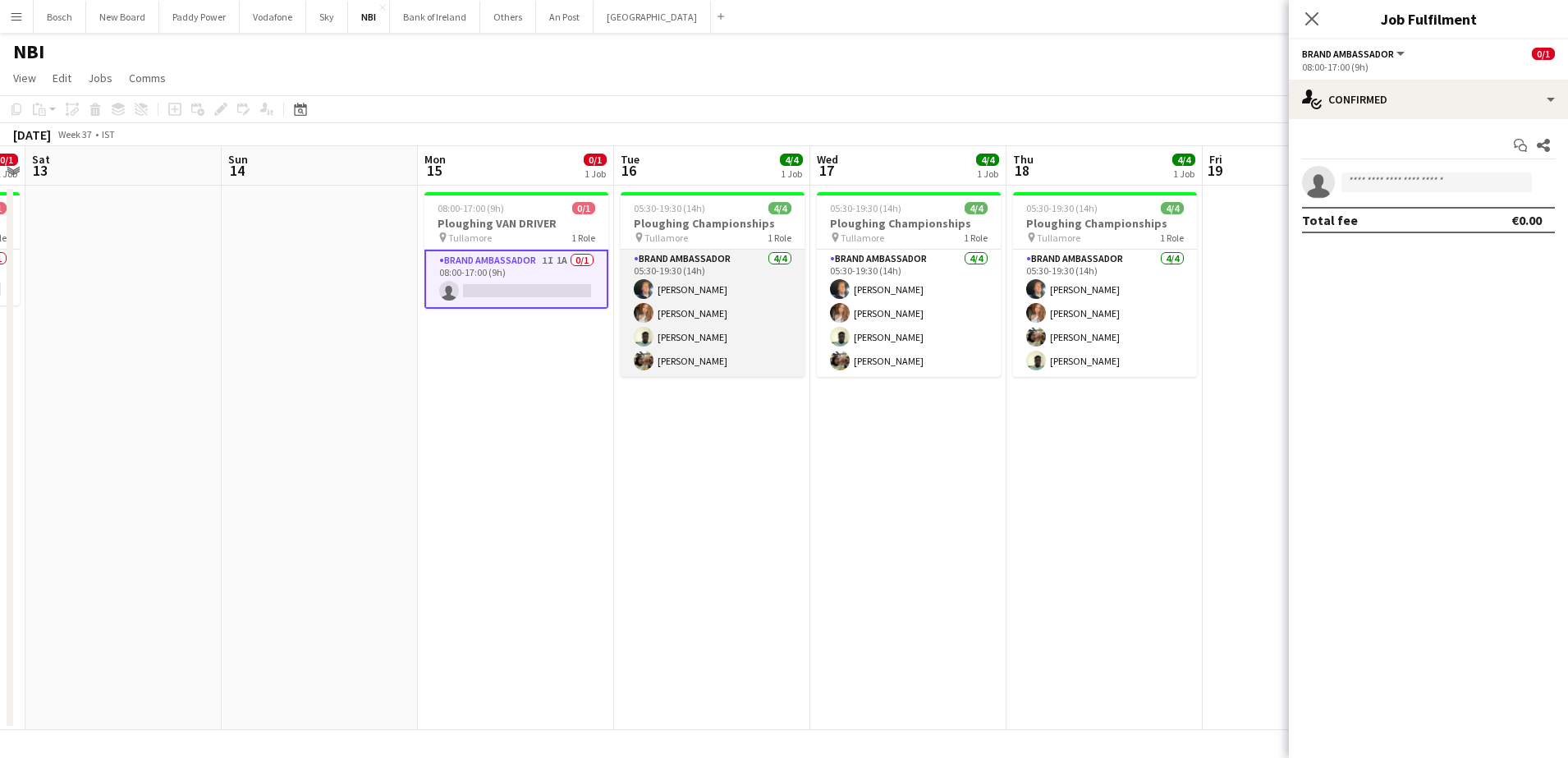
click at [686, 285] on app-card-role "Brand Ambassador [DATE] 05:30-19:30 (14h) [PERSON_NAME] [PERSON_NAME] [PERSON_N…" at bounding box center [713, 313] width 184 height 127
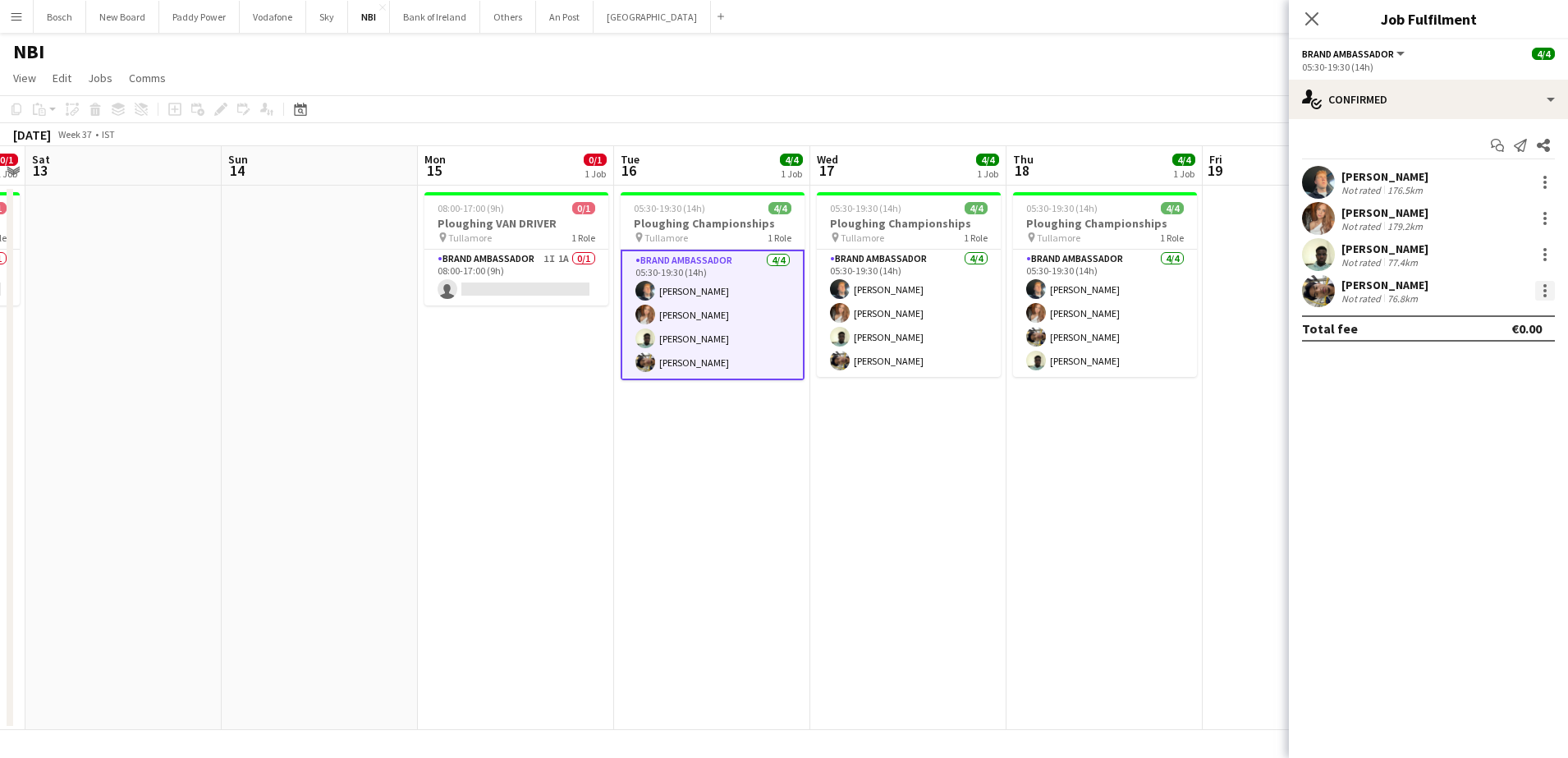
click at [1546, 290] on div at bounding box center [1545, 290] width 3 height 3
click at [198, 17] on div at bounding box center [784, 379] width 1568 height 758
click at [198, 17] on button "Paddy Power Close" at bounding box center [200, 16] width 81 height 32
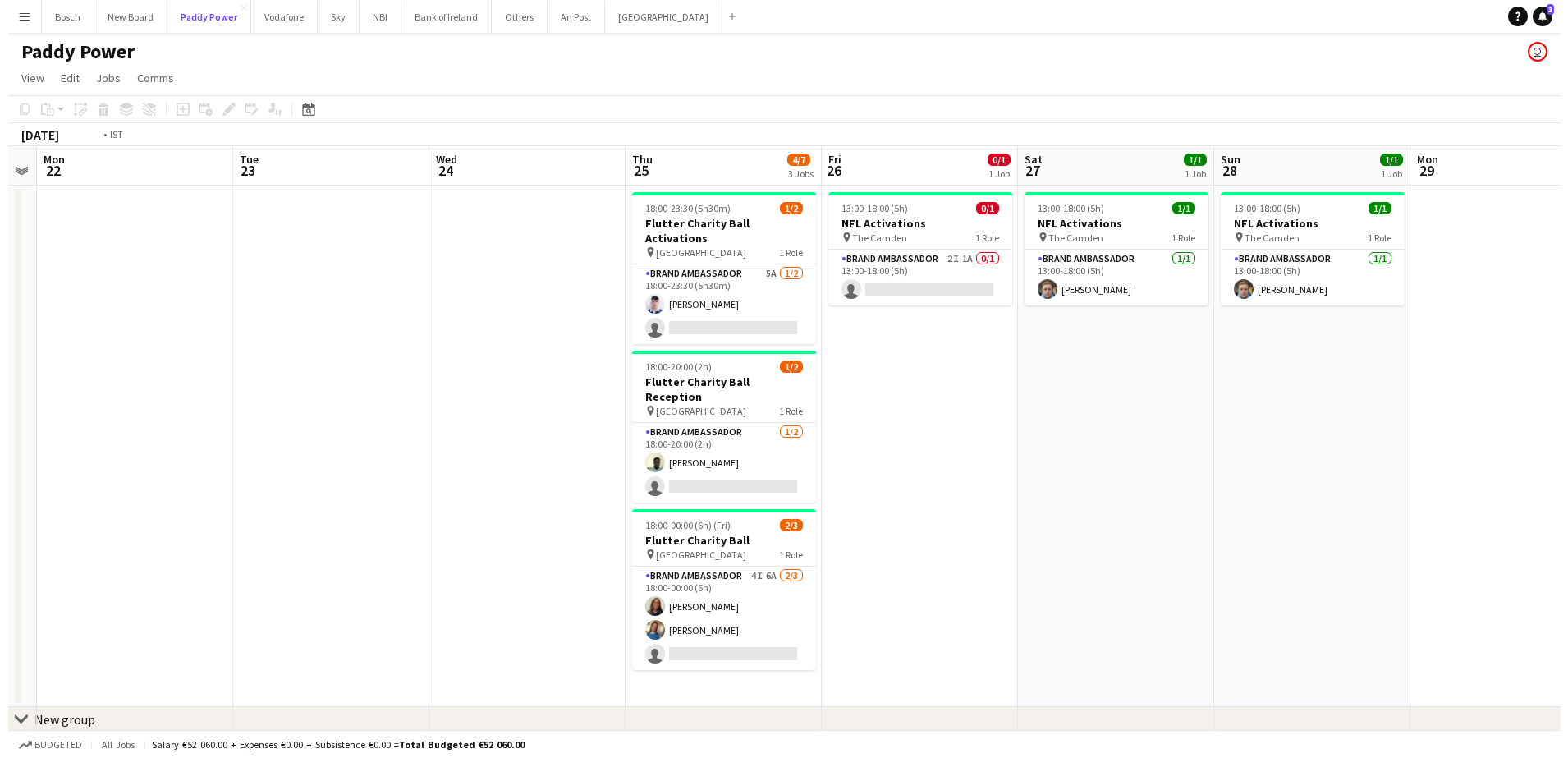
scroll to position [0, 415]
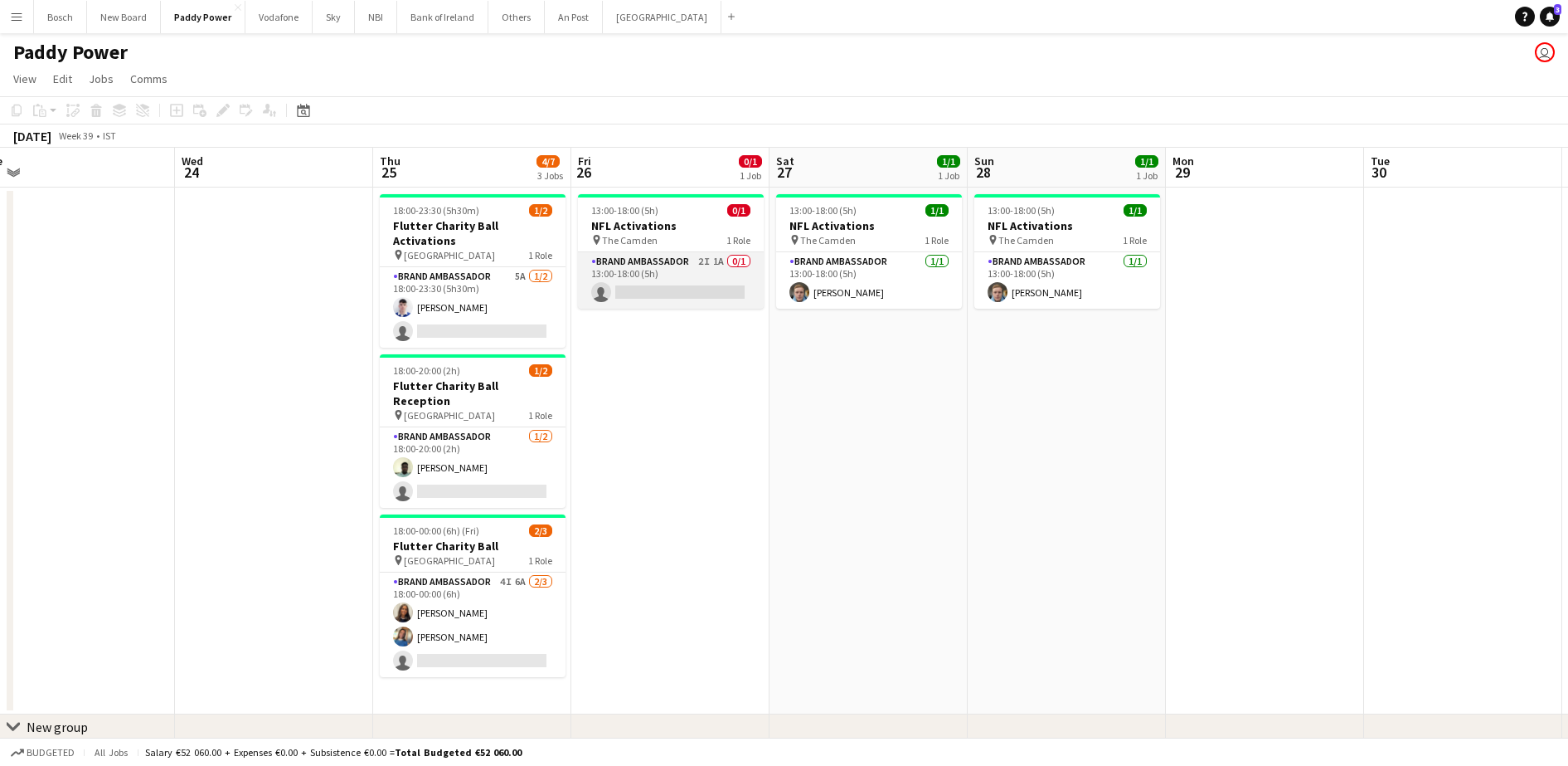
click at [674, 276] on app-card-role "Brand Ambassador 2I 1A 0/1 13:00-18:00 (5h) single-neutral-actions" at bounding box center [671, 281] width 186 height 56
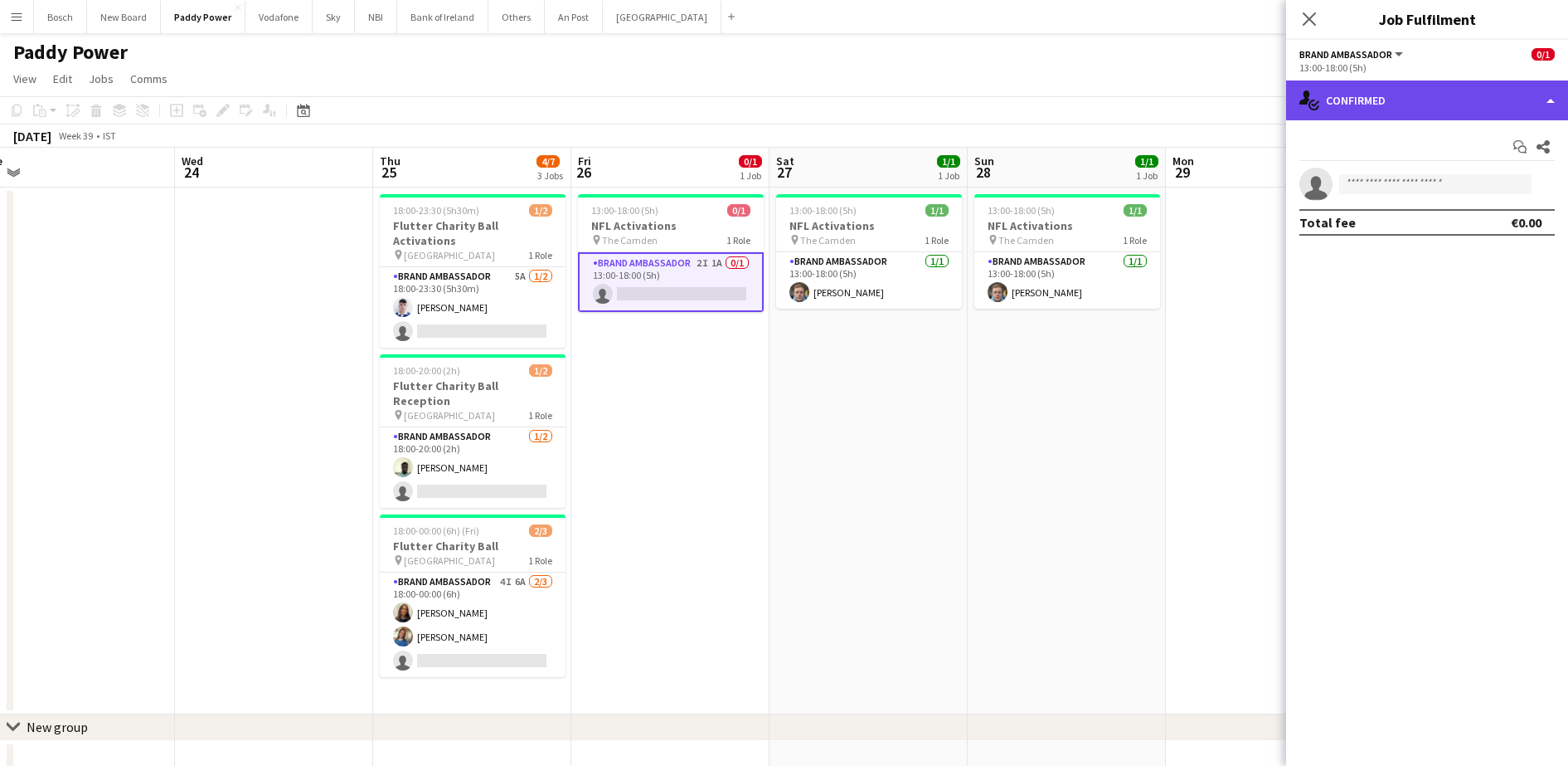
click at [1397, 100] on div "single-neutral-actions-check-2 Confirmed" at bounding box center [1427, 101] width 282 height 40
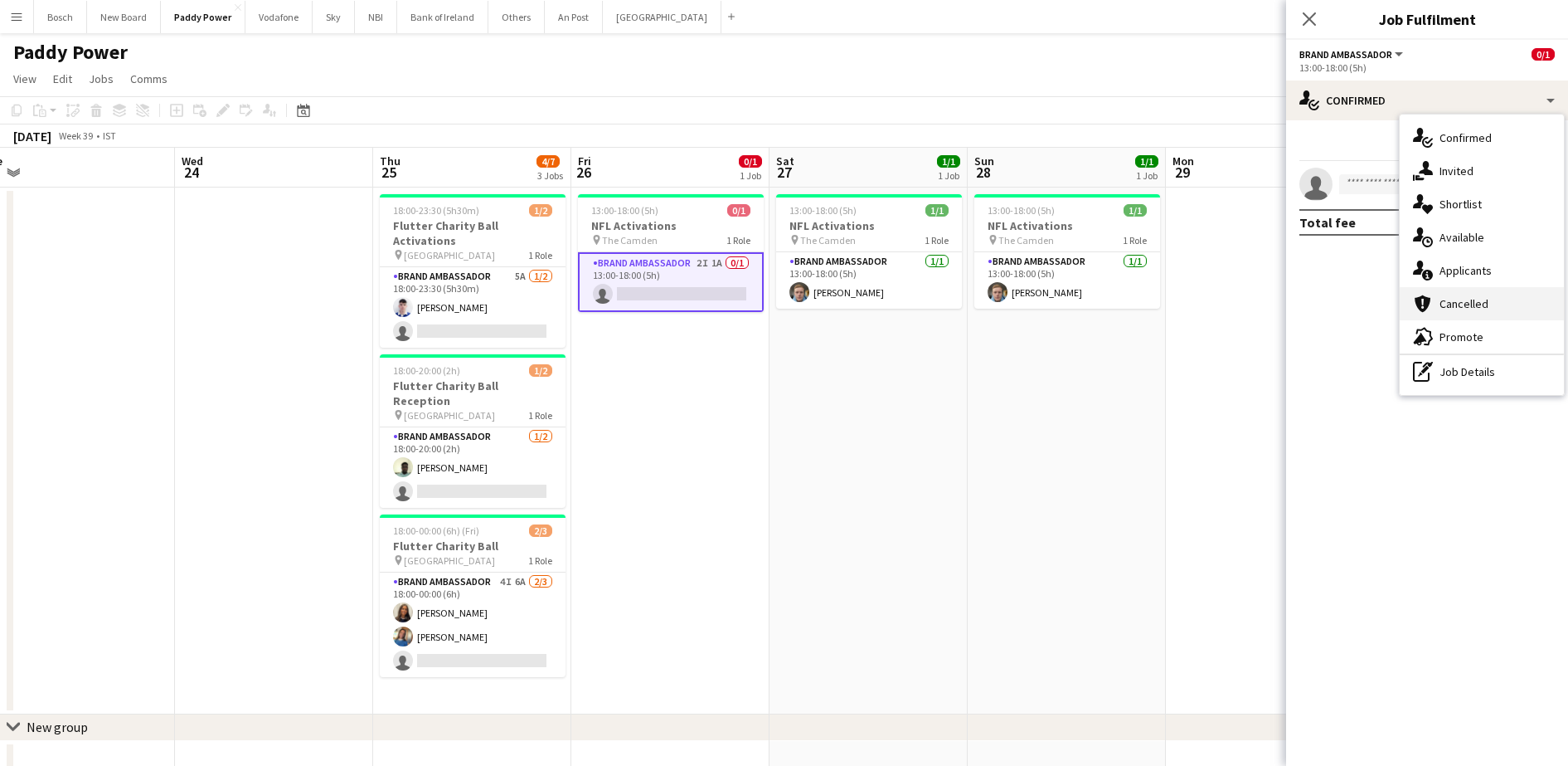
click at [1423, 287] on div "cancellation Cancelled" at bounding box center [1482, 303] width 164 height 33
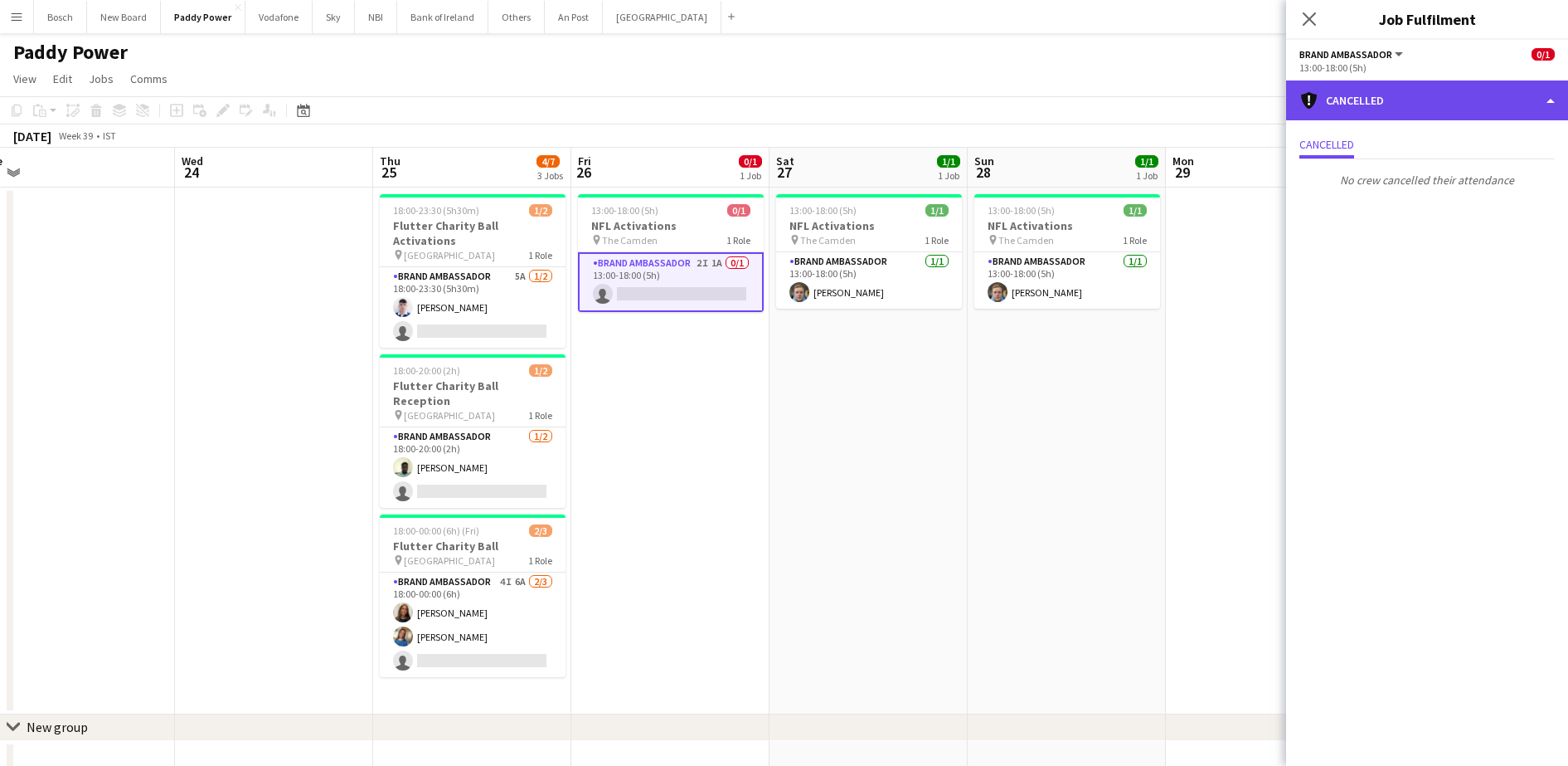
click at [1435, 107] on div "cancellation Cancelled" at bounding box center [1427, 101] width 282 height 40
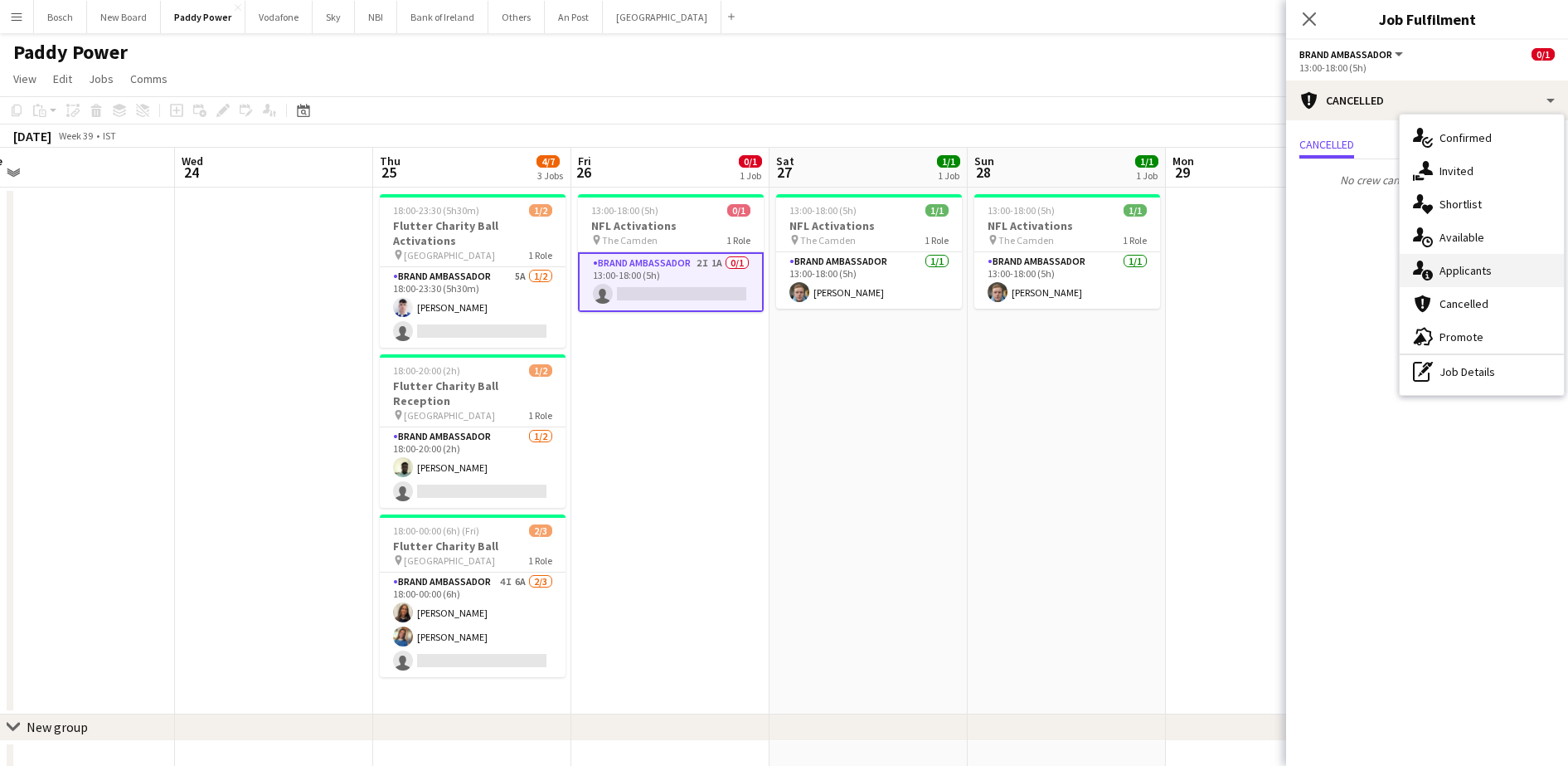
click at [1448, 267] on div "single-neutral-actions-information Applicants" at bounding box center [1482, 271] width 164 height 33
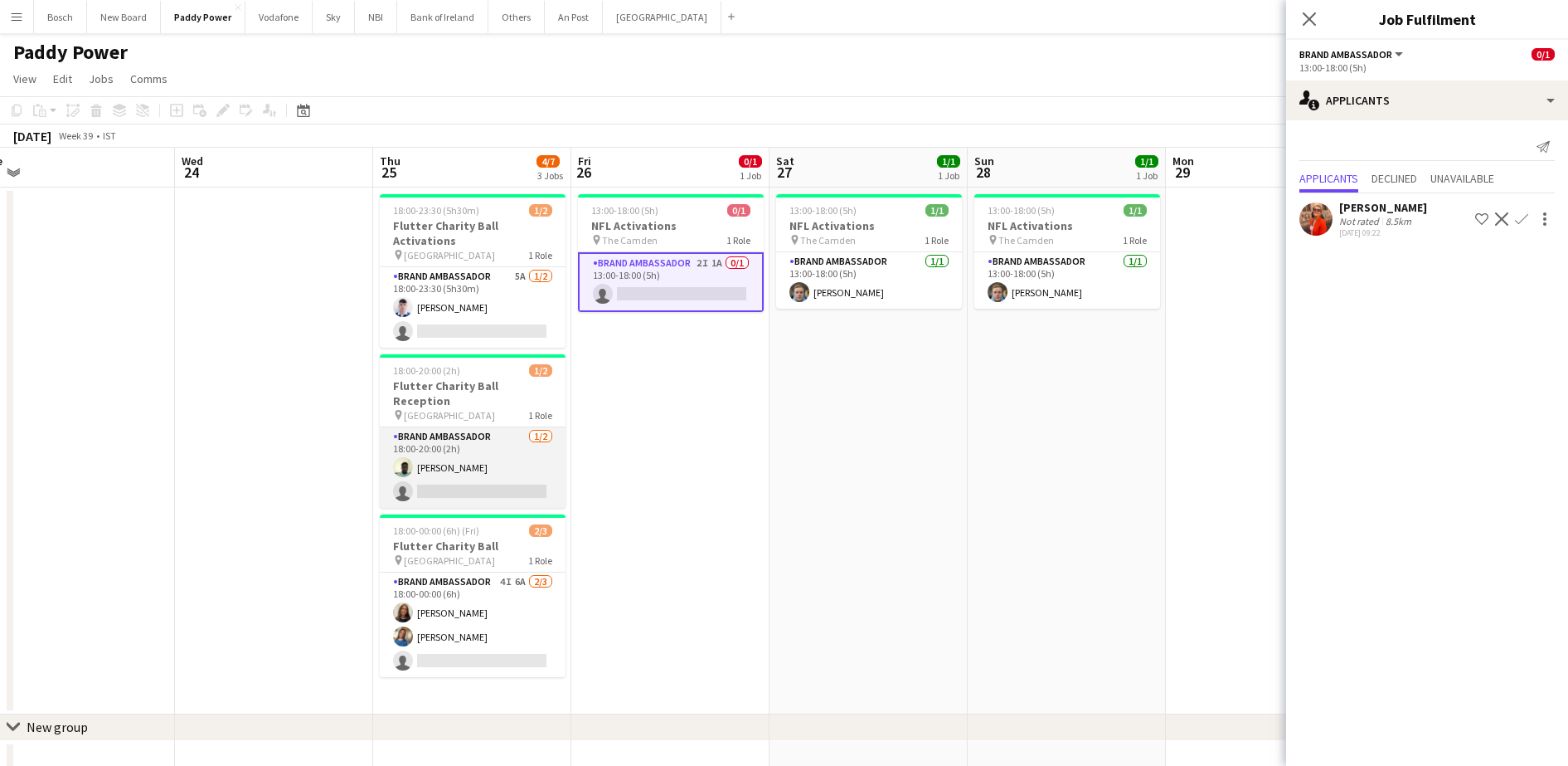
click at [522, 427] on app-card-role "Brand Ambassador [DATE] 18:00-20:00 (2h) [PERSON_NAME] single-neutral-actions" at bounding box center [473, 467] width 186 height 81
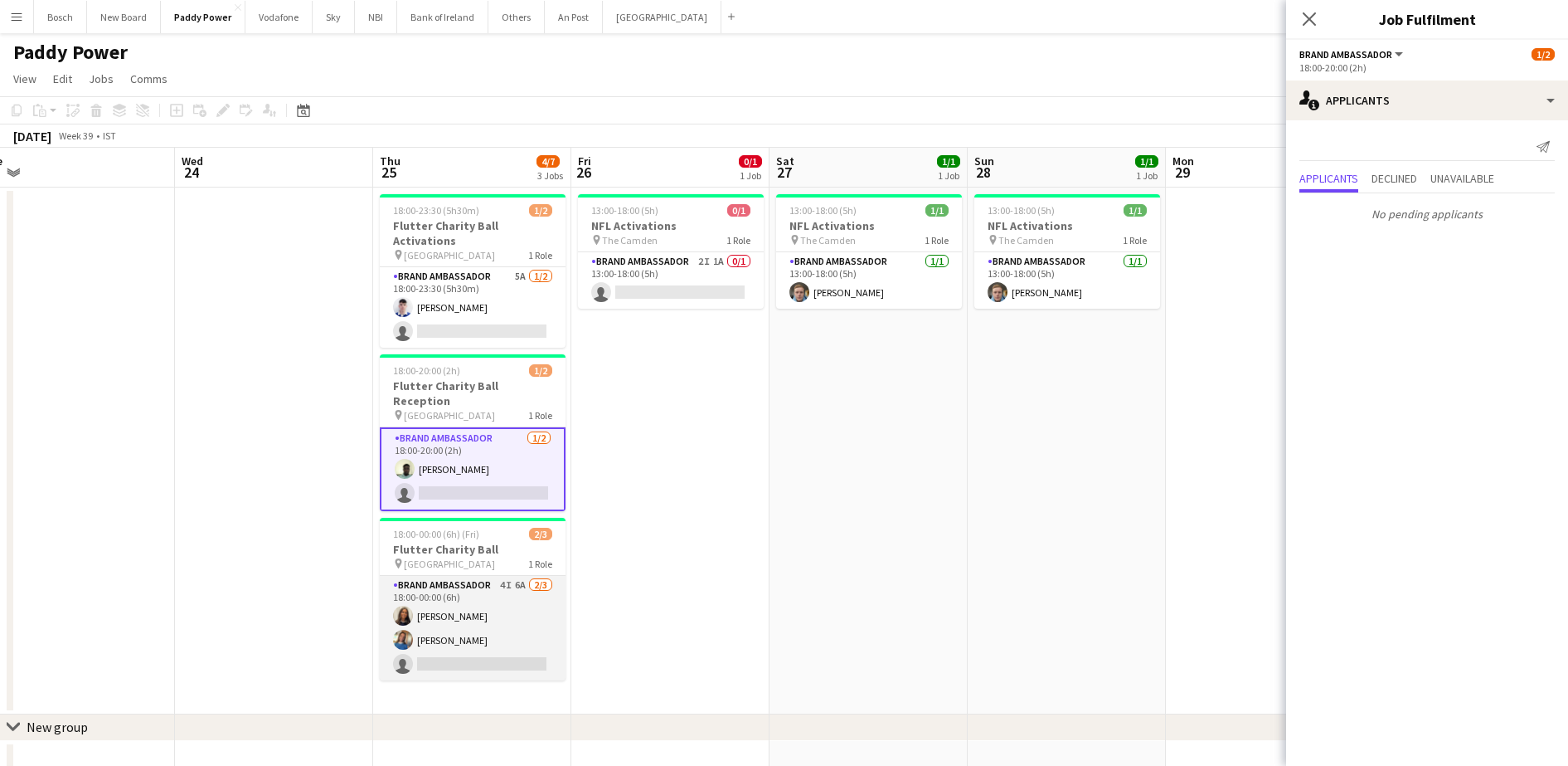
click at [498, 616] on app-card-role "Brand Ambassador 4I 6A [DATE] 18:00-00:00 (6h) [PERSON_NAME] [PERSON_NAME] sing…" at bounding box center [473, 628] width 186 height 105
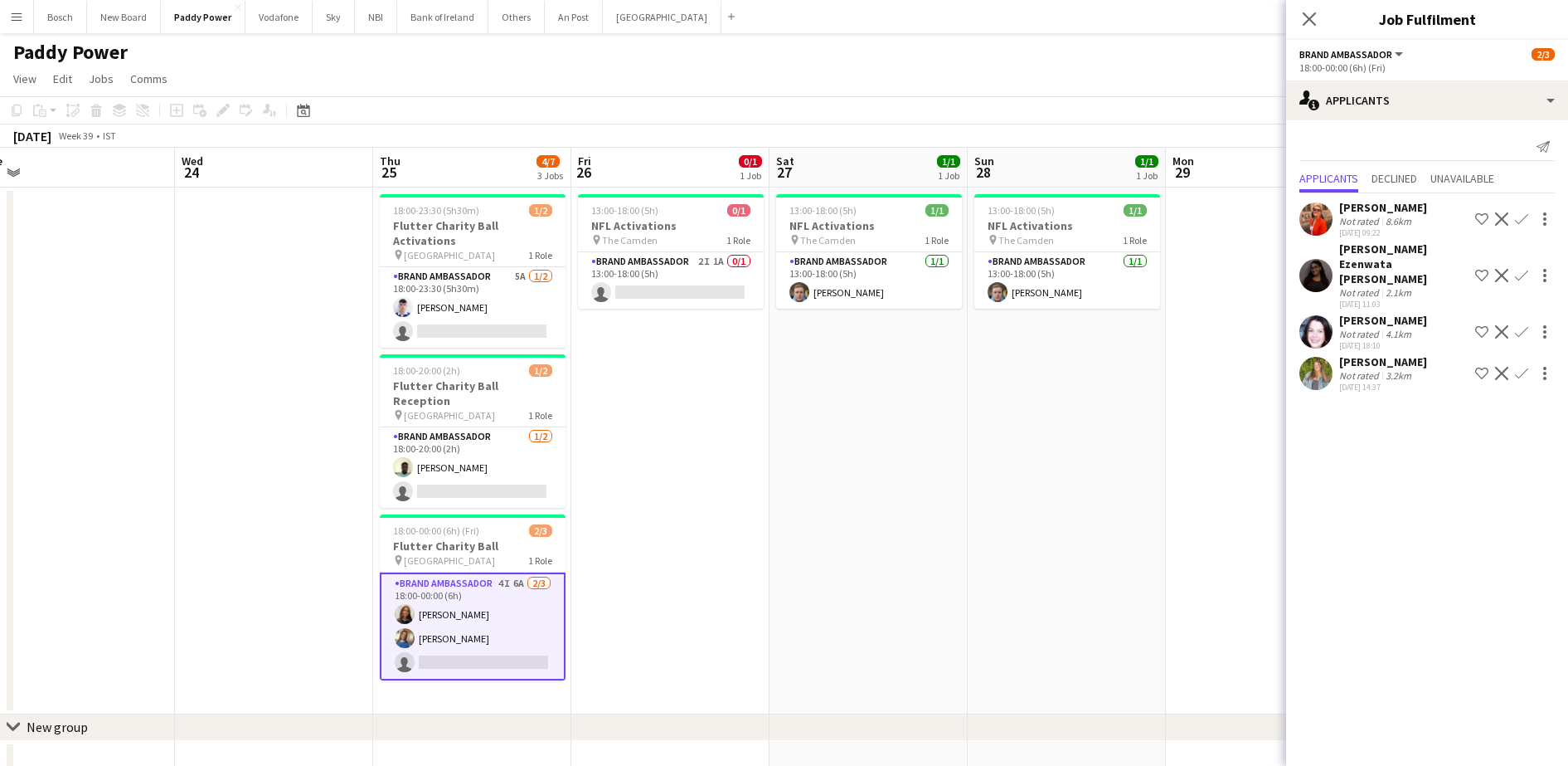
click at [1319, 364] on app-user-avatar at bounding box center [1316, 373] width 33 height 33
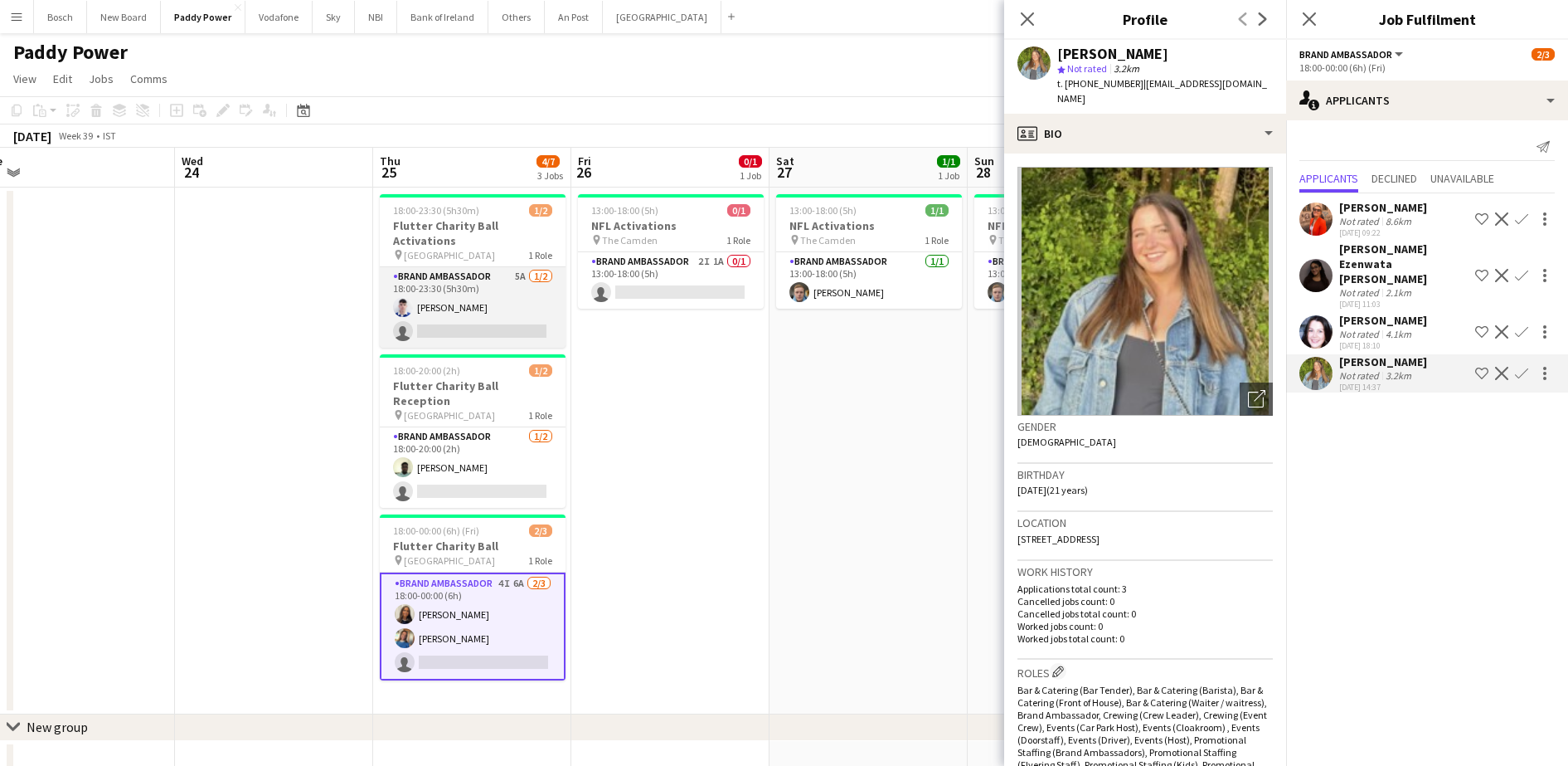
click at [494, 307] on app-card-role "Brand Ambassador 5A [DATE] 18:00-23:30 (5h30m) [DEMOGRAPHIC_DATA][PERSON_NAME] …" at bounding box center [473, 307] width 186 height 81
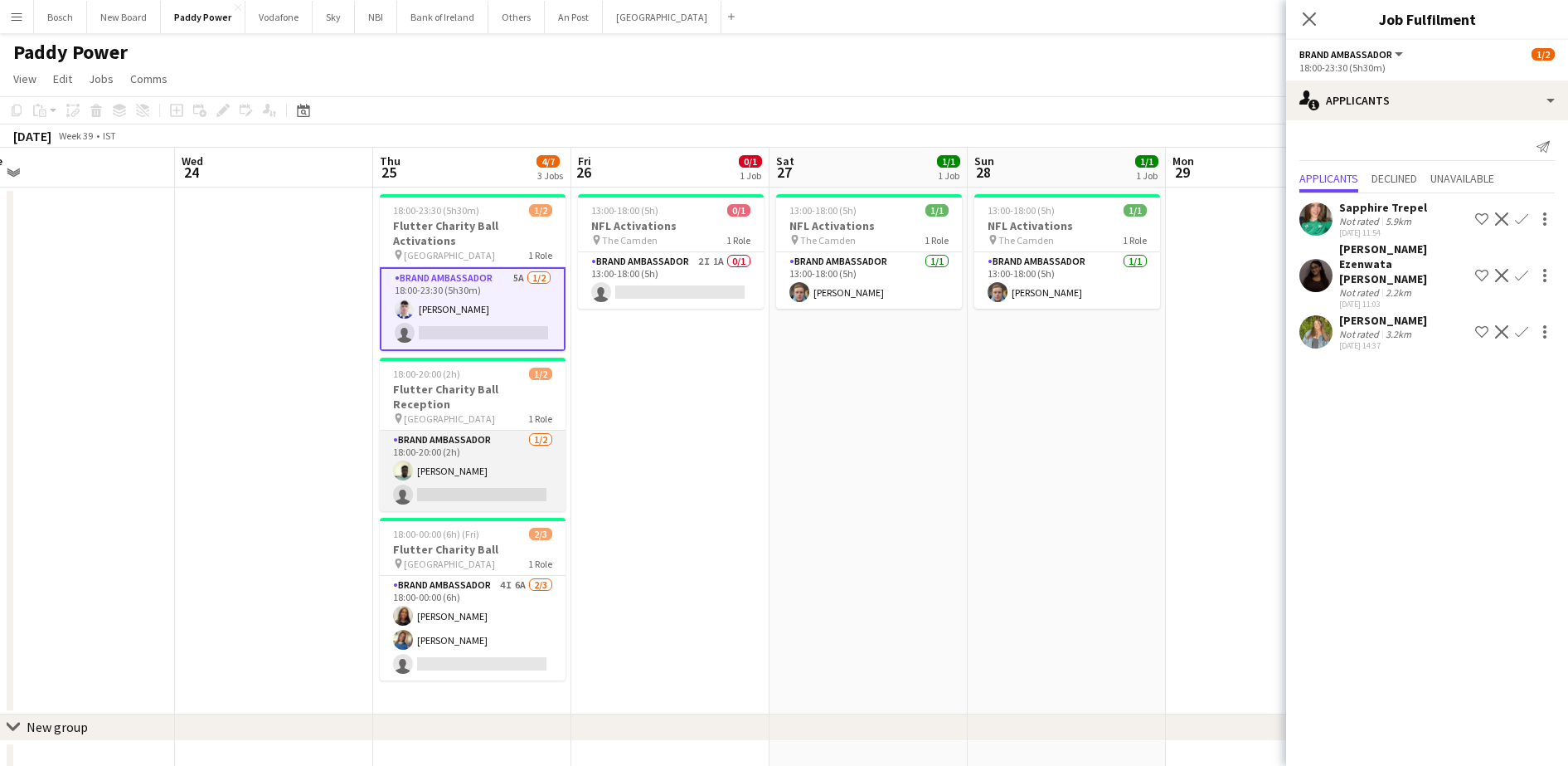
click at [500, 430] on app-card-role "Brand Ambassador [DATE] 18:00-20:00 (2h) [PERSON_NAME] single-neutral-actions" at bounding box center [473, 470] width 186 height 81
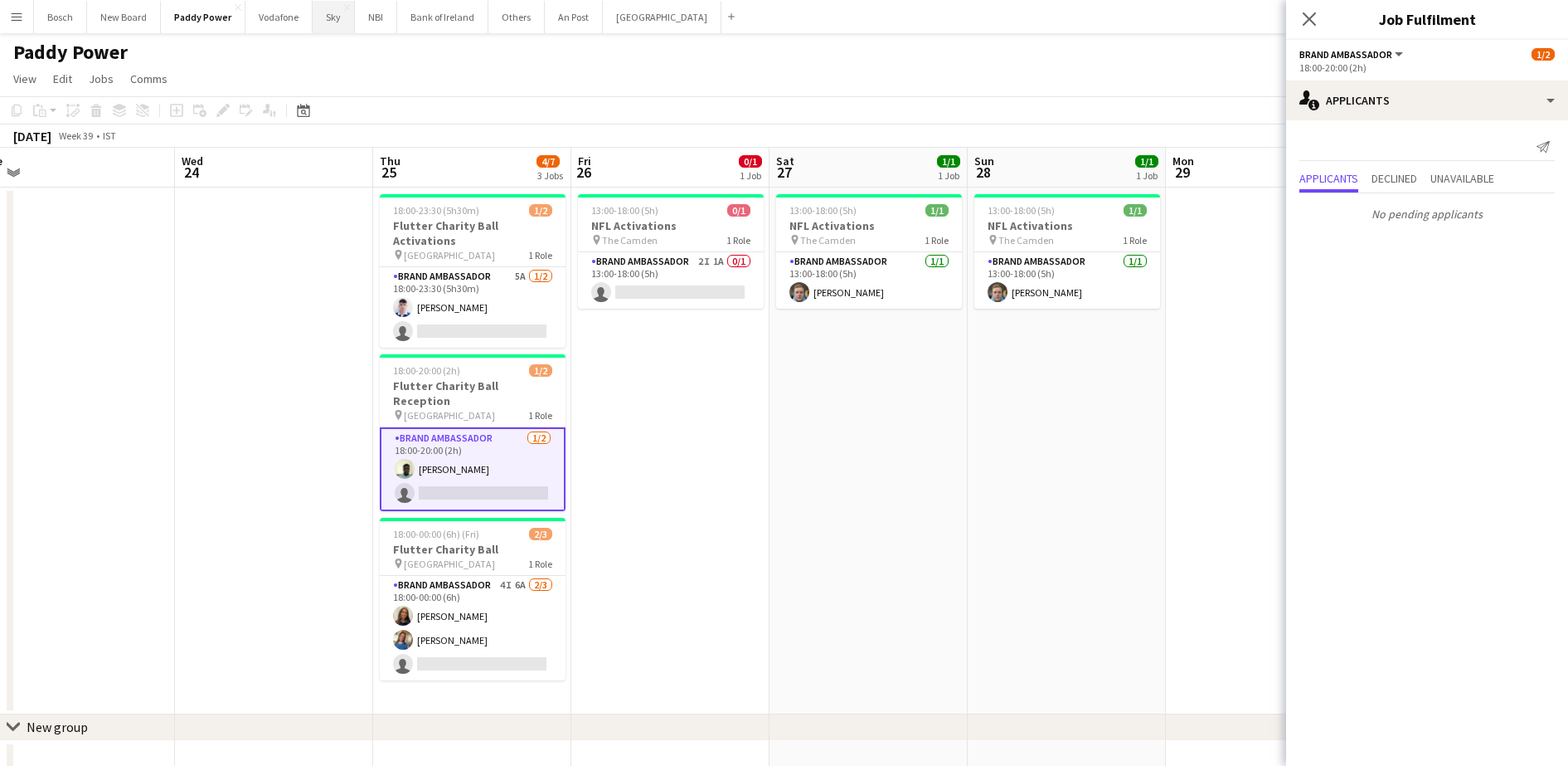
click at [332, 19] on button "Sky Close" at bounding box center [333, 17] width 42 height 32
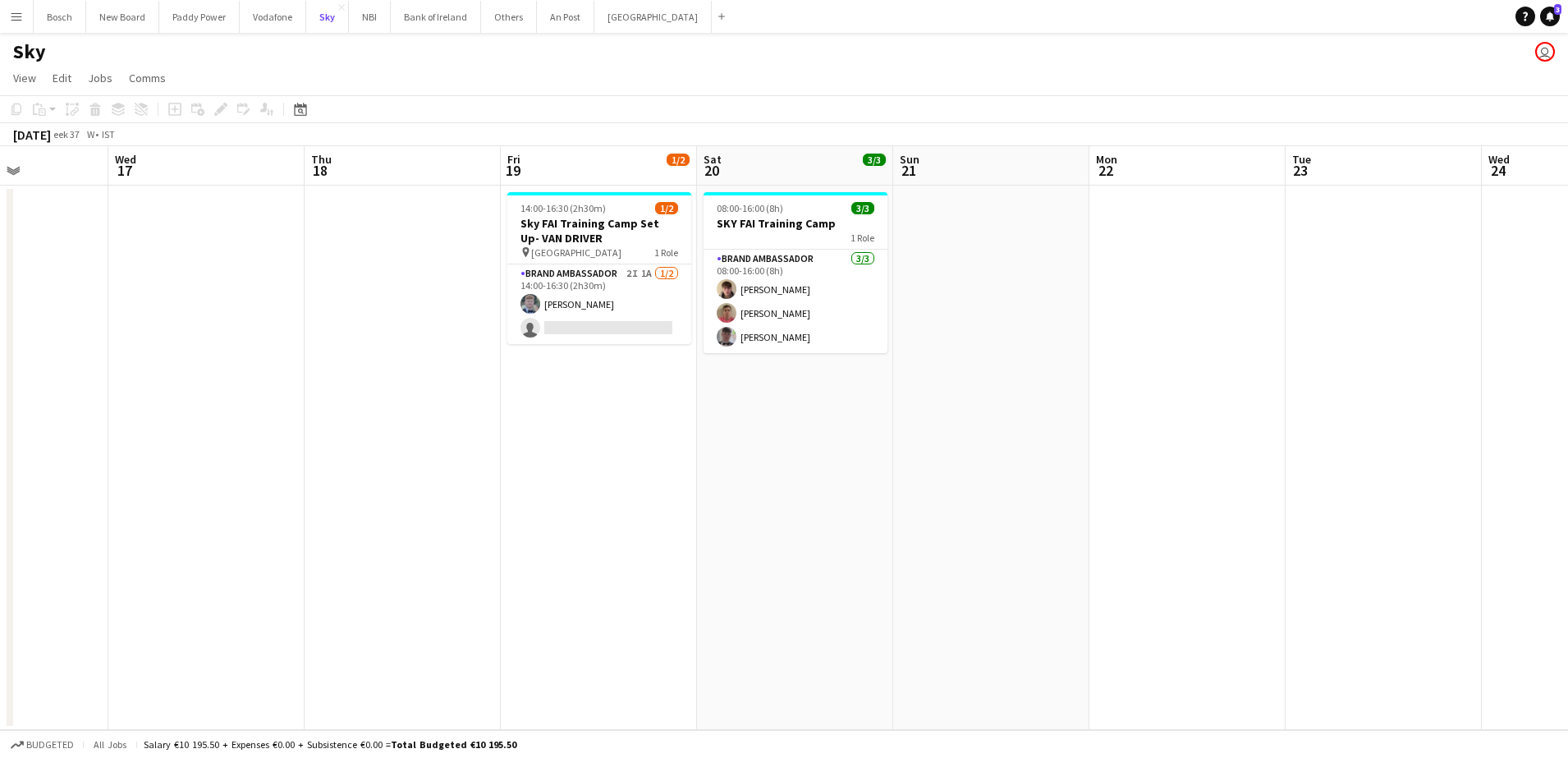
scroll to position [0, 480]
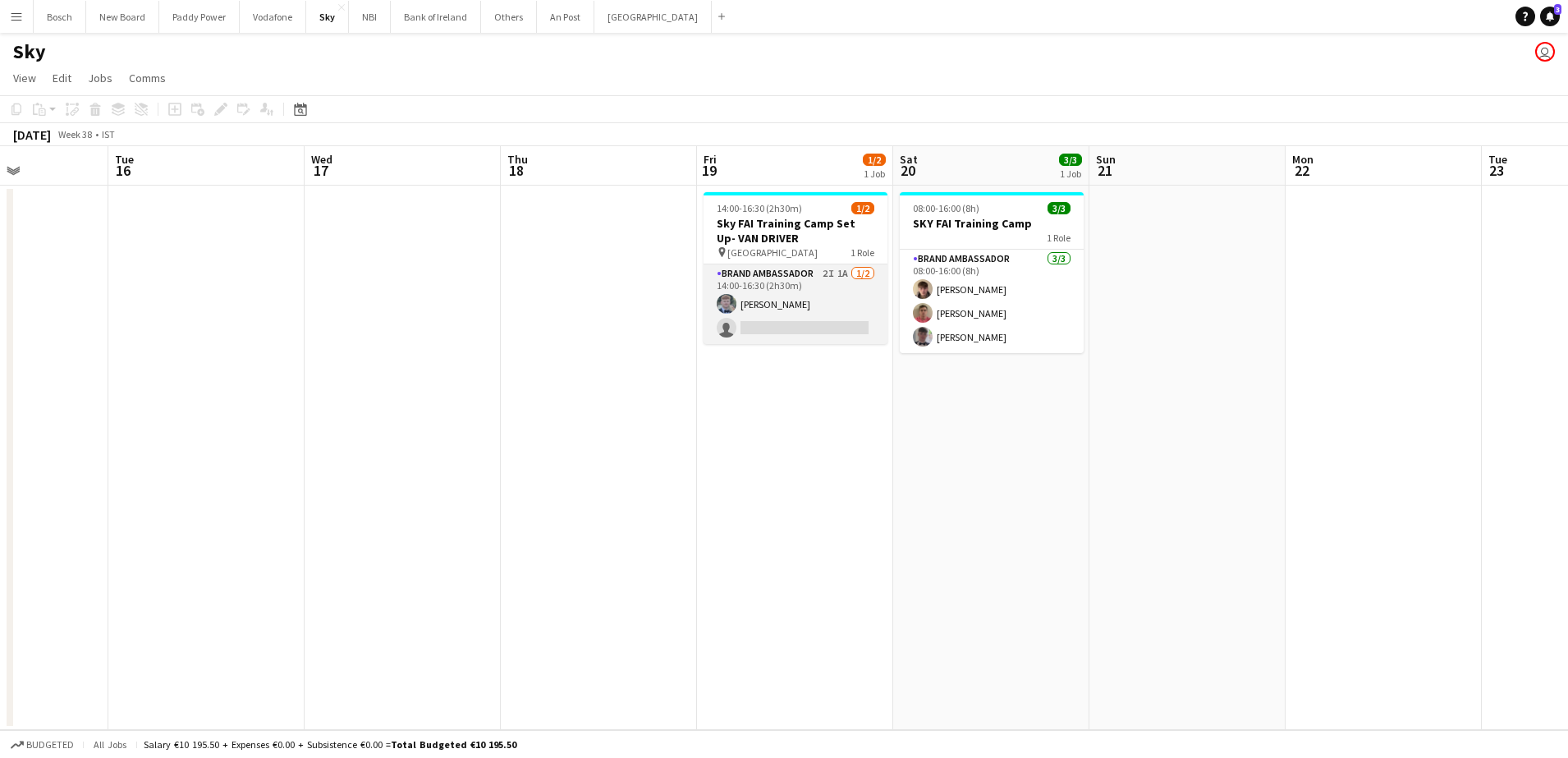
click at [782, 303] on app-card-role "Brand Ambassador 2I 1A [DATE] 14:00-16:30 (2h30m) [PERSON_NAME] single-neutral-…" at bounding box center [796, 304] width 184 height 80
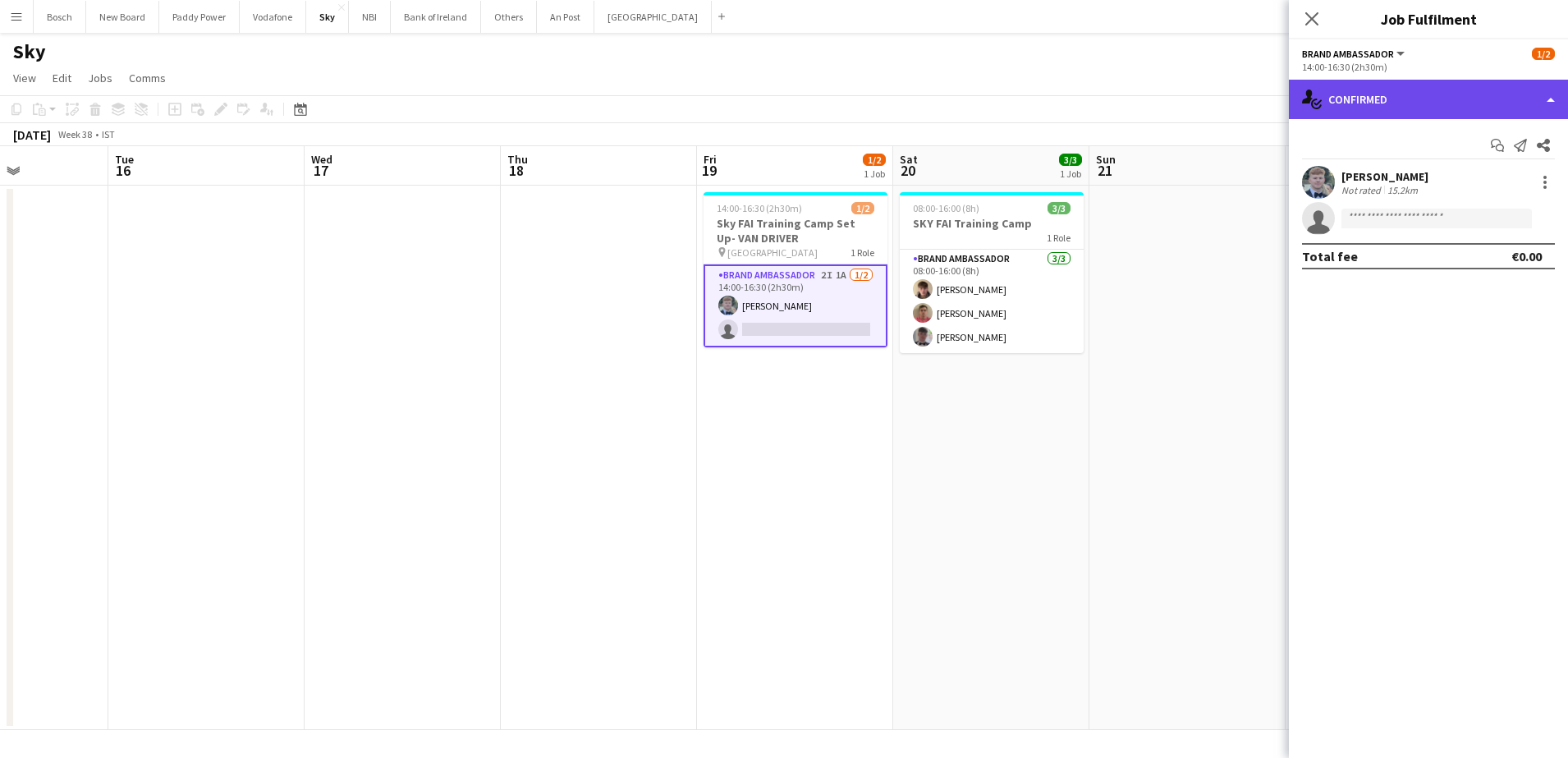
click at [1434, 90] on div "single-neutral-actions-check-2 Confirmed" at bounding box center [1428, 99] width 279 height 39
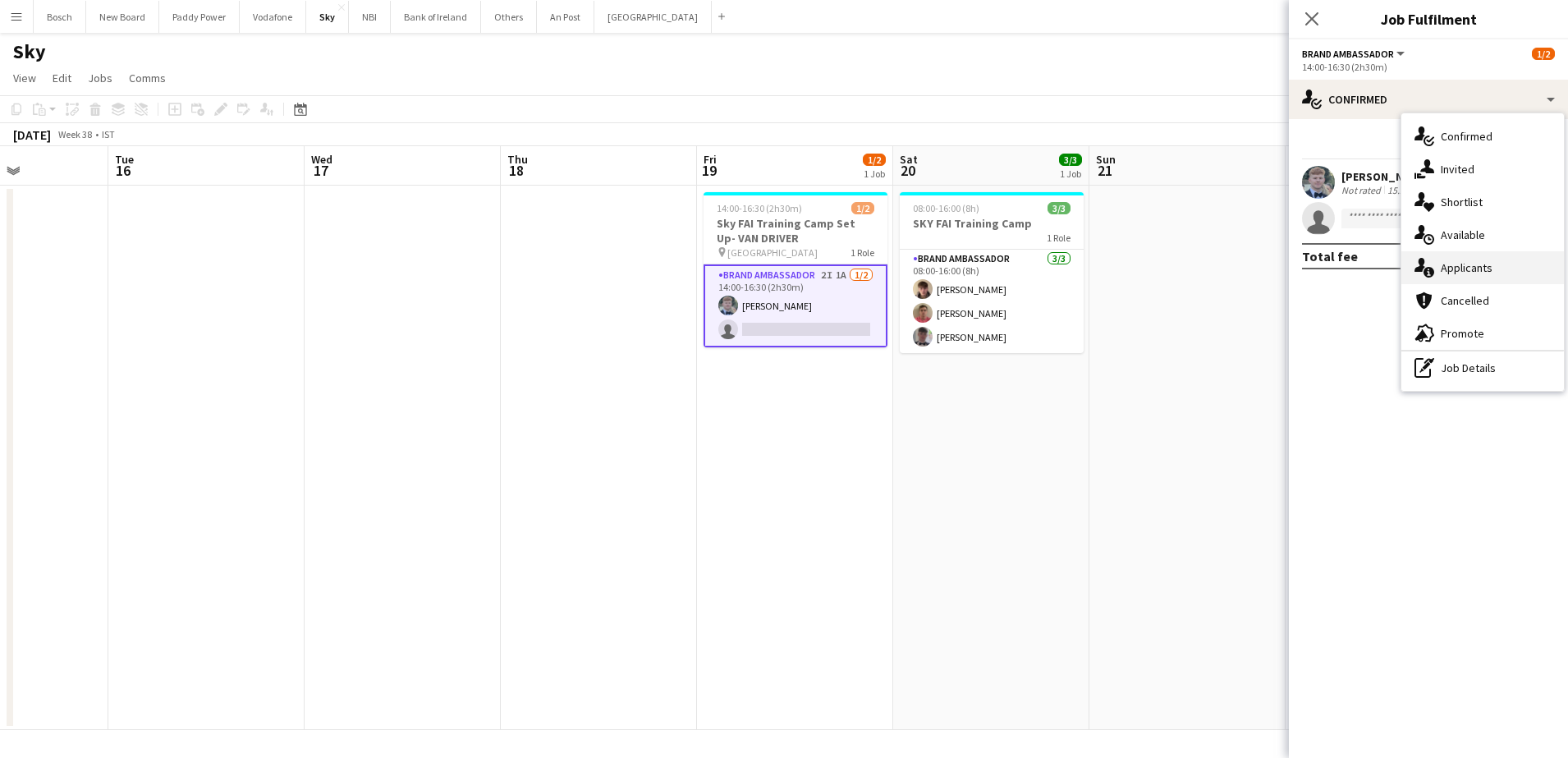
click at [1464, 261] on div "single-neutral-actions-information Applicants" at bounding box center [1482, 268] width 163 height 33
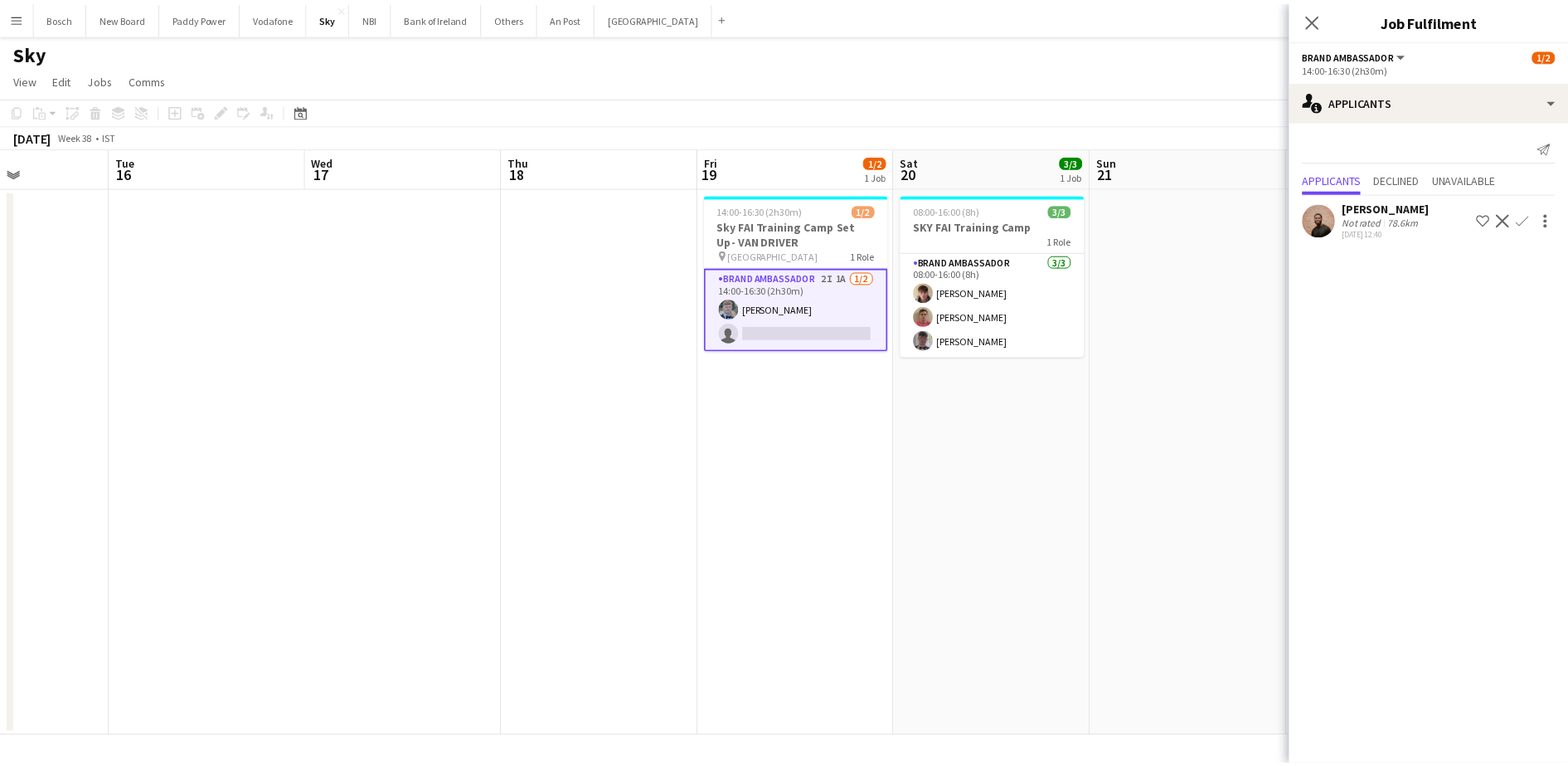
scroll to position [0, 588]
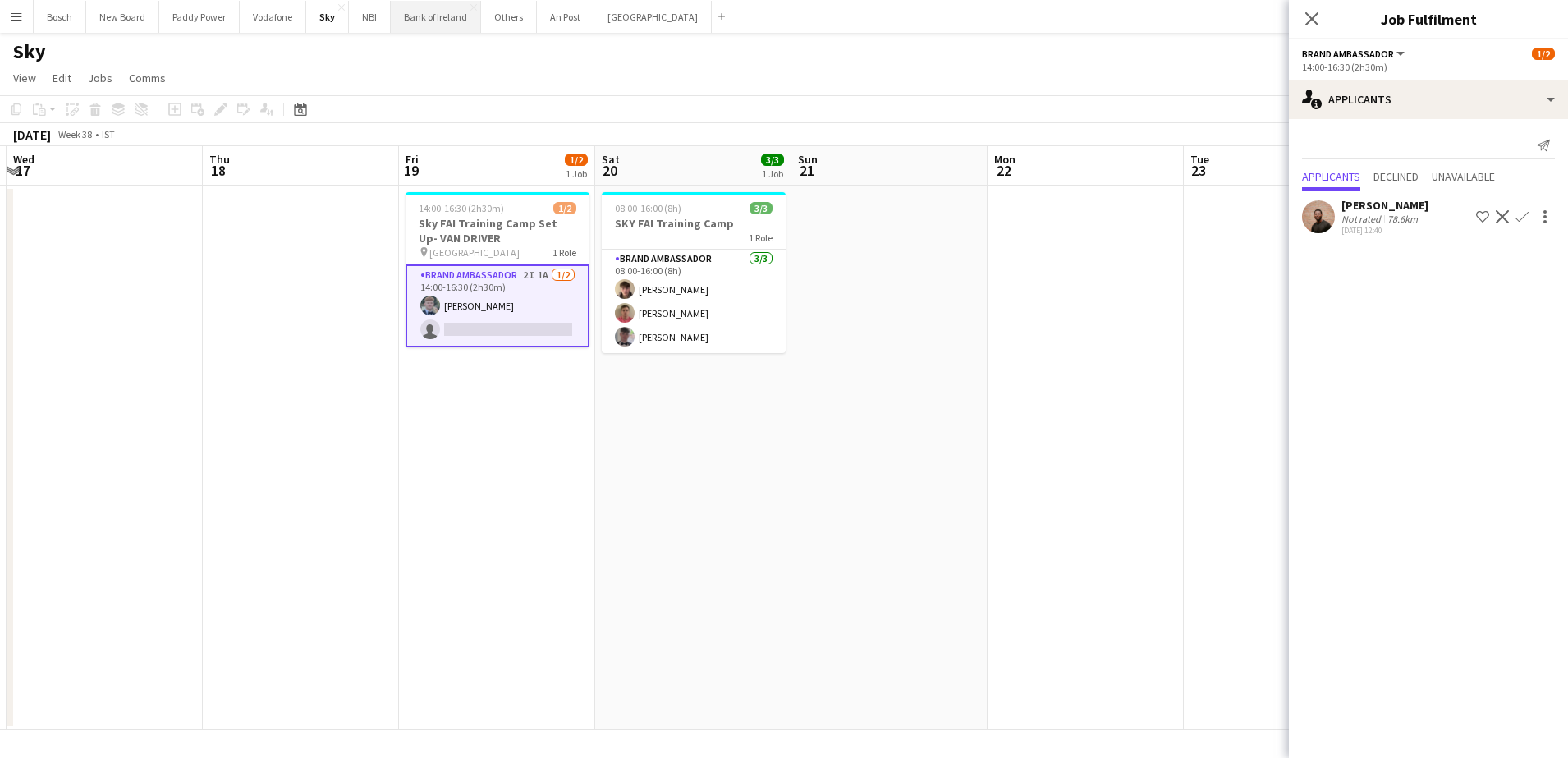
click at [440, 23] on button "Bank of Ireland Close" at bounding box center [436, 16] width 90 height 32
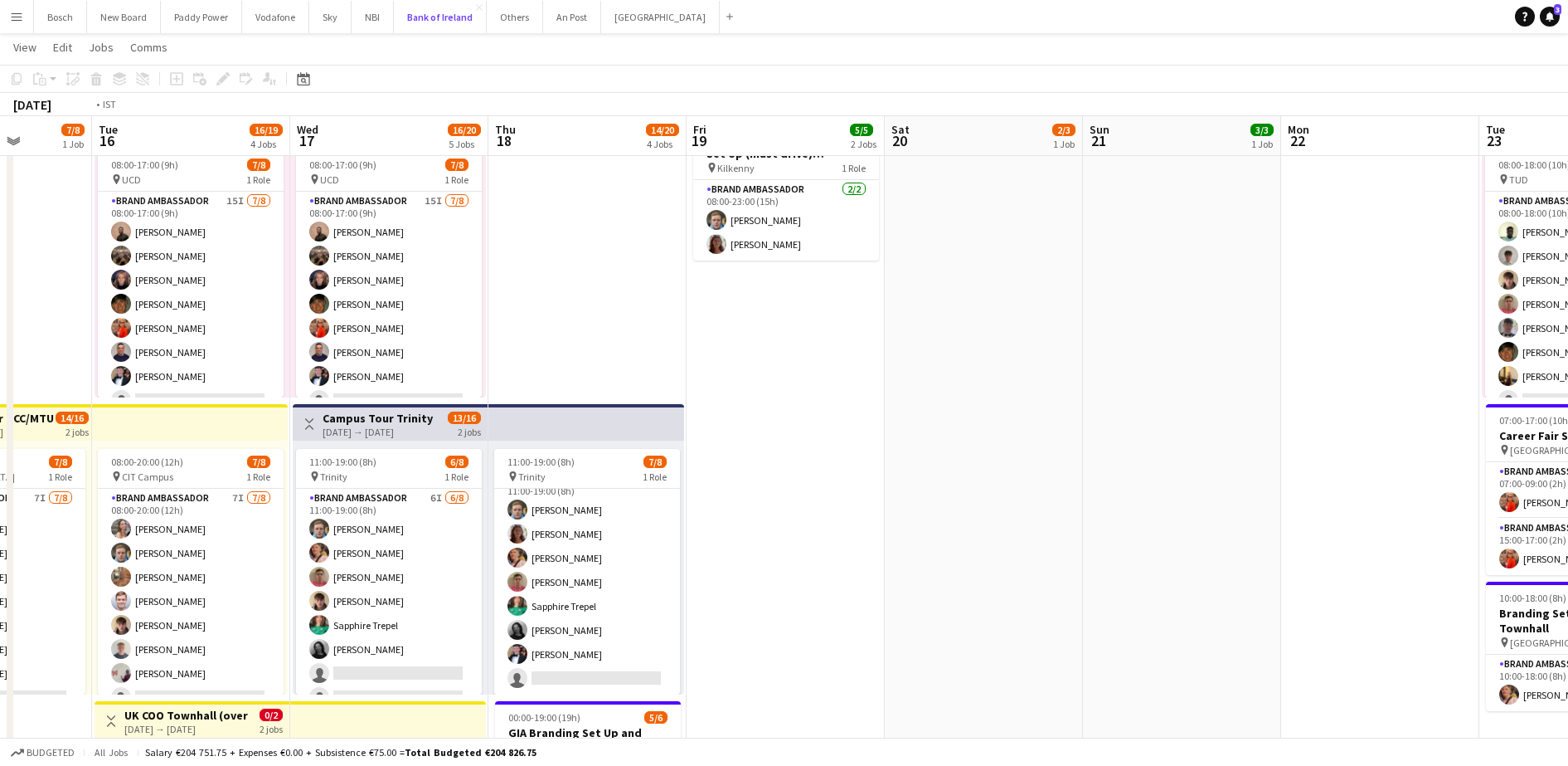
scroll to position [0, 370]
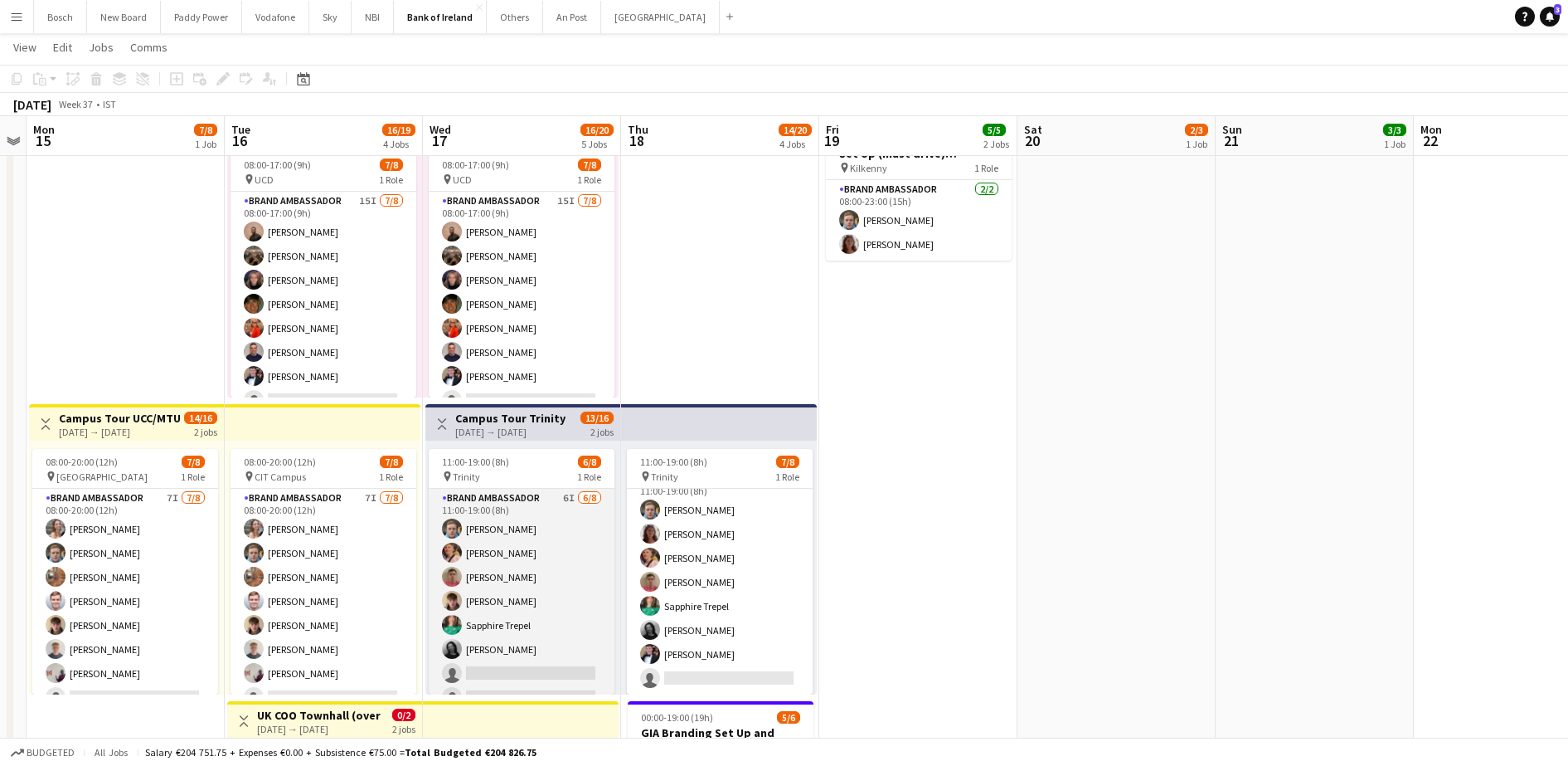
click at [533, 600] on app-card-role "Brand Ambassador 6I [DATE] 11:00-19:00 (8h) [PERSON_NAME] [PERSON_NAME] [PERSON…" at bounding box center [522, 601] width 186 height 225
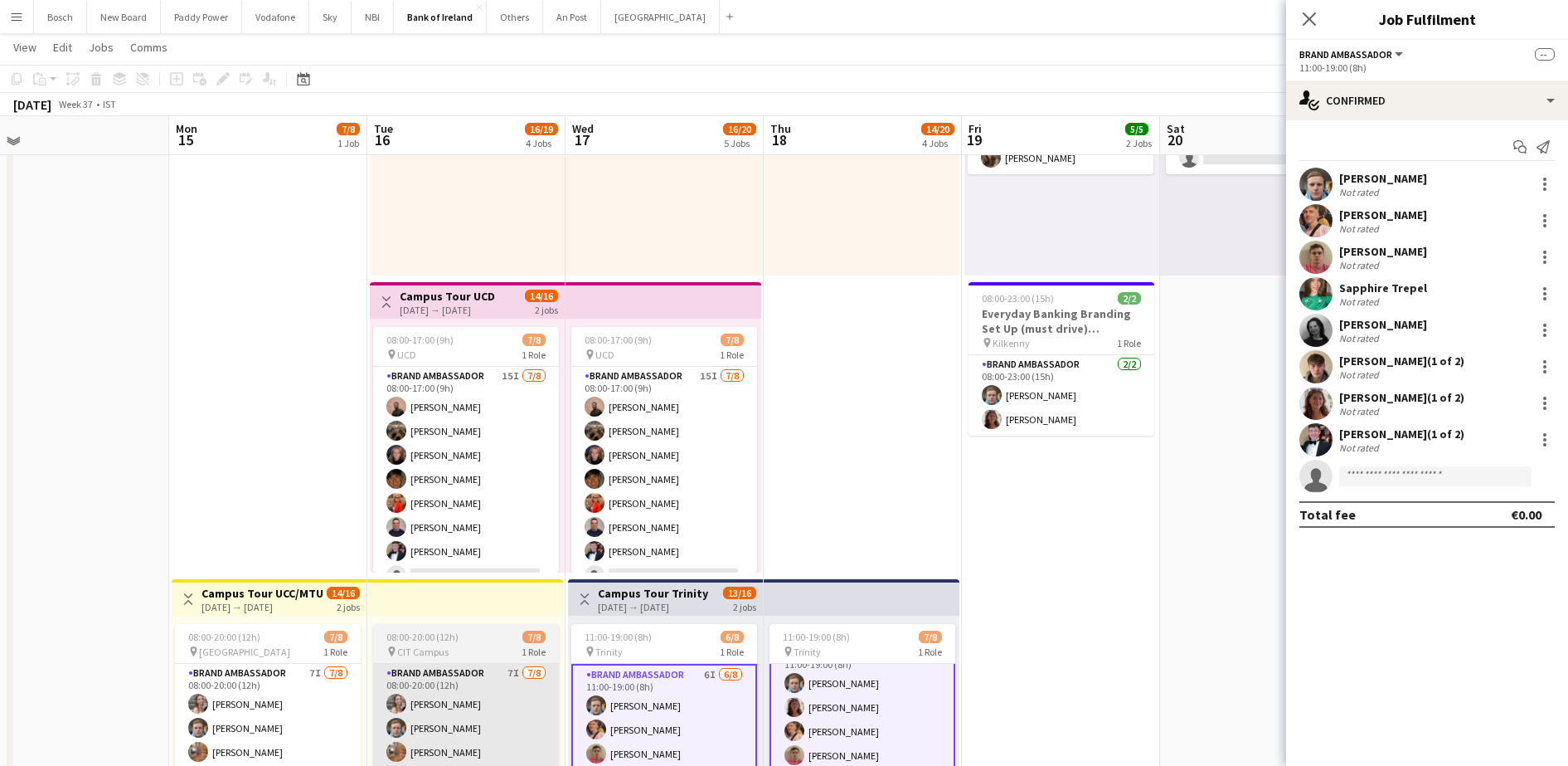
scroll to position [204, 0]
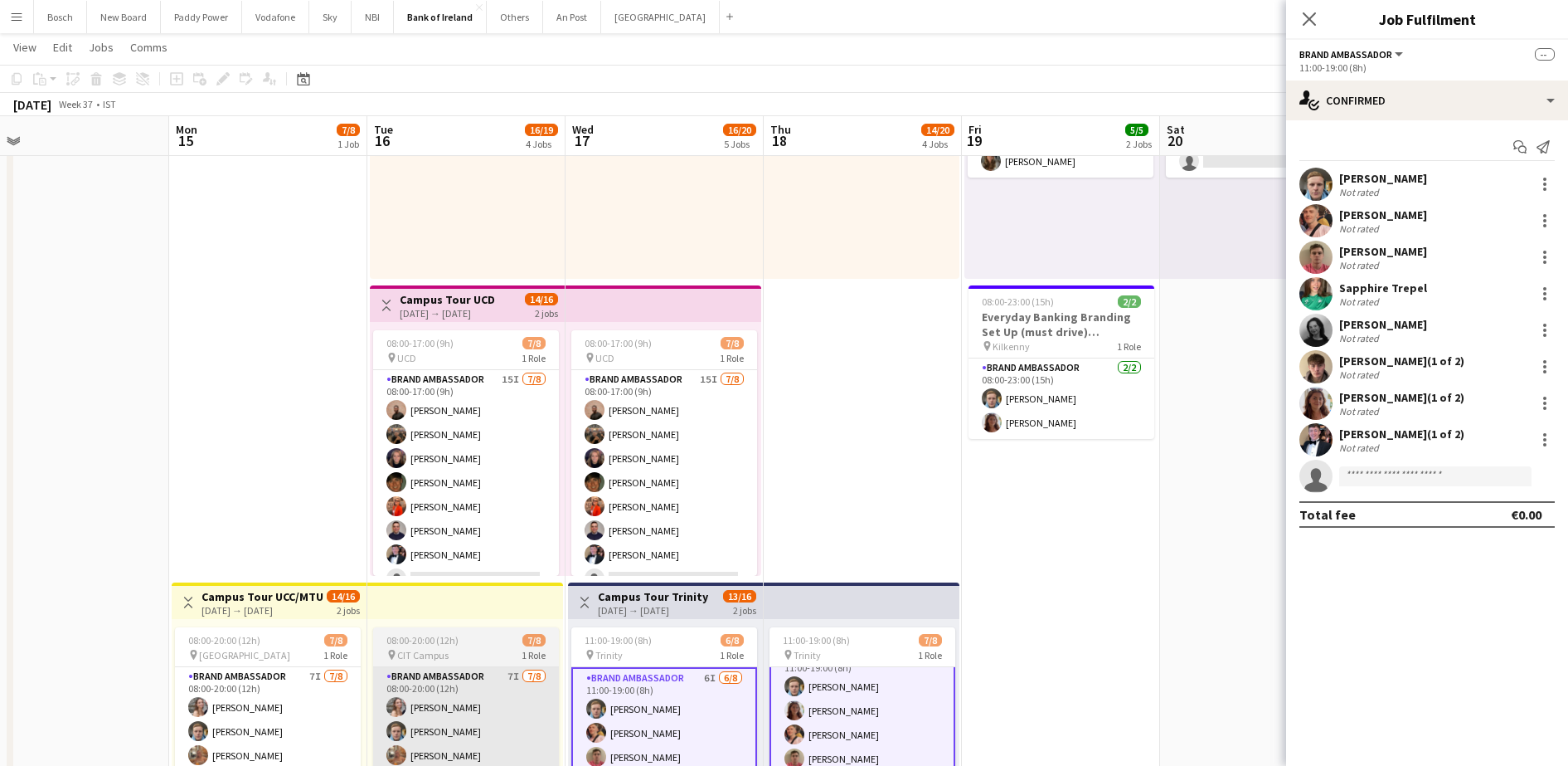
click at [503, 459] on app-card-role "Brand Ambassador 15I [DATE] 08:00-17:00 (9h) [PERSON_NAME] [PERSON_NAME] Cramol…" at bounding box center [466, 482] width 186 height 225
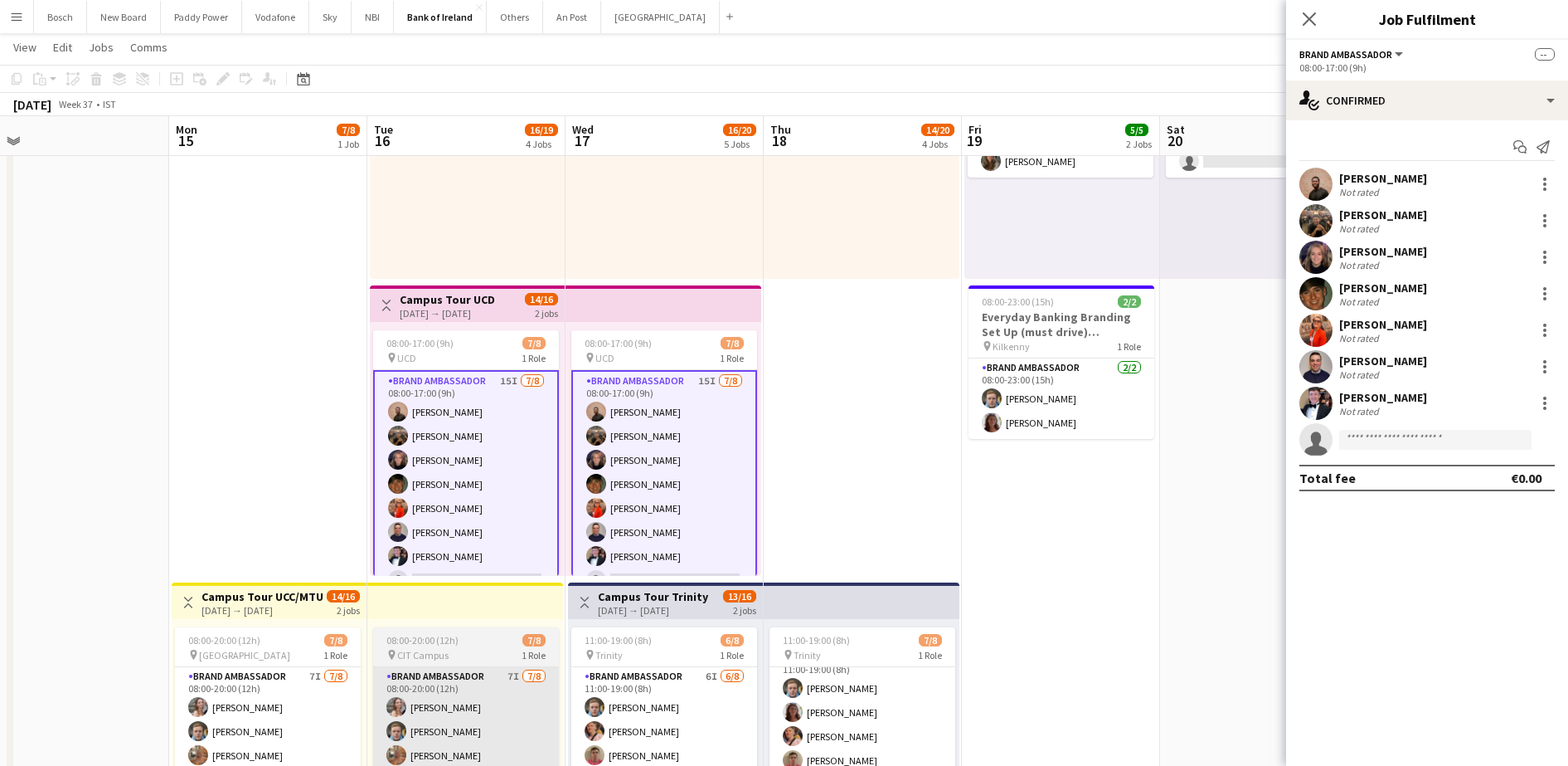
scroll to position [19, 0]
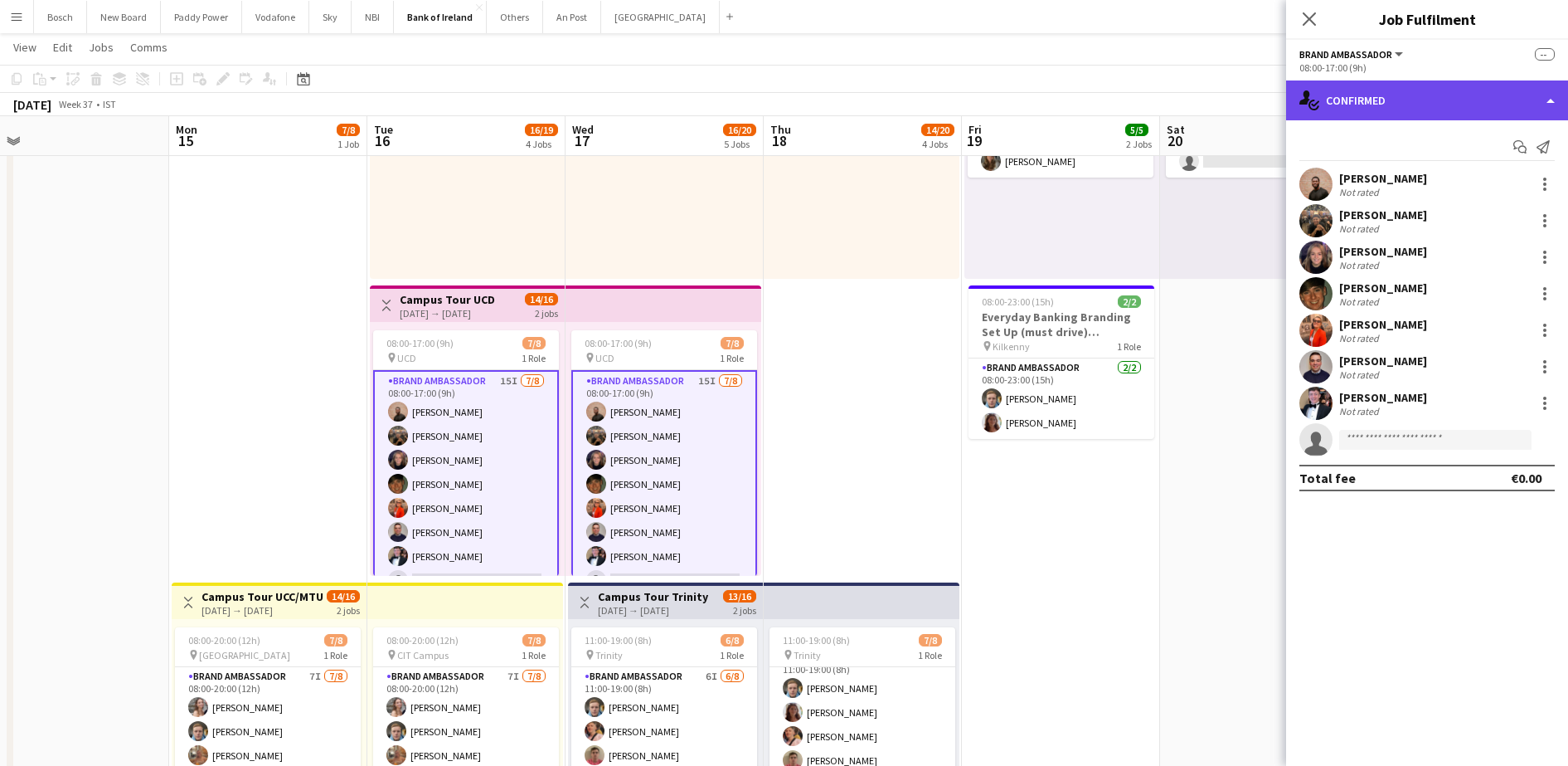
click at [1441, 118] on div "single-neutral-actions-check-2 Confirmed" at bounding box center [1427, 101] width 282 height 40
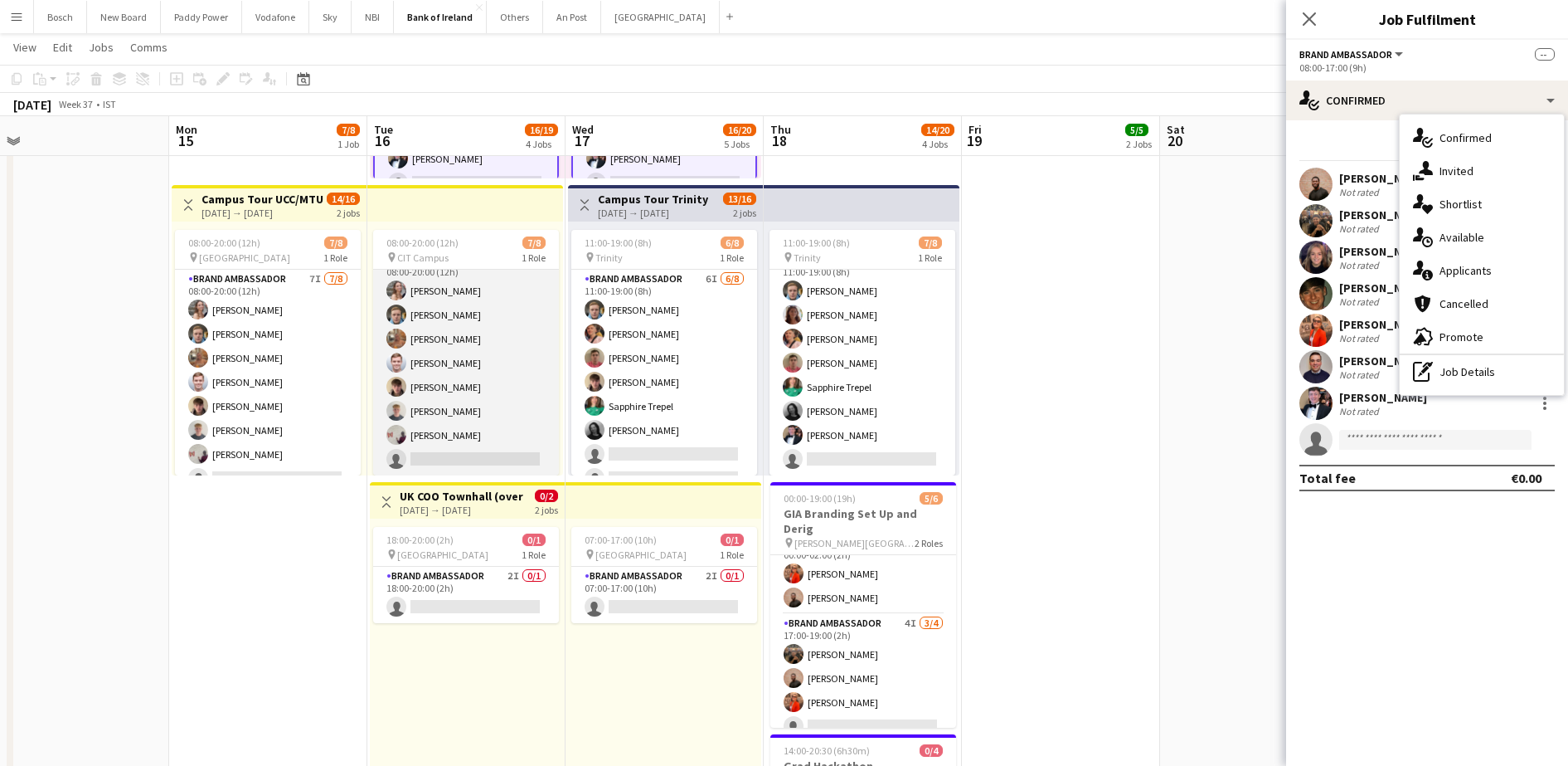
click at [481, 394] on app-card-role "Brand Ambassador 7I [DATE] 08:00-20:00 (12h) [PERSON_NAME] [PERSON_NAME] [PERSO…" at bounding box center [466, 363] width 186 height 225
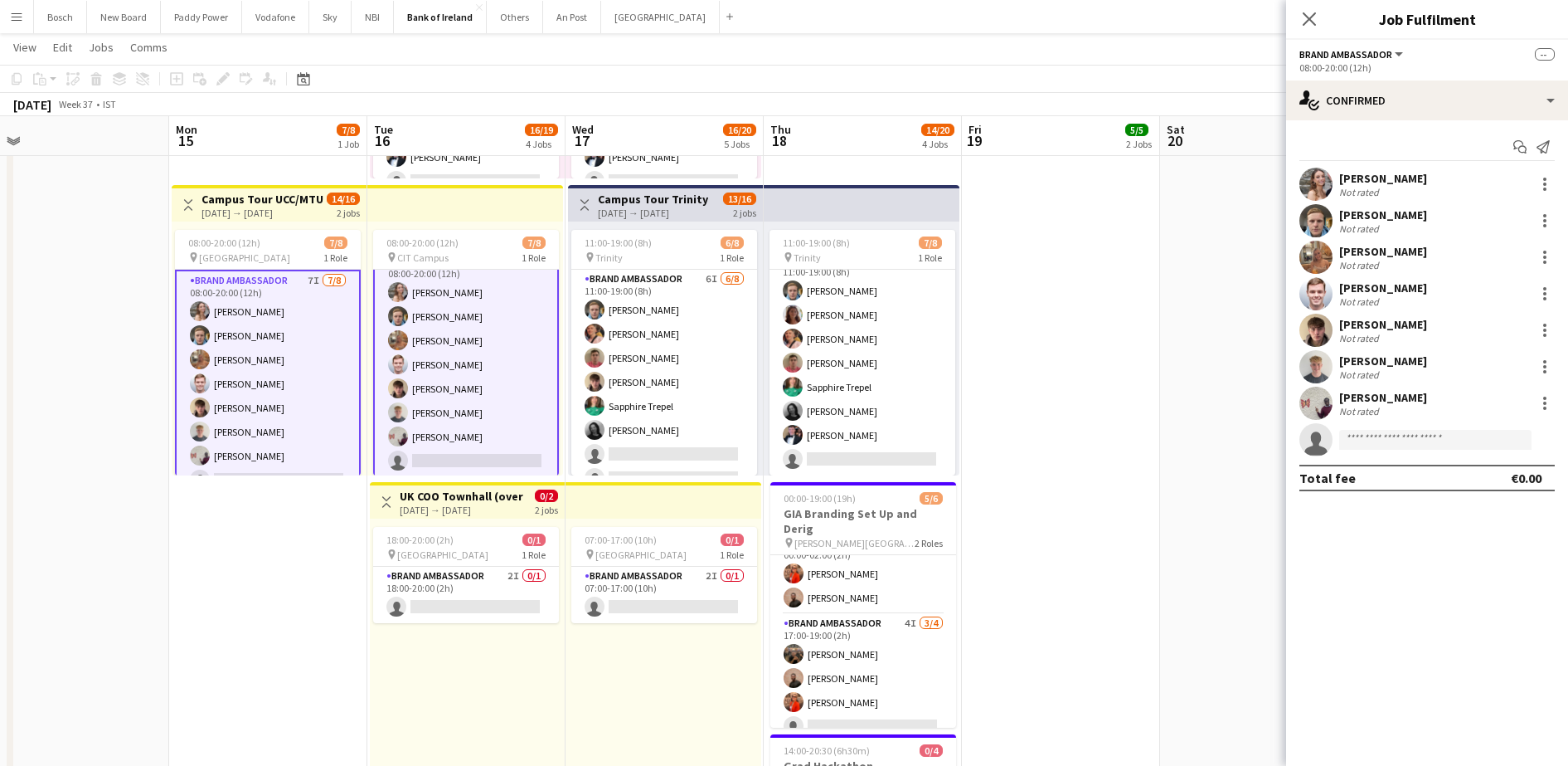
scroll to position [21, 0]
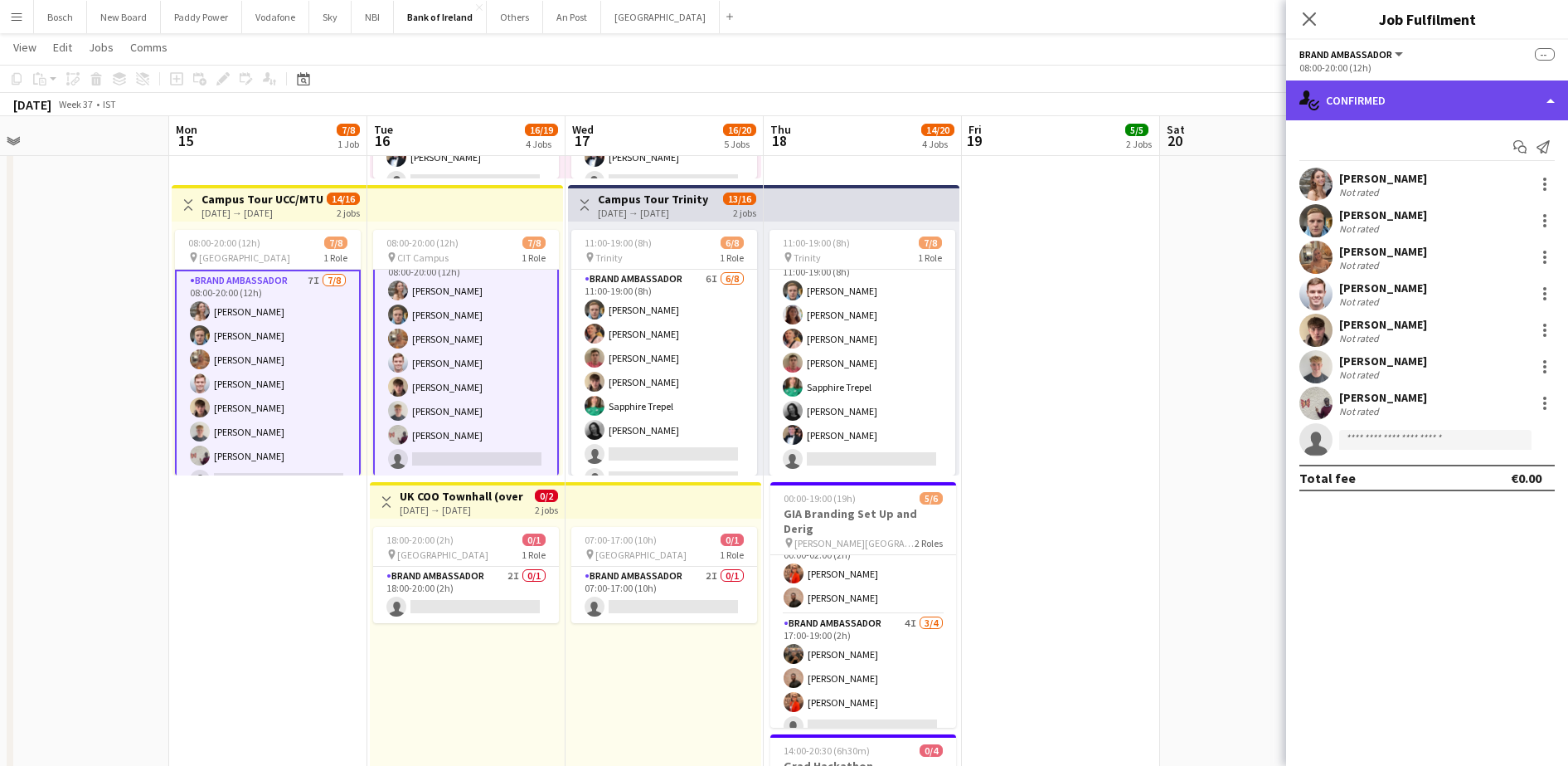
click at [1498, 92] on div "single-neutral-actions-check-2 Confirmed" at bounding box center [1427, 101] width 282 height 40
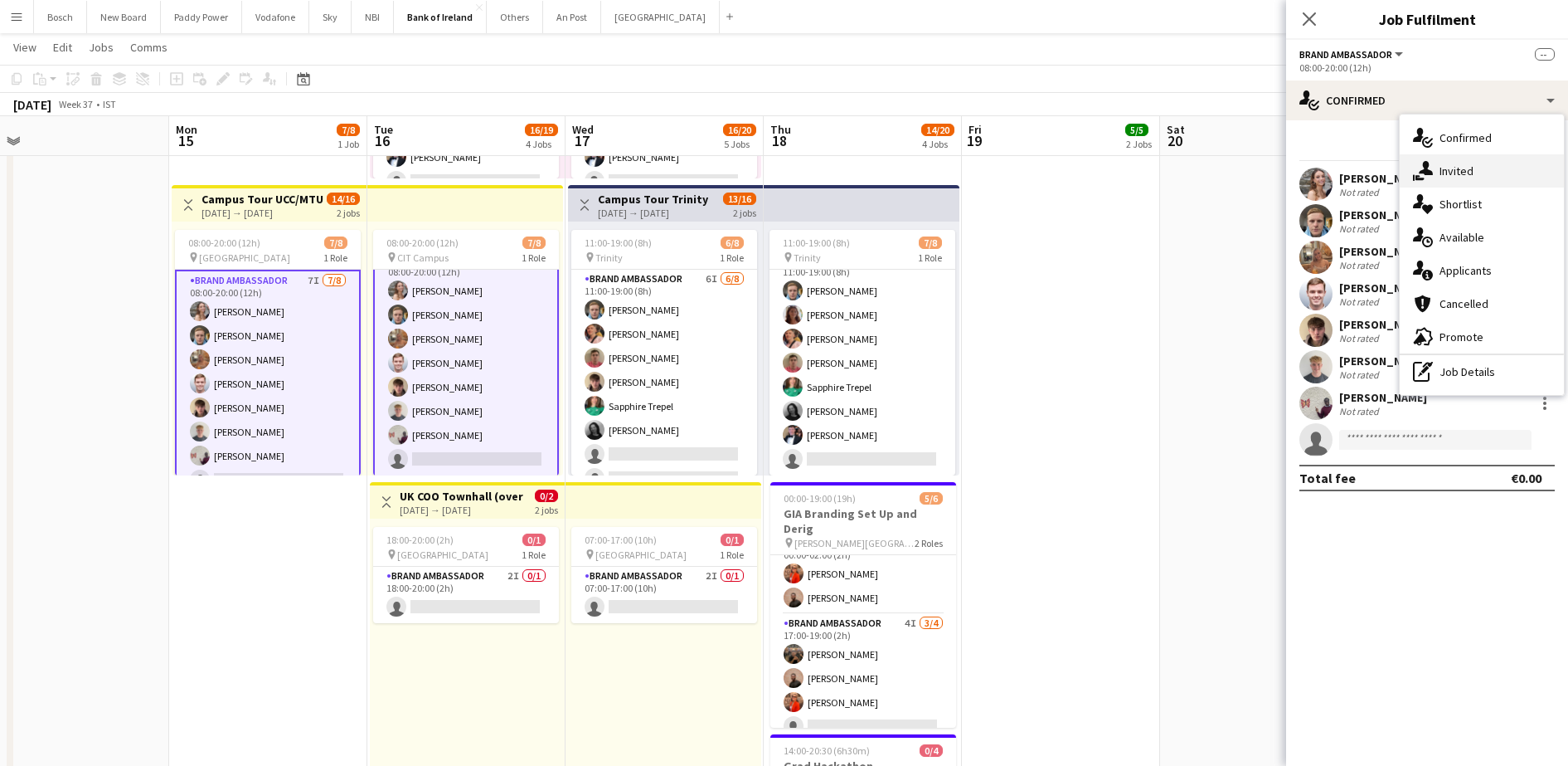
click at [1446, 183] on div "single-neutral-actions-share-1 Invited" at bounding box center [1482, 171] width 164 height 33
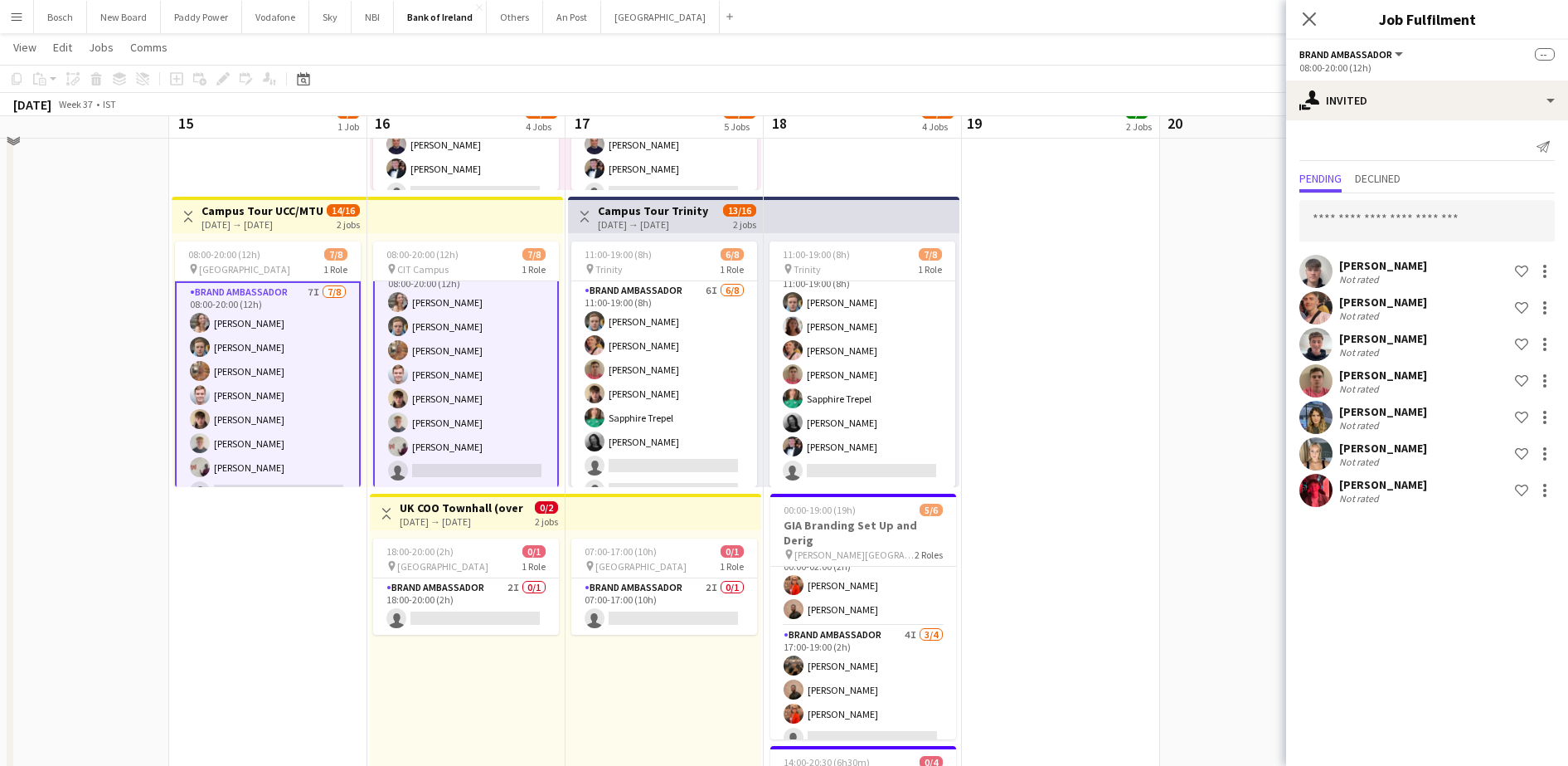
scroll to position [568, 0]
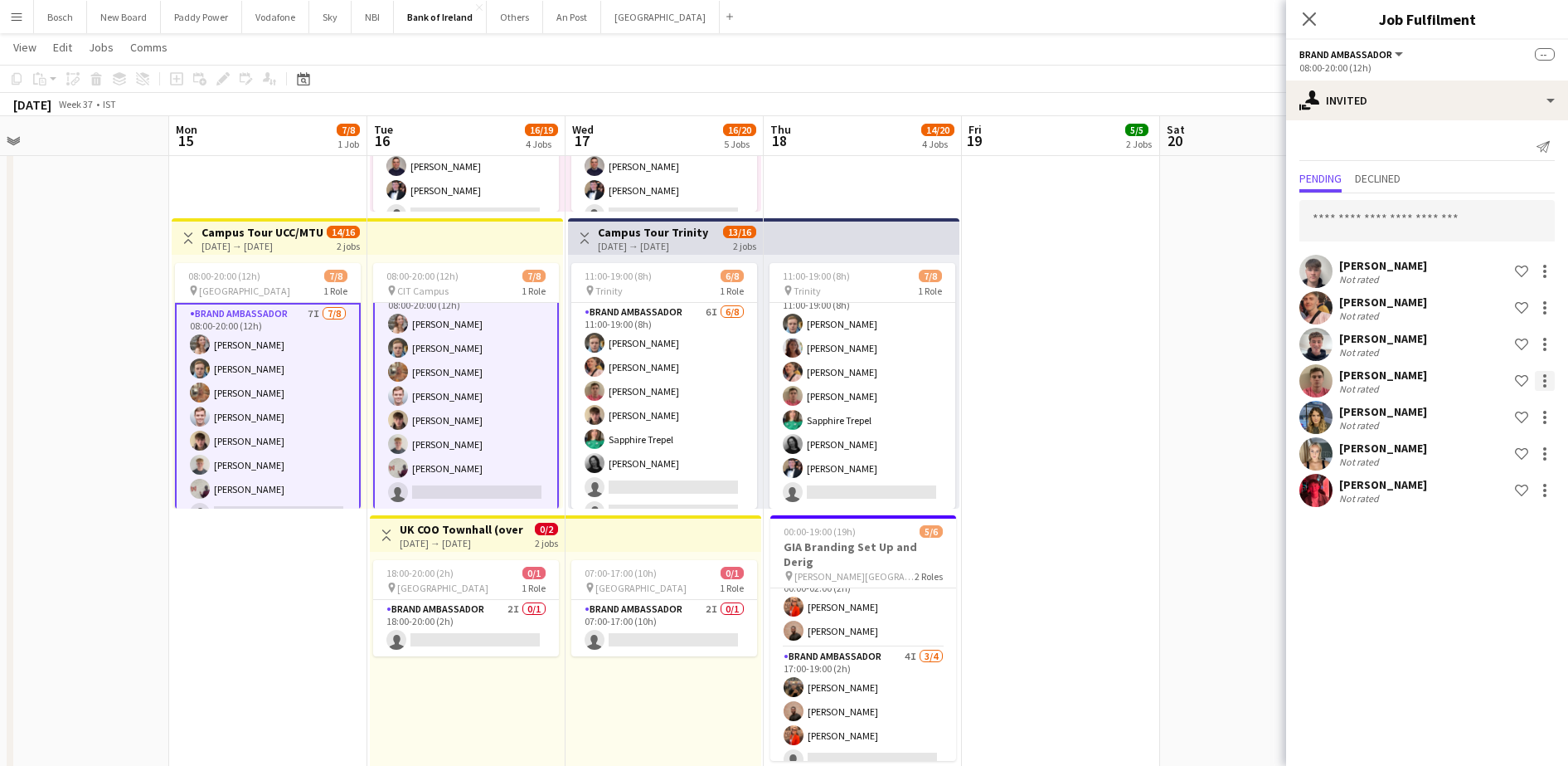
click at [1542, 379] on div at bounding box center [1545, 381] width 20 height 20
click at [1485, 451] on span "Send notification" at bounding box center [1492, 450] width 98 height 14
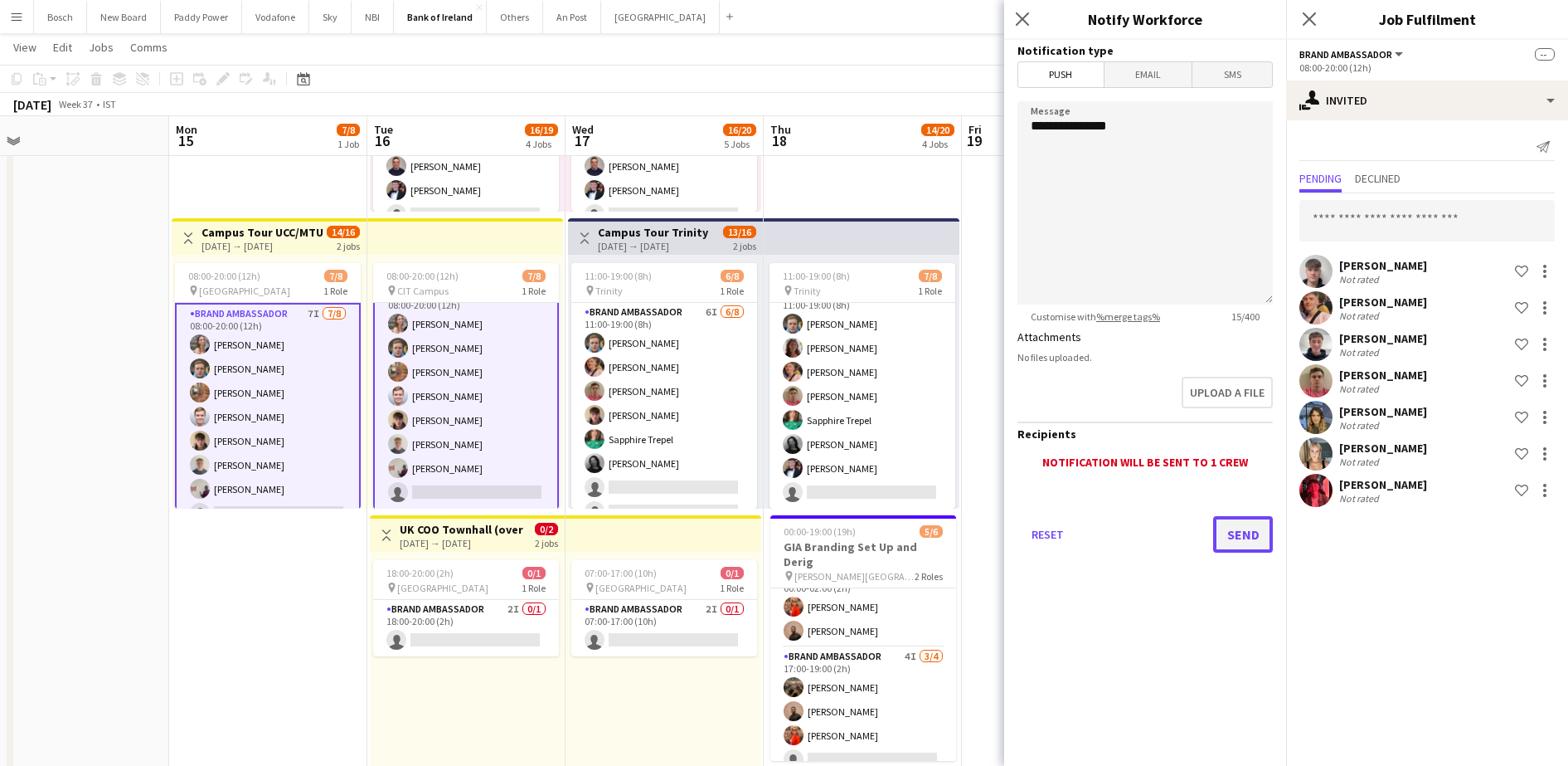
click at [1238, 531] on button "Send" at bounding box center [1243, 534] width 60 height 37
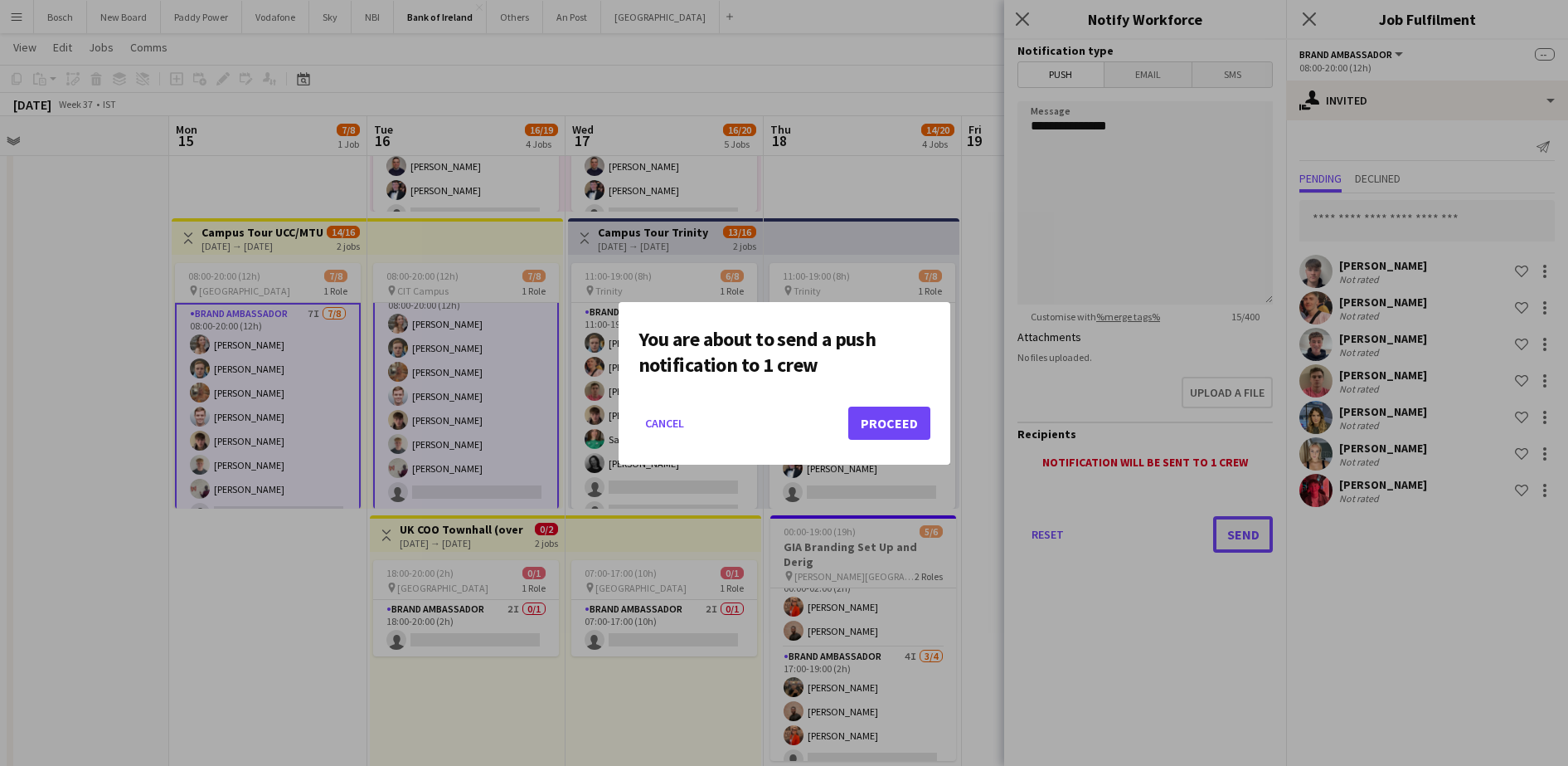
scroll to position [0, 0]
click at [919, 425] on button "Proceed" at bounding box center [889, 423] width 82 height 33
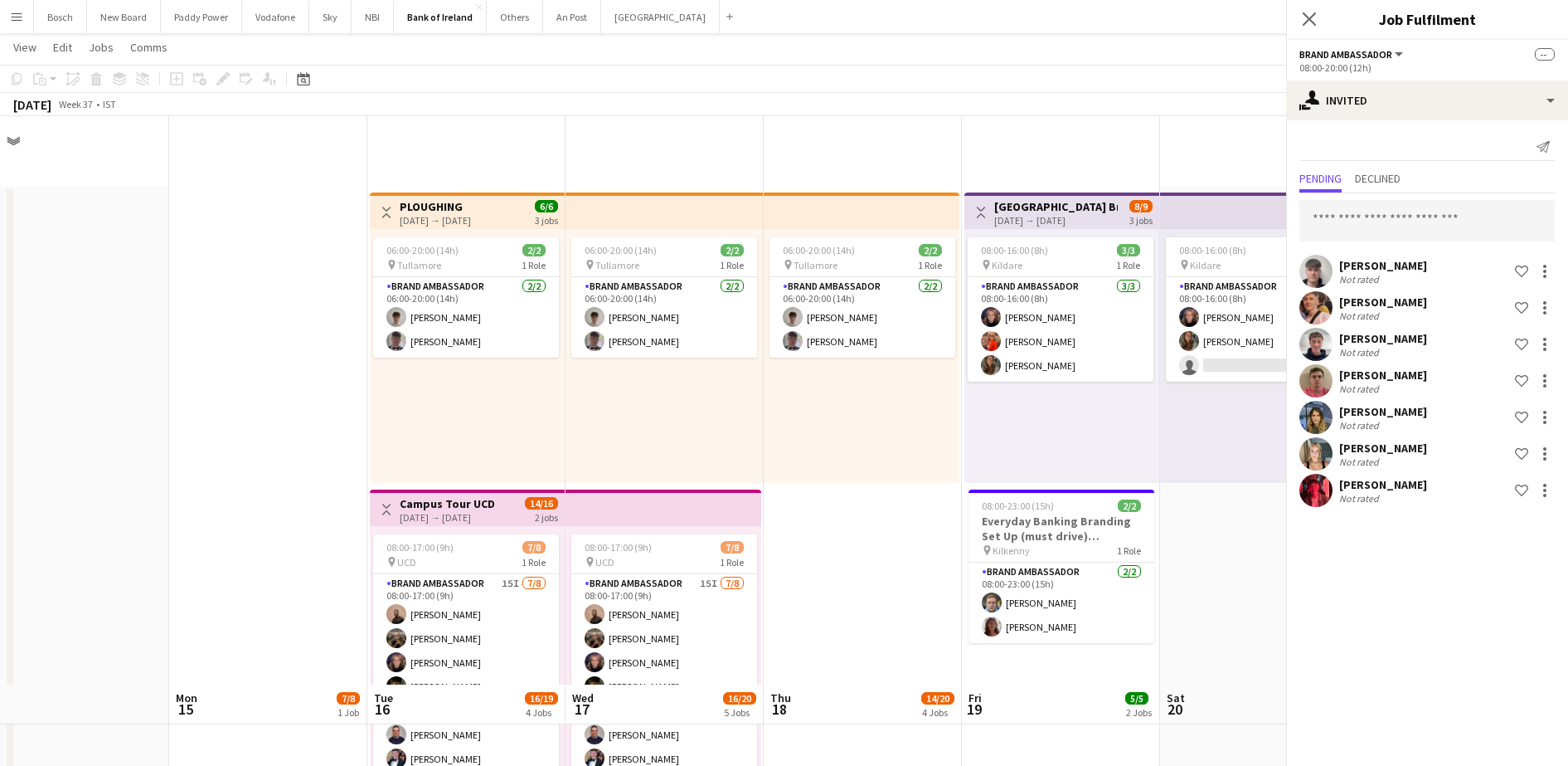
scroll to position [568, 0]
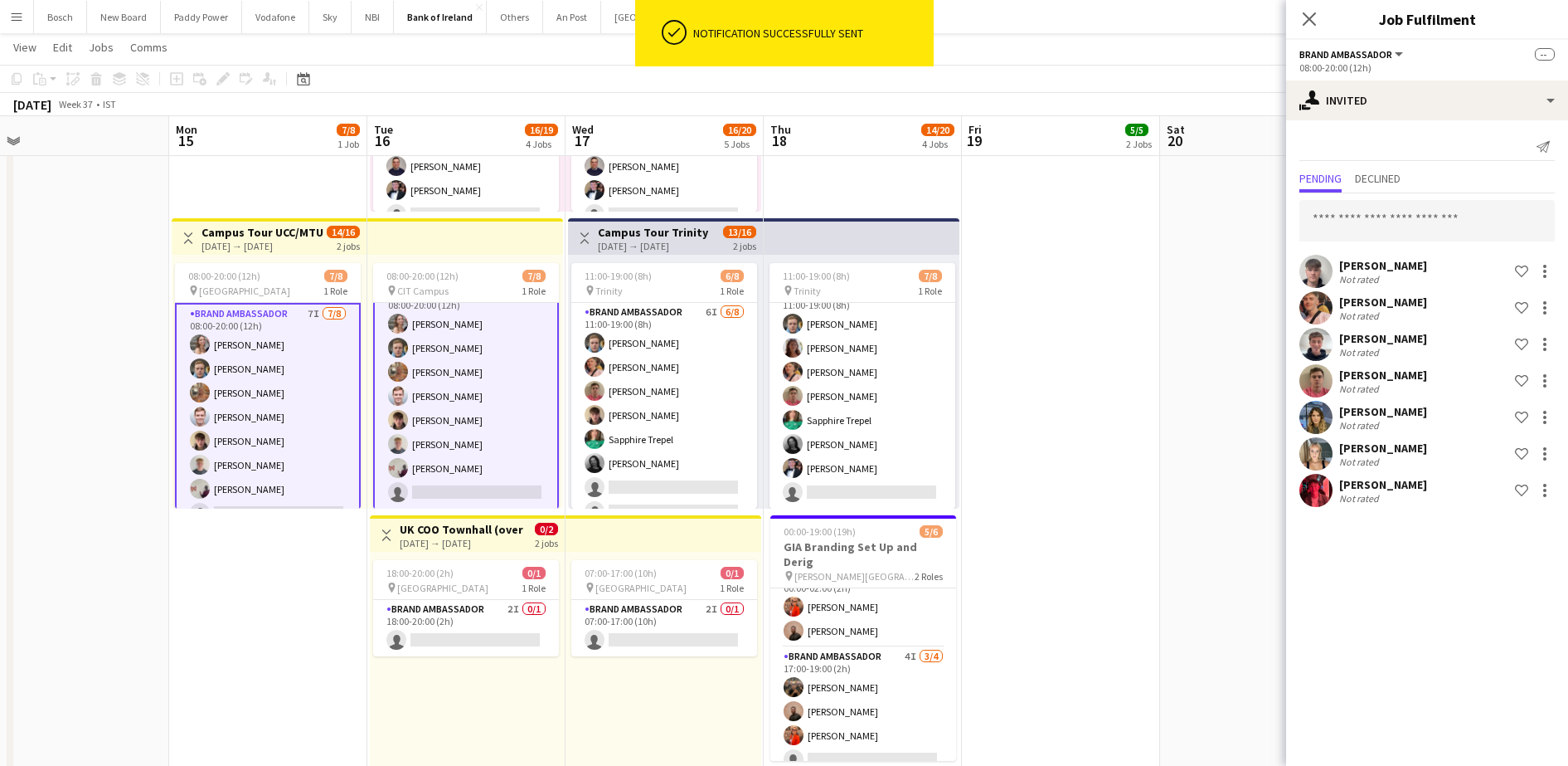
click at [1129, 34] on app-page-menu "View Day view expanded Day view collapsed Month view Date picker Jump to [DATE]…" at bounding box center [784, 49] width 1568 height 32
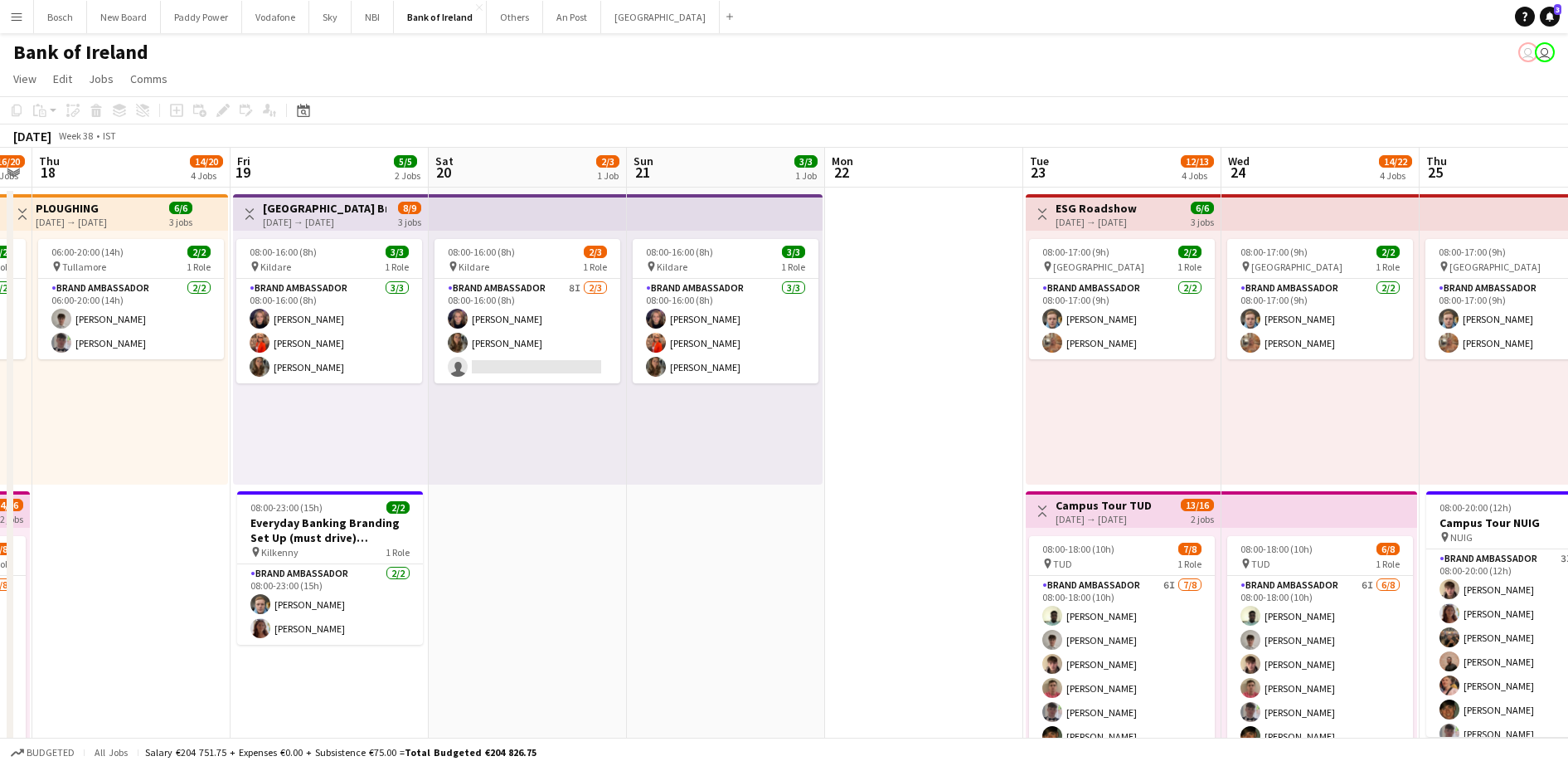
scroll to position [0, 562]
click at [375, 332] on app-card-role "Brand Ambassador [DATE] 08:00-16:00 (8h) [PERSON_NAME] [PERSON_NAME] [PERSON_NA…" at bounding box center [330, 331] width 186 height 105
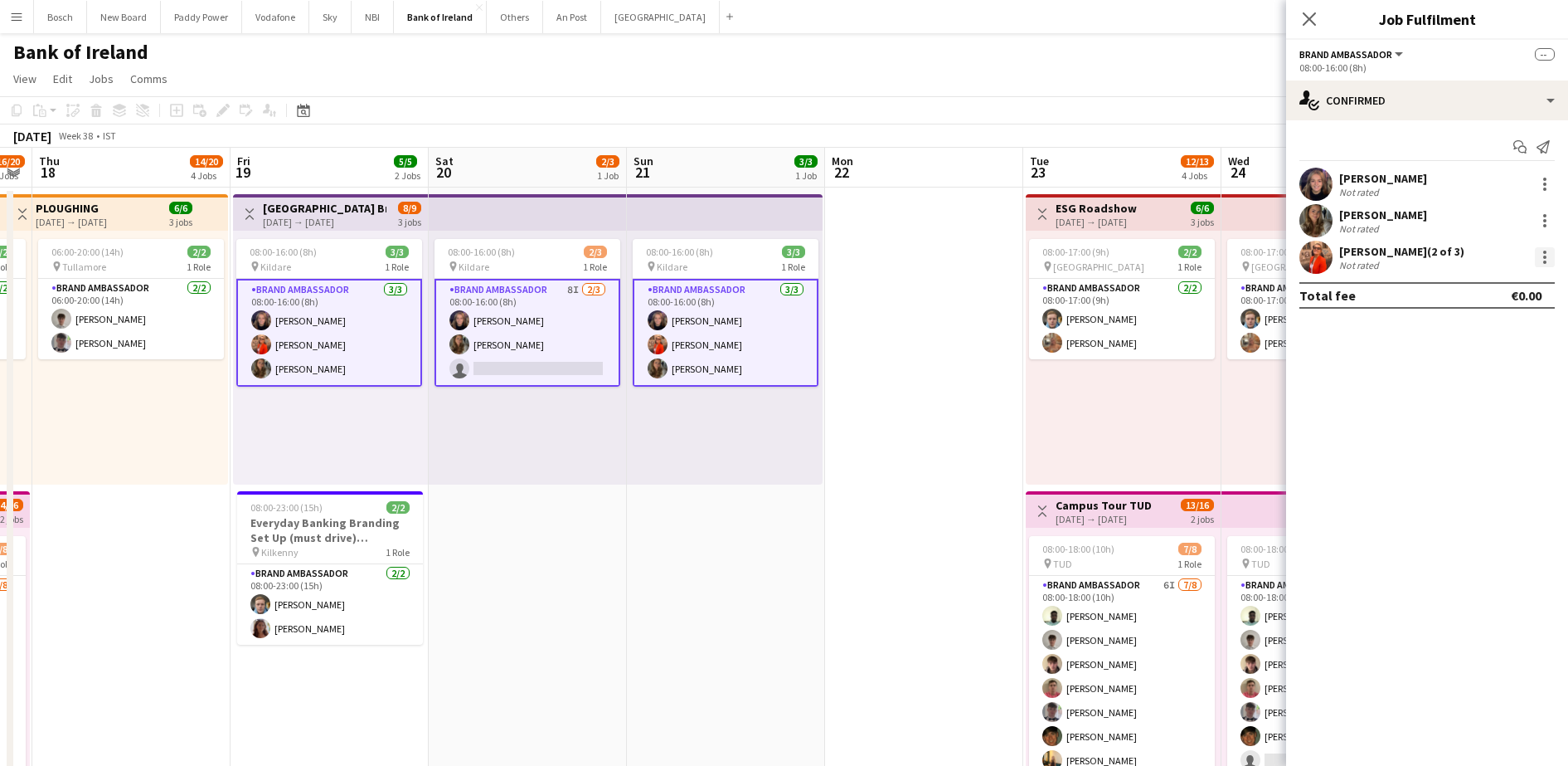
click at [1551, 260] on div at bounding box center [1545, 258] width 20 height 20
click at [1486, 403] on span "Remove" at bounding box center [1463, 406] width 50 height 14
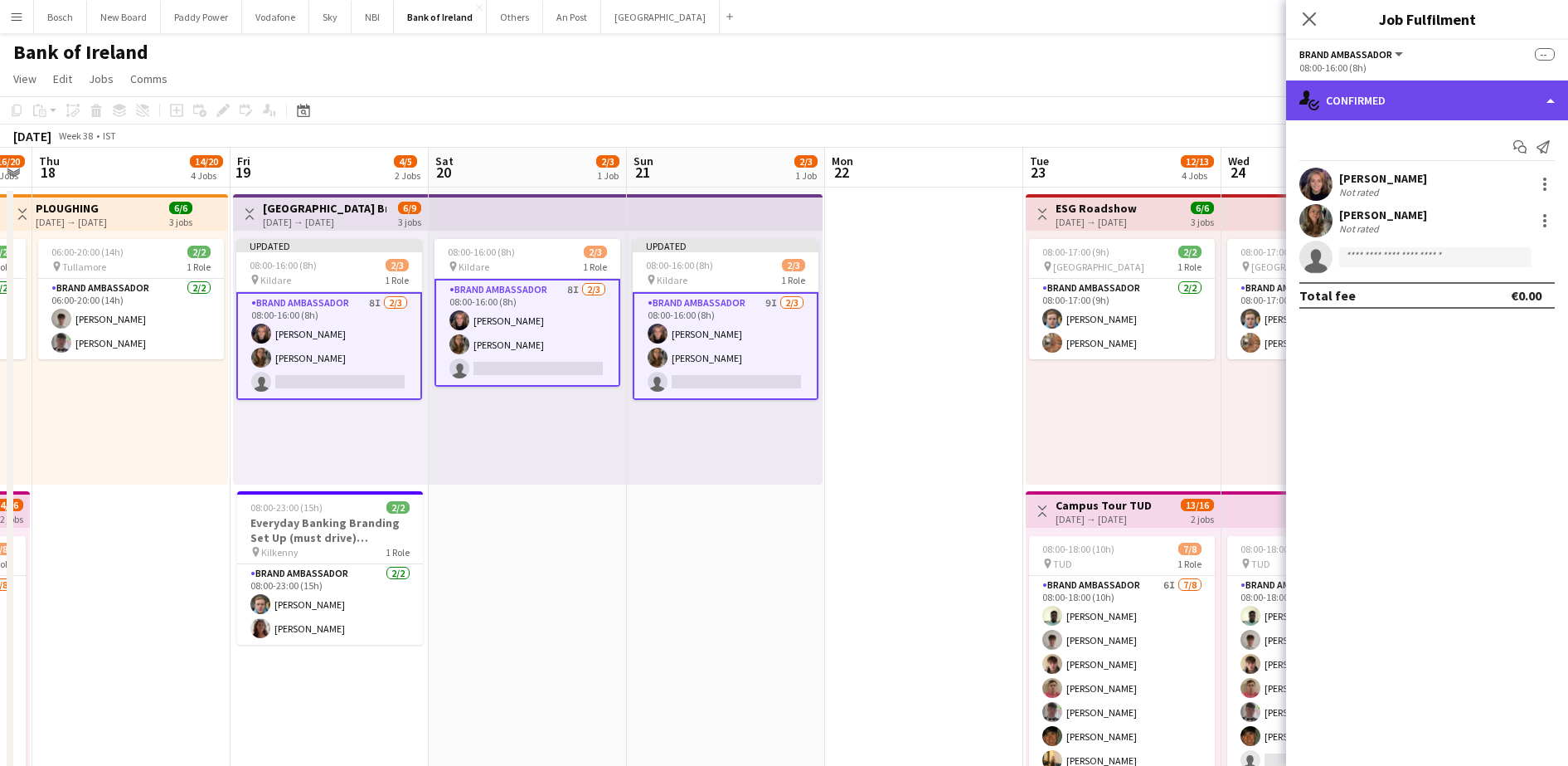
click at [1374, 96] on div "single-neutral-actions-check-2 Confirmed" at bounding box center [1427, 101] width 282 height 40
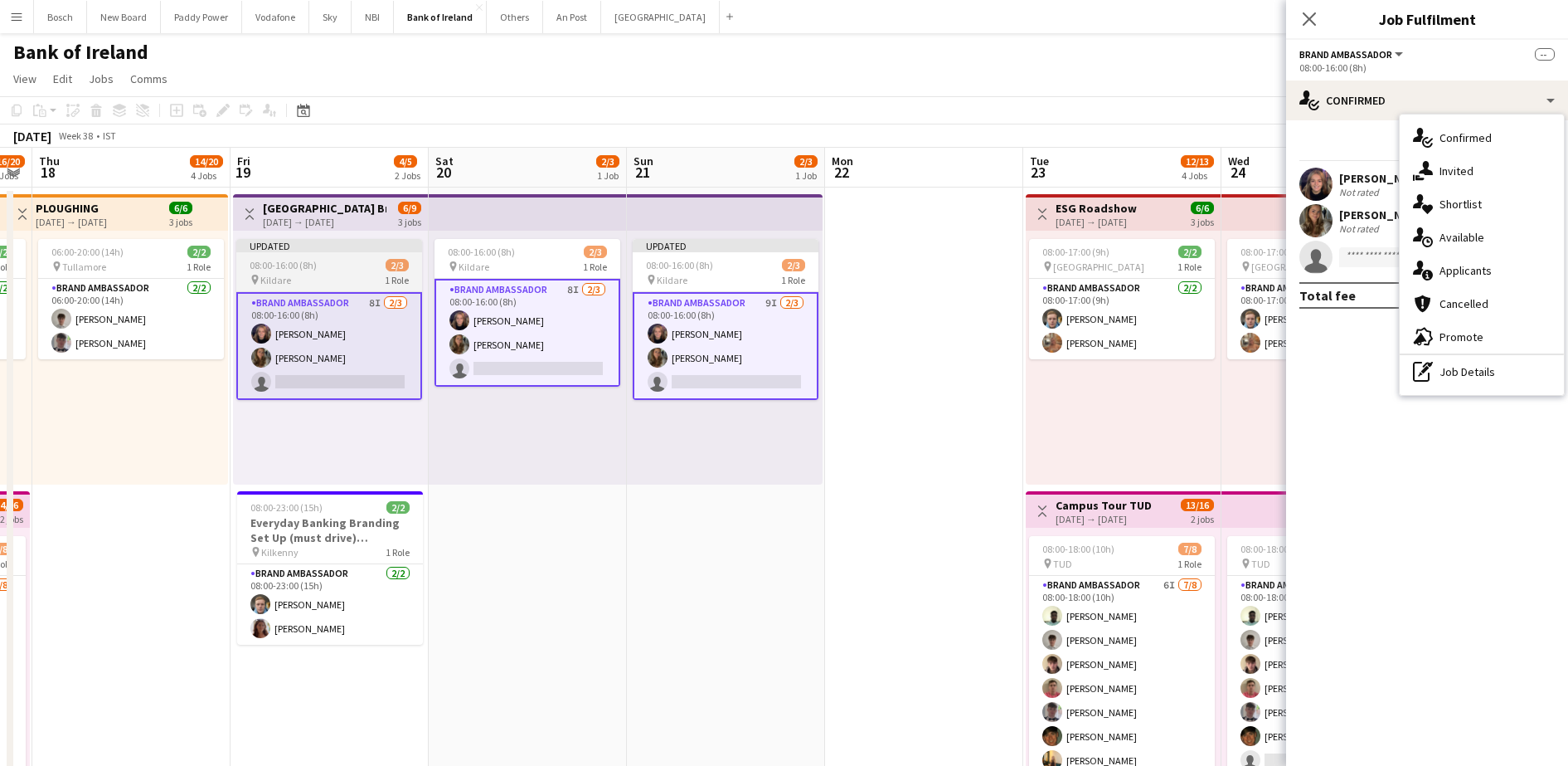
click at [343, 268] on div "08:00-16:00 (8h) 2/3" at bounding box center [330, 265] width 186 height 12
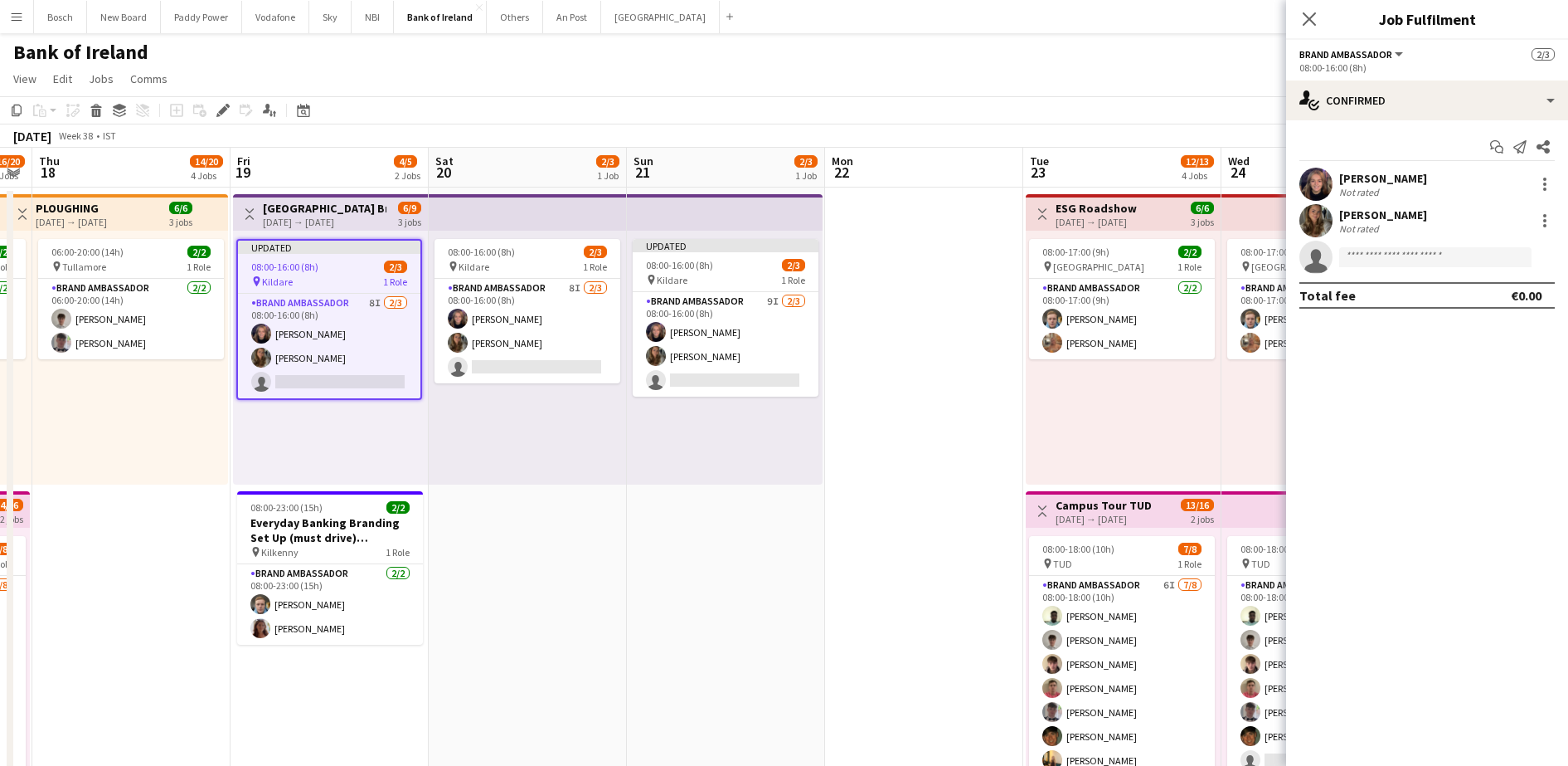
click at [366, 218] on div "[DATE] → [DATE]" at bounding box center [325, 222] width 124 height 12
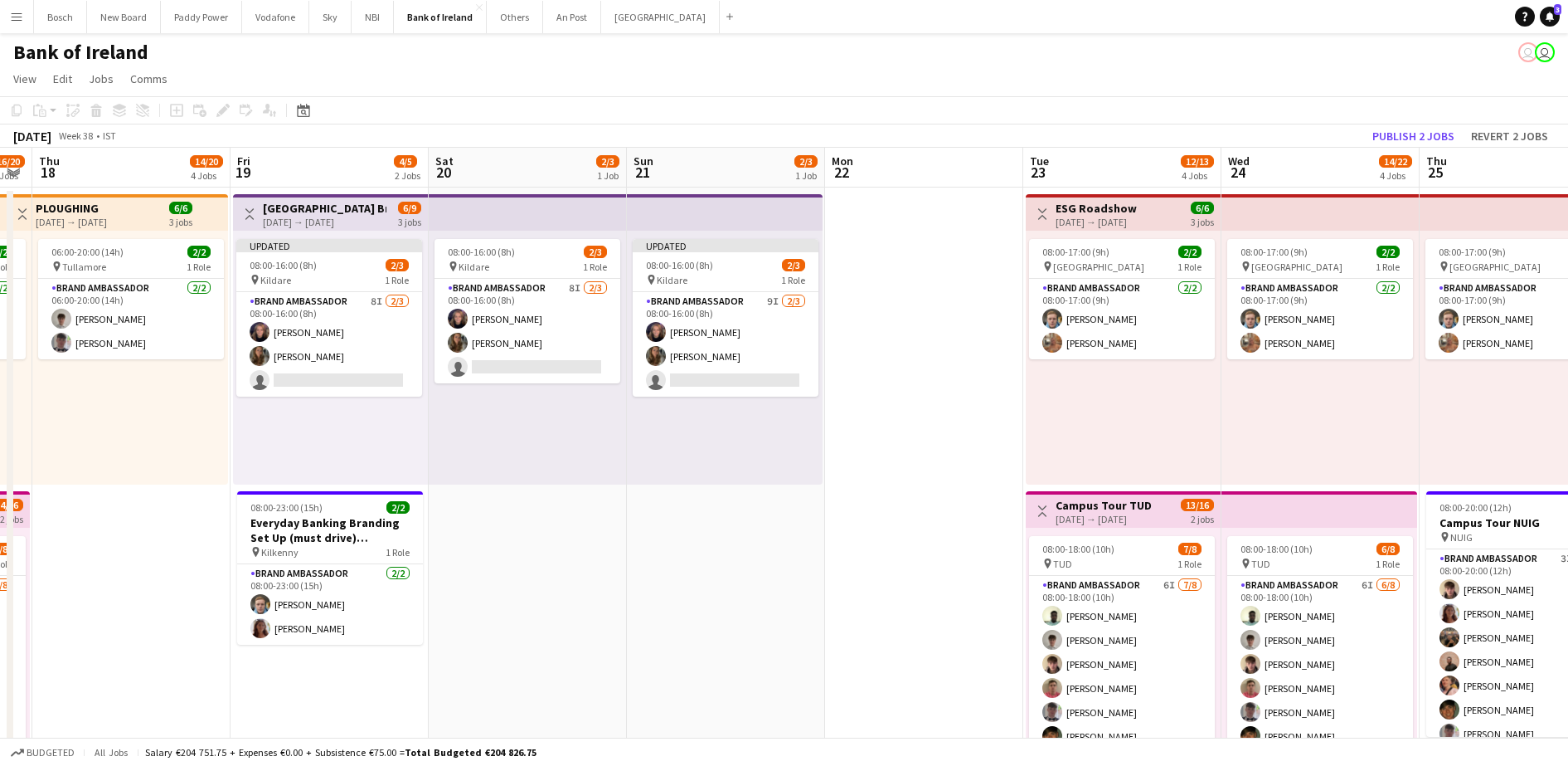
click at [366, 218] on div "[DATE] → [DATE]" at bounding box center [325, 222] width 124 height 12
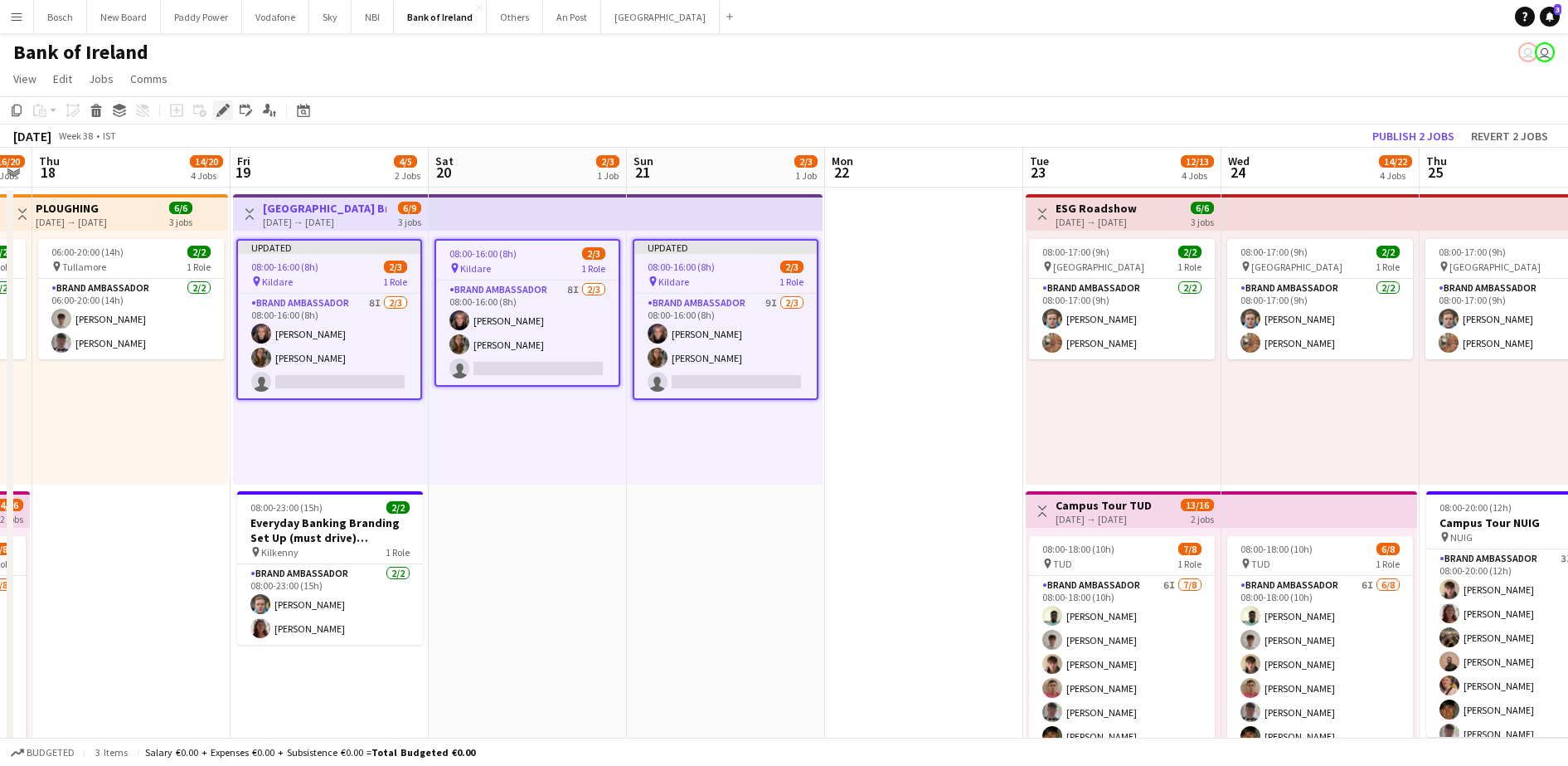
click at [218, 110] on icon "Edit" at bounding box center [223, 110] width 13 height 13
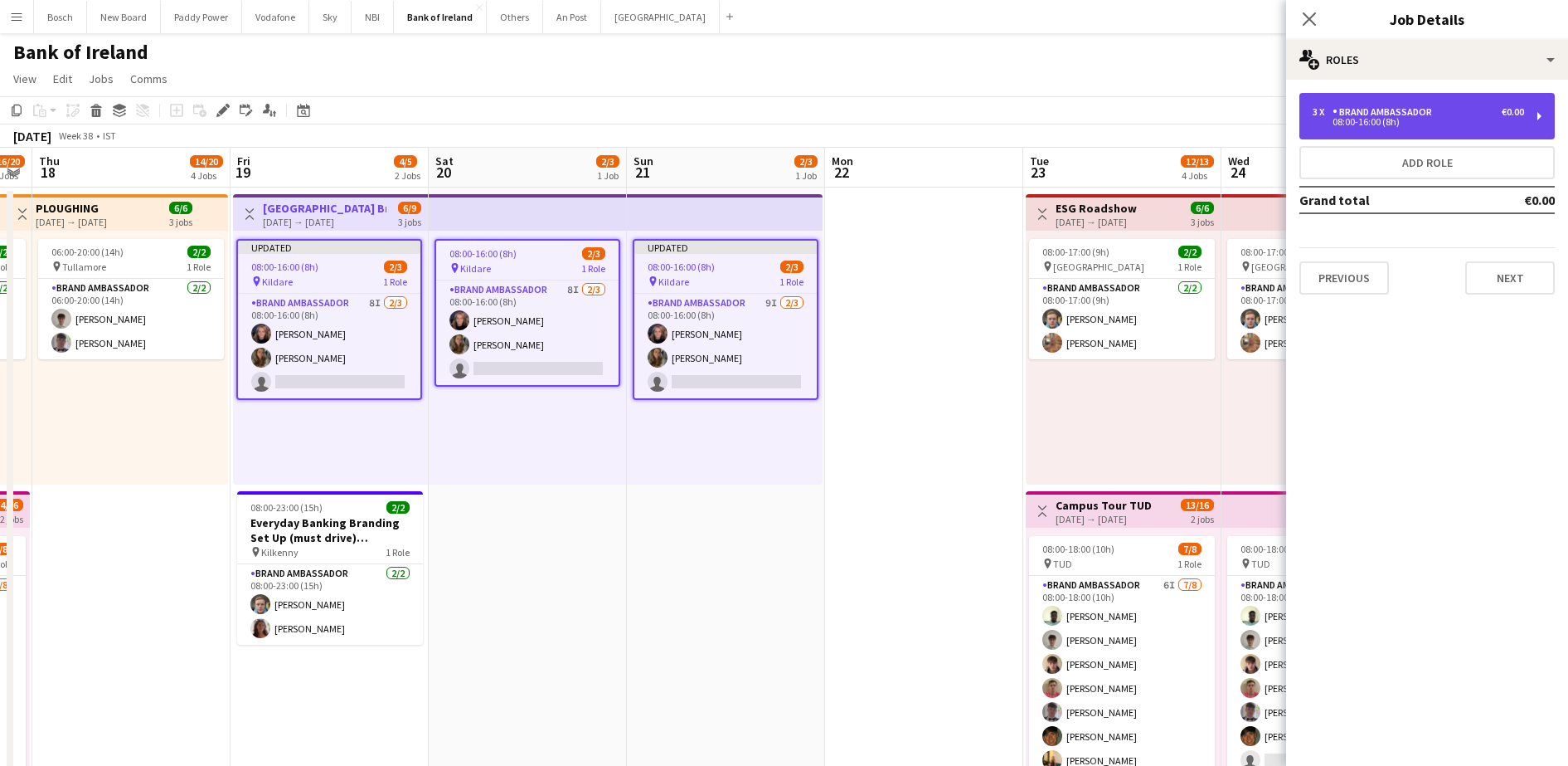
click at [1453, 125] on div "08:00-16:00 (8h)" at bounding box center [1419, 122] width 212 height 8
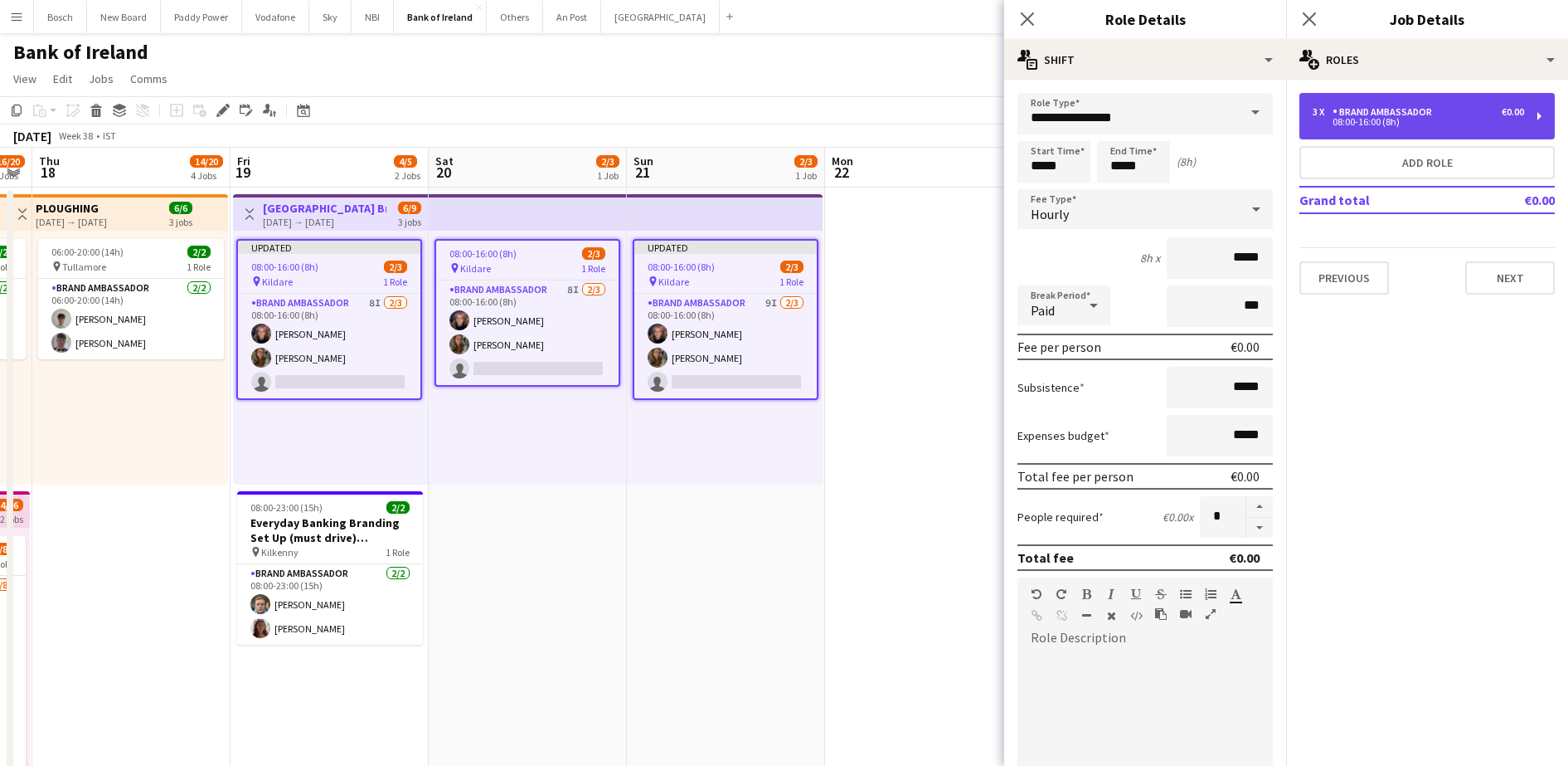
click at [1474, 110] on div "3 x Brand Ambassador €0.00" at bounding box center [1419, 112] width 212 height 12
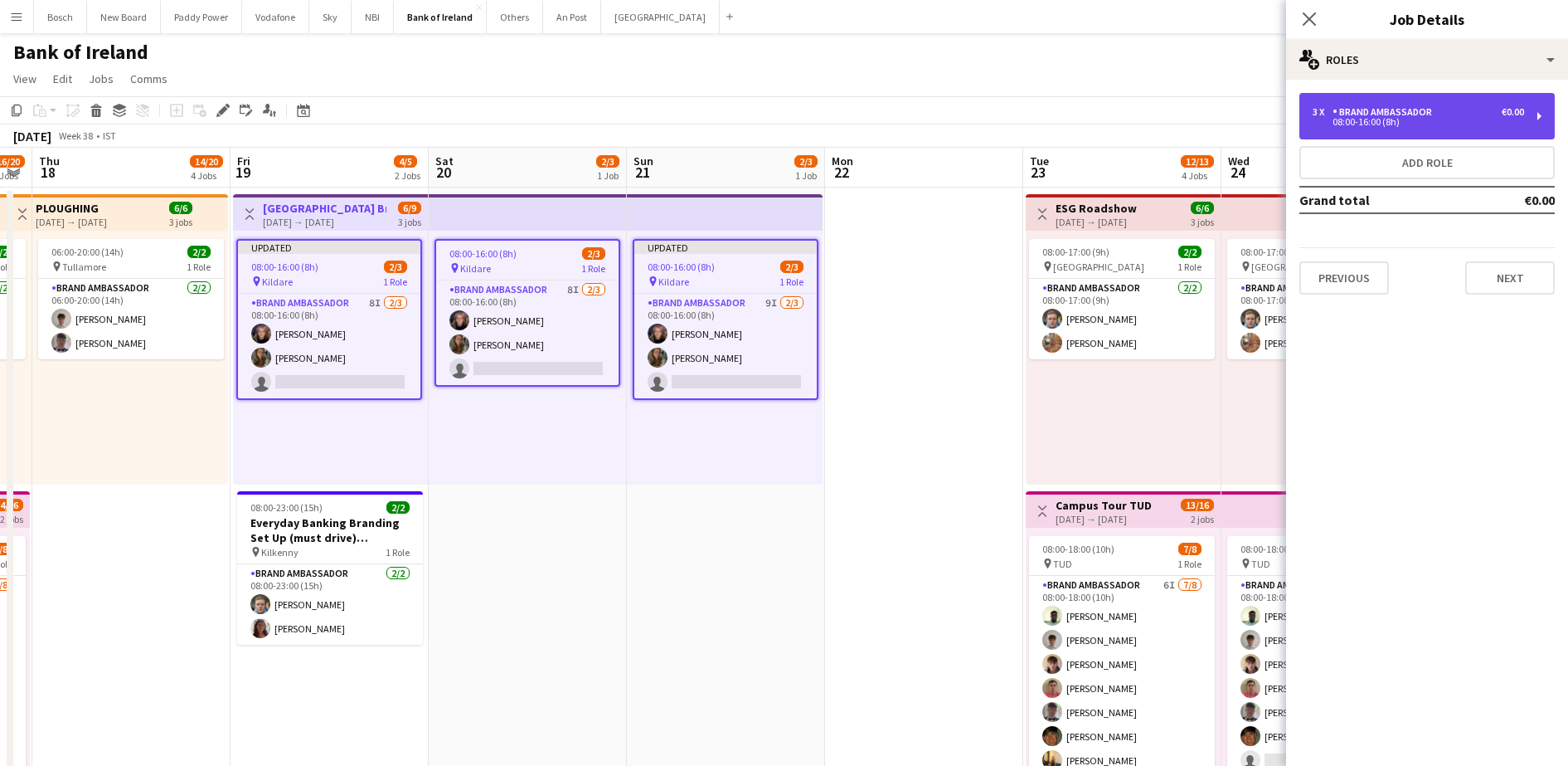
click at [1474, 110] on div "3 x Brand Ambassador €0.00" at bounding box center [1419, 112] width 212 height 12
drag, startPoint x: 1474, startPoint y: 110, endPoint x: 1394, endPoint y: 116, distance: 80.2
click at [1394, 116] on div "Brand Ambassador" at bounding box center [1386, 112] width 106 height 12
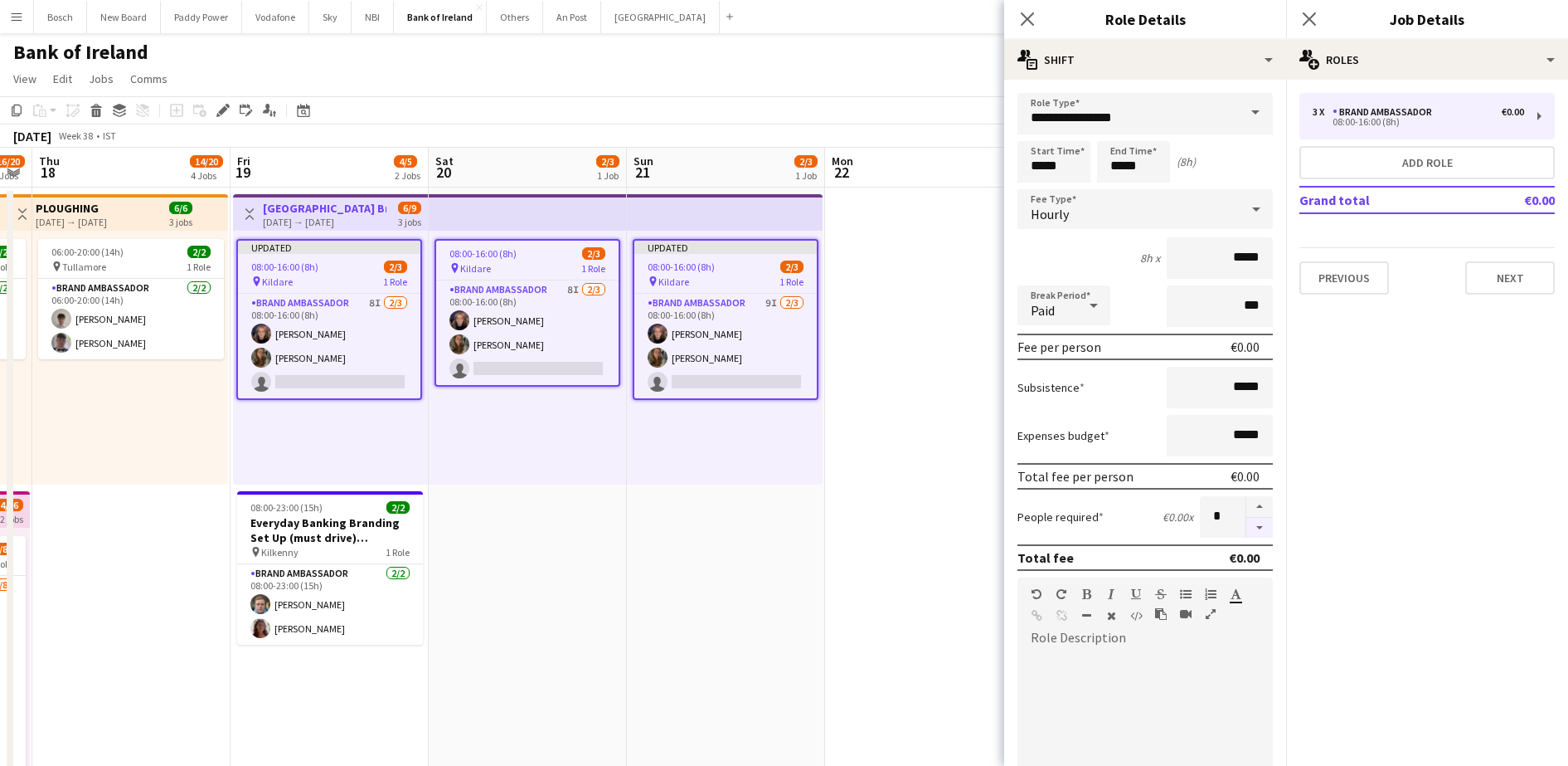
click at [1247, 525] on button "button" at bounding box center [1260, 528] width 27 height 21
type input "*"
click at [1525, 286] on button "Next" at bounding box center [1510, 278] width 90 height 33
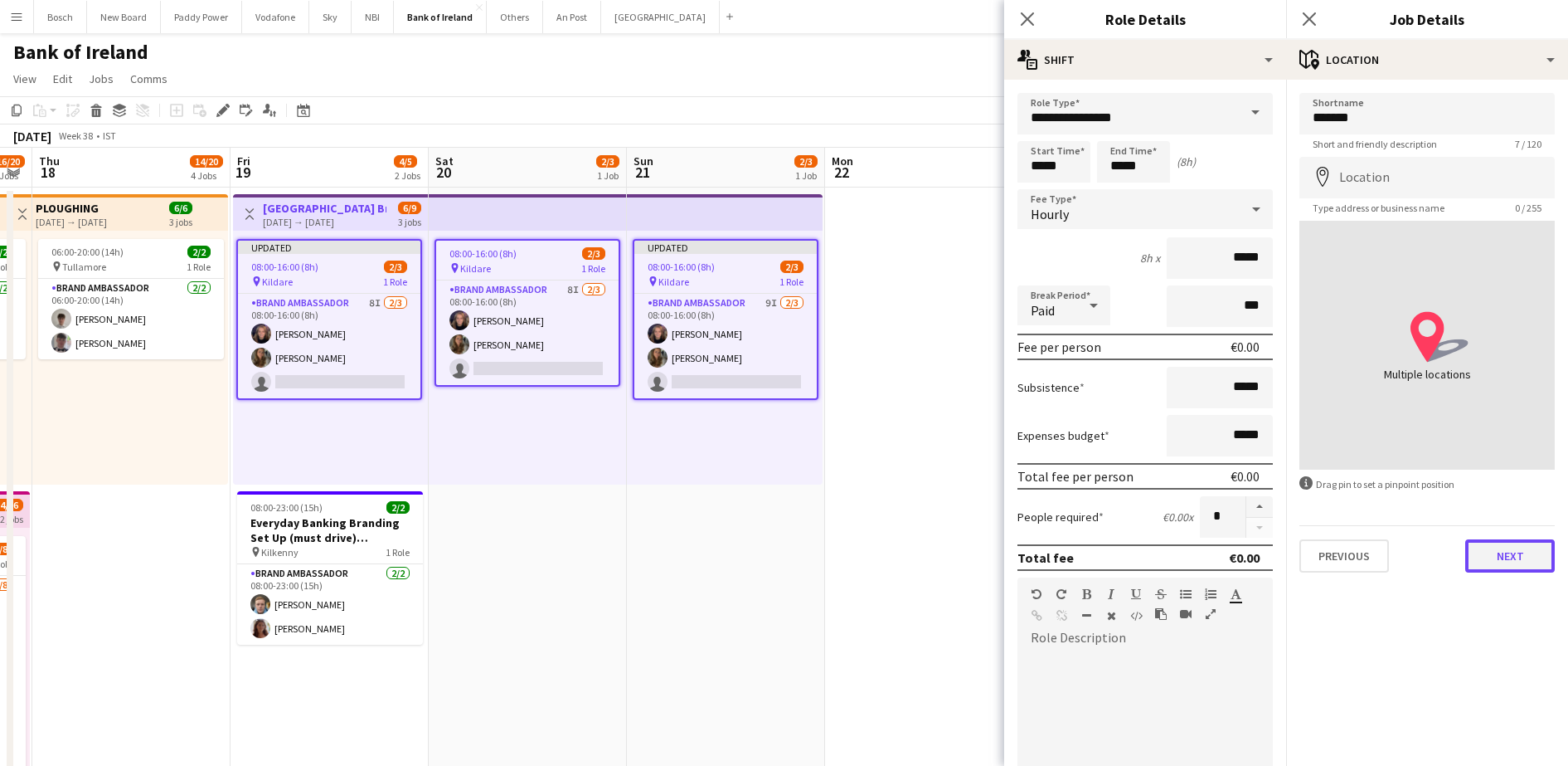
click at [1537, 567] on button "Next" at bounding box center [1510, 556] width 90 height 33
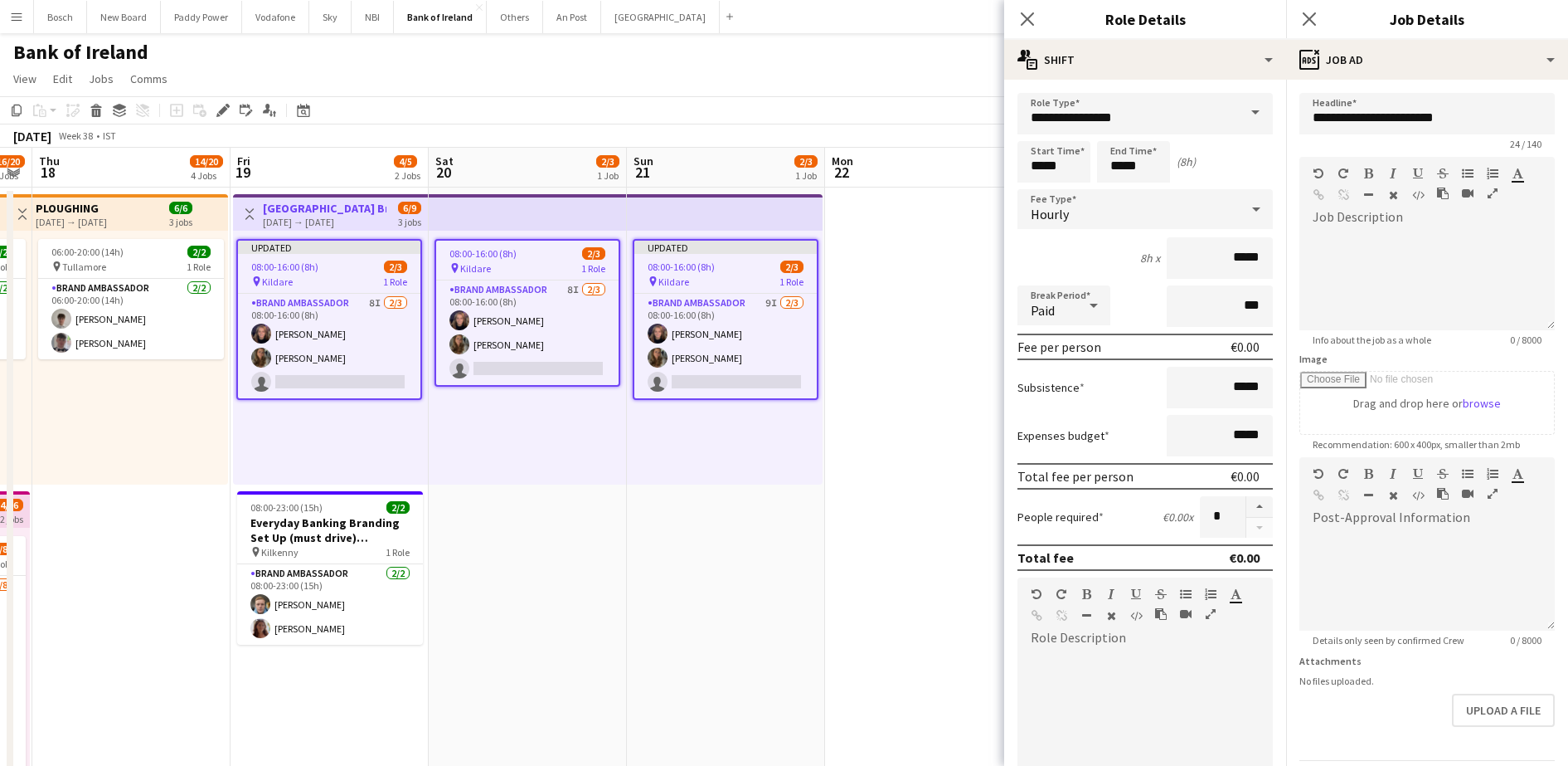
click at [990, 95] on app-page-menu "View Day view expanded Day view collapsed Month view Date picker Jump to [DATE]…" at bounding box center [784, 81] width 1568 height 32
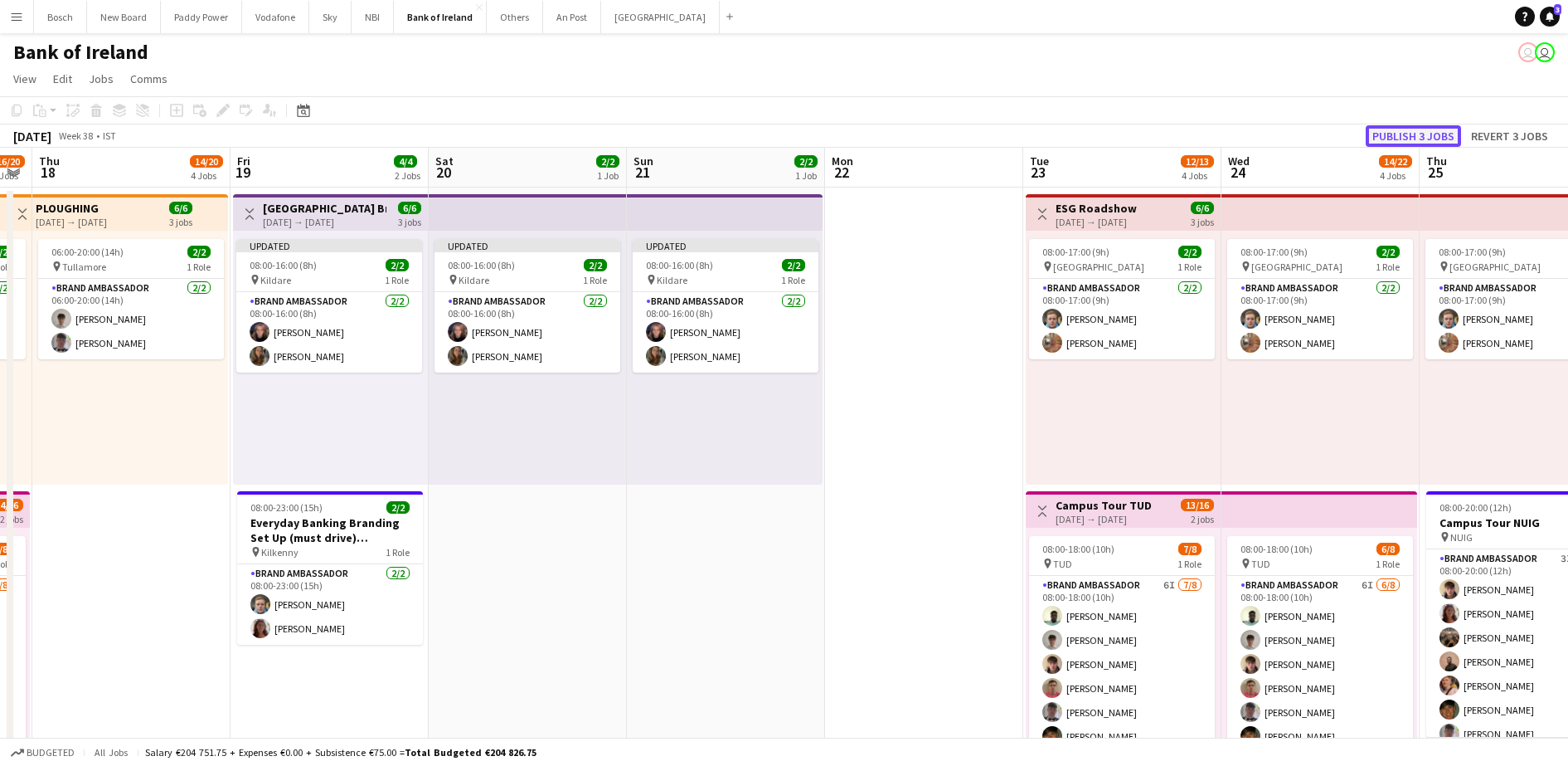
click at [1389, 130] on button "Publish 3 jobs" at bounding box center [1414, 136] width 96 height 22
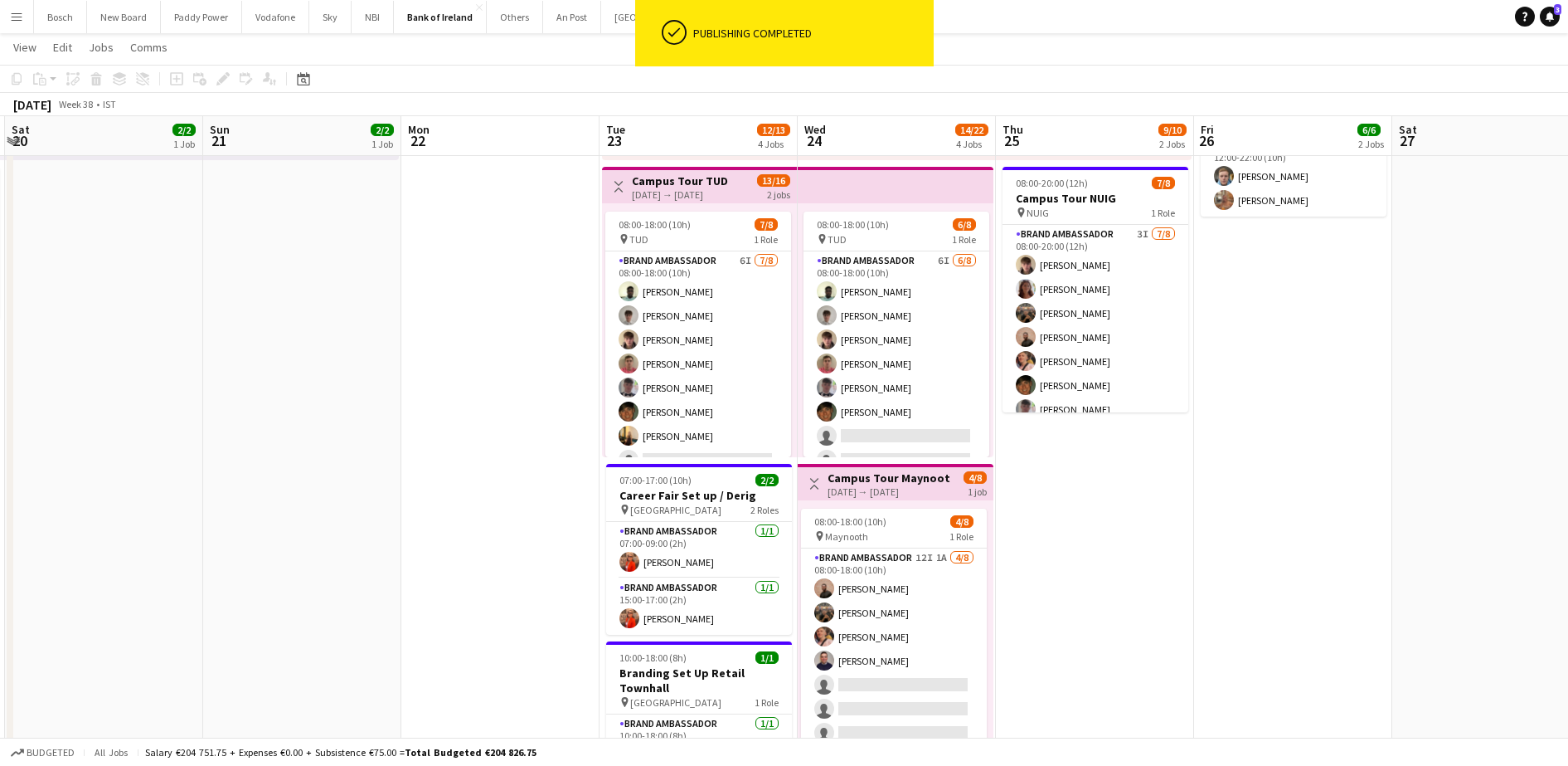
scroll to position [0, 643]
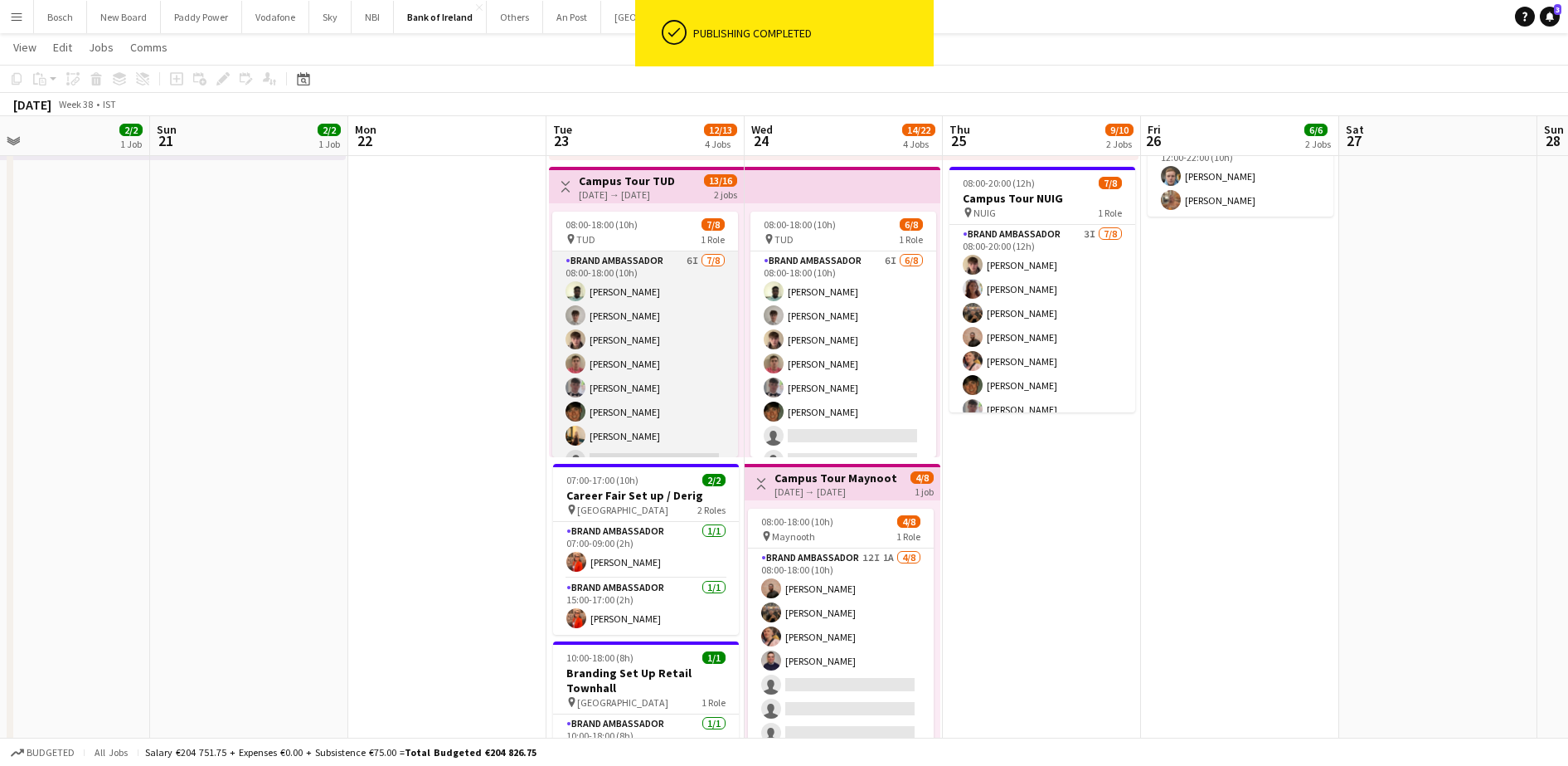
click at [640, 370] on app-card-role "Brand Ambassador 6I [DATE] 08:00-18:00 (10h) [PERSON_NAME] [PERSON_NAME] [PERSO…" at bounding box center [645, 364] width 186 height 225
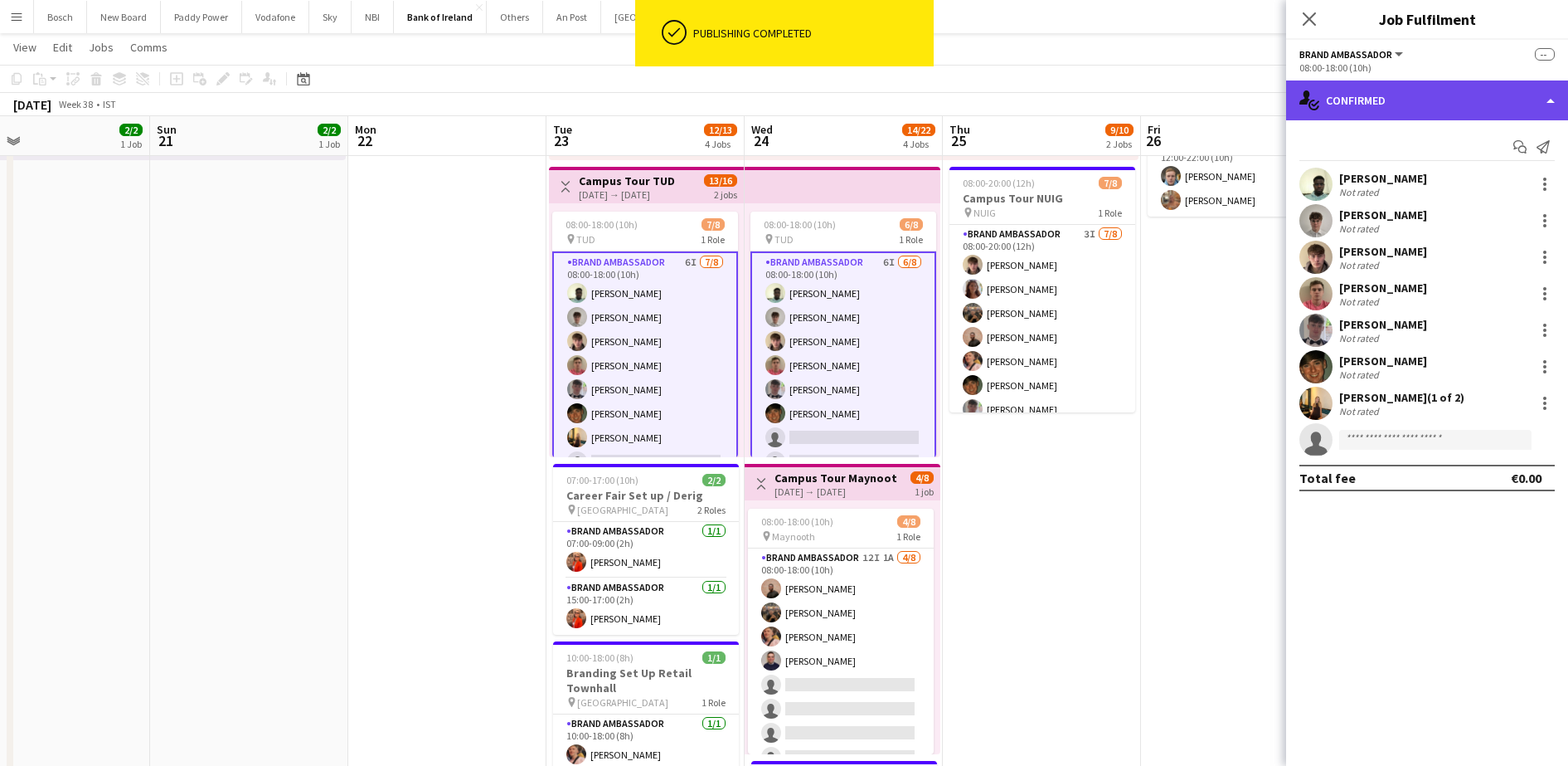
click at [1455, 114] on div "single-neutral-actions-check-2 Confirmed" at bounding box center [1427, 101] width 282 height 40
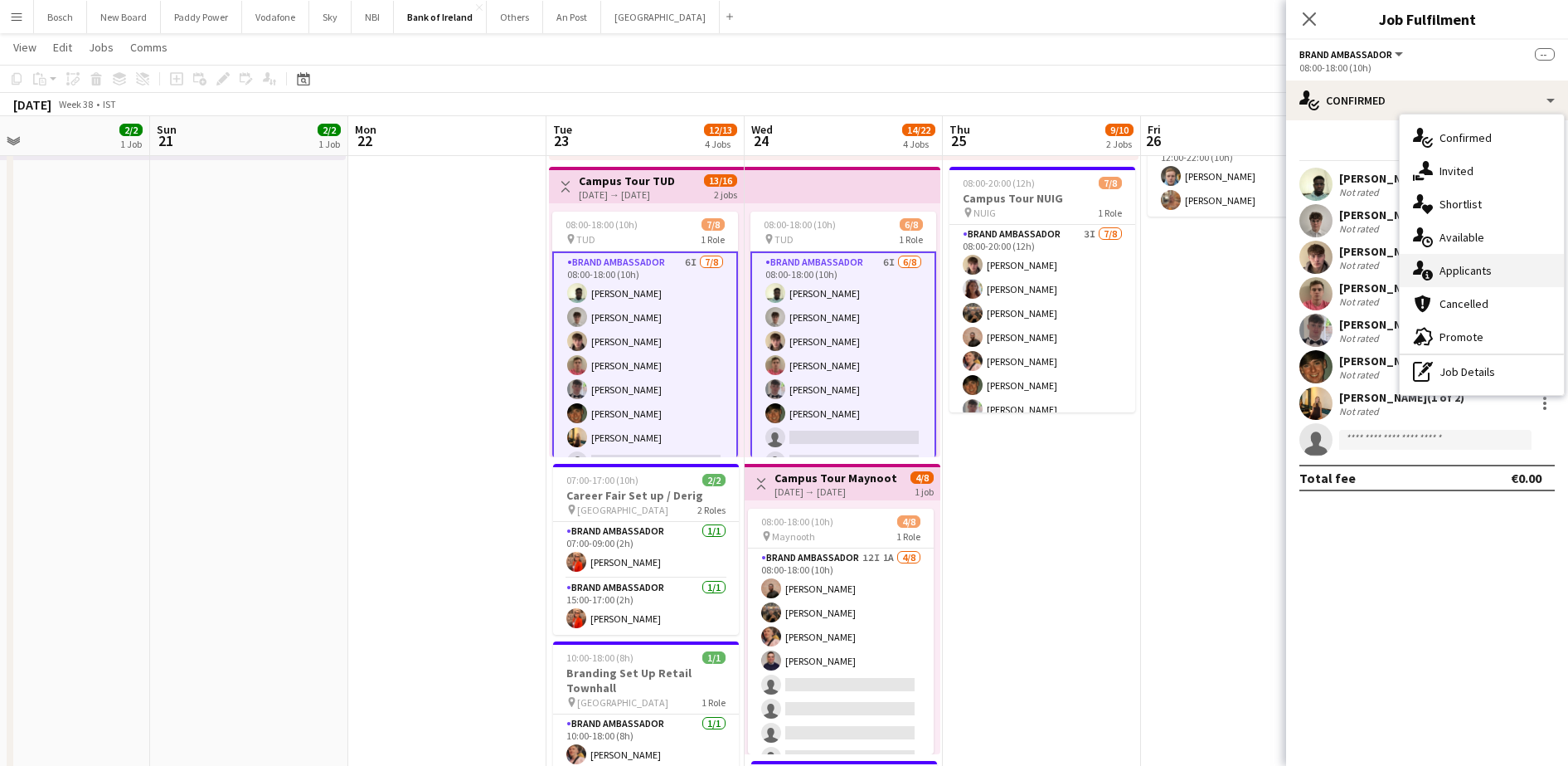
click at [1492, 254] on div "single-neutral-actions-information Applicants" at bounding box center [1482, 271] width 164 height 33
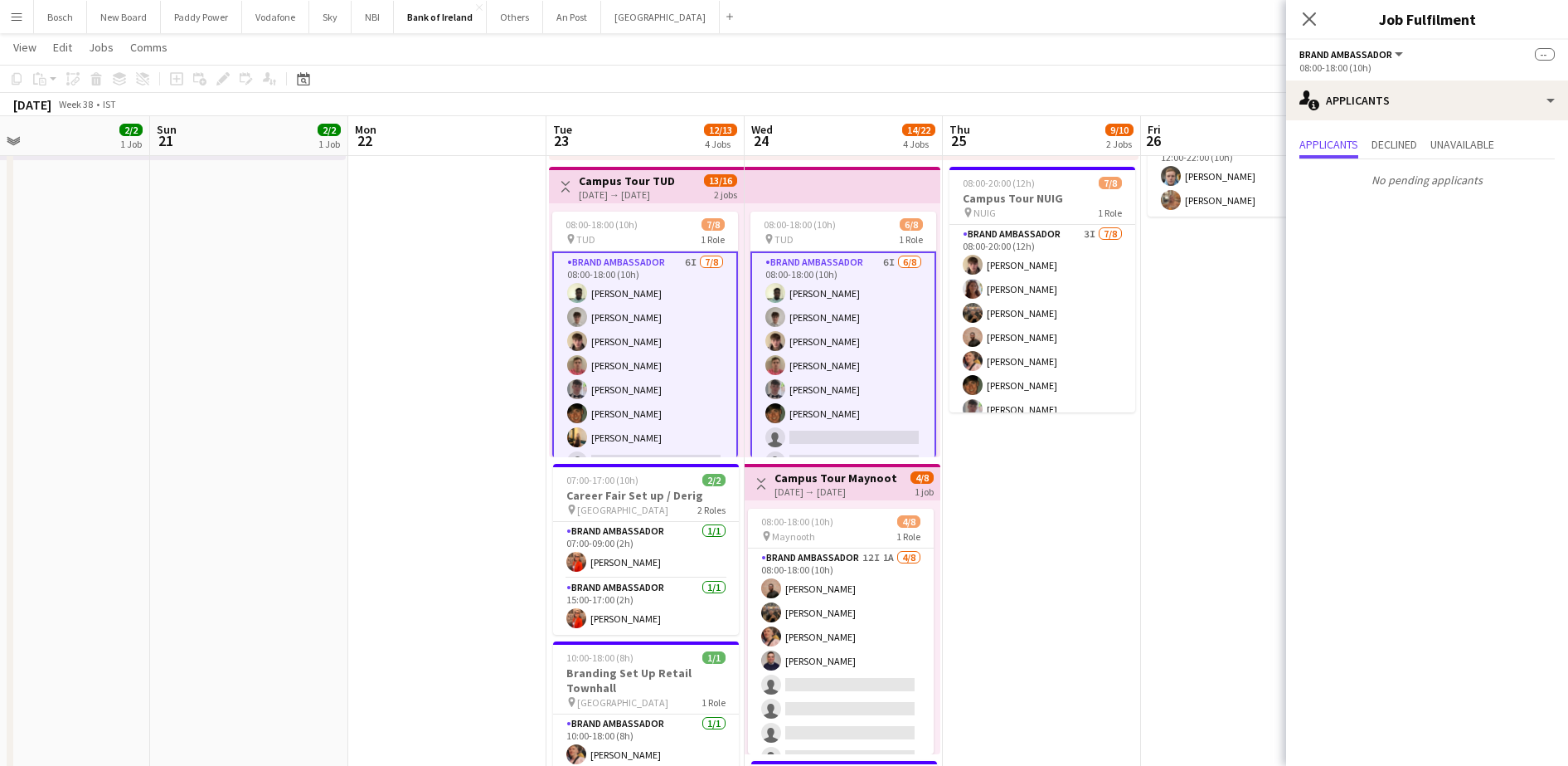
click at [654, 297] on app-card-role "Brand Ambassador 6I [DATE] 08:00-18:00 (10h) [PERSON_NAME] [PERSON_NAME] [PERSO…" at bounding box center [645, 366] width 186 height 228
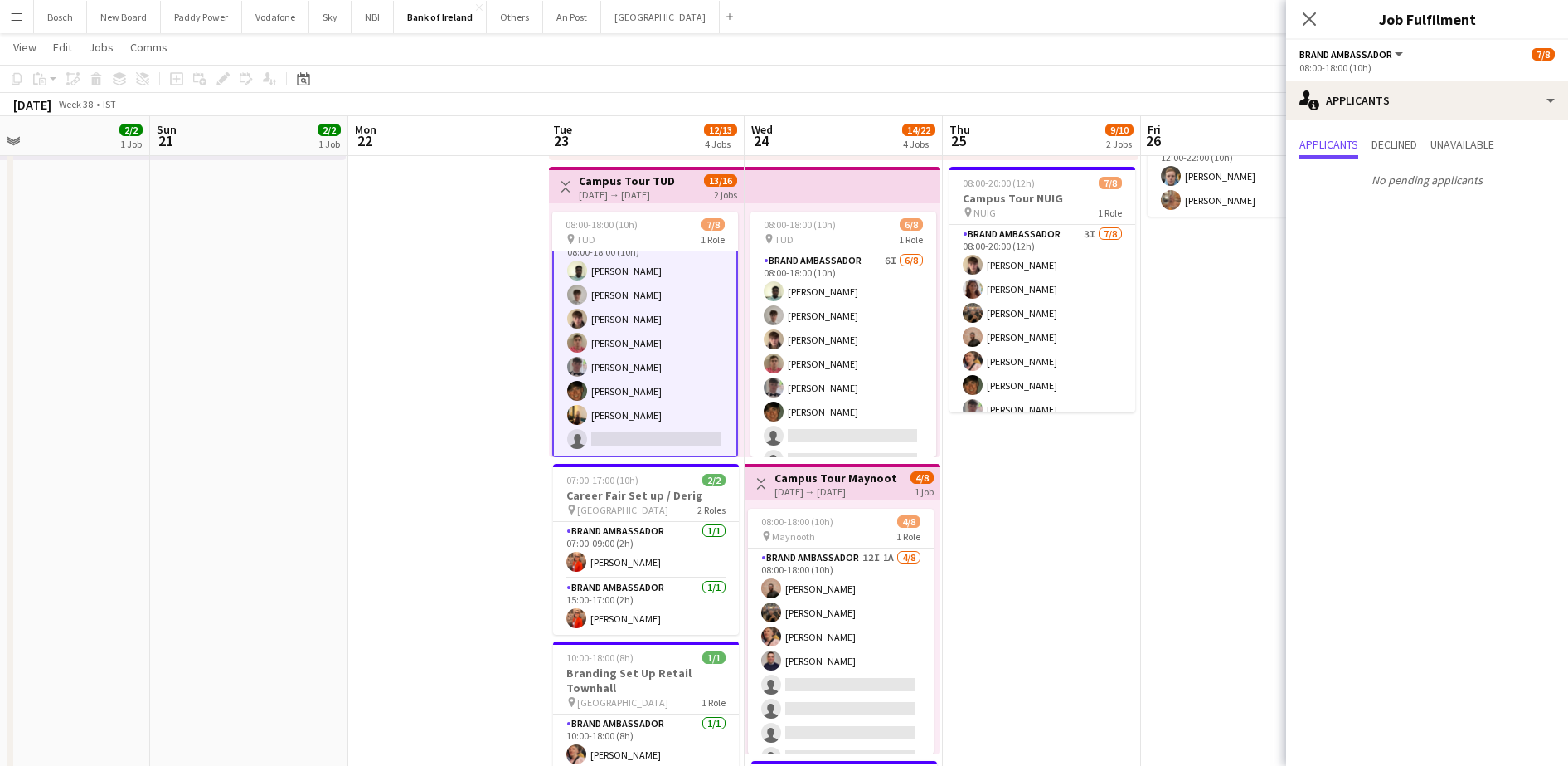
scroll to position [0, 0]
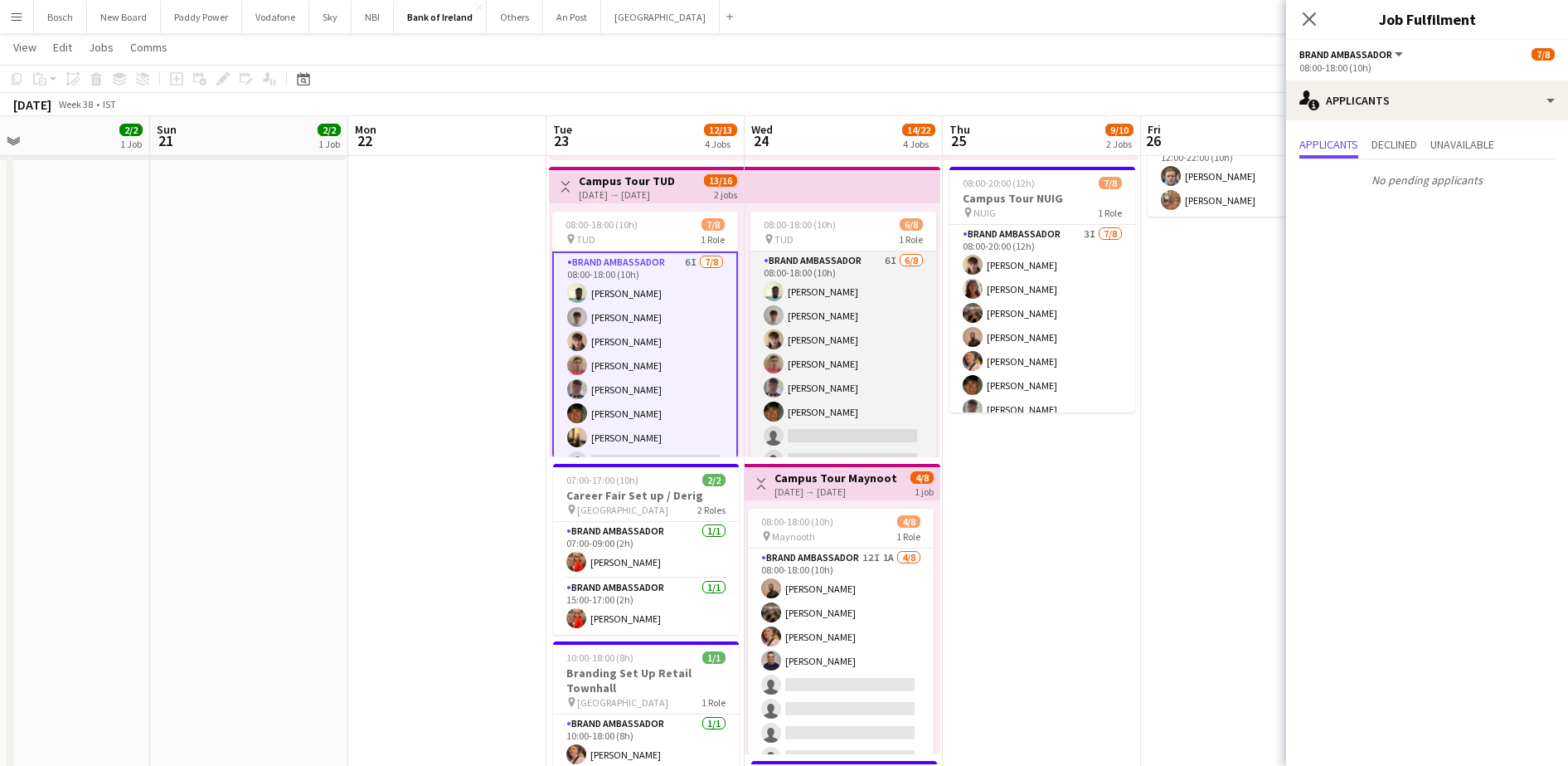
click at [884, 334] on app-card-role "Brand Ambassador 6I [DATE] 08:00-18:00 (10h) [PERSON_NAME] [PERSON_NAME] [PERSO…" at bounding box center [844, 364] width 186 height 225
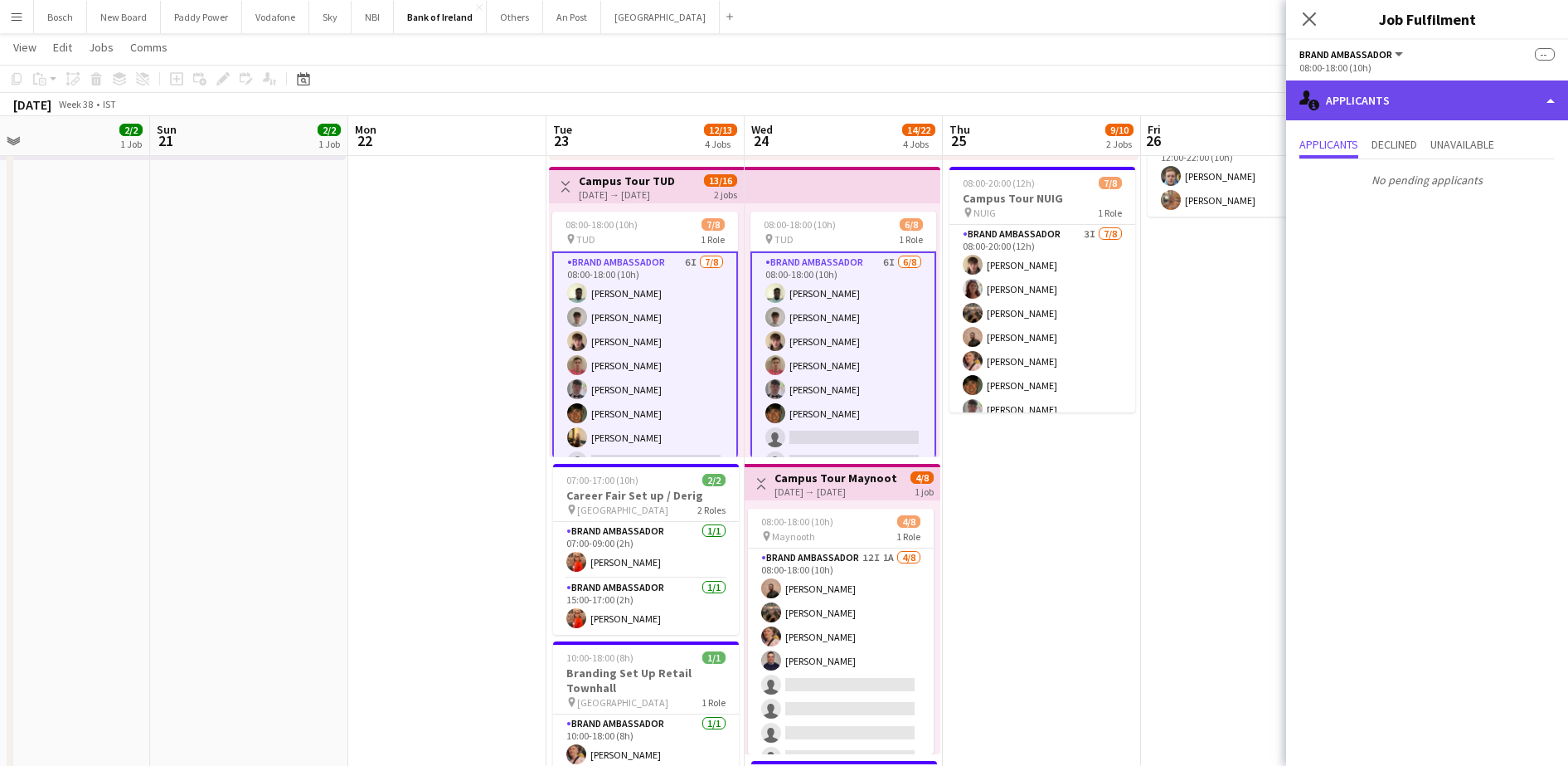
click at [1398, 98] on div "single-neutral-actions-information Applicants" at bounding box center [1427, 101] width 282 height 40
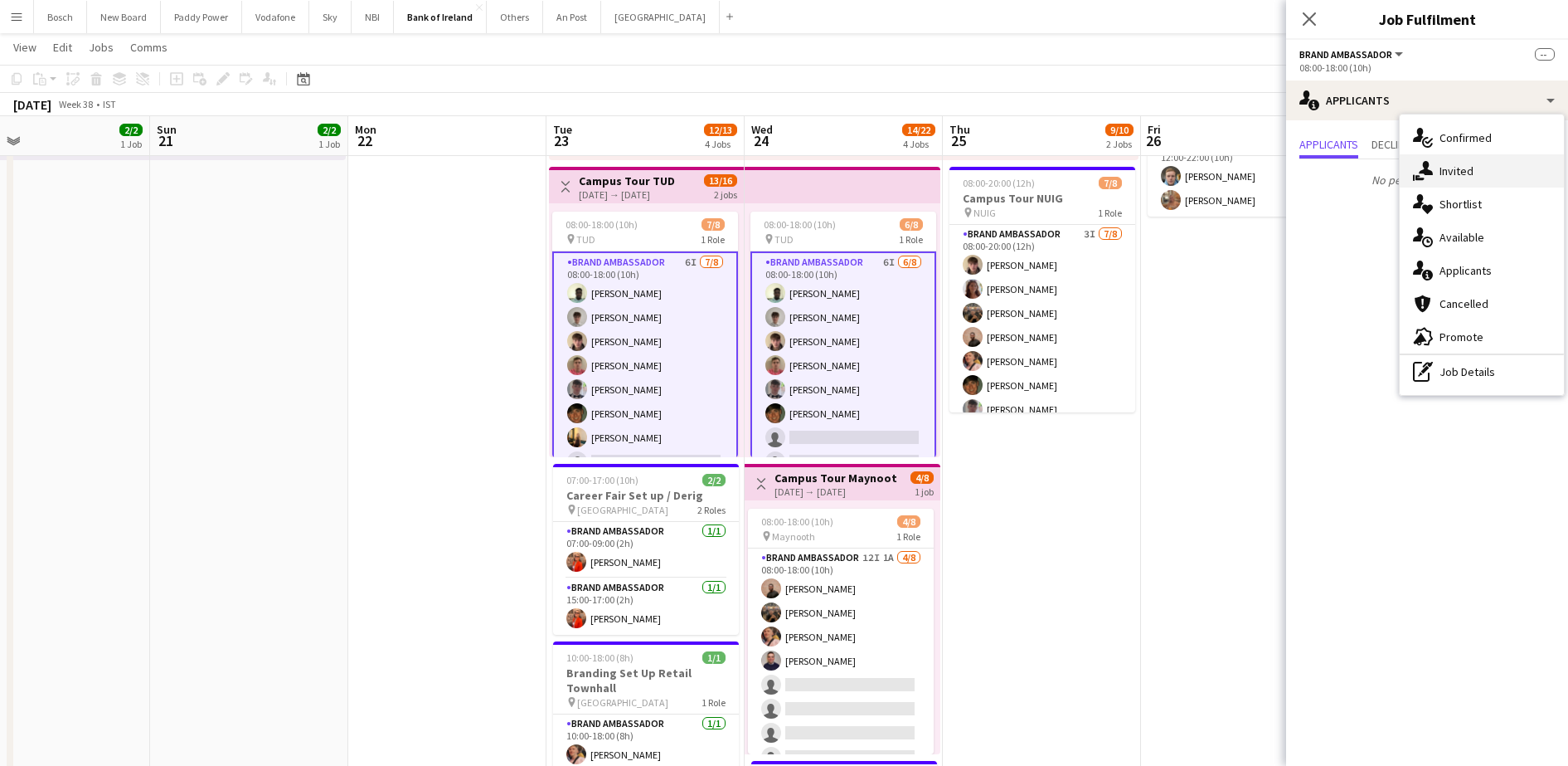
click at [1468, 178] on div "single-neutral-actions-share-1 Invited" at bounding box center [1482, 171] width 164 height 33
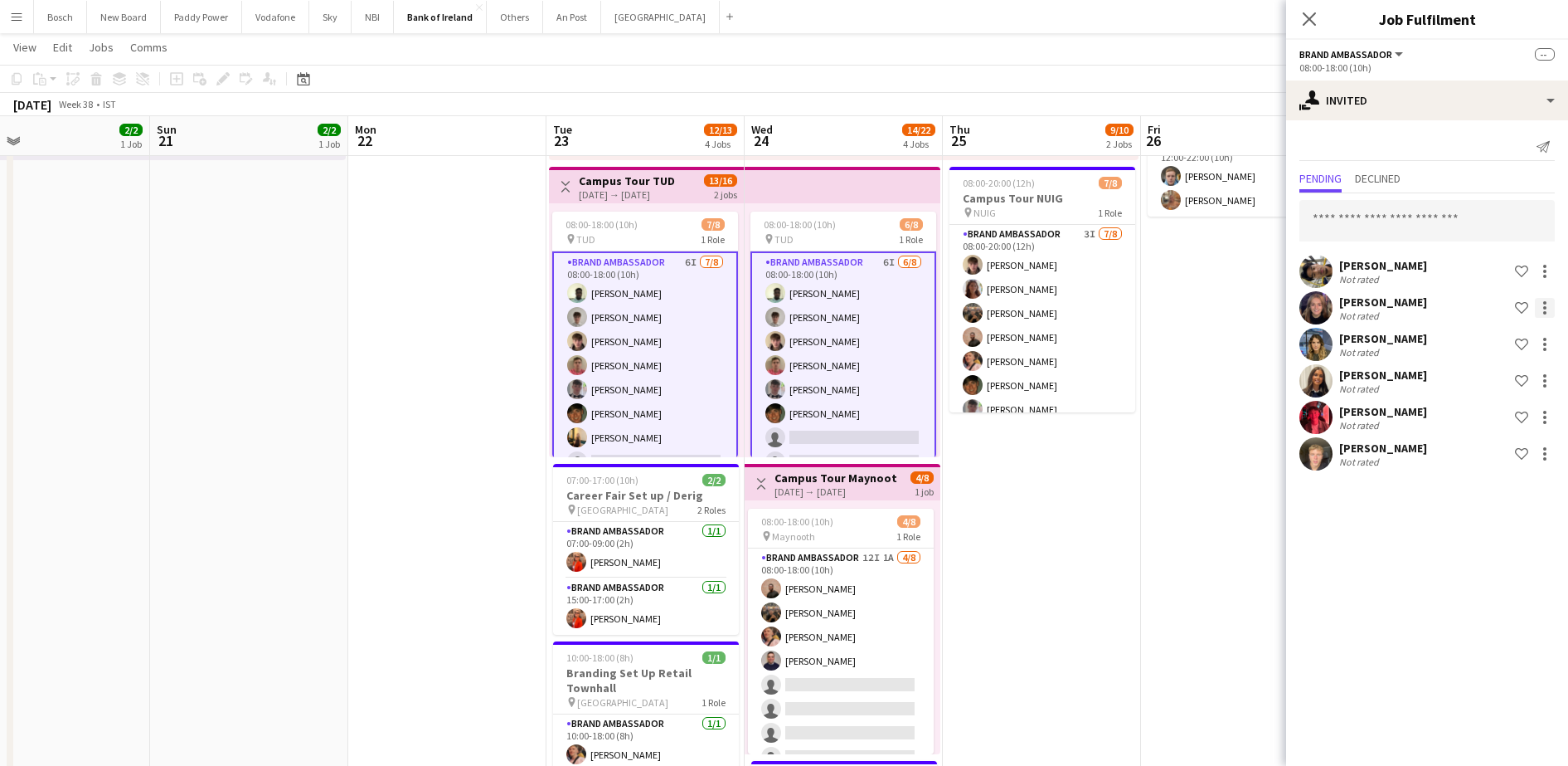
click at [1547, 310] on div at bounding box center [1545, 307] width 20 height 20
click at [1511, 367] on button "Send notification" at bounding box center [1492, 378] width 125 height 40
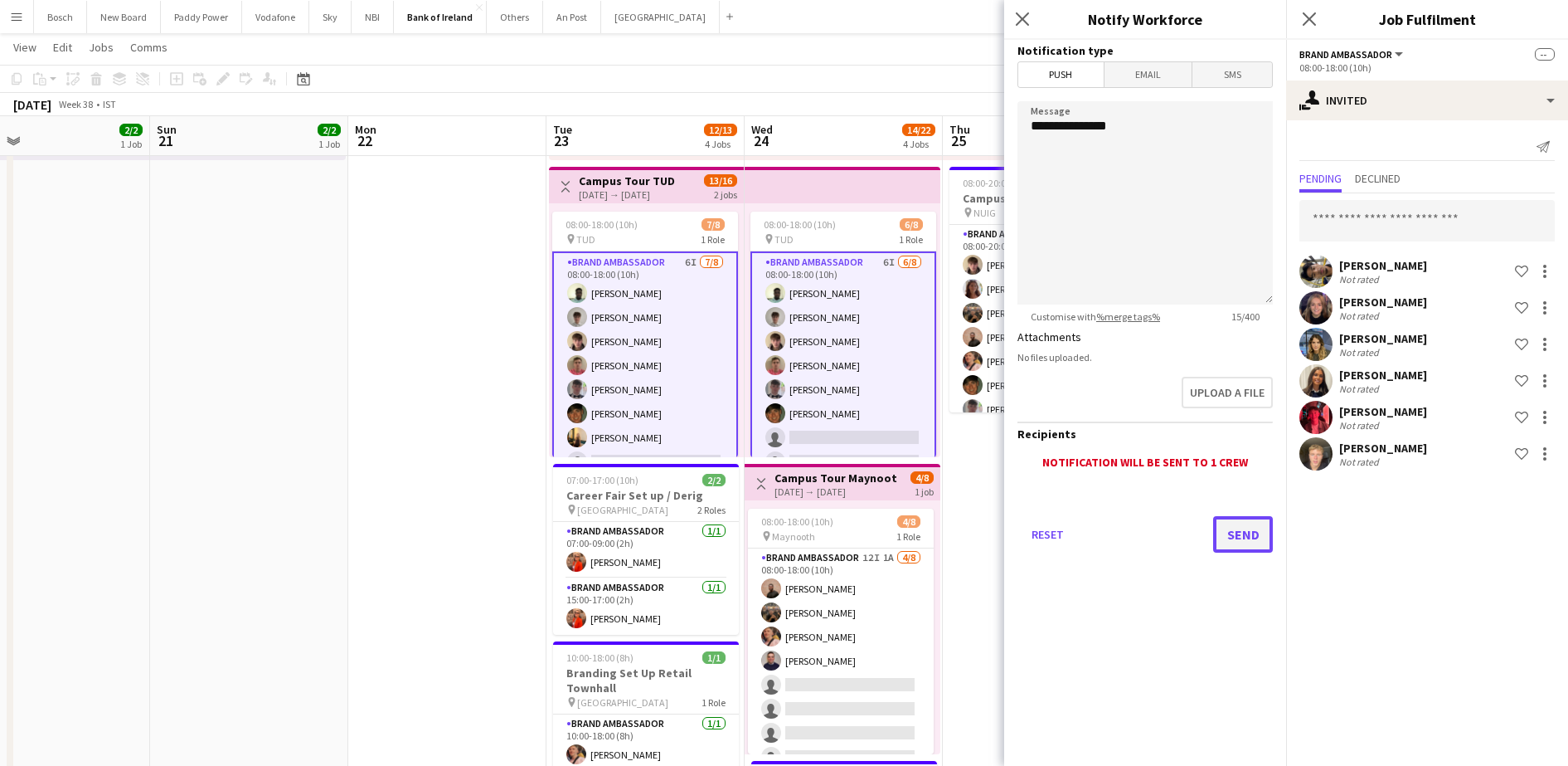
click at [1230, 529] on button "Send" at bounding box center [1243, 534] width 60 height 37
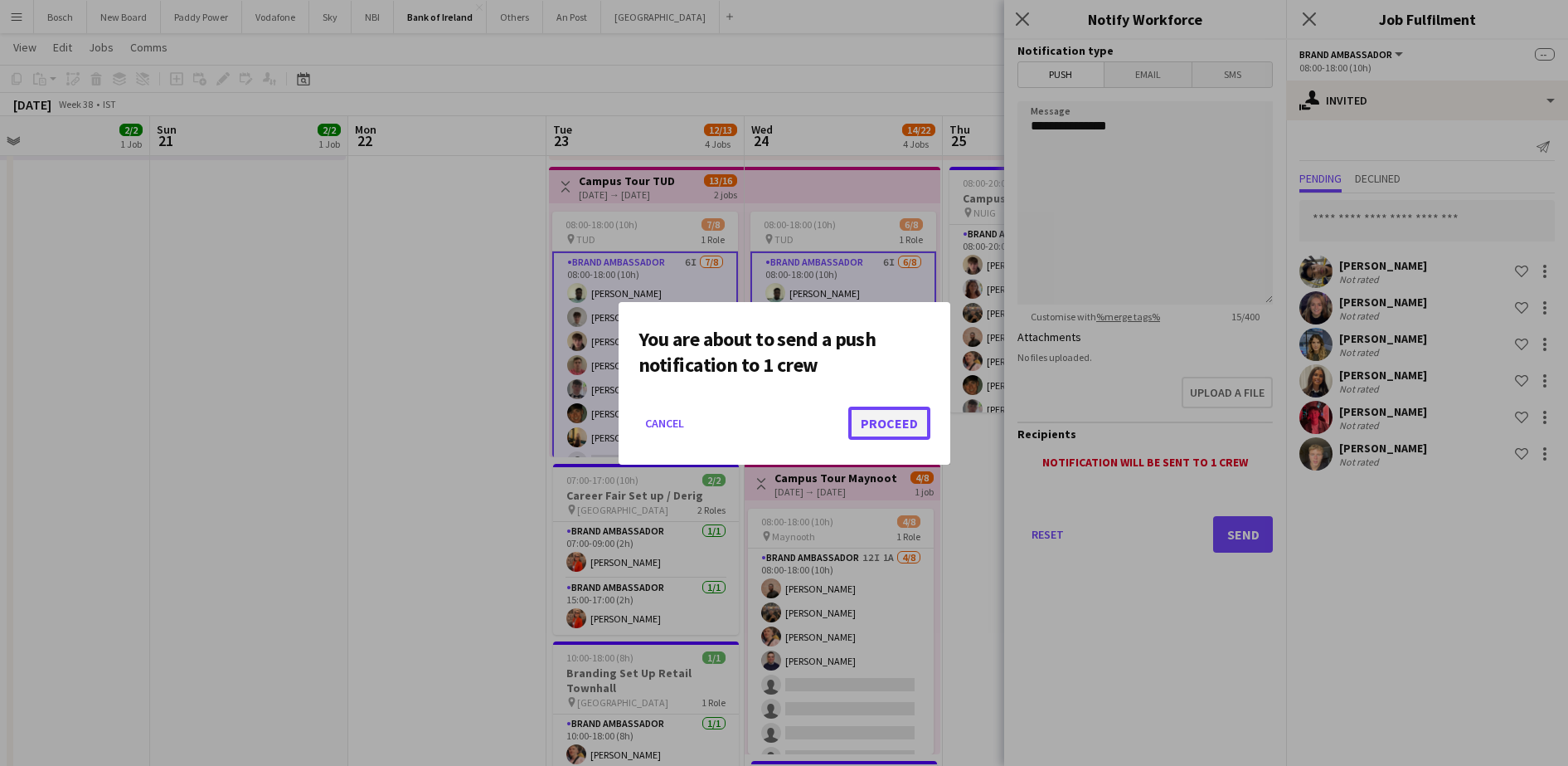
click at [879, 419] on button "Proceed" at bounding box center [889, 423] width 82 height 33
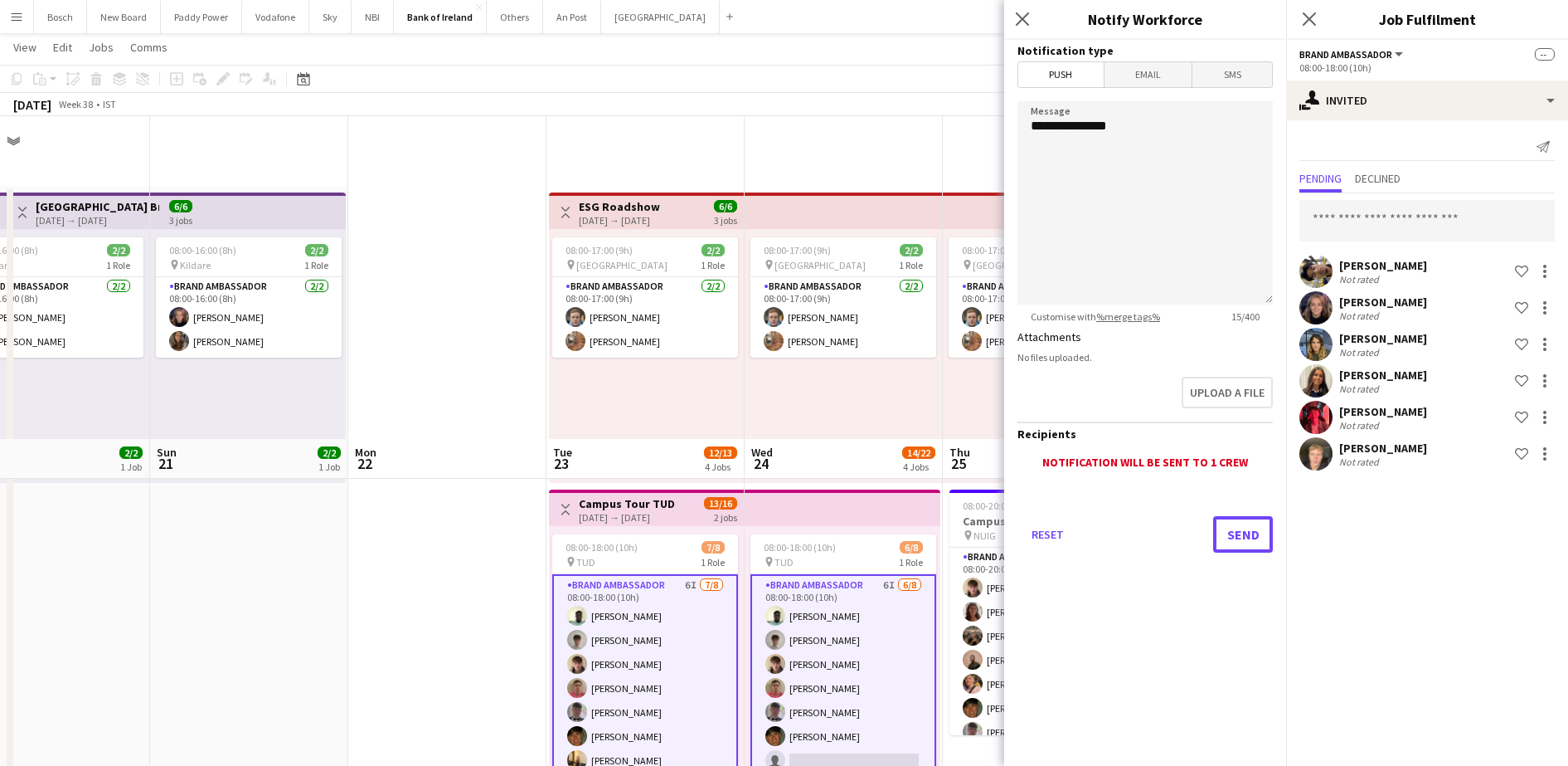
scroll to position [322, 0]
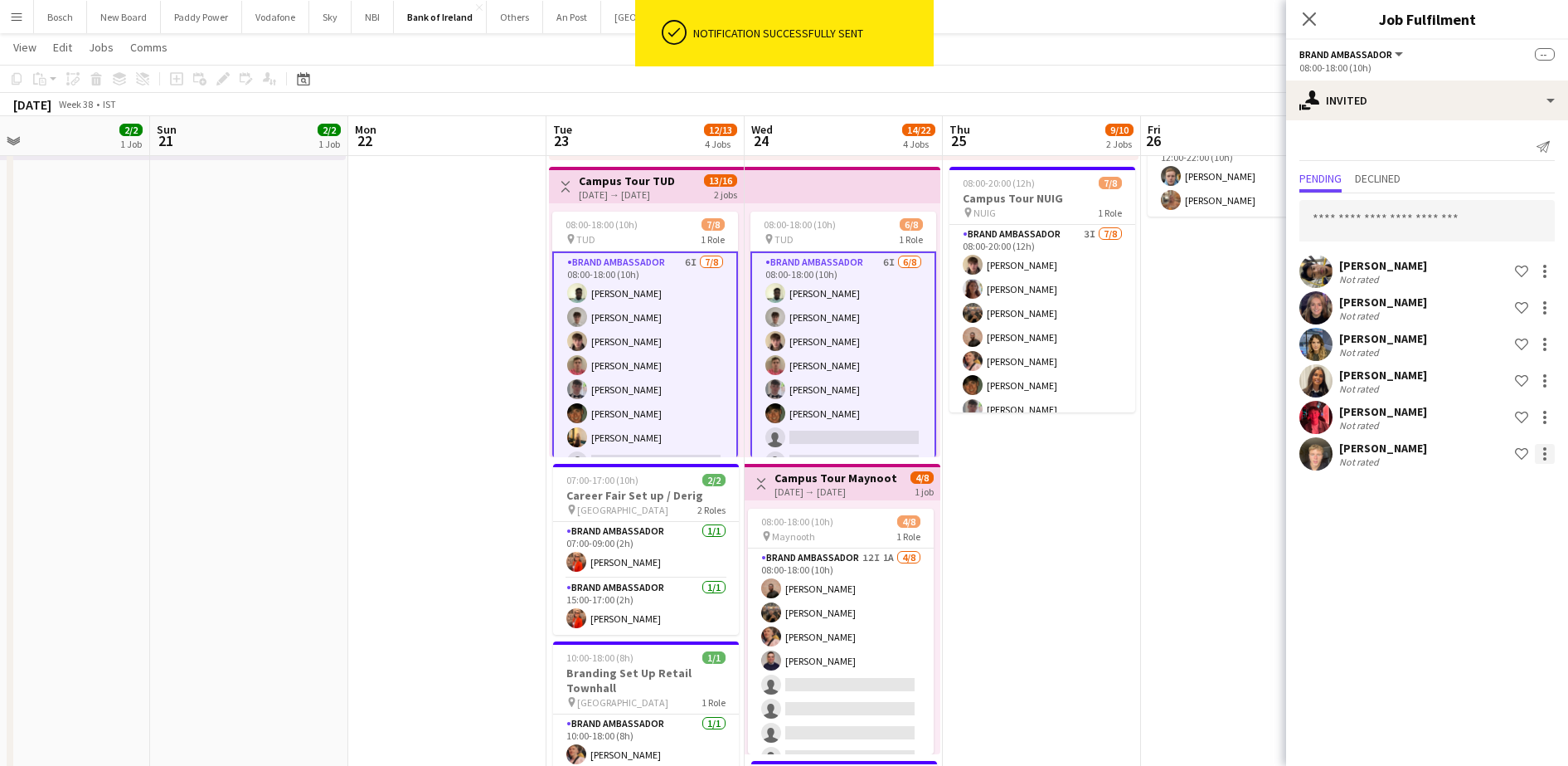
click at [1552, 453] on div at bounding box center [1545, 454] width 20 height 20
click at [1457, 542] on button "Send notification" at bounding box center [1492, 524] width 125 height 40
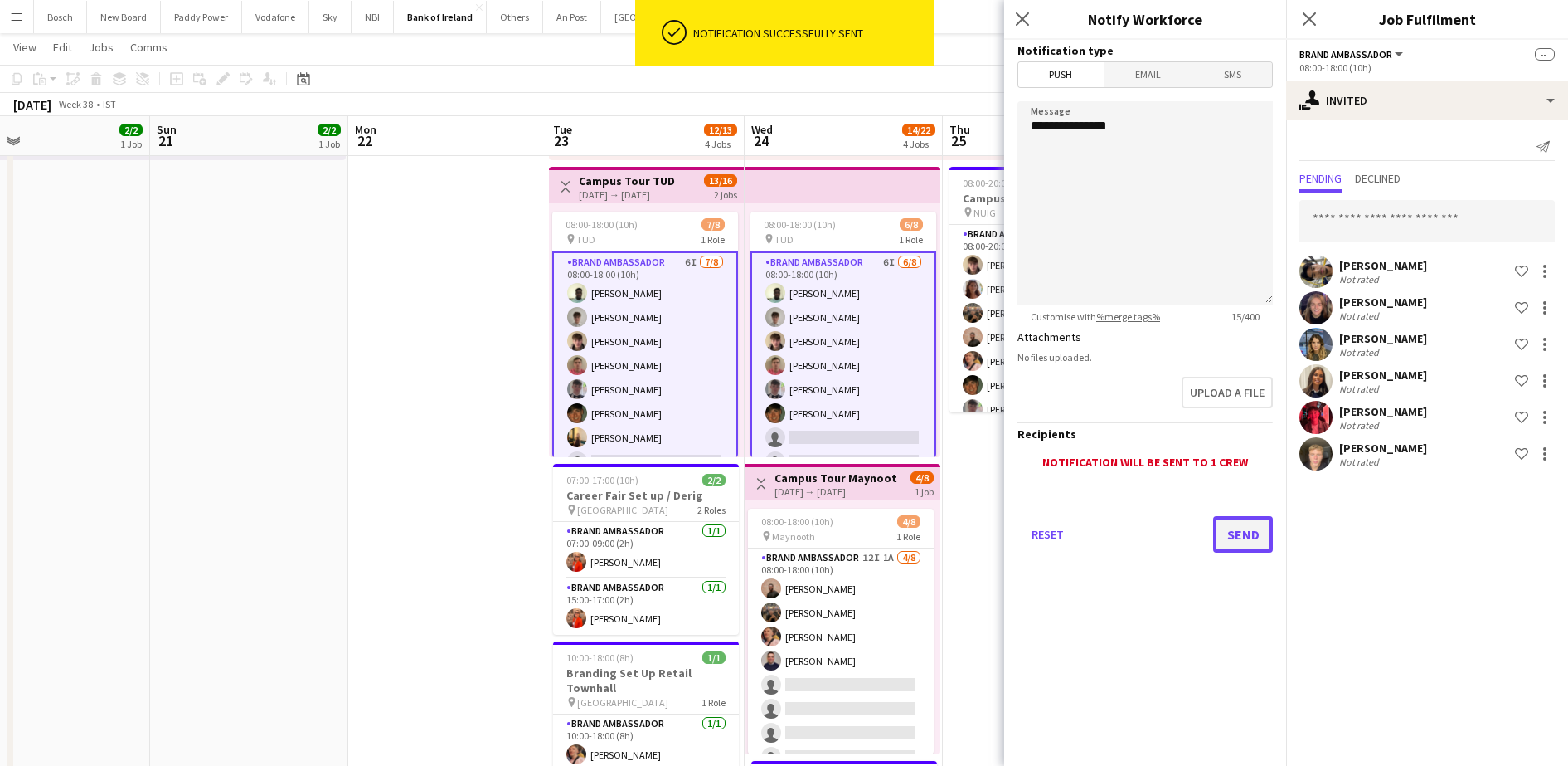
click at [1233, 518] on button "Send" at bounding box center [1243, 534] width 60 height 37
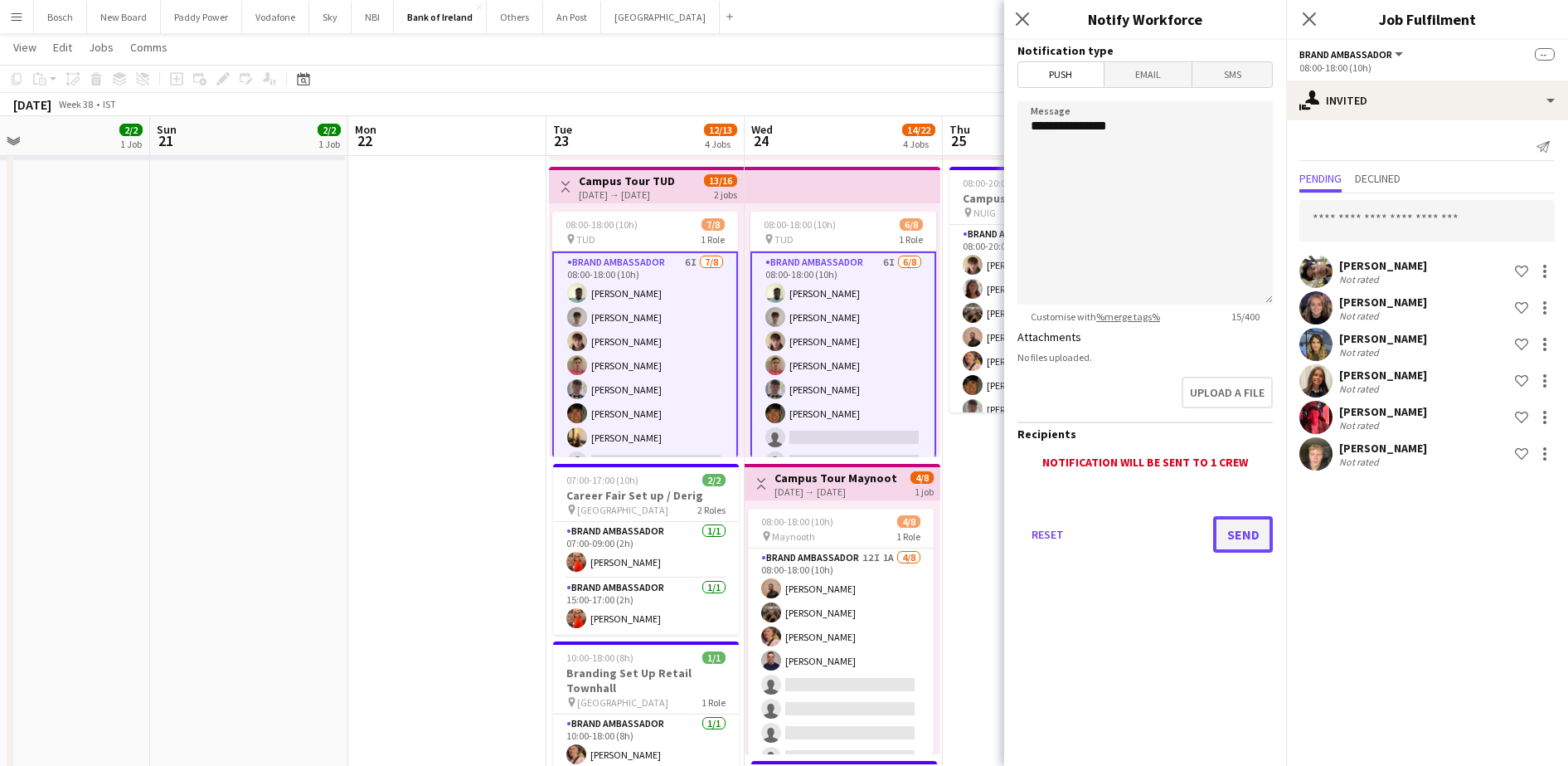
scroll to position [0, 0]
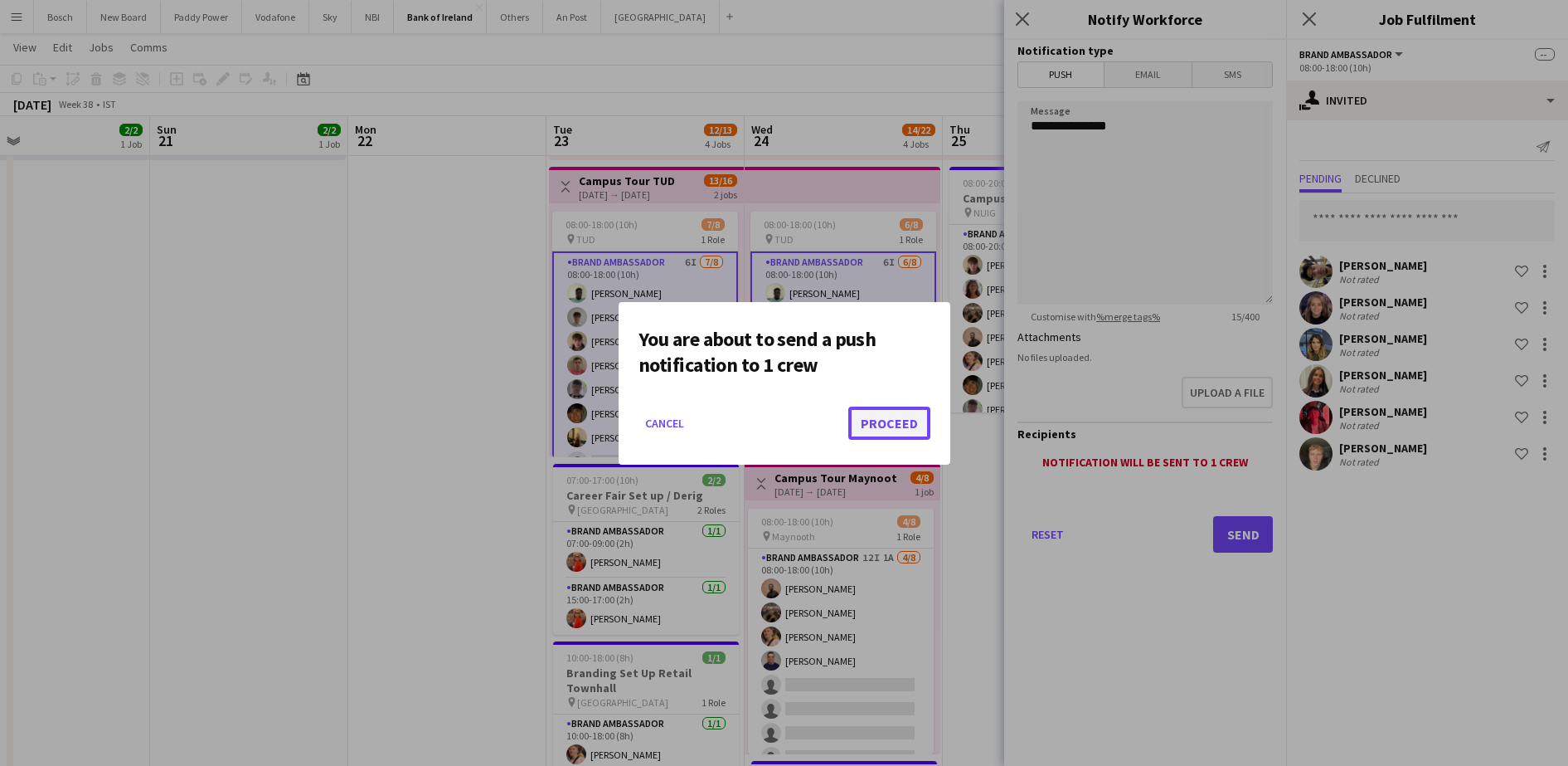
click at [884, 410] on button "Proceed" at bounding box center [889, 423] width 82 height 33
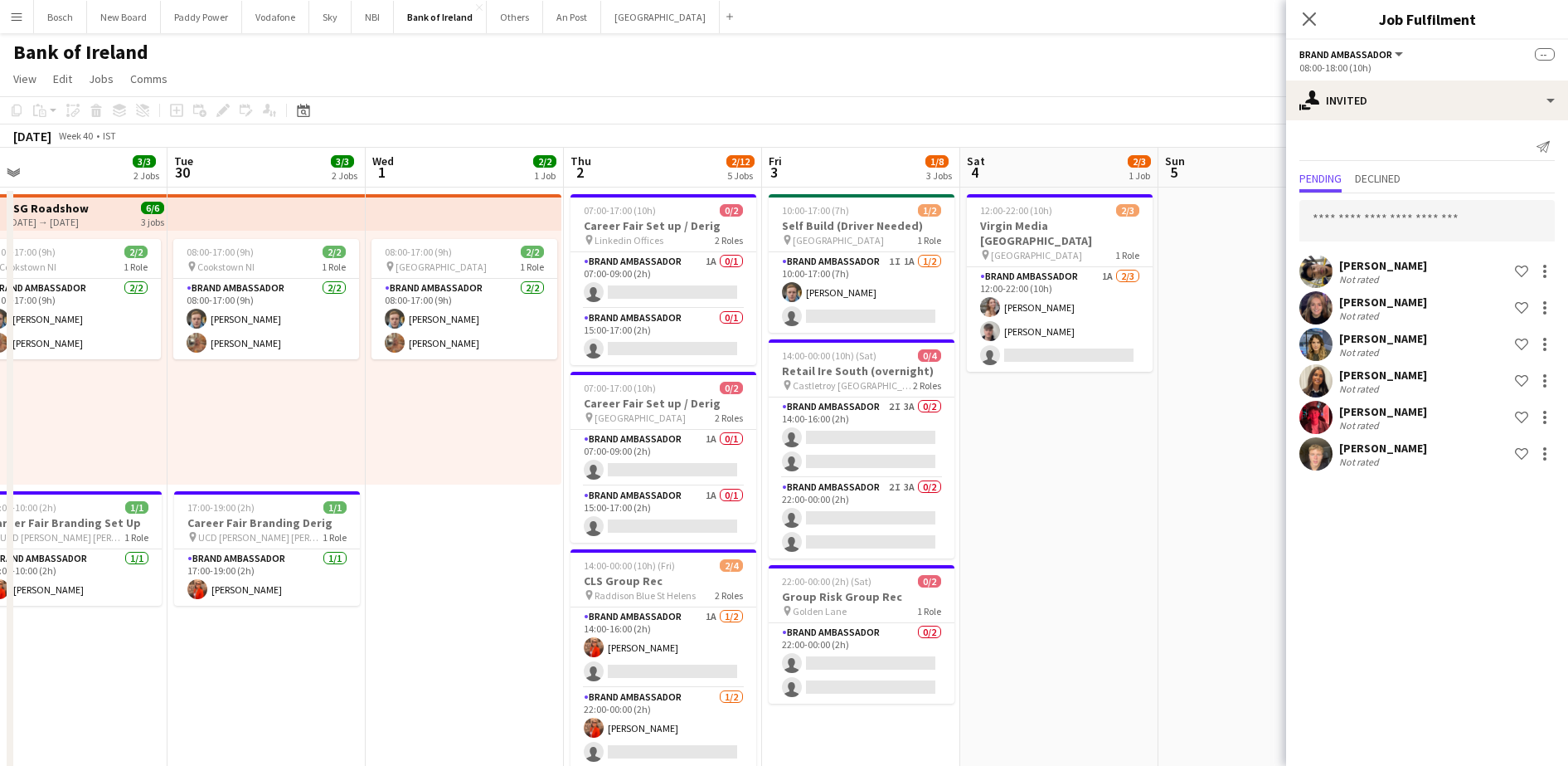
scroll to position [0, 635]
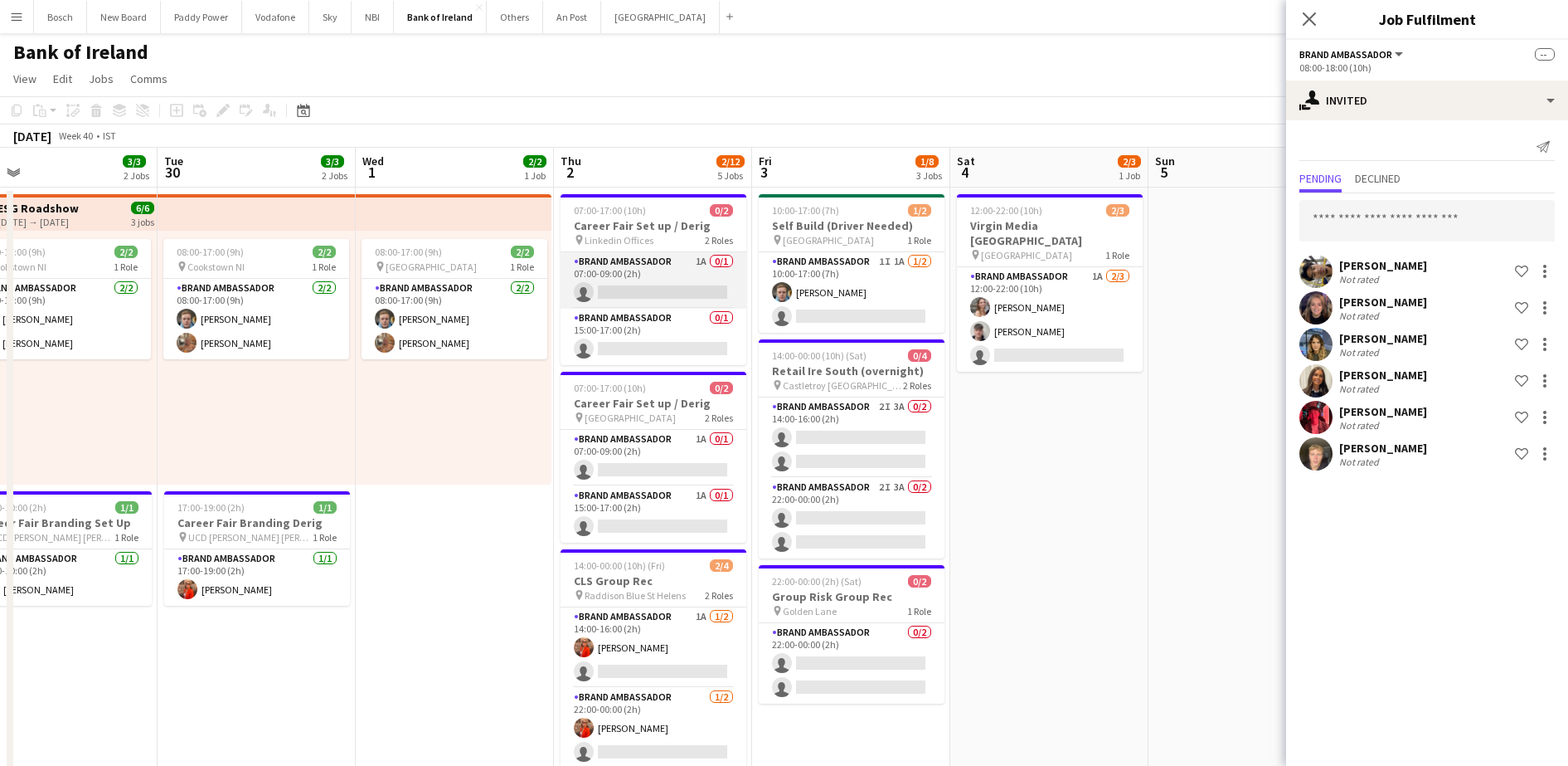
click at [697, 277] on app-card-role "Brand Ambassador 1A 0/1 07:00-09:00 (2h) single-neutral-actions" at bounding box center [654, 281] width 186 height 56
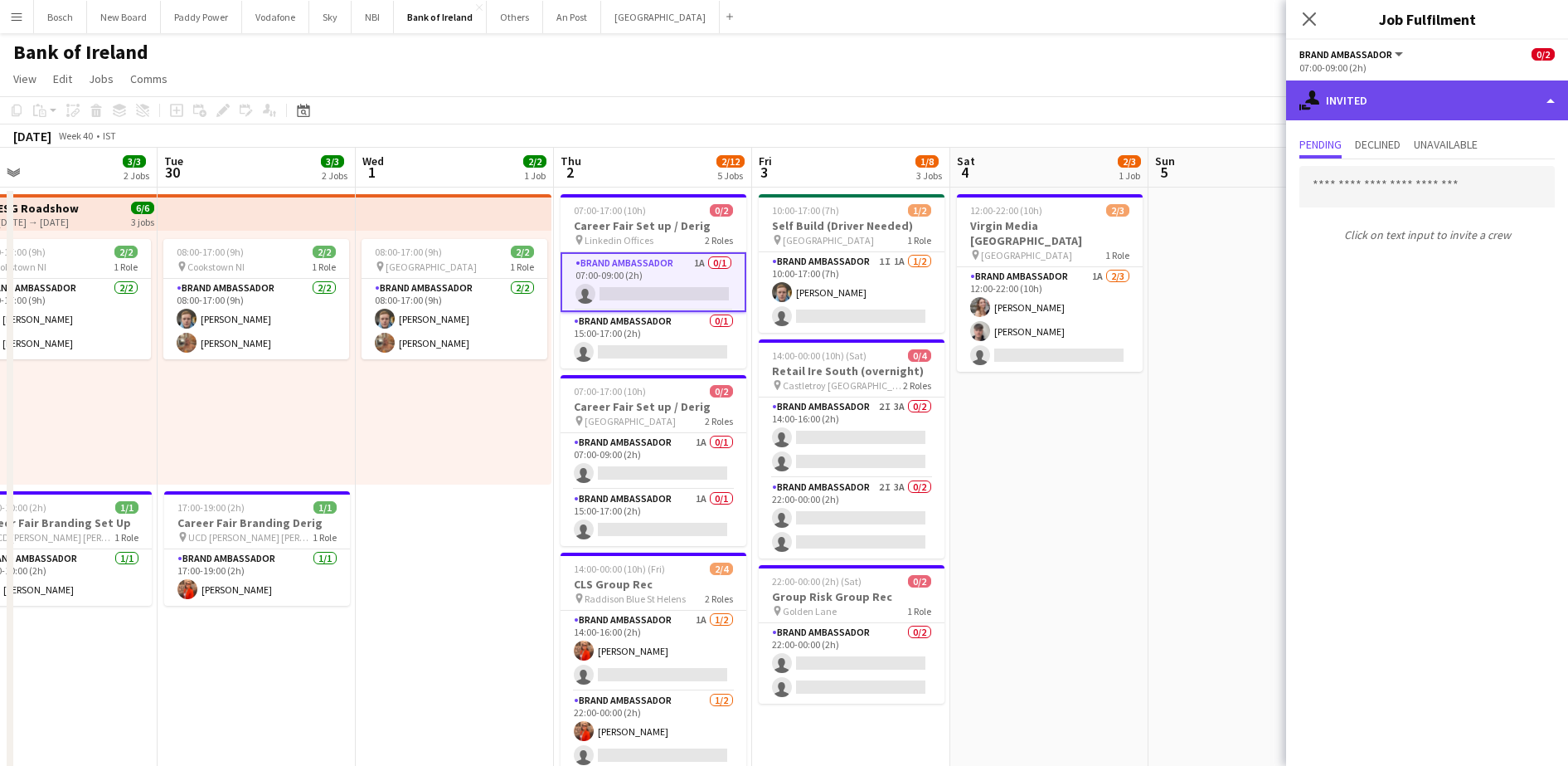
click at [1447, 92] on div "single-neutral-actions-share-1 Invited" at bounding box center [1427, 101] width 282 height 40
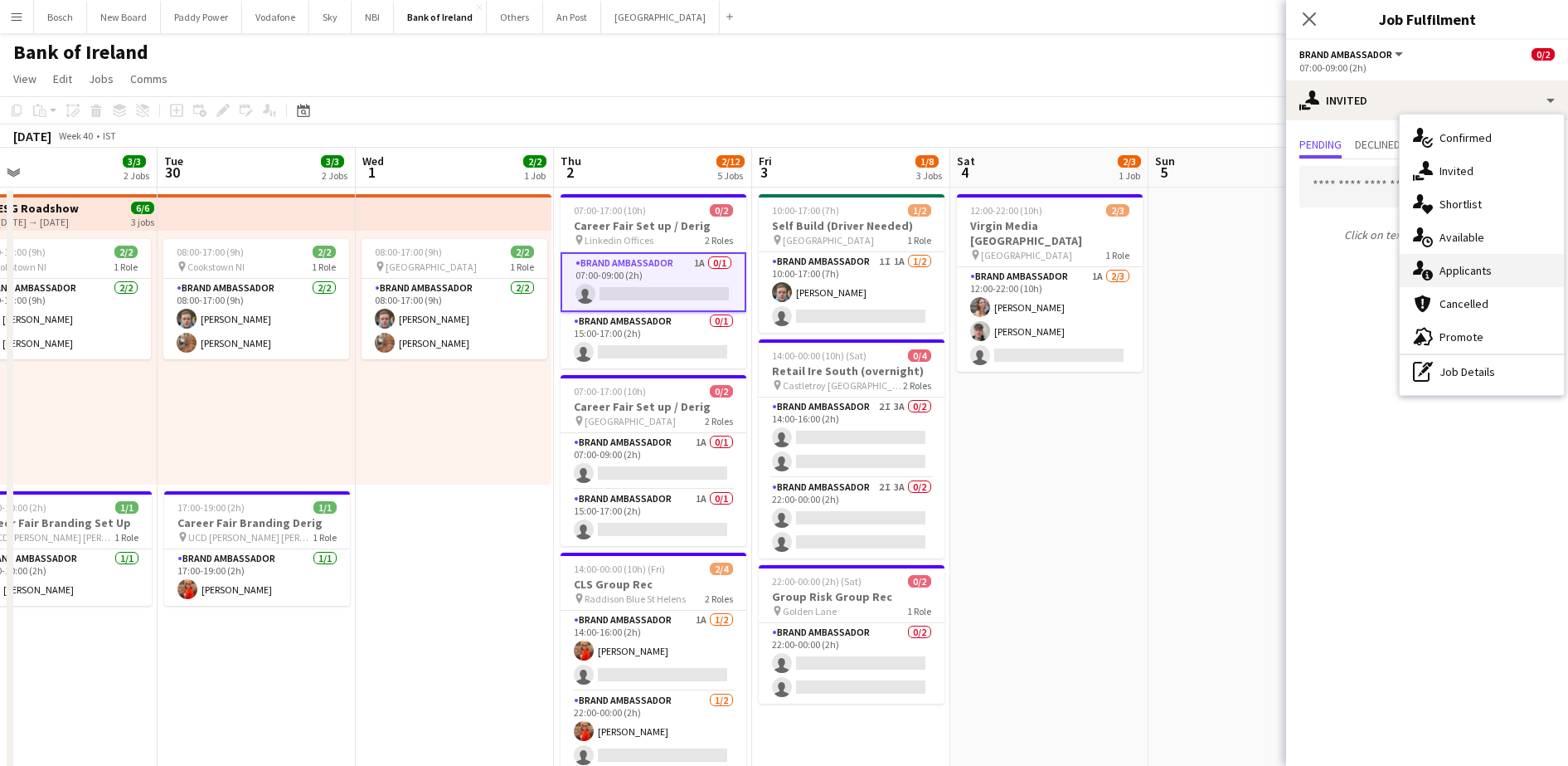
click at [1476, 265] on div "single-neutral-actions-information Applicants" at bounding box center [1482, 271] width 164 height 33
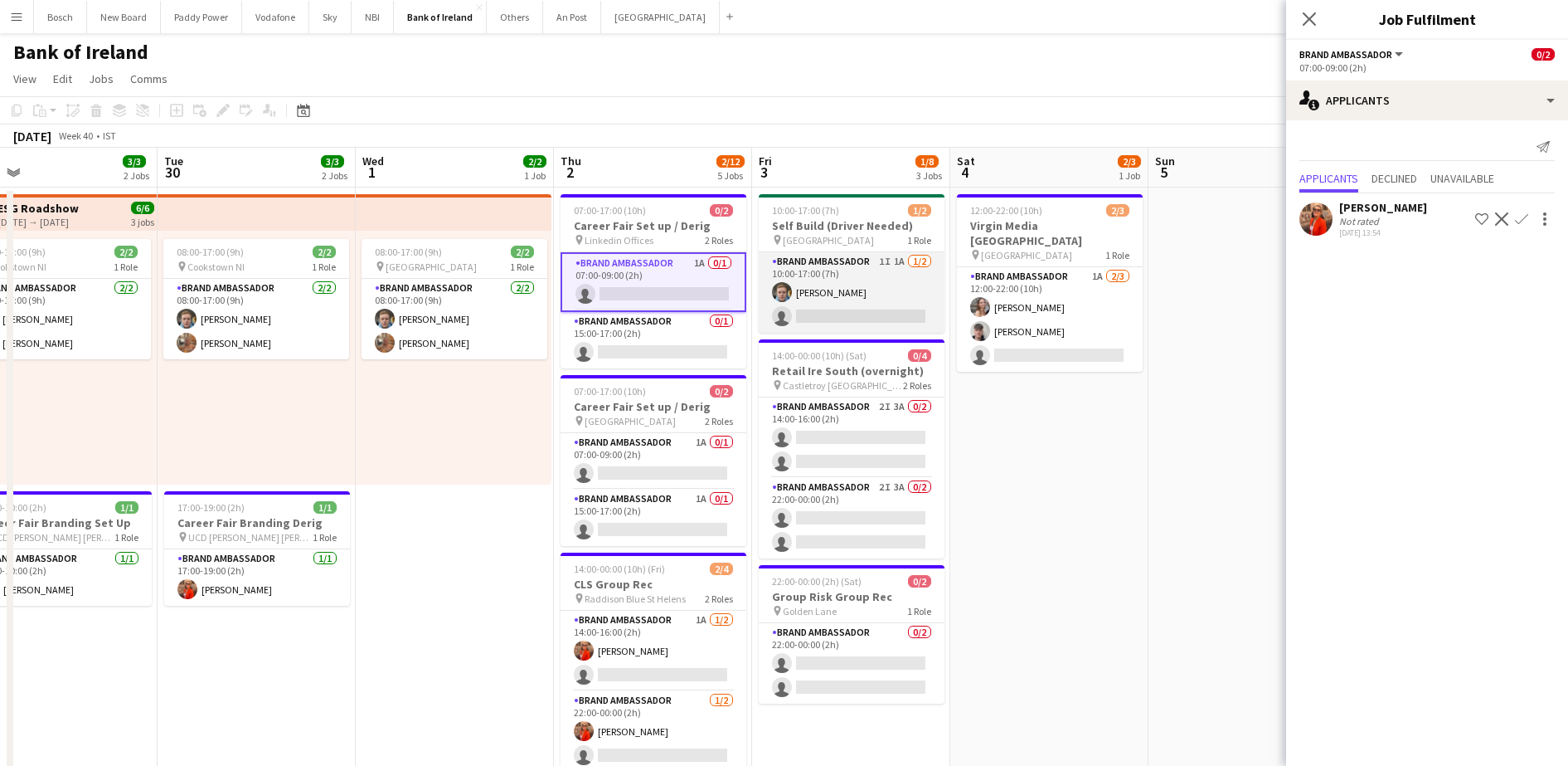
click at [831, 302] on app-card-role "Brand Ambassador 1I 1A [DATE] 10:00-17:00 (7h) [PERSON_NAME] single-neutral-act…" at bounding box center [852, 292] width 186 height 81
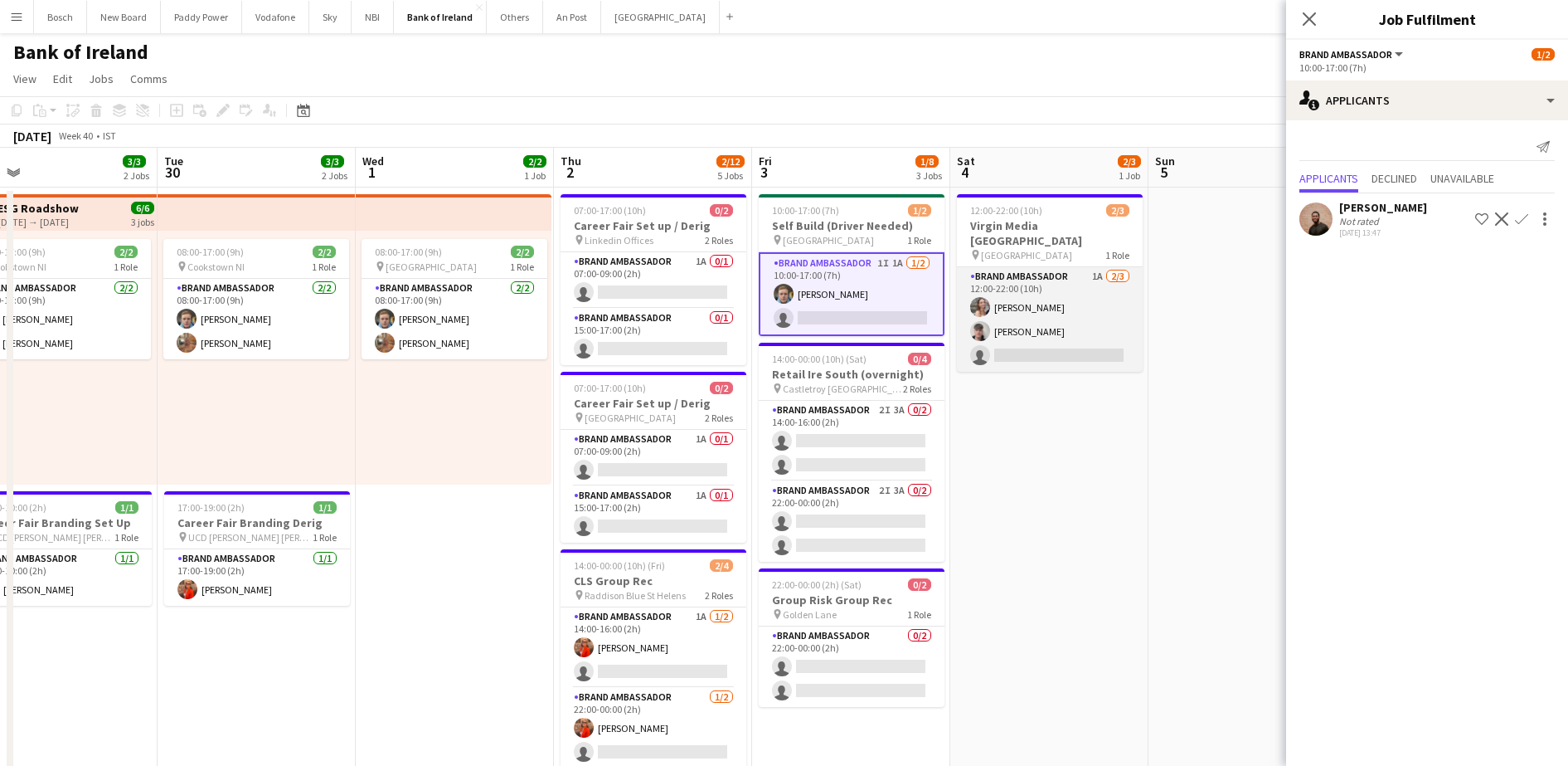
click at [1003, 328] on app-card-role "Brand Ambassador 1A [DATE] 12:00-22:00 (10h) [PERSON_NAME] [PERSON_NAME] single…" at bounding box center [1050, 320] width 186 height 105
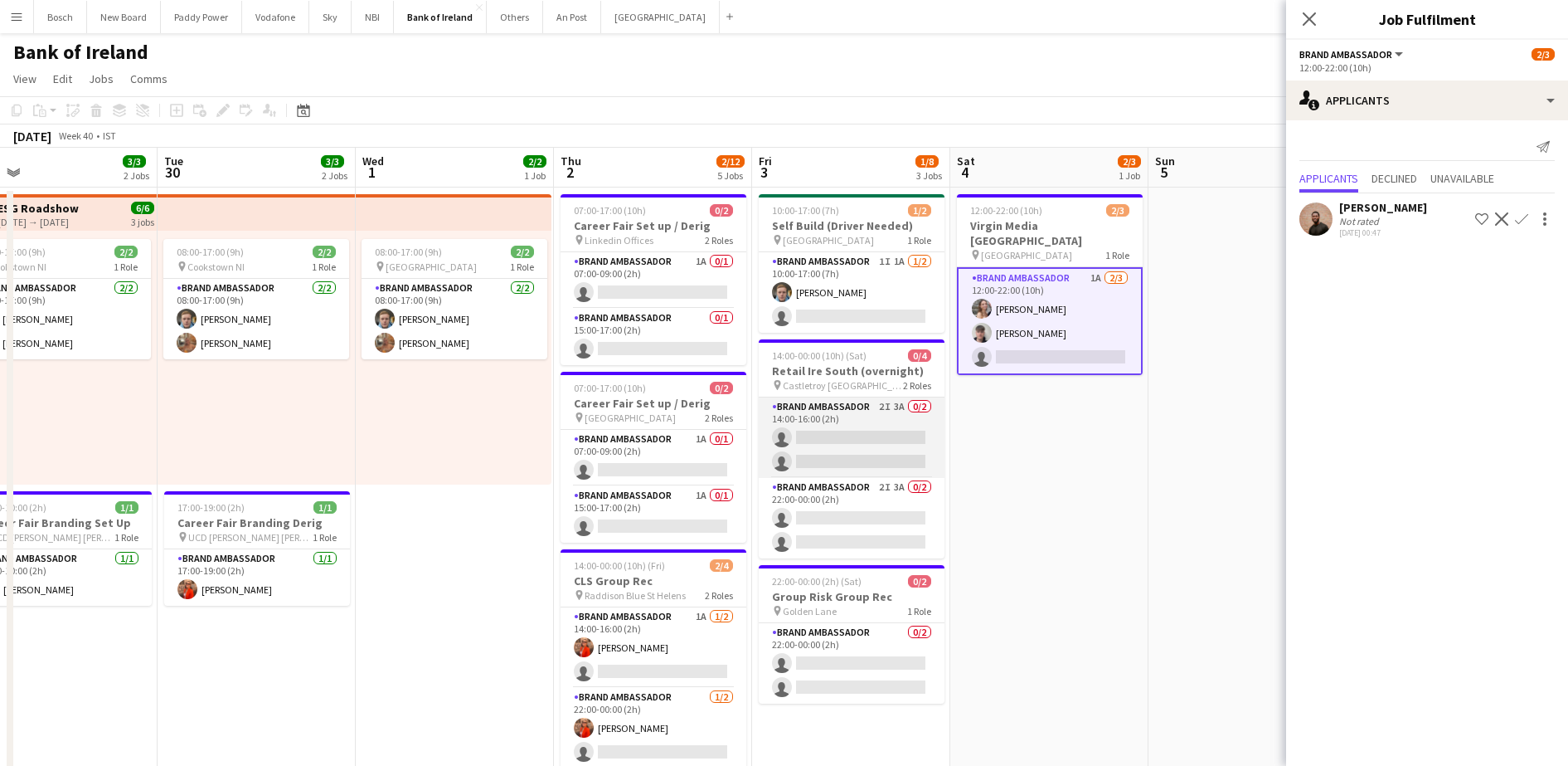
click at [834, 426] on app-card-role "Brand Ambassador 2I 3A 0/2 14:00-16:00 (2h) single-neutral-actions single-neutr…" at bounding box center [852, 437] width 186 height 81
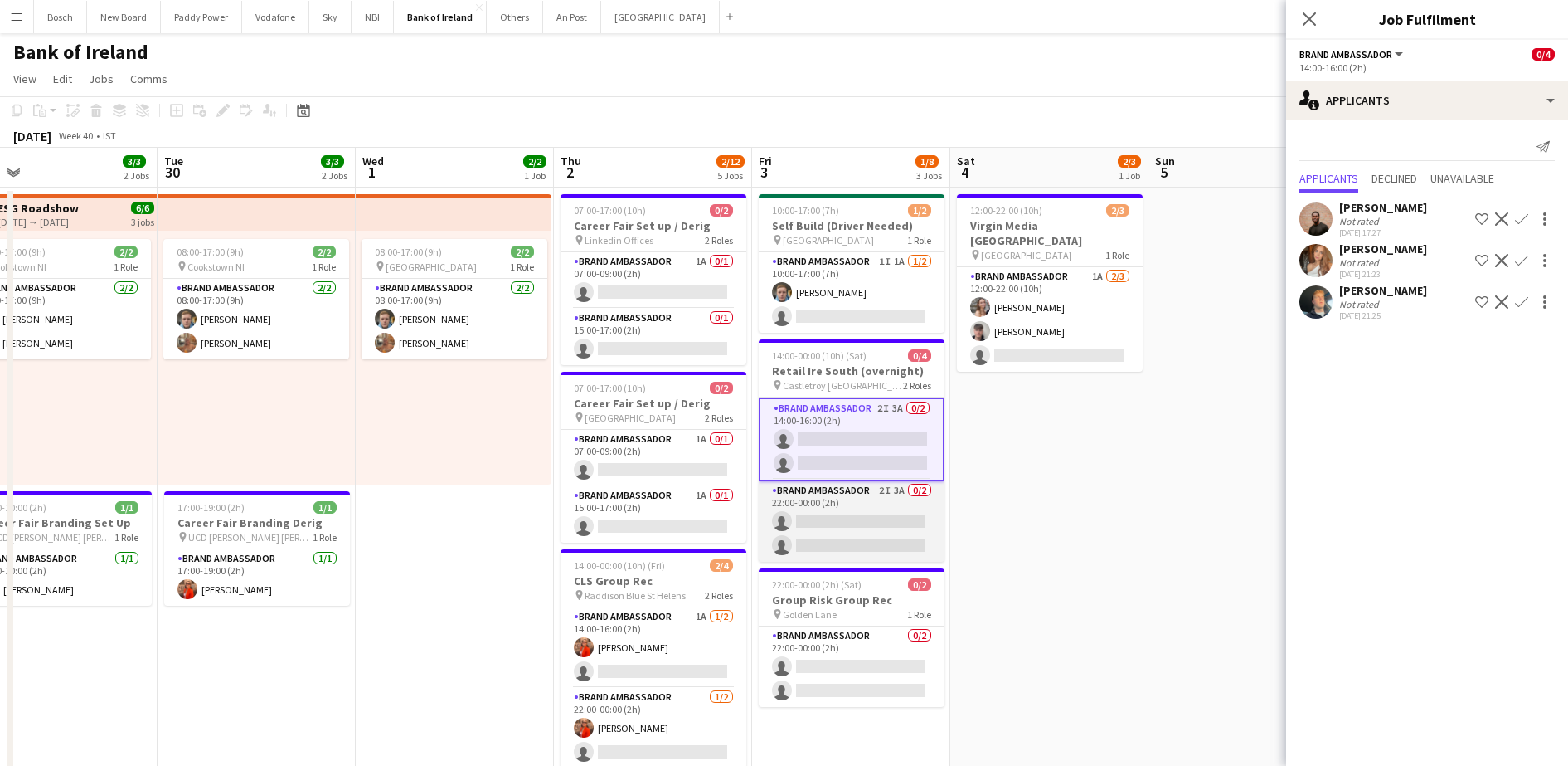
click at [881, 523] on app-card-role "Brand Ambassador 2I 3A 0/2 22:00-00:00 (2h) single-neutral-actions single-neutr…" at bounding box center [852, 521] width 186 height 81
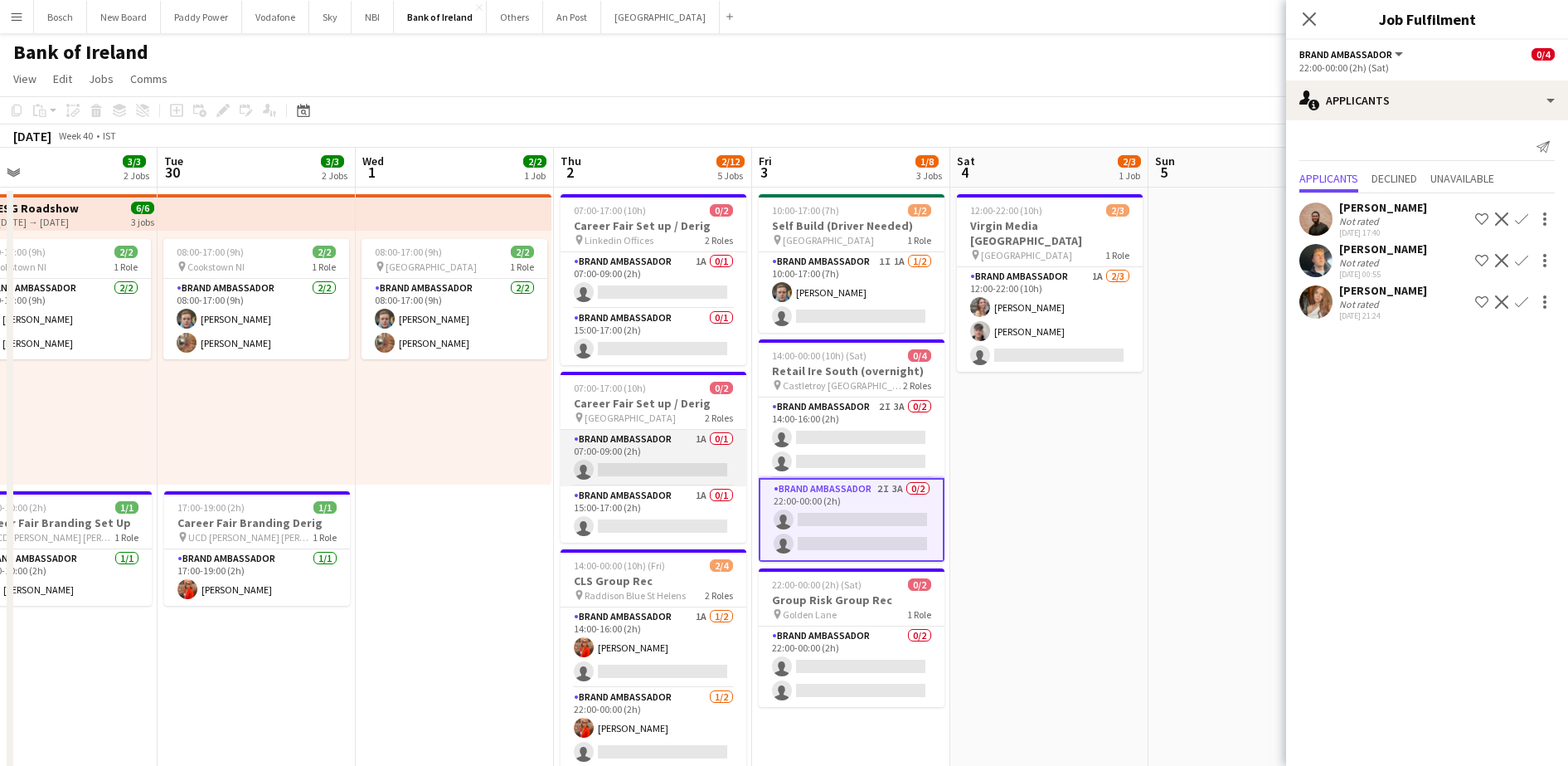
click at [630, 449] on app-card-role "Brand Ambassador 1A 0/1 07:00-09:00 (2h) single-neutral-actions" at bounding box center [654, 458] width 186 height 56
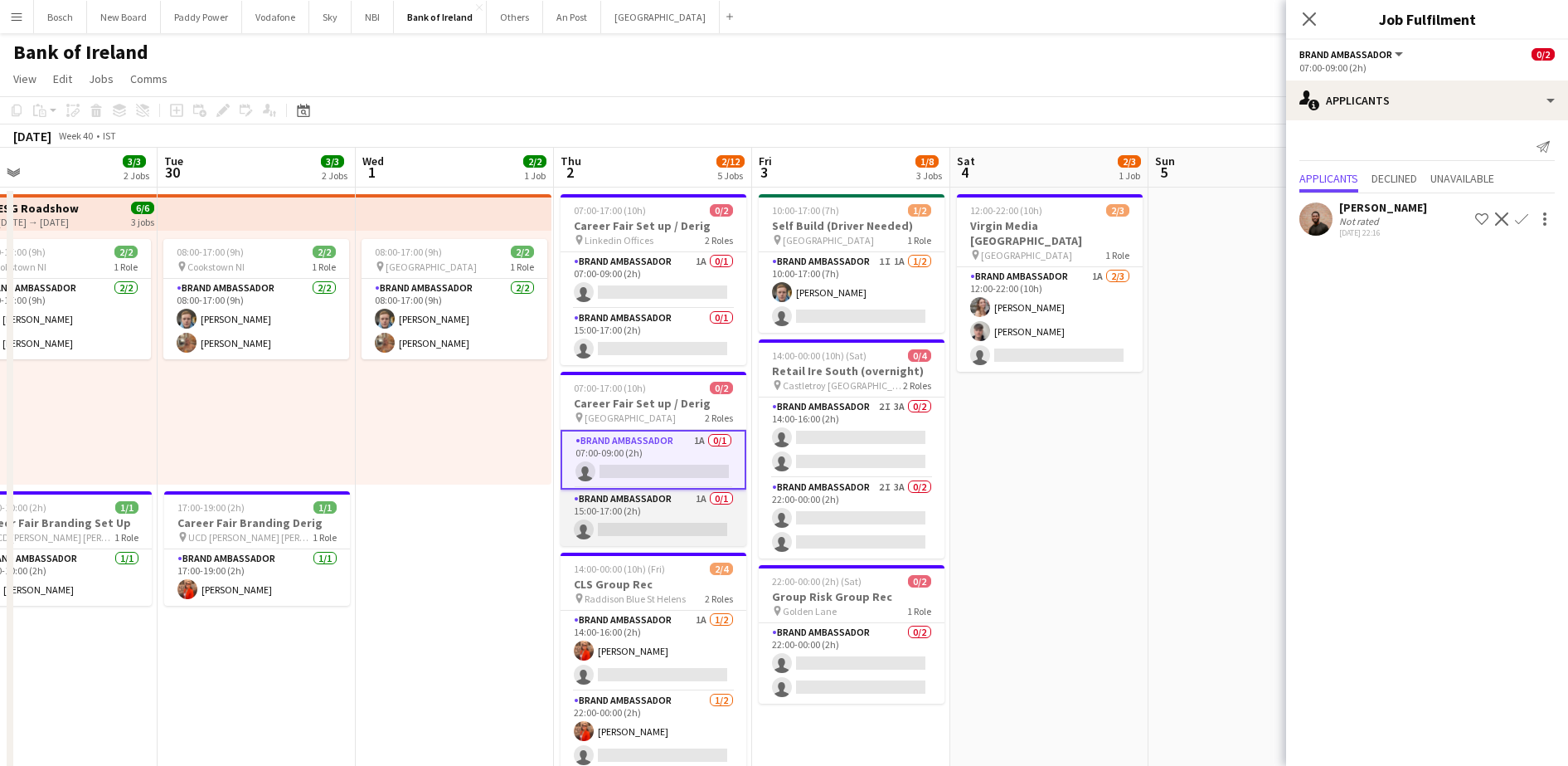
click at [620, 506] on app-card-role "Brand Ambassador 1A 0/1 15:00-17:00 (2h) single-neutral-actions" at bounding box center [654, 518] width 186 height 56
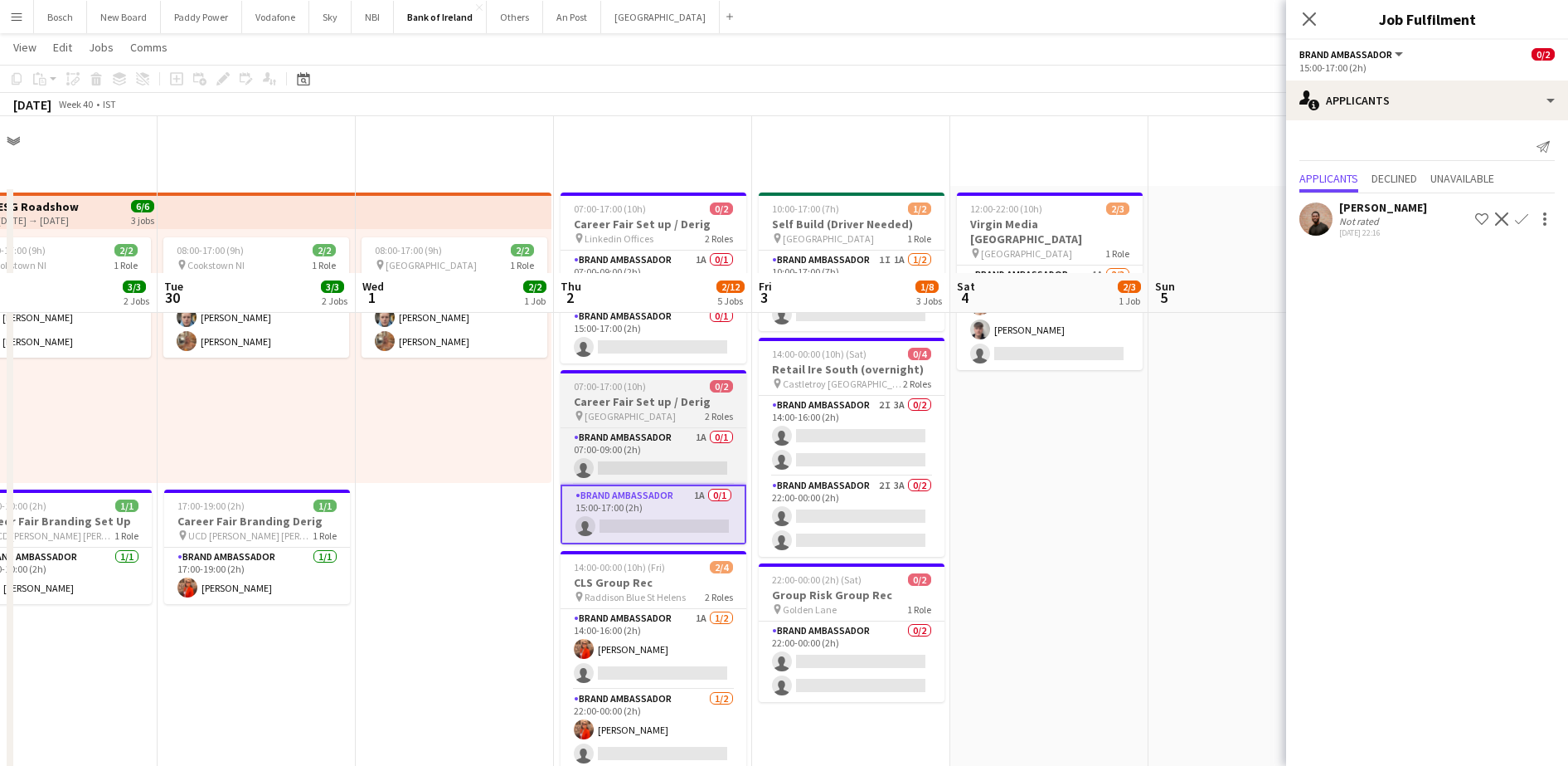
scroll to position [166, 0]
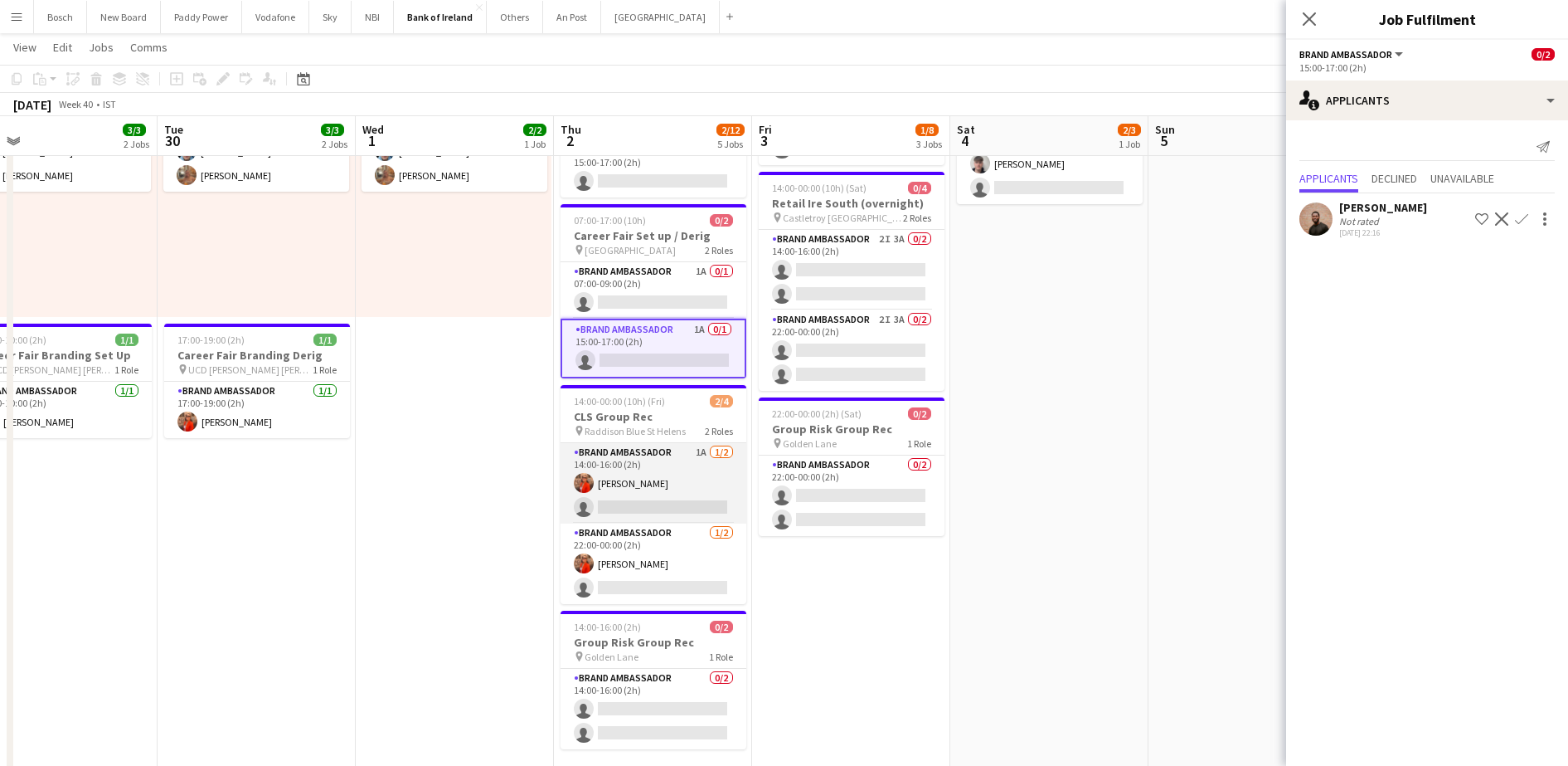
click at [660, 476] on app-card-role "Brand Ambassador 1A [DATE] 14:00-16:00 (2h) [PERSON_NAME] single-neutral-actions" at bounding box center [654, 483] width 186 height 81
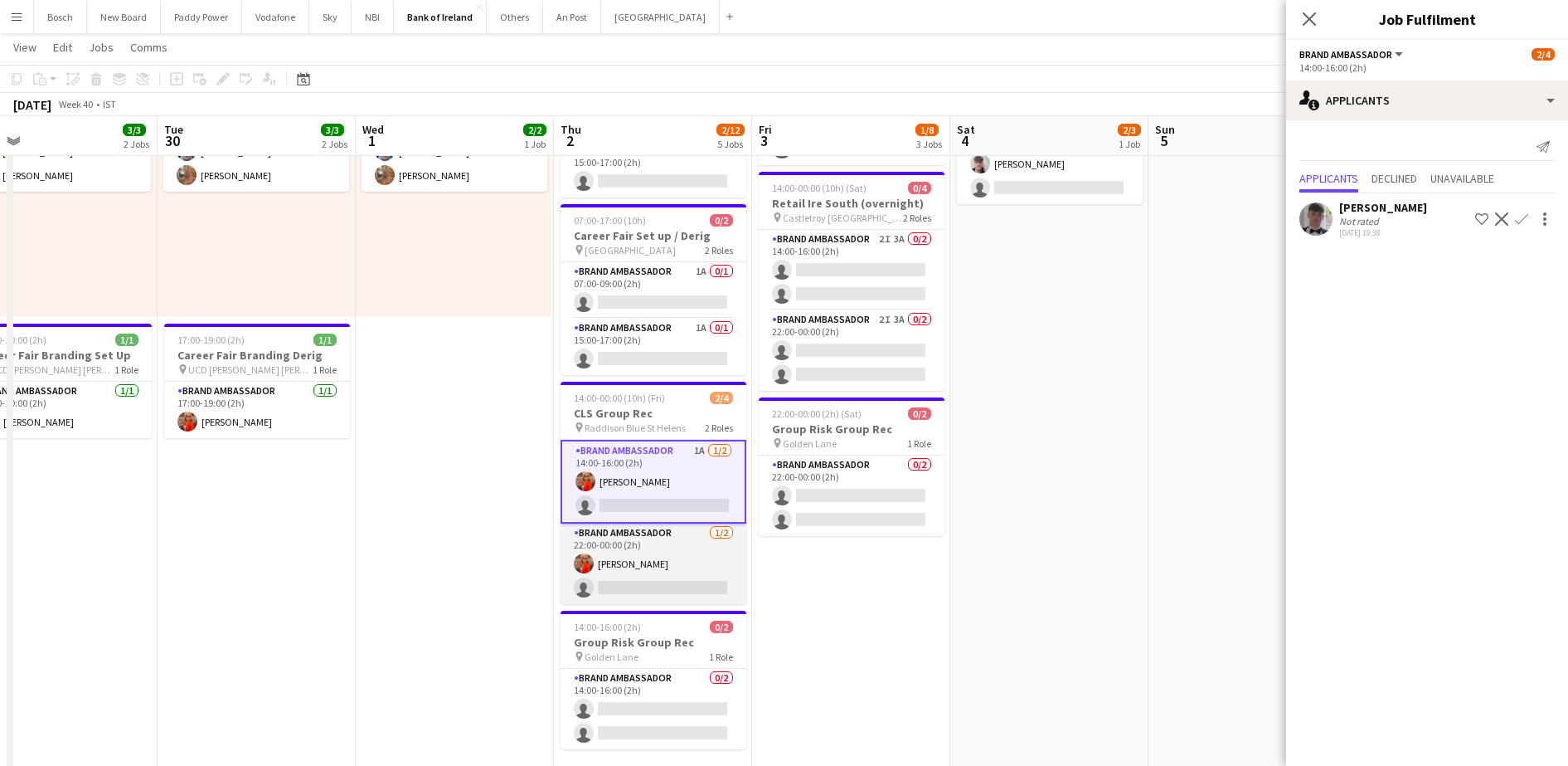
click at [659, 547] on app-card-role "Brand Ambassador [DATE] 22:00-00:00 (2h) [PERSON_NAME] single-neutral-actions" at bounding box center [654, 563] width 186 height 81
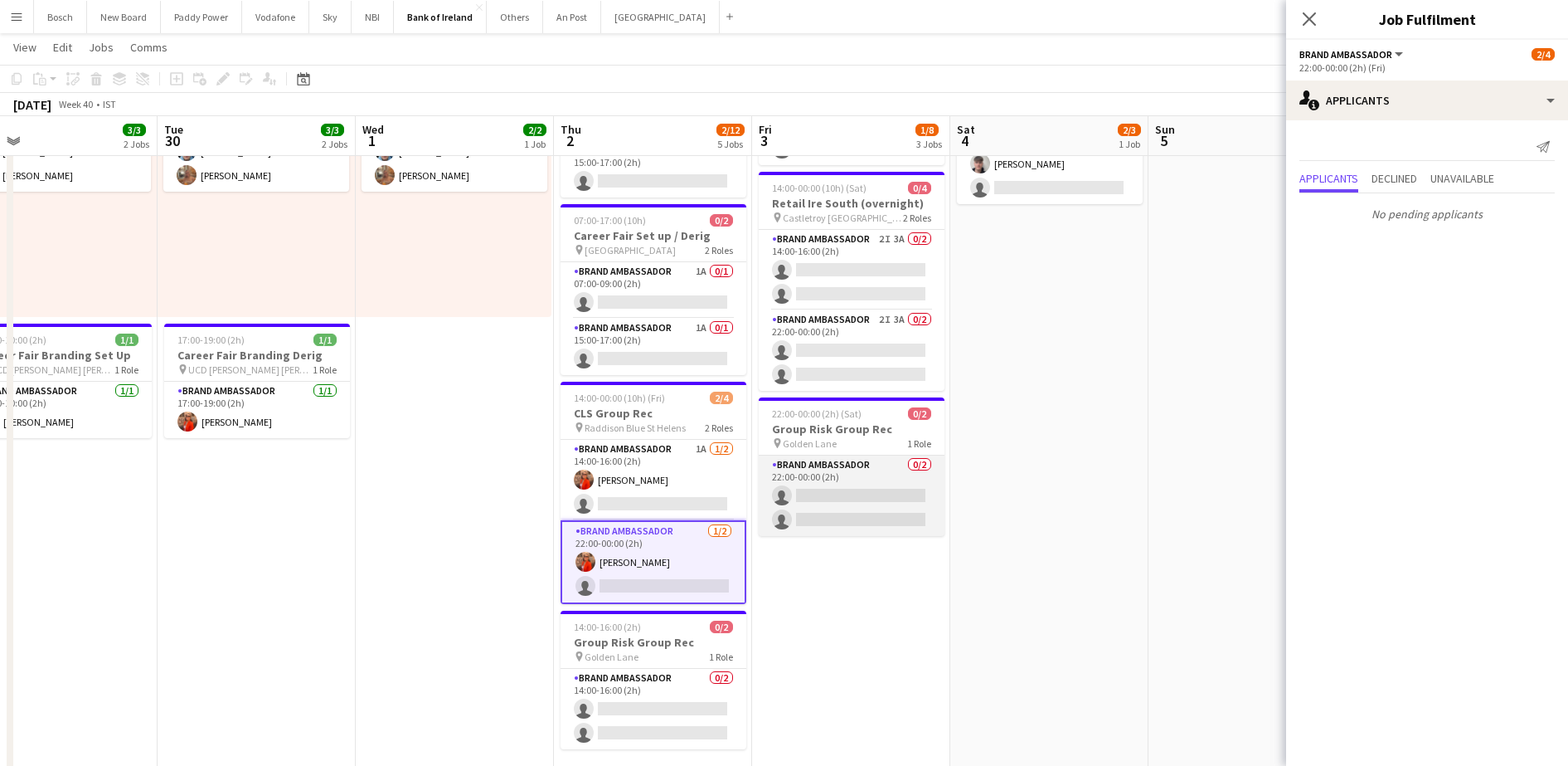
click at [810, 475] on app-card-role "Brand Ambassador 0/2 22:00-00:00 (2h) single-neutral-actions single-neutral-act…" at bounding box center [852, 495] width 186 height 81
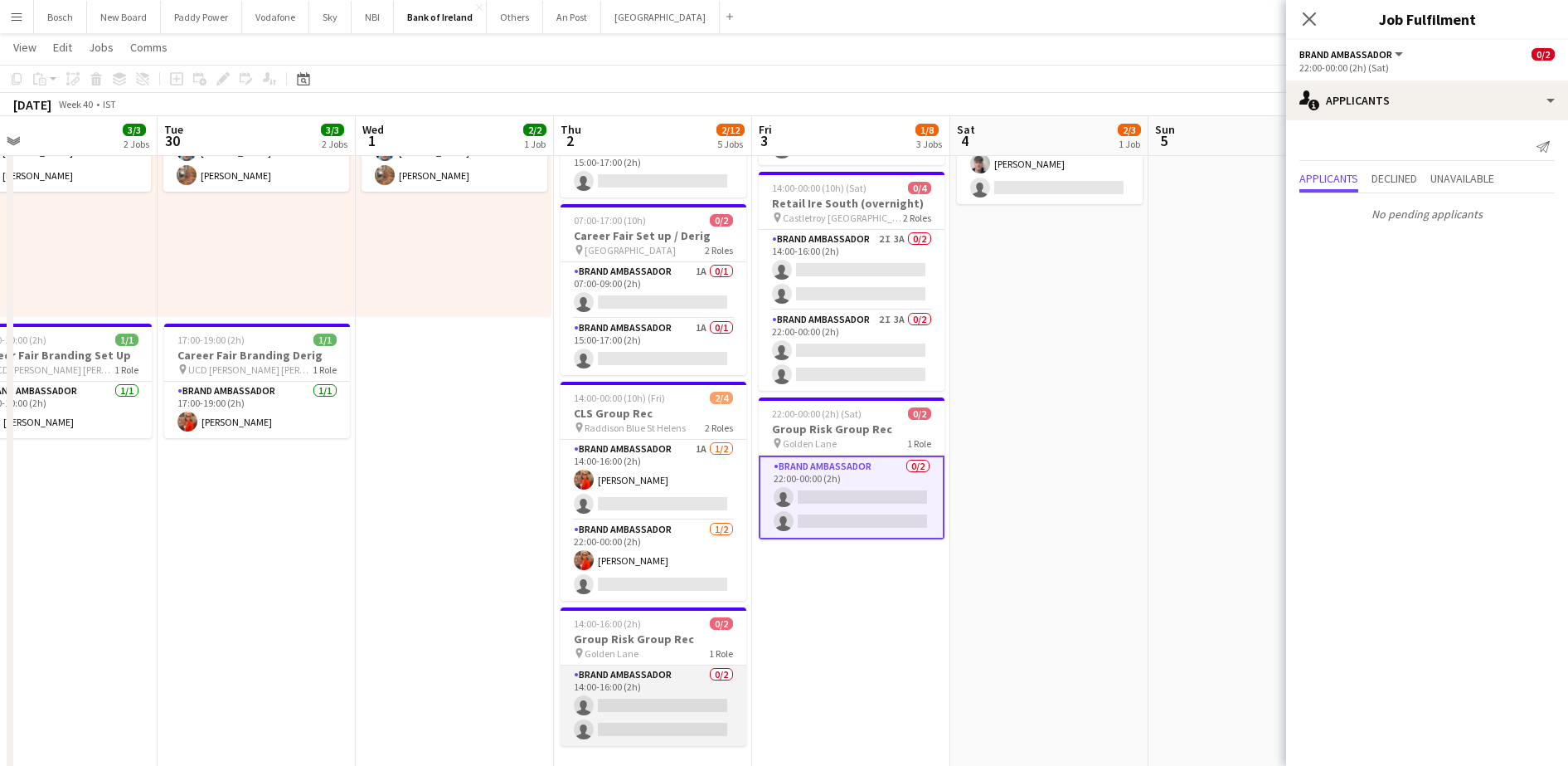
click at [643, 673] on app-card-role "Brand Ambassador 0/2 14:00-16:00 (2h) single-neutral-actions single-neutral-act…" at bounding box center [654, 705] width 186 height 81
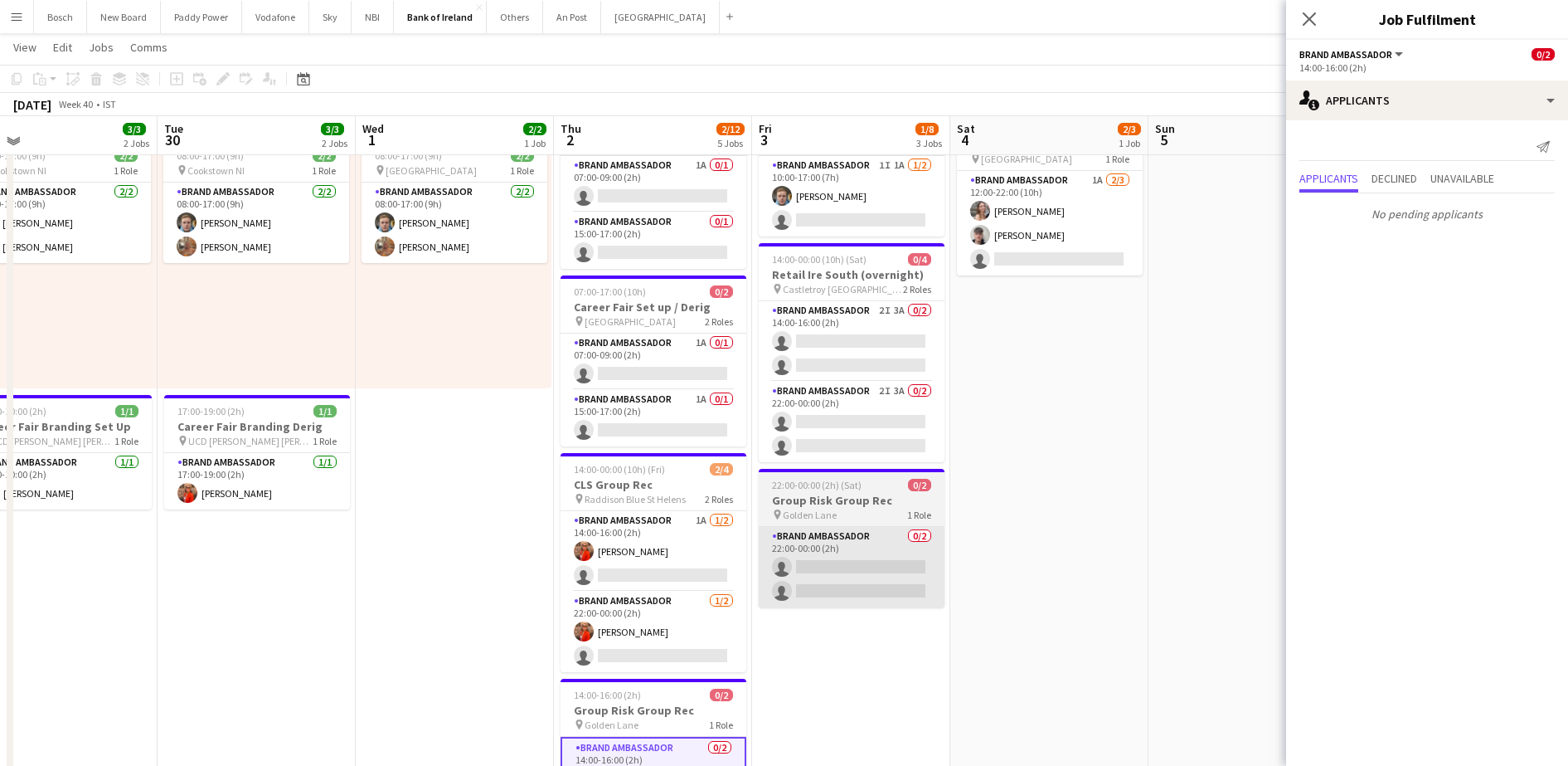
scroll to position [94, 0]
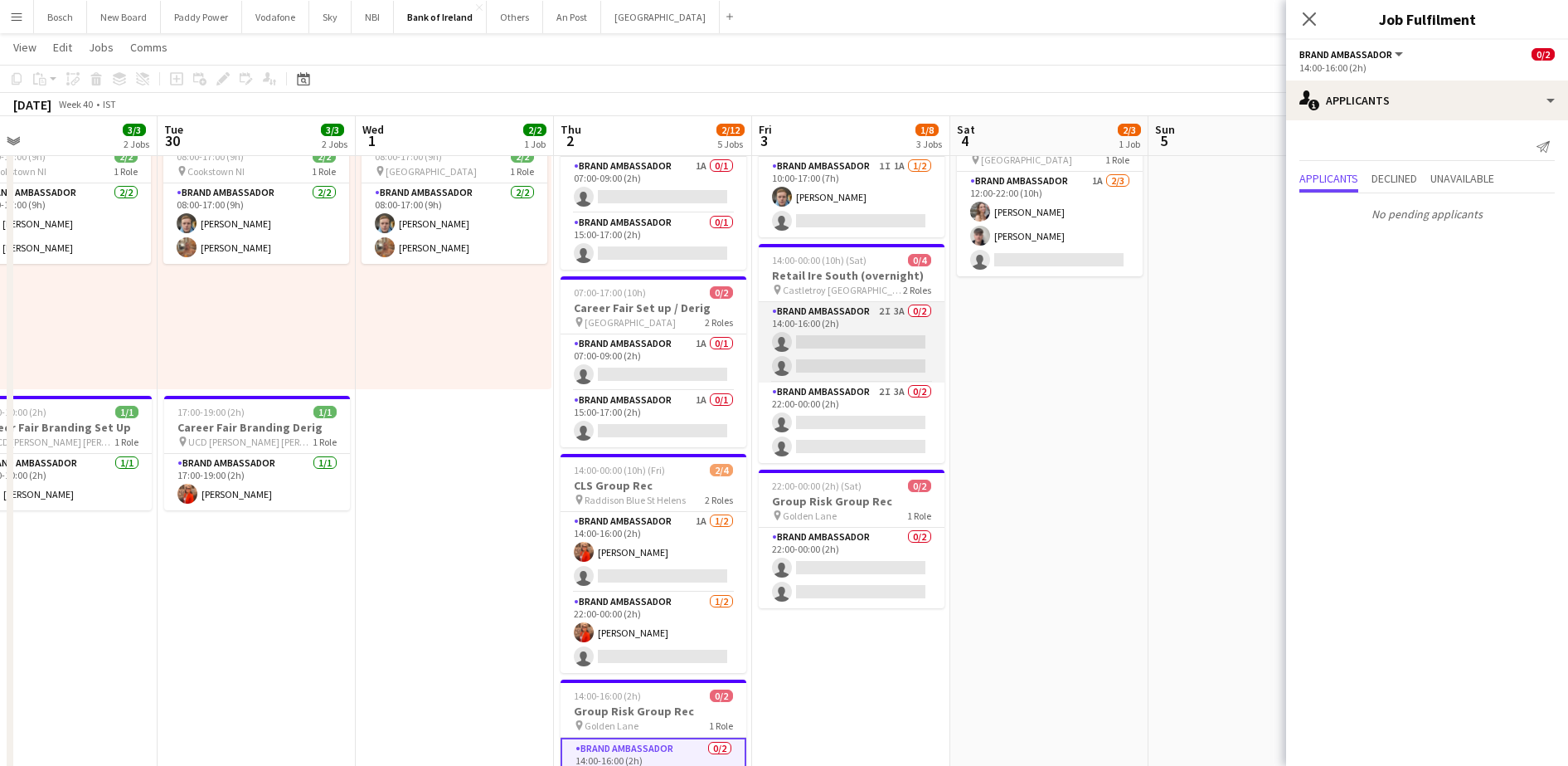
click at [901, 359] on app-card-role "Brand Ambassador 2I 3A 0/2 14:00-16:00 (2h) single-neutral-actions single-neutr…" at bounding box center [852, 341] width 186 height 81
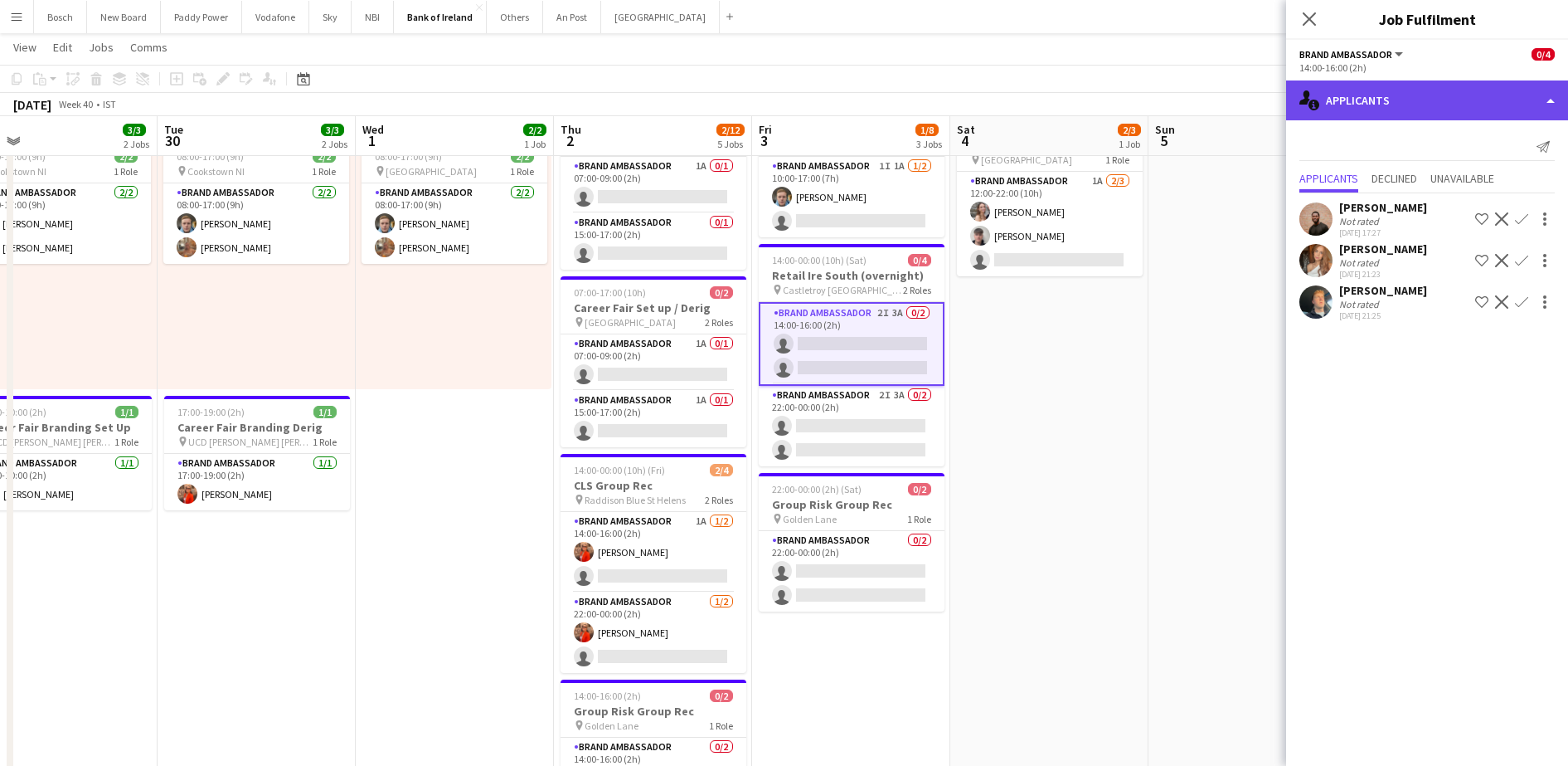
click at [1456, 109] on div "single-neutral-actions-information Applicants" at bounding box center [1427, 101] width 282 height 40
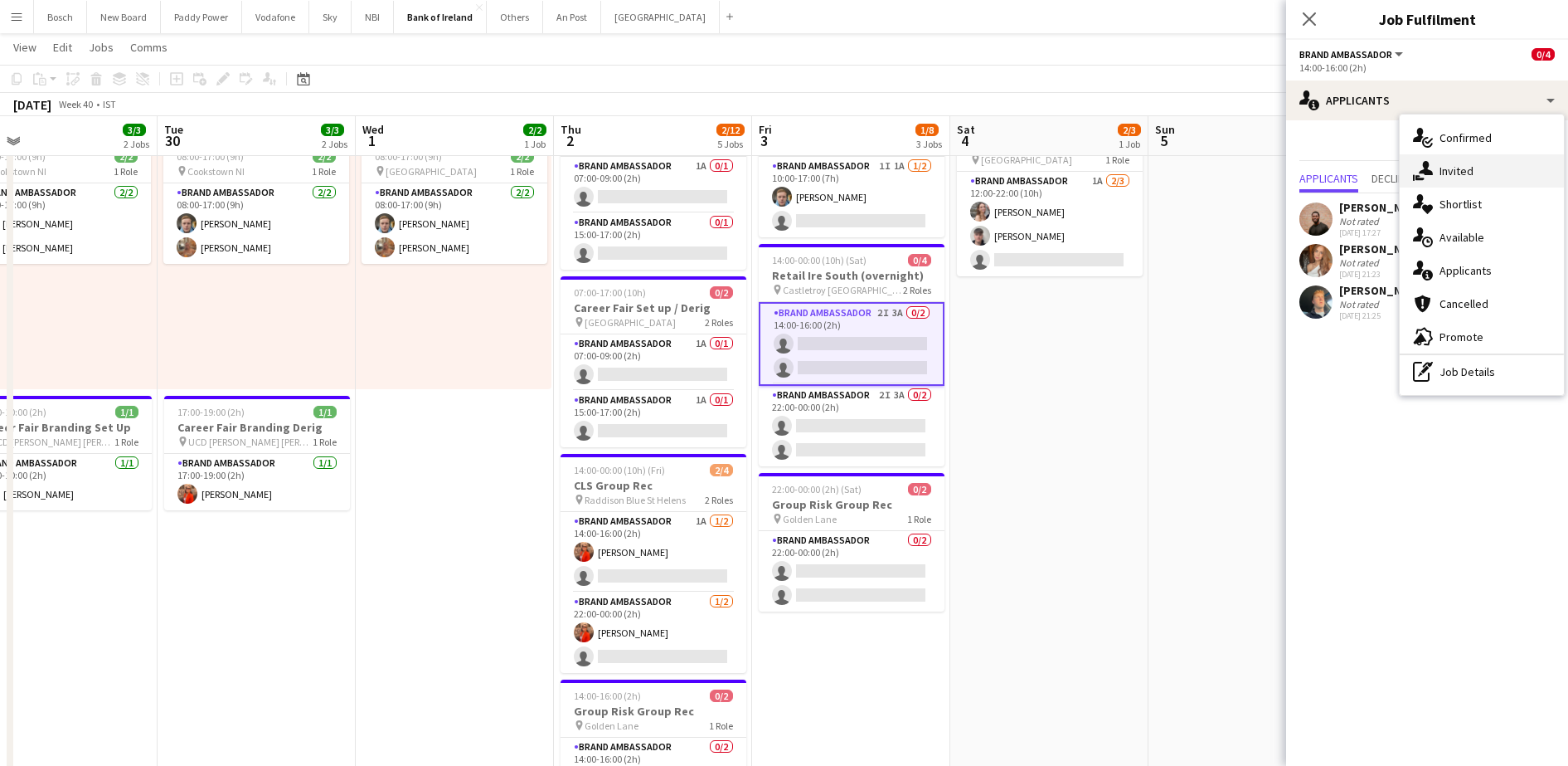
click at [1478, 167] on div "single-neutral-actions-share-1 Invited" at bounding box center [1482, 171] width 164 height 33
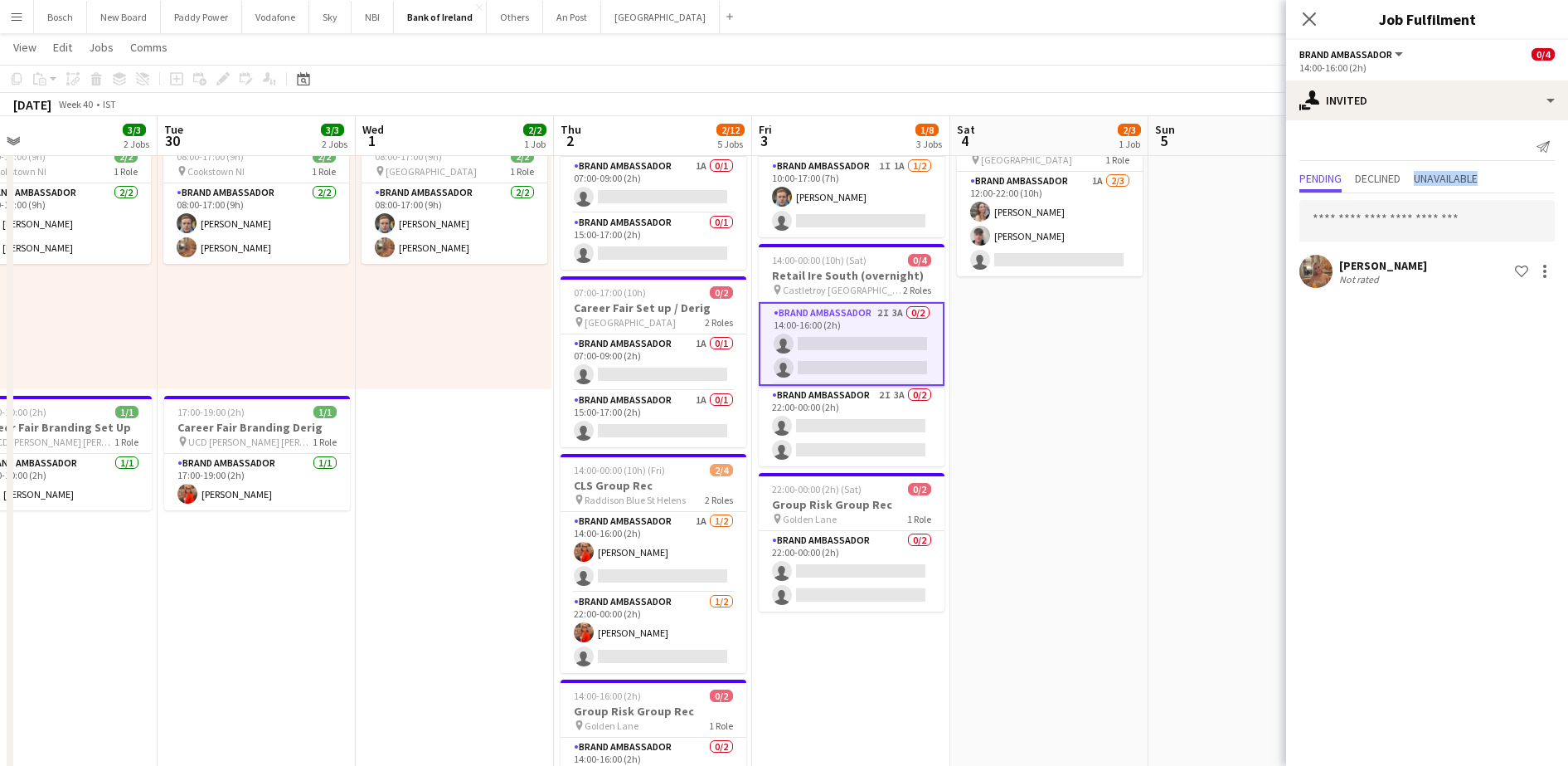
click at [1478, 167] on mat-expansion-panel "user-plus Invited Send notification Pending Declined Unavailable [PERSON_NAME] …" at bounding box center [1427, 443] width 282 height 646
drag, startPoint x: 1478, startPoint y: 167, endPoint x: 1388, endPoint y: 214, distance: 101.5
click at [1388, 214] on input "text" at bounding box center [1428, 221] width 256 height 42
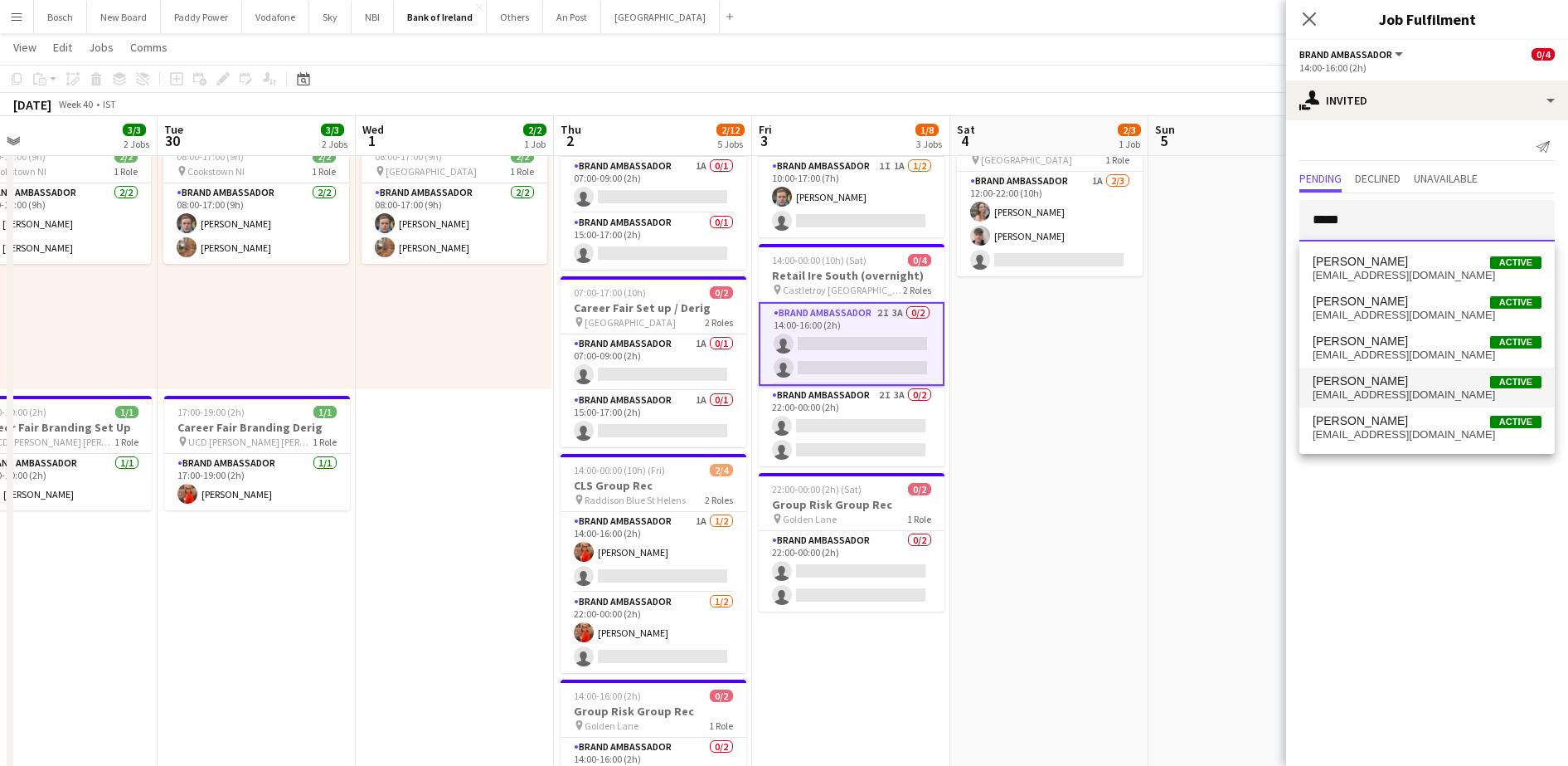
type input "*****"
drag, startPoint x: 1366, startPoint y: 383, endPoint x: 1360, endPoint y: 422, distance: 39.5
click at [1360, 422] on div "[PERSON_NAME] Active [EMAIL_ADDRESS][DOMAIN_NAME] [PERSON_NAME] Active [EMAIL_A…" at bounding box center [1428, 348] width 256 height 213
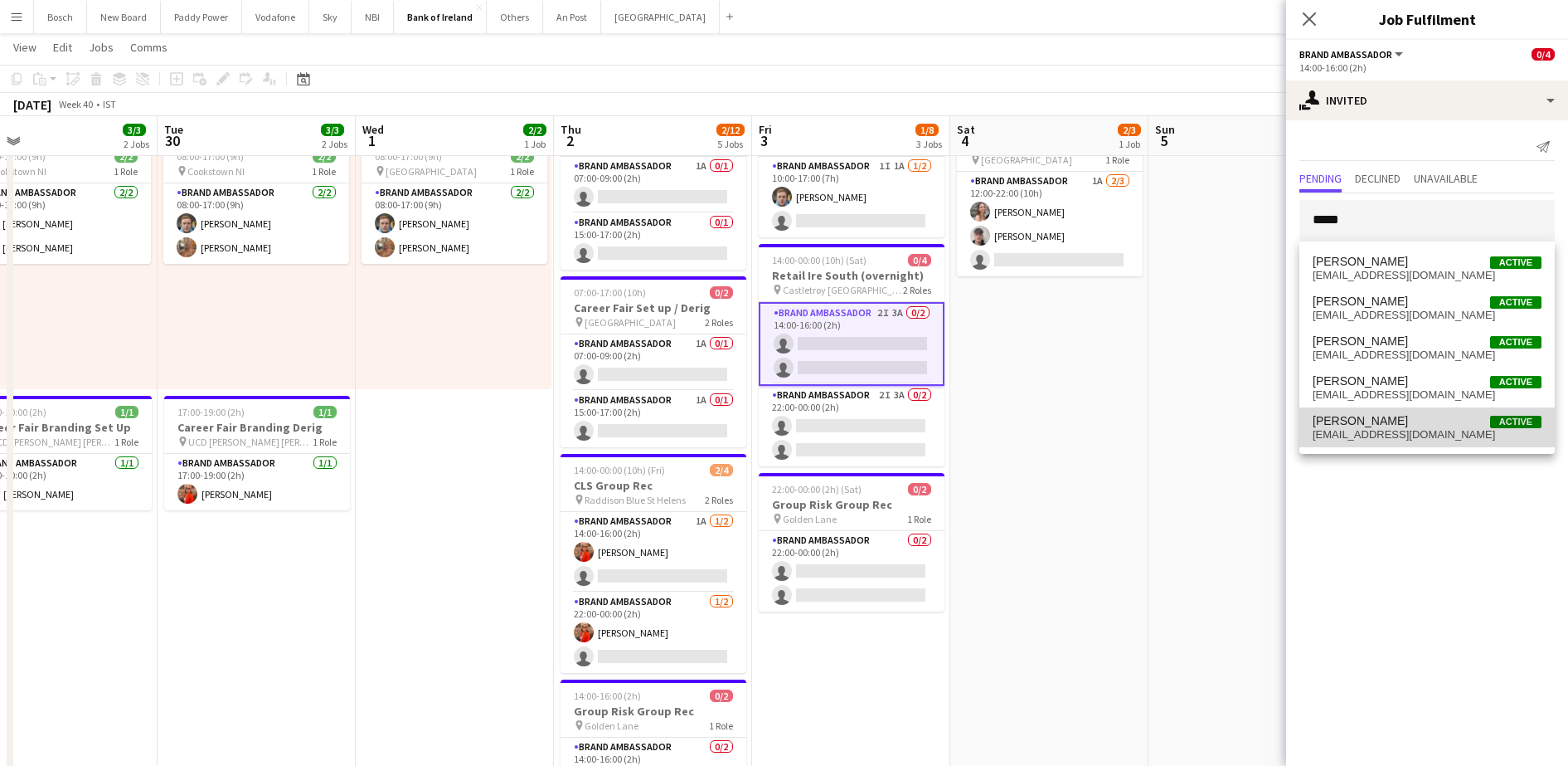
click at [1360, 422] on span "[PERSON_NAME]" at bounding box center [1360, 420] width 96 height 14
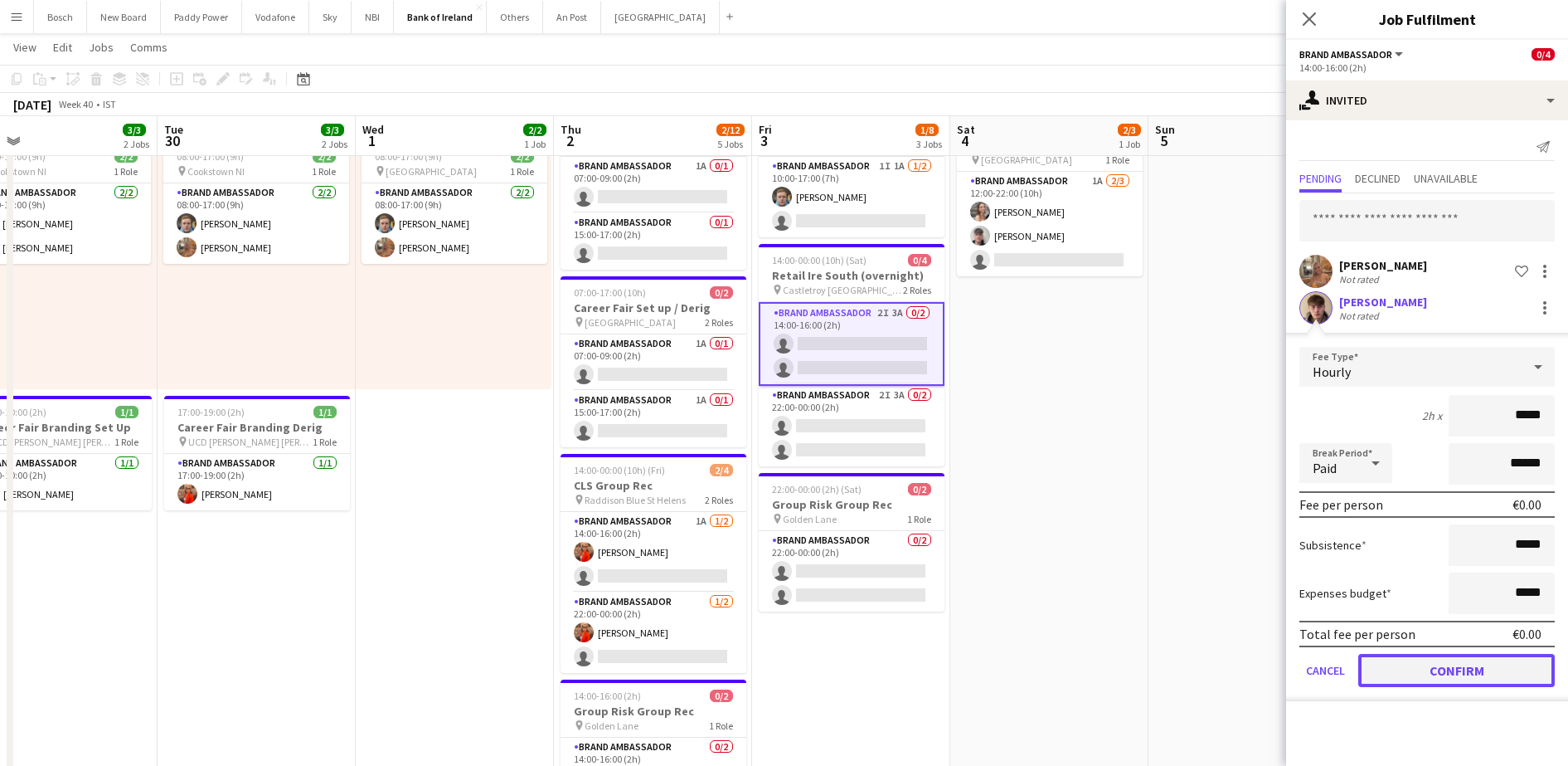
click at [1428, 655] on button "Confirm" at bounding box center [1457, 670] width 197 height 33
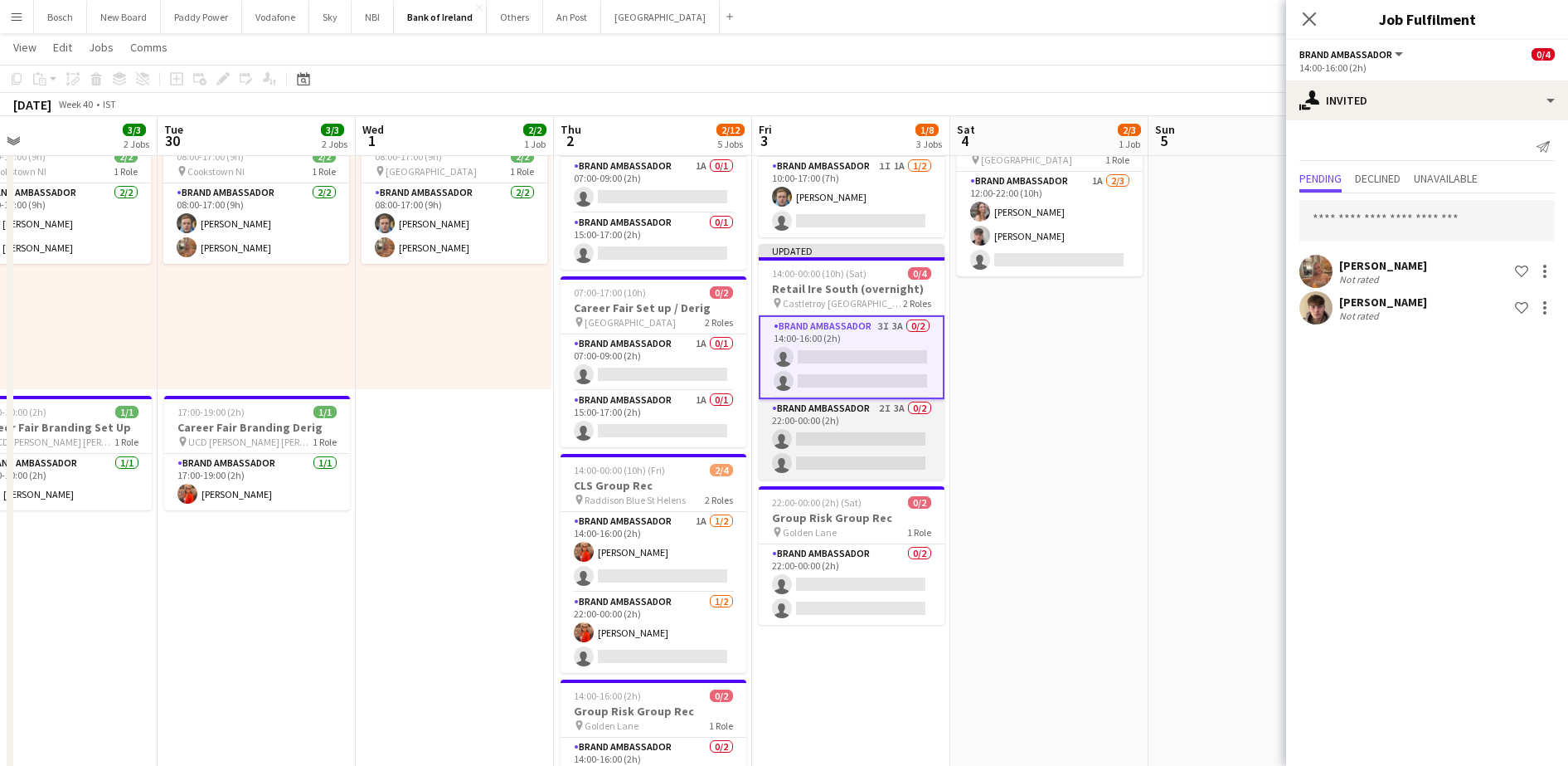
click at [860, 443] on app-card-role "Brand Ambassador 2I 3A 0/2 22:00-00:00 (2h) single-neutral-actions single-neutr…" at bounding box center [852, 439] width 186 height 81
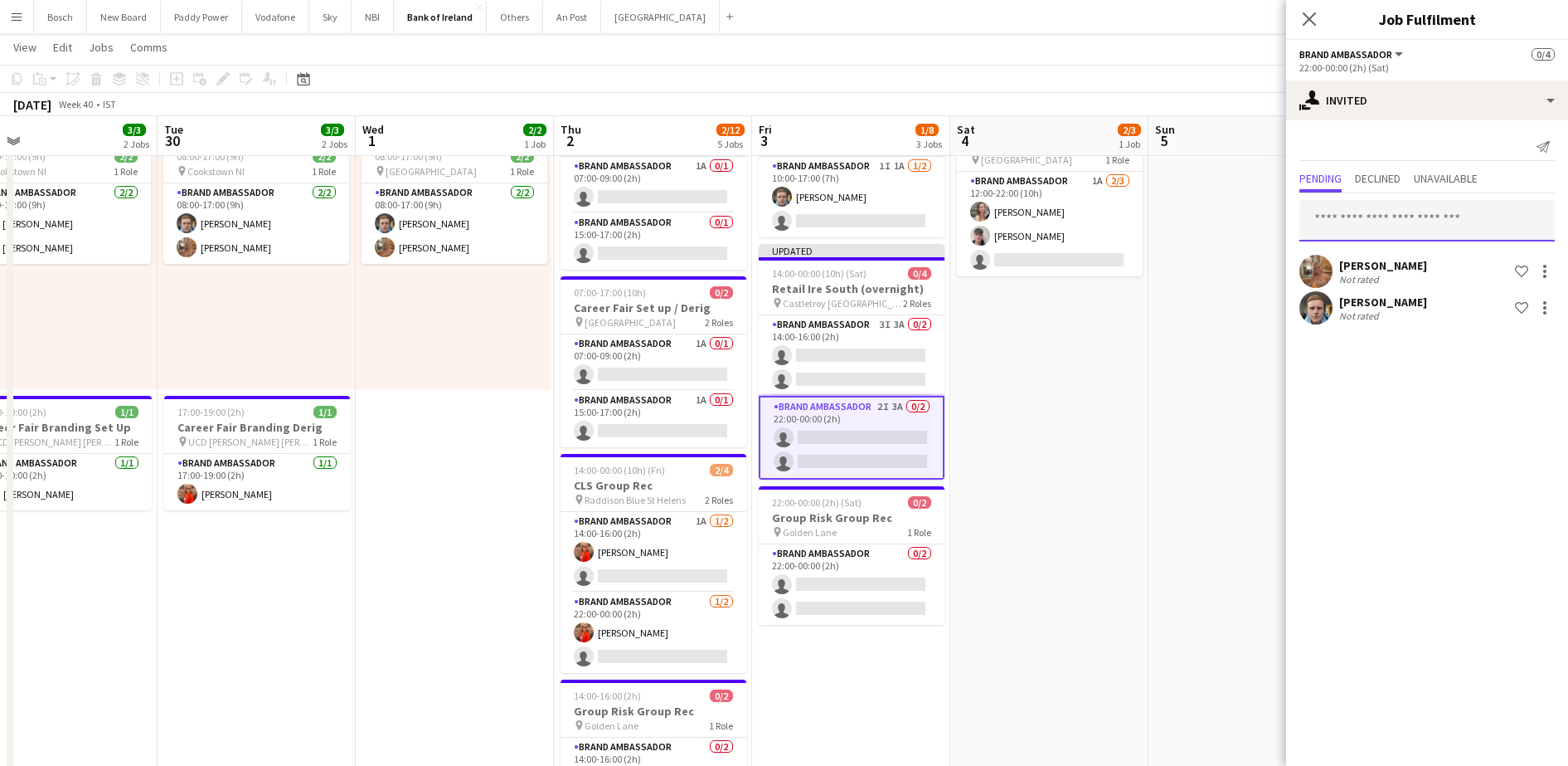
click at [1356, 209] on input "text" at bounding box center [1428, 221] width 256 height 42
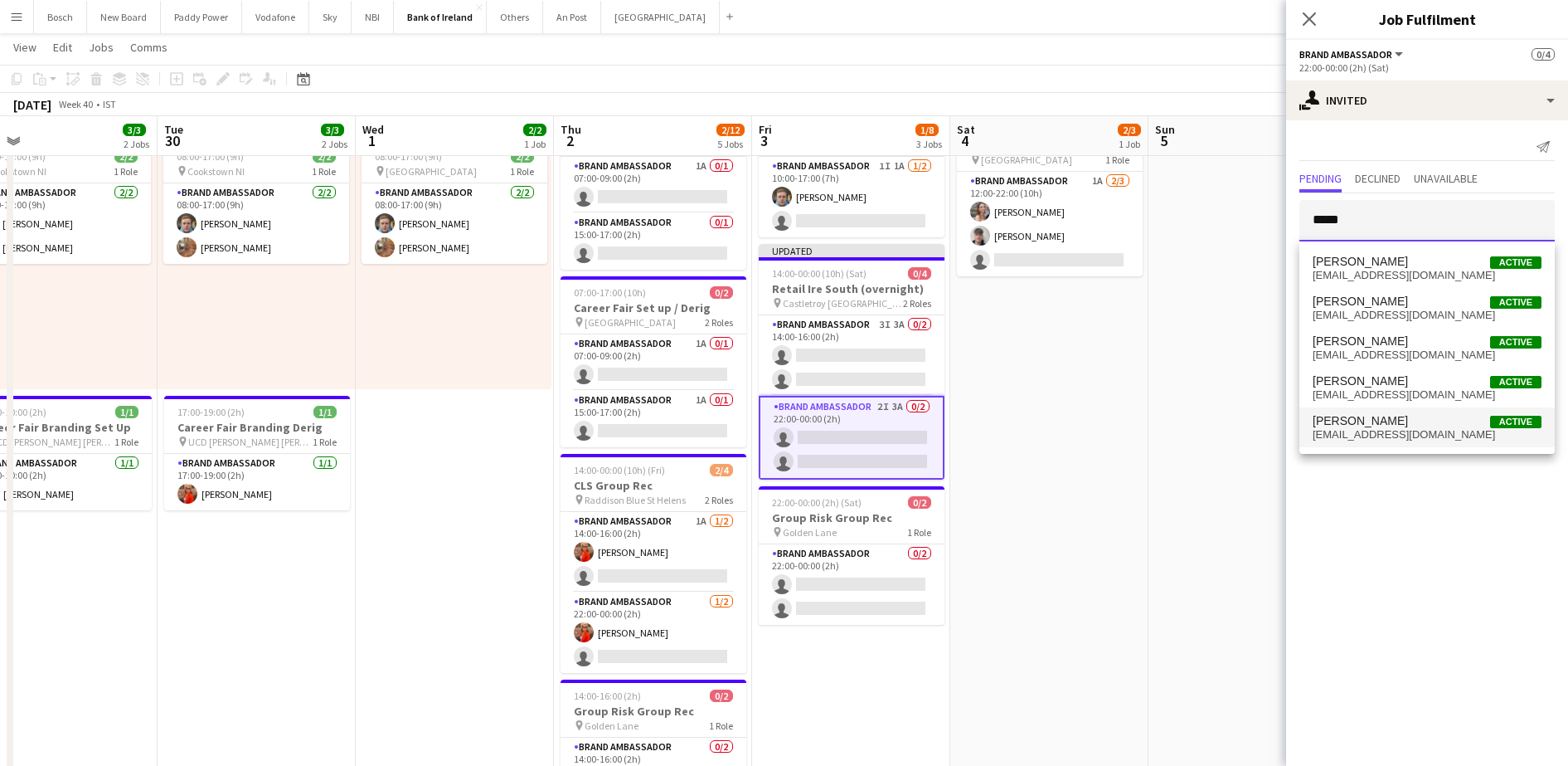
type input "*****"
click at [1350, 438] on span "[EMAIL_ADDRESS][DOMAIN_NAME]" at bounding box center [1428, 435] width 229 height 13
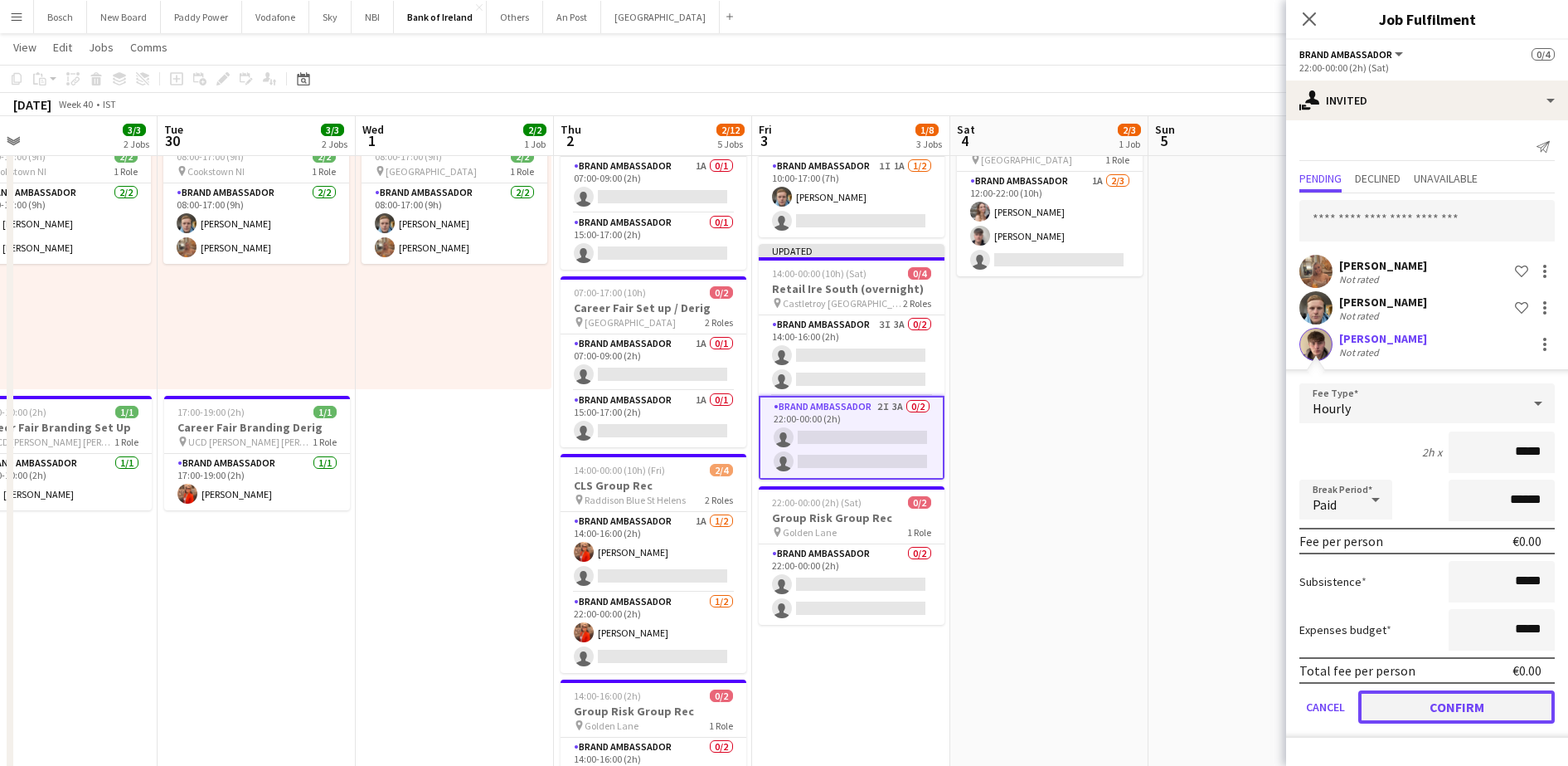
click at [1401, 718] on button "Confirm" at bounding box center [1457, 707] width 197 height 33
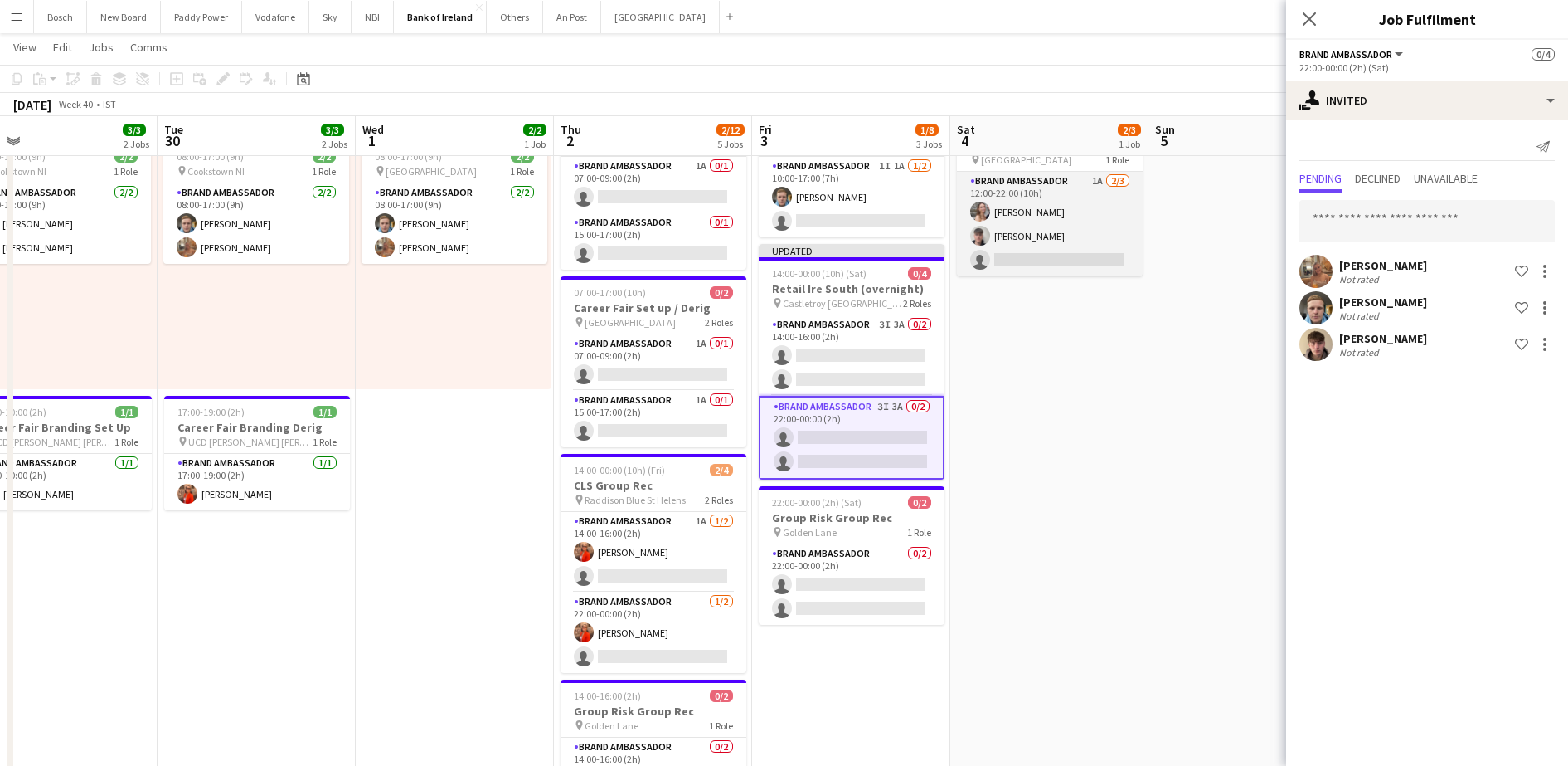
click at [1059, 231] on app-card-role "Brand Ambassador 1A [DATE] 12:00-22:00 (10h) [PERSON_NAME] [PERSON_NAME] single…" at bounding box center [1050, 224] width 186 height 105
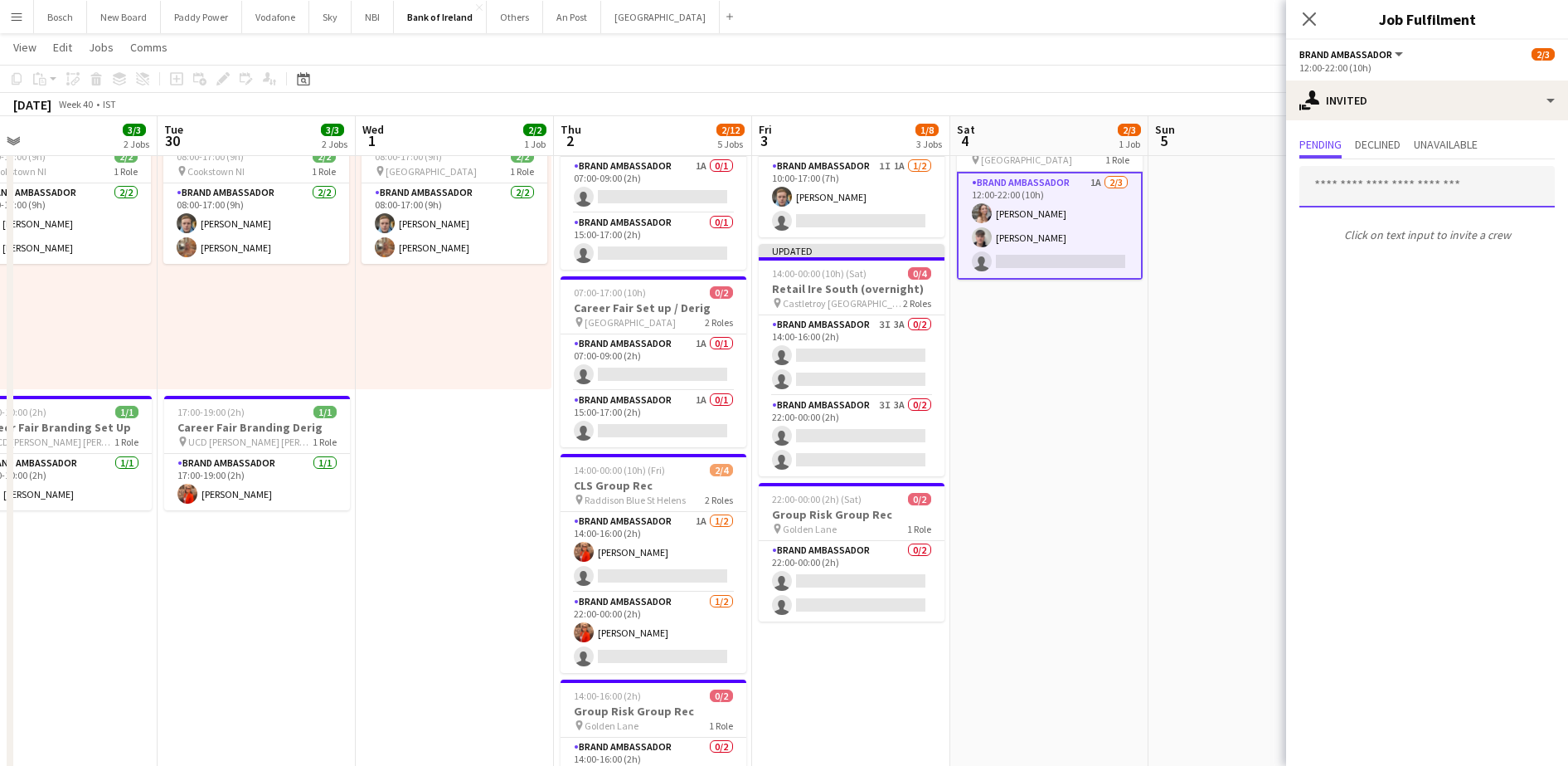
click at [1345, 198] on input "text" at bounding box center [1428, 187] width 256 height 42
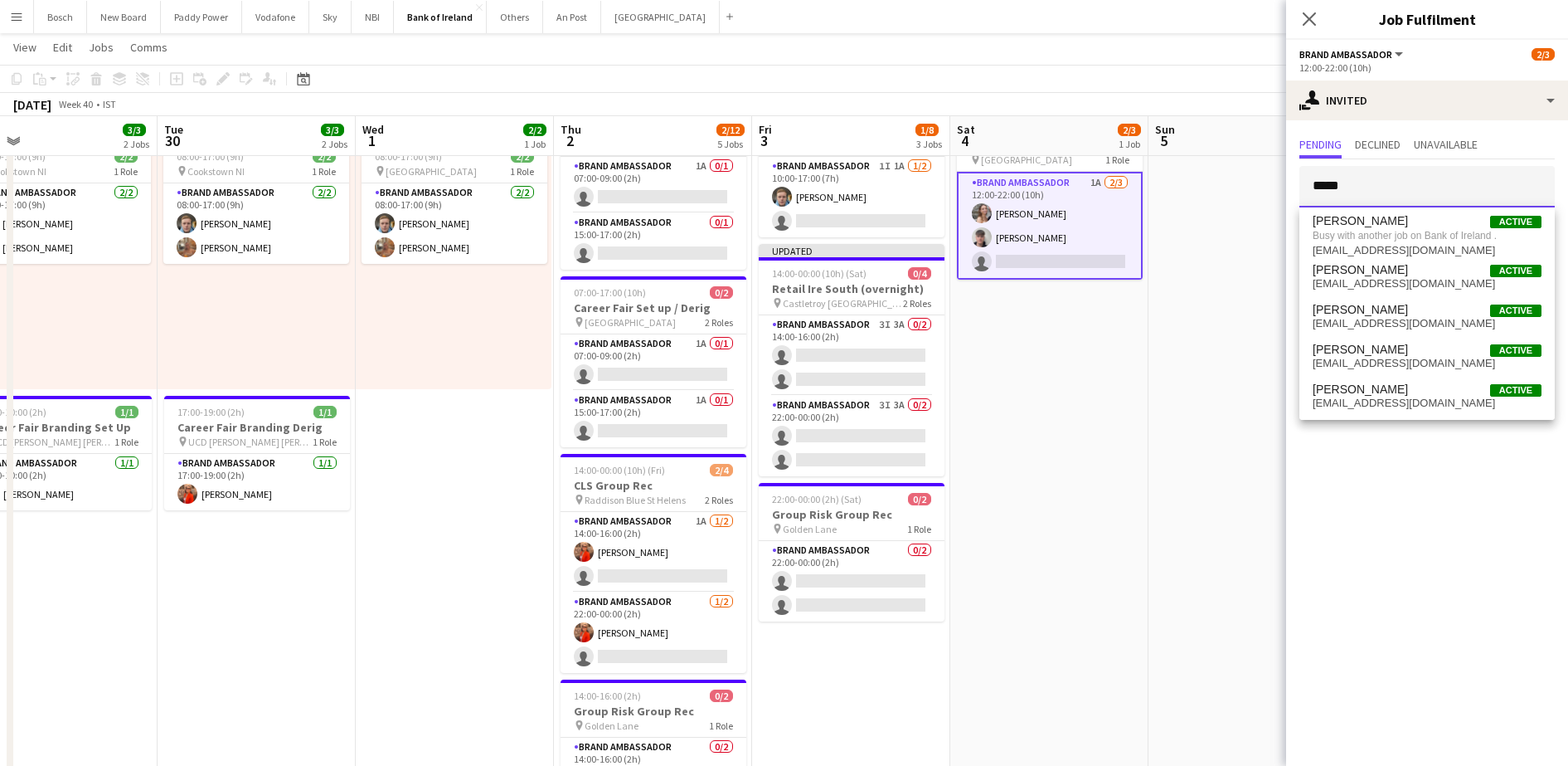
type input "*****"
click at [1353, 379] on mat-option "[PERSON_NAME] Active [EMAIL_ADDRESS][DOMAIN_NAME]" at bounding box center [1428, 395] width 256 height 40
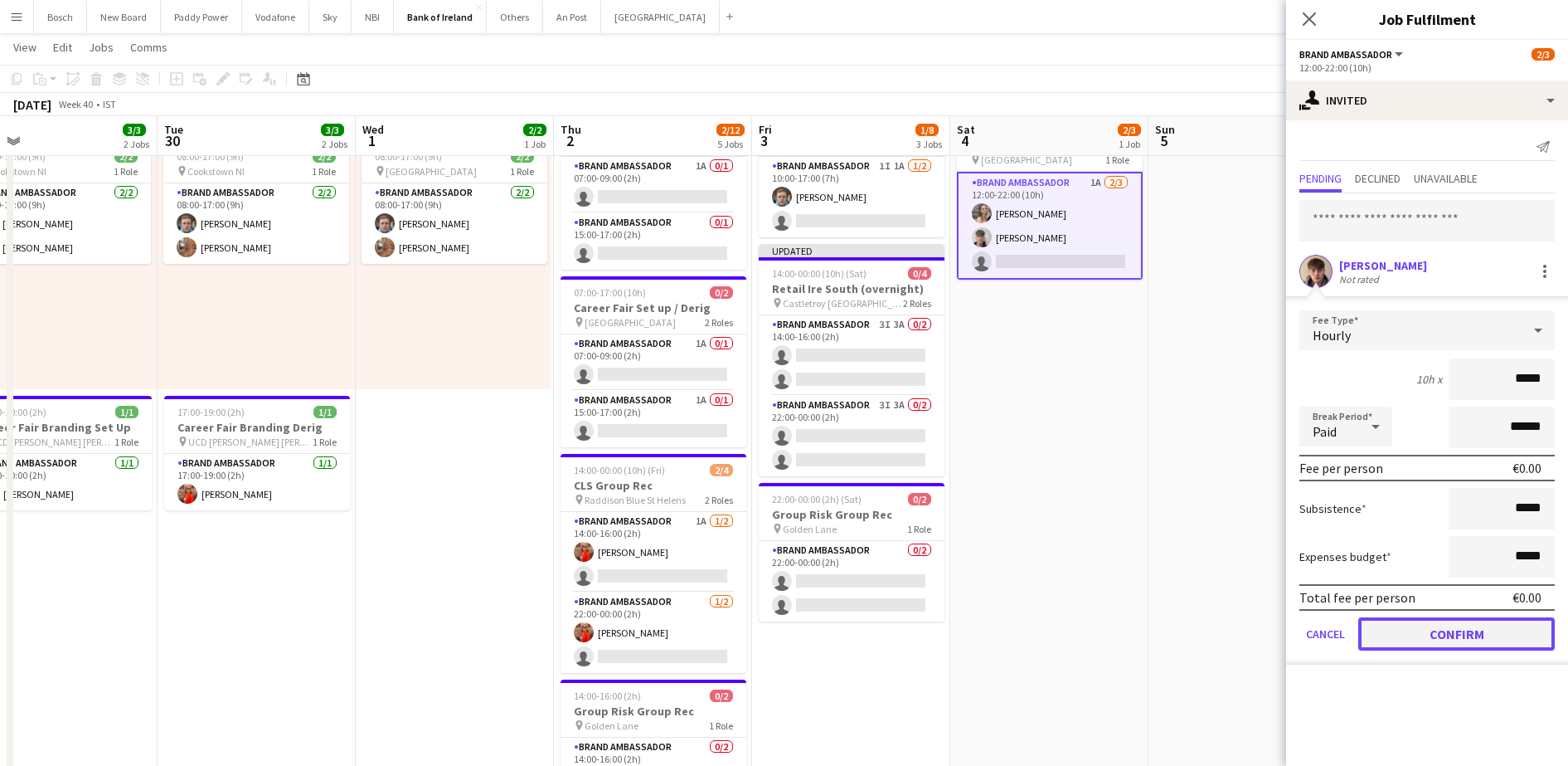
click at [1453, 631] on button "Confirm" at bounding box center [1457, 634] width 197 height 33
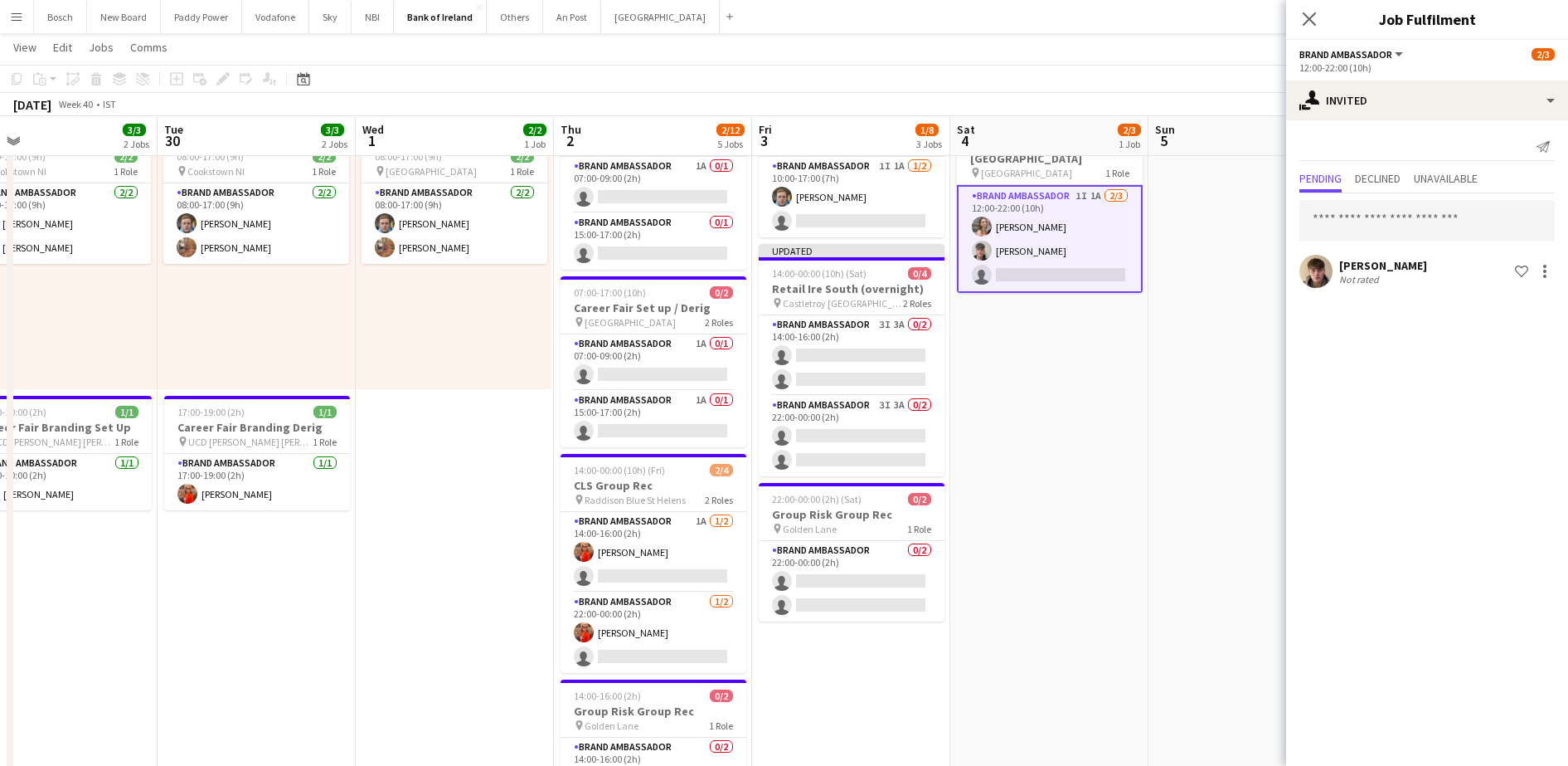
click at [1221, 134] on app-board-header-date "Sun 5" at bounding box center [1247, 136] width 198 height 40
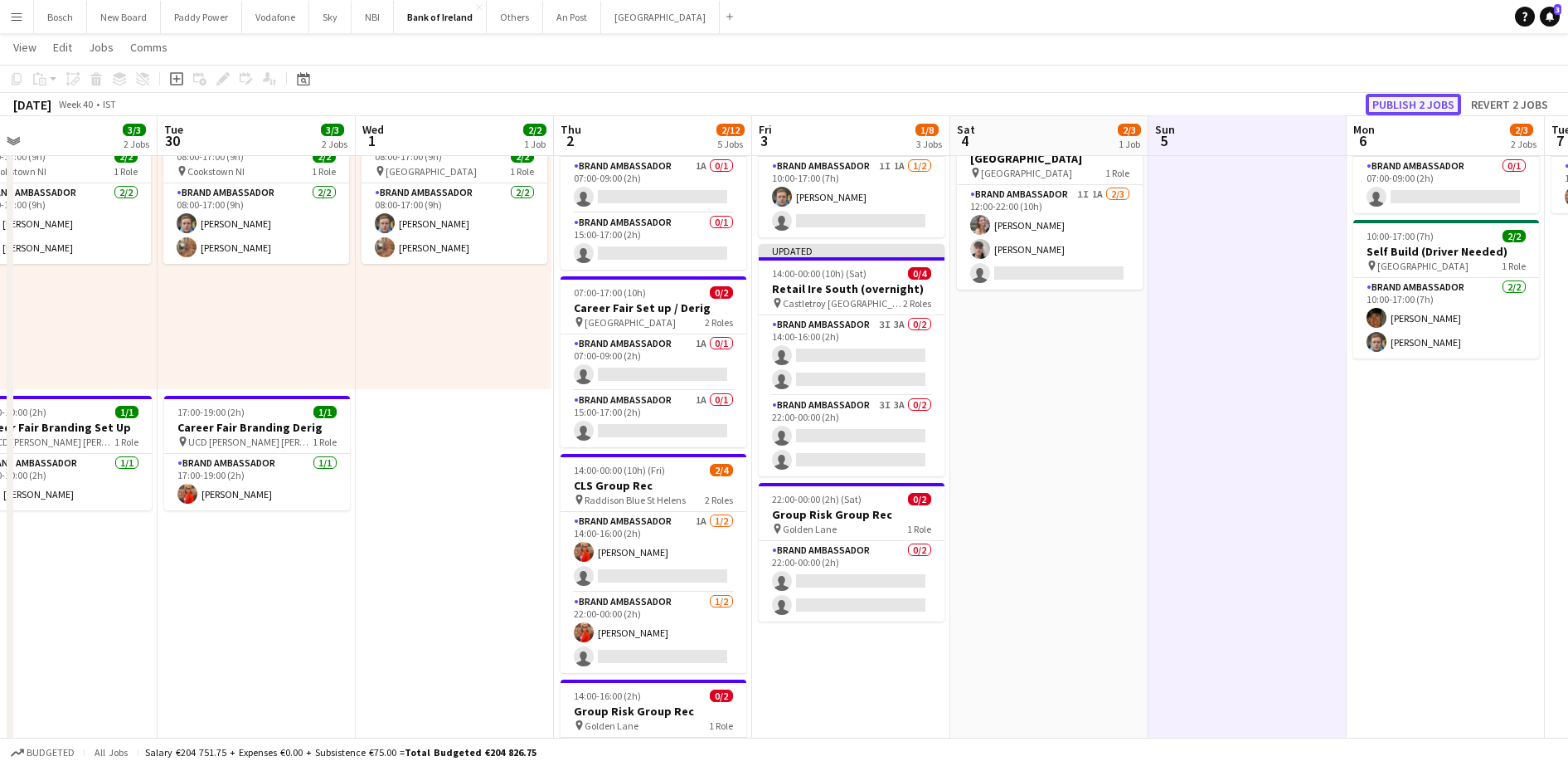
click at [1422, 97] on button "Publish 2 jobs" at bounding box center [1414, 105] width 96 height 22
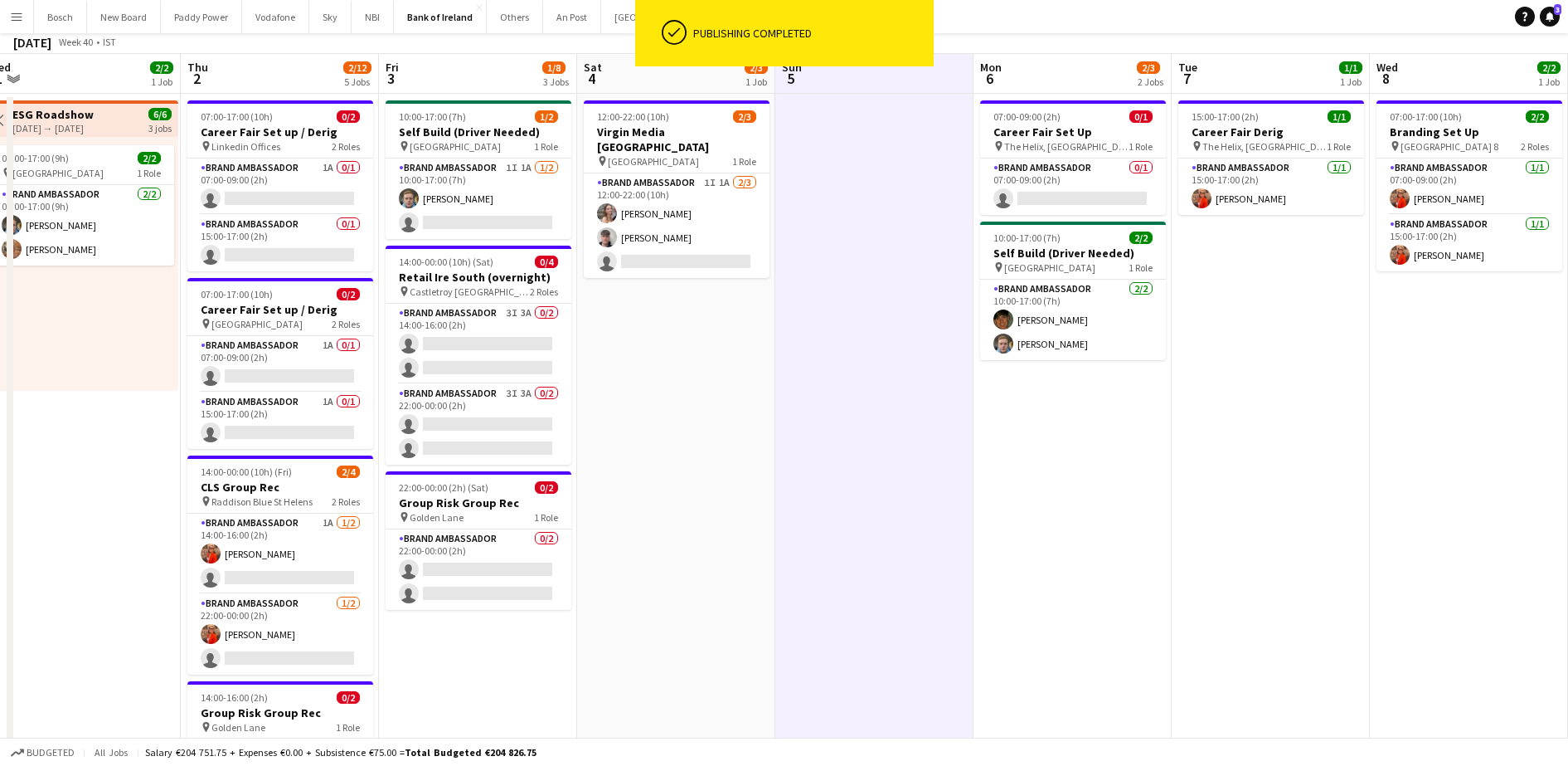
scroll to position [0, 0]
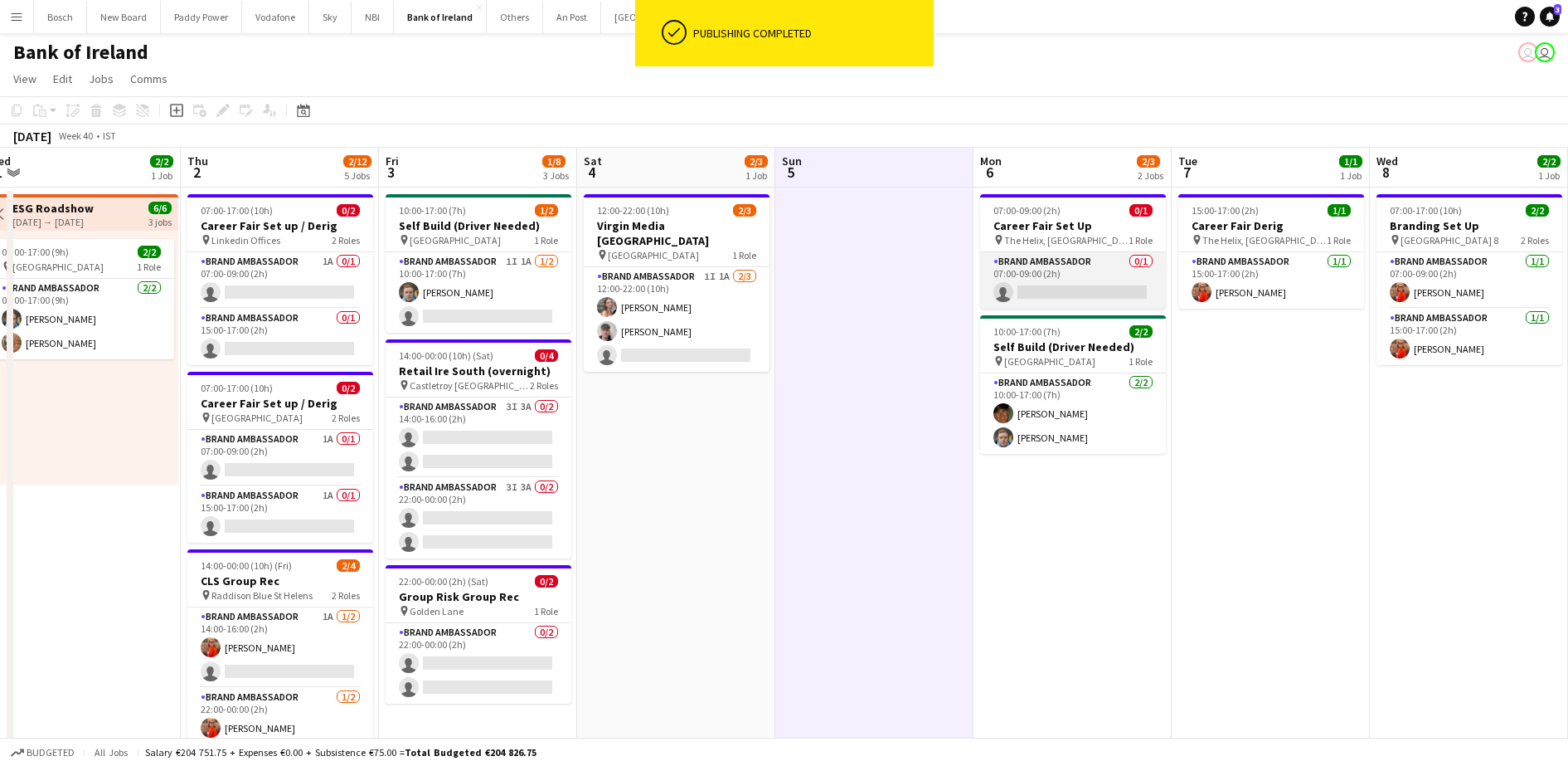
click at [1077, 279] on app-card-role "Brand Ambassador 0/1 07:00-09:00 (2h) single-neutral-actions" at bounding box center [1073, 281] width 186 height 56
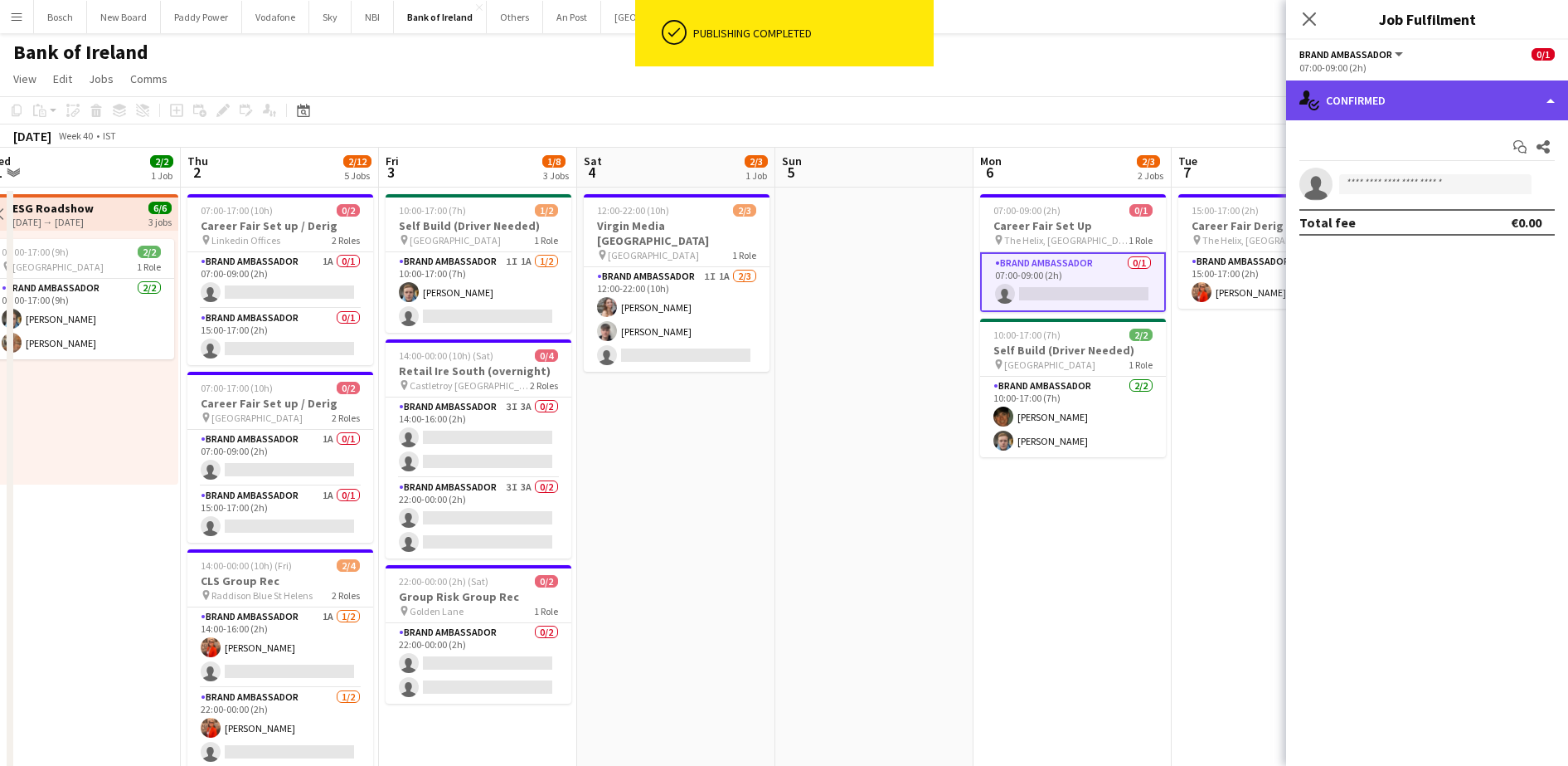
click at [1364, 91] on div "single-neutral-actions-check-2 Confirmed" at bounding box center [1427, 101] width 282 height 40
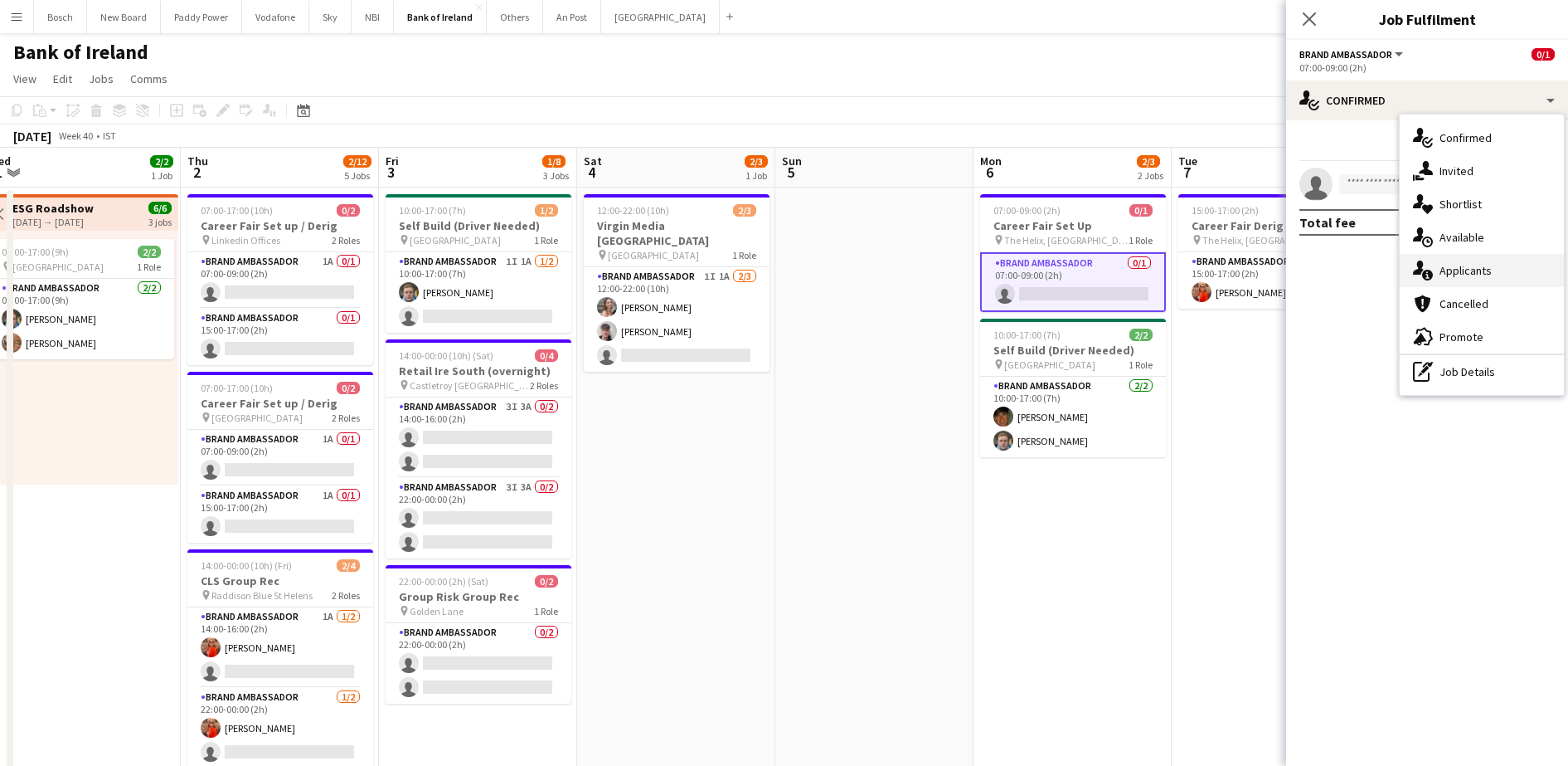
click at [1457, 269] on div "single-neutral-actions-information Applicants" at bounding box center [1482, 271] width 164 height 33
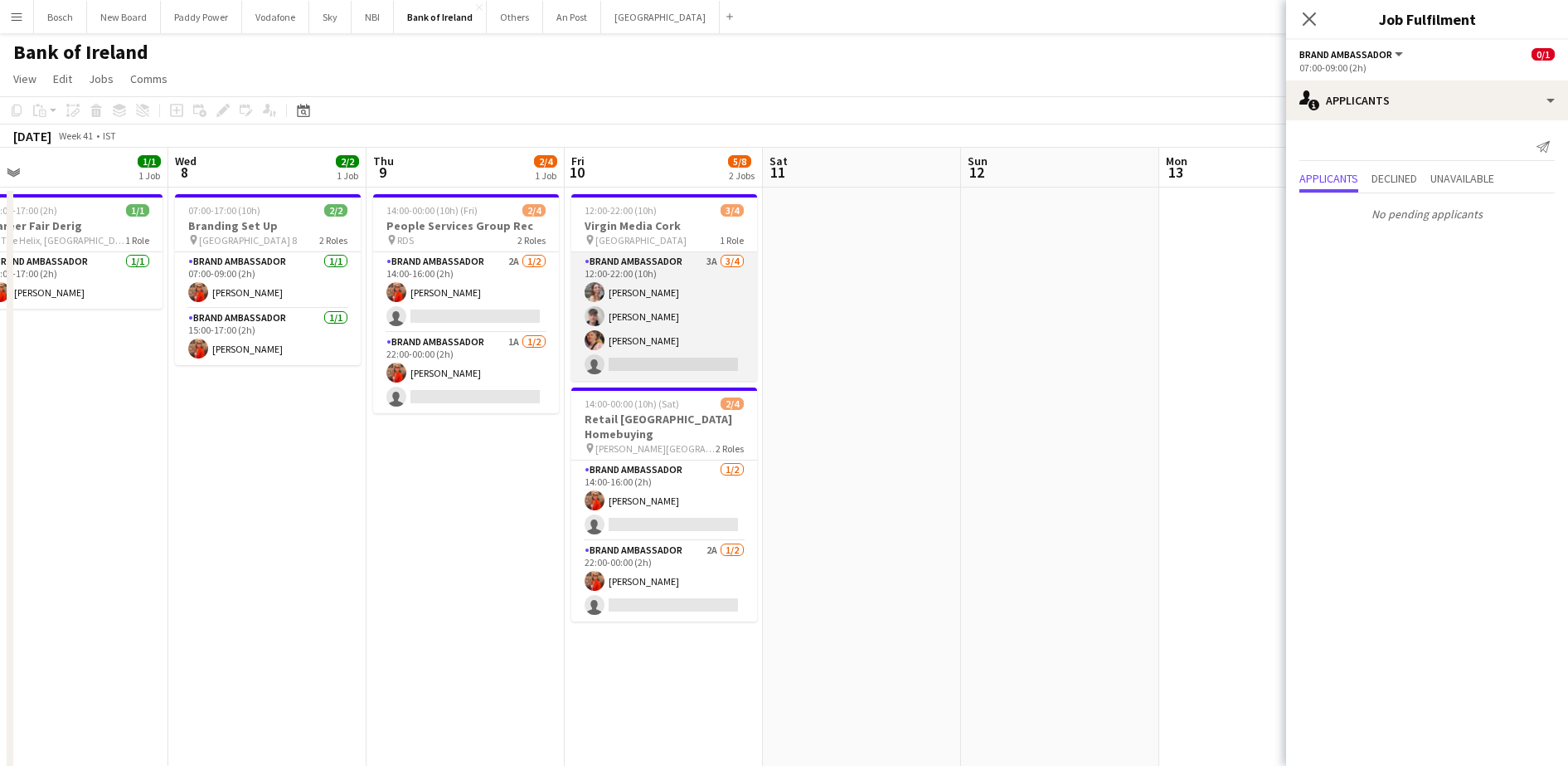
scroll to position [0, 497]
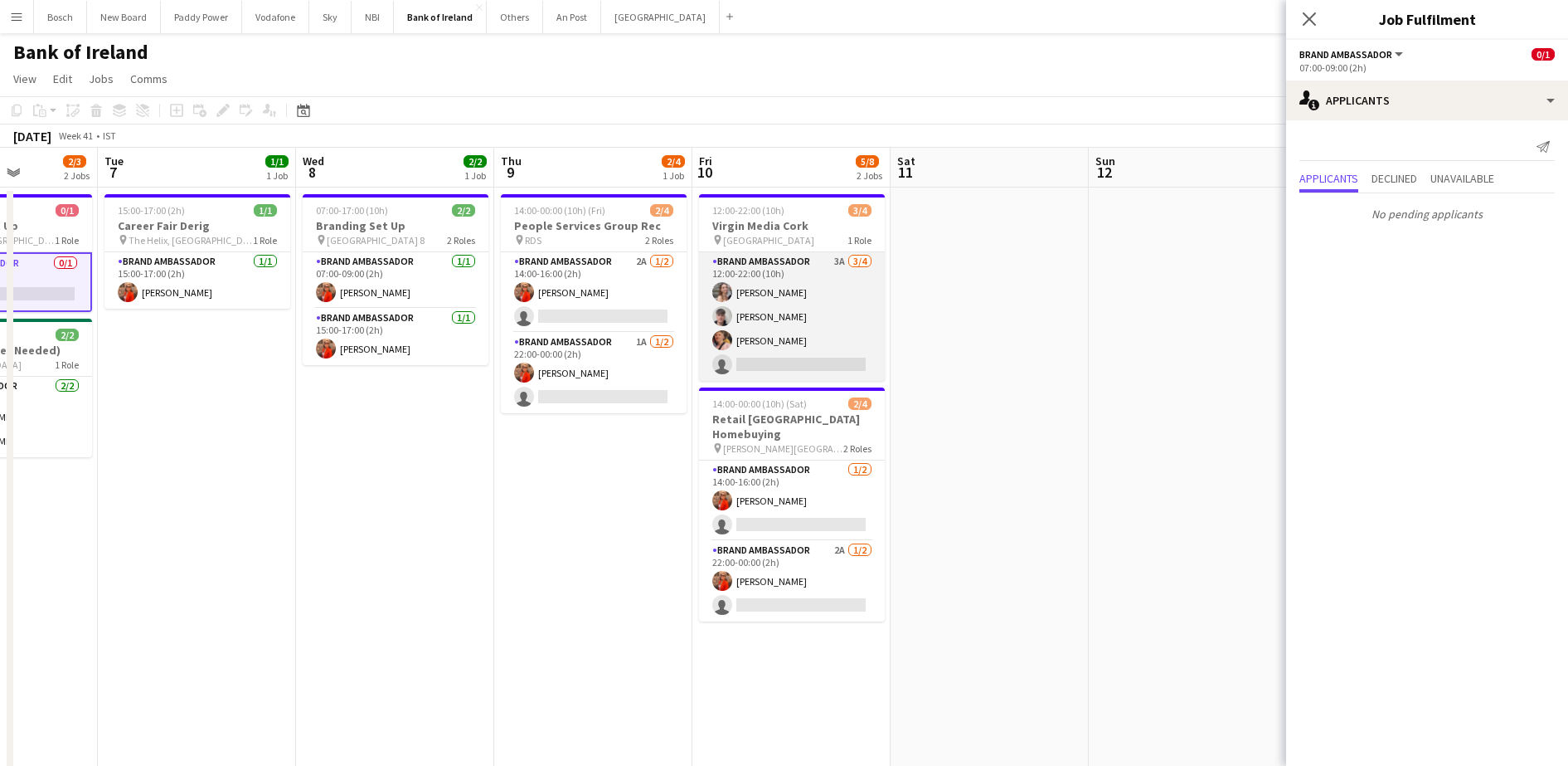
click at [796, 308] on app-card-role "Brand Ambassador 3A [DATE] 12:00-22:00 (10h) [PERSON_NAME] [PERSON_NAME] [PERSO…" at bounding box center [792, 317] width 186 height 129
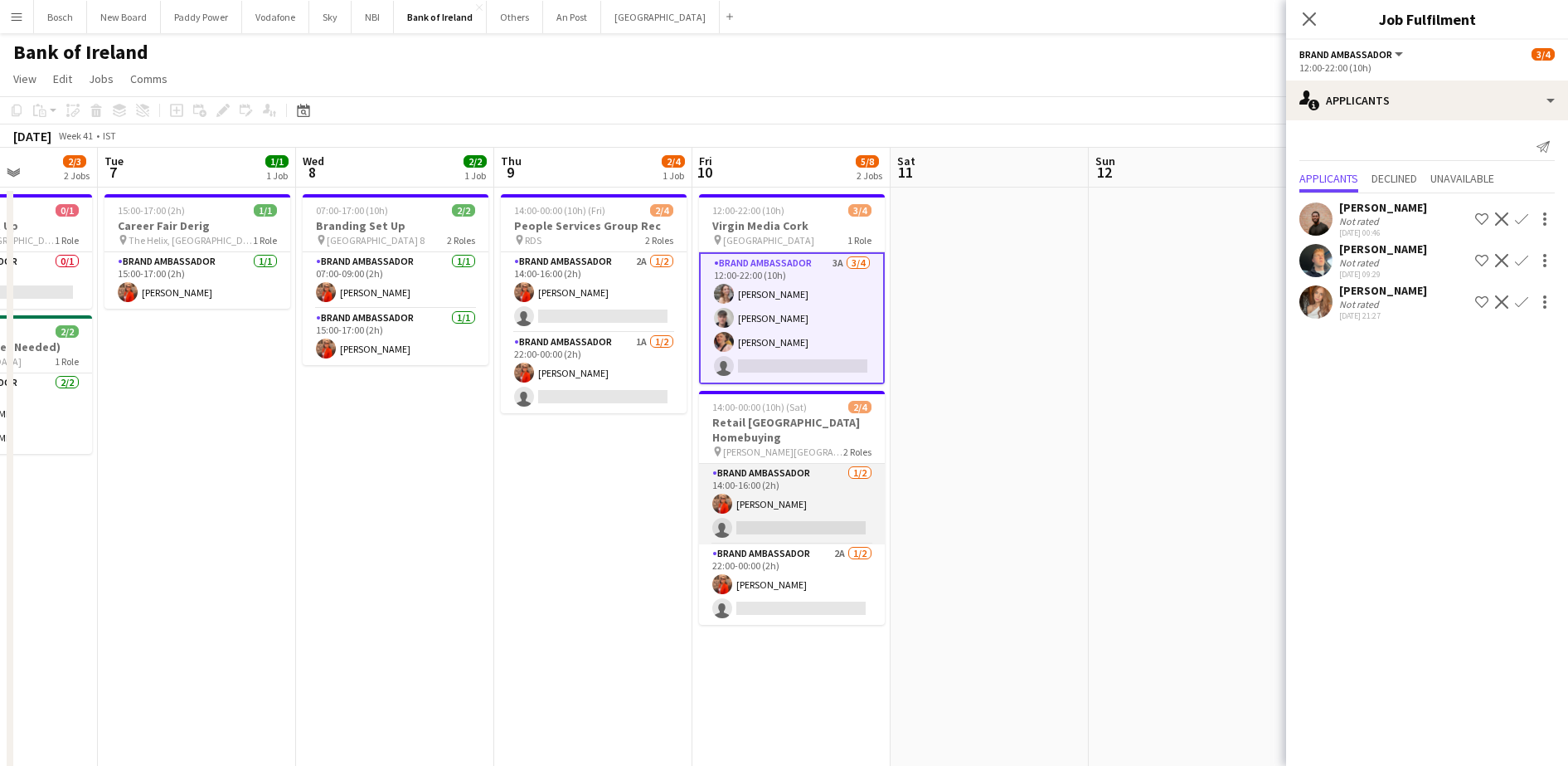
click at [828, 498] on app-card-role "Brand Ambassador [DATE] 14:00-16:00 (2h) [PERSON_NAME] single-neutral-actions" at bounding box center [792, 503] width 186 height 81
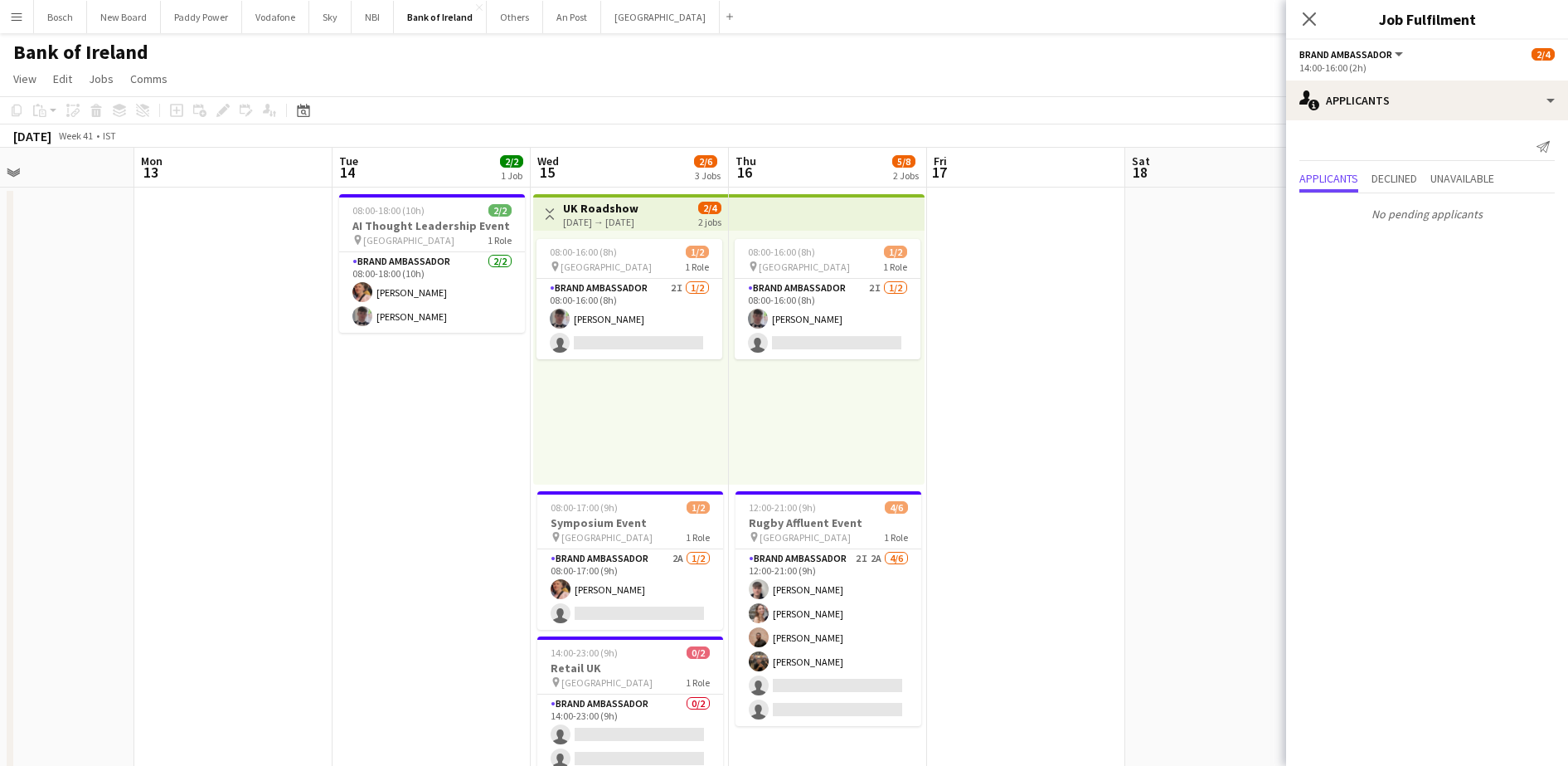
scroll to position [0, 522]
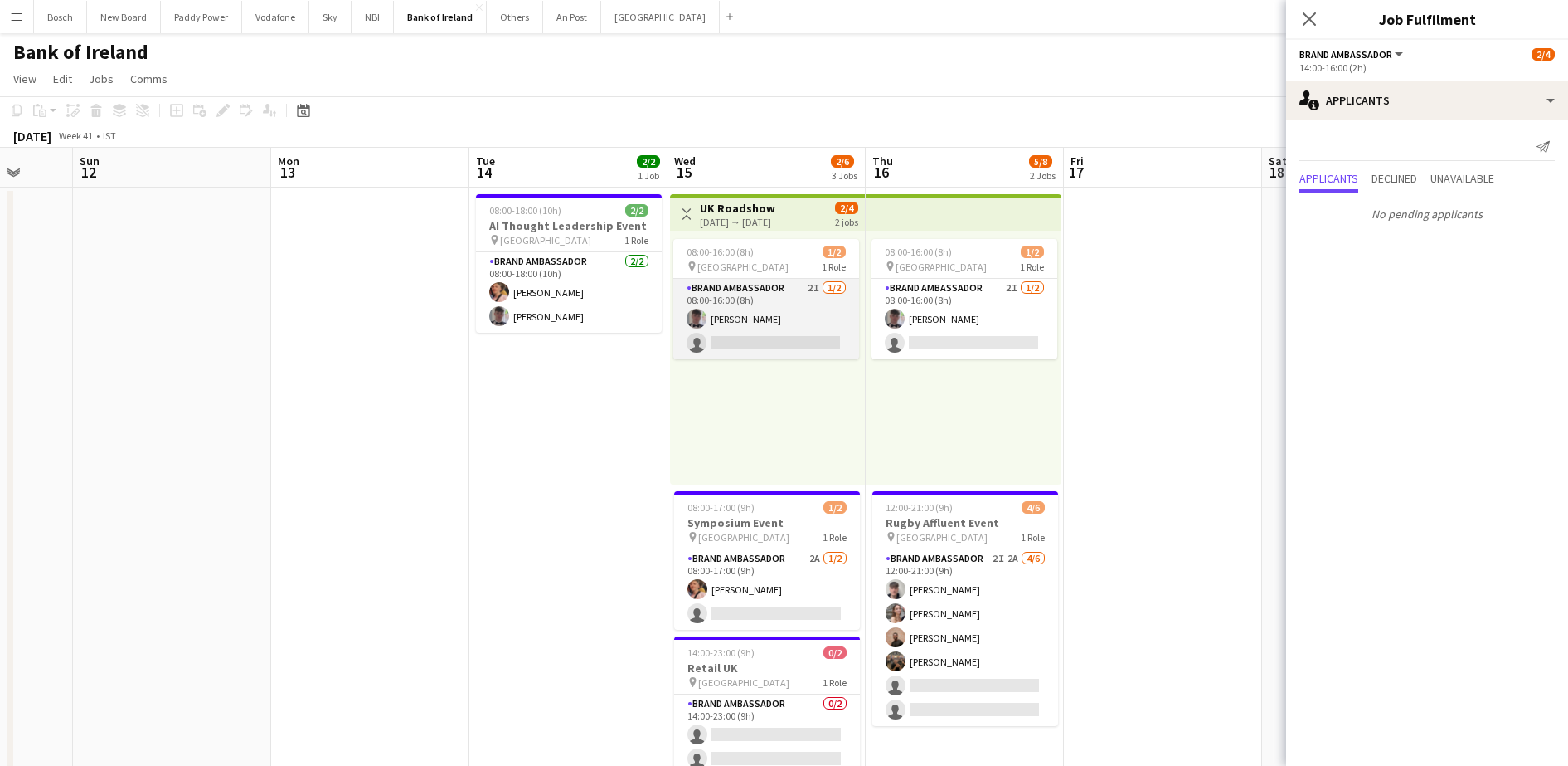
click at [810, 301] on app-card-role "Brand Ambassador 2I [DATE] 08:00-16:00 (8h) [PERSON_NAME] single-neutral-actions" at bounding box center [767, 318] width 186 height 81
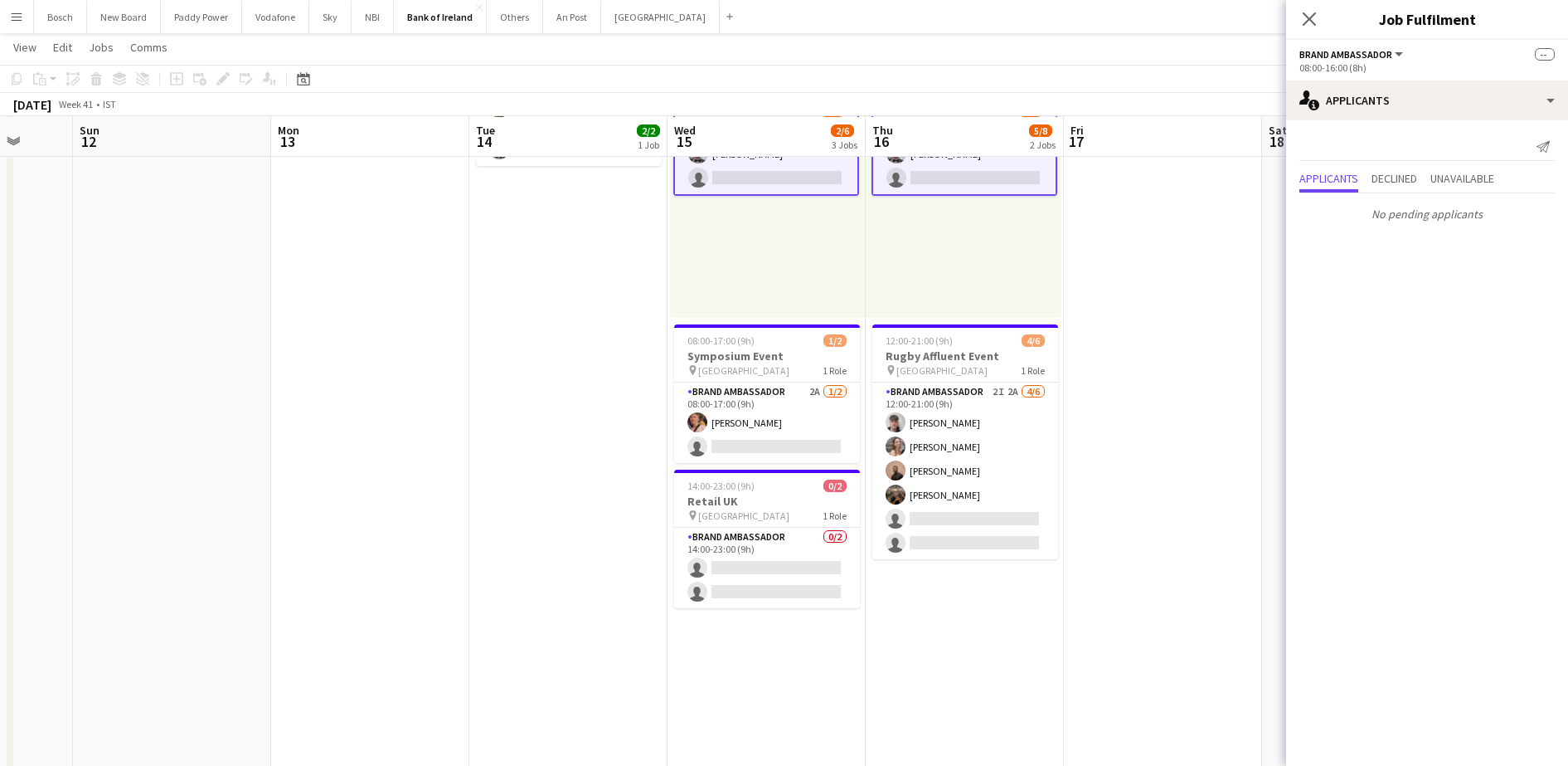
scroll to position [166, 0]
click at [781, 445] on app-card-role "Brand Ambassador 2A [DATE] 08:00-17:00 (9h) [PERSON_NAME] single-neutral-actions" at bounding box center [767, 421] width 186 height 81
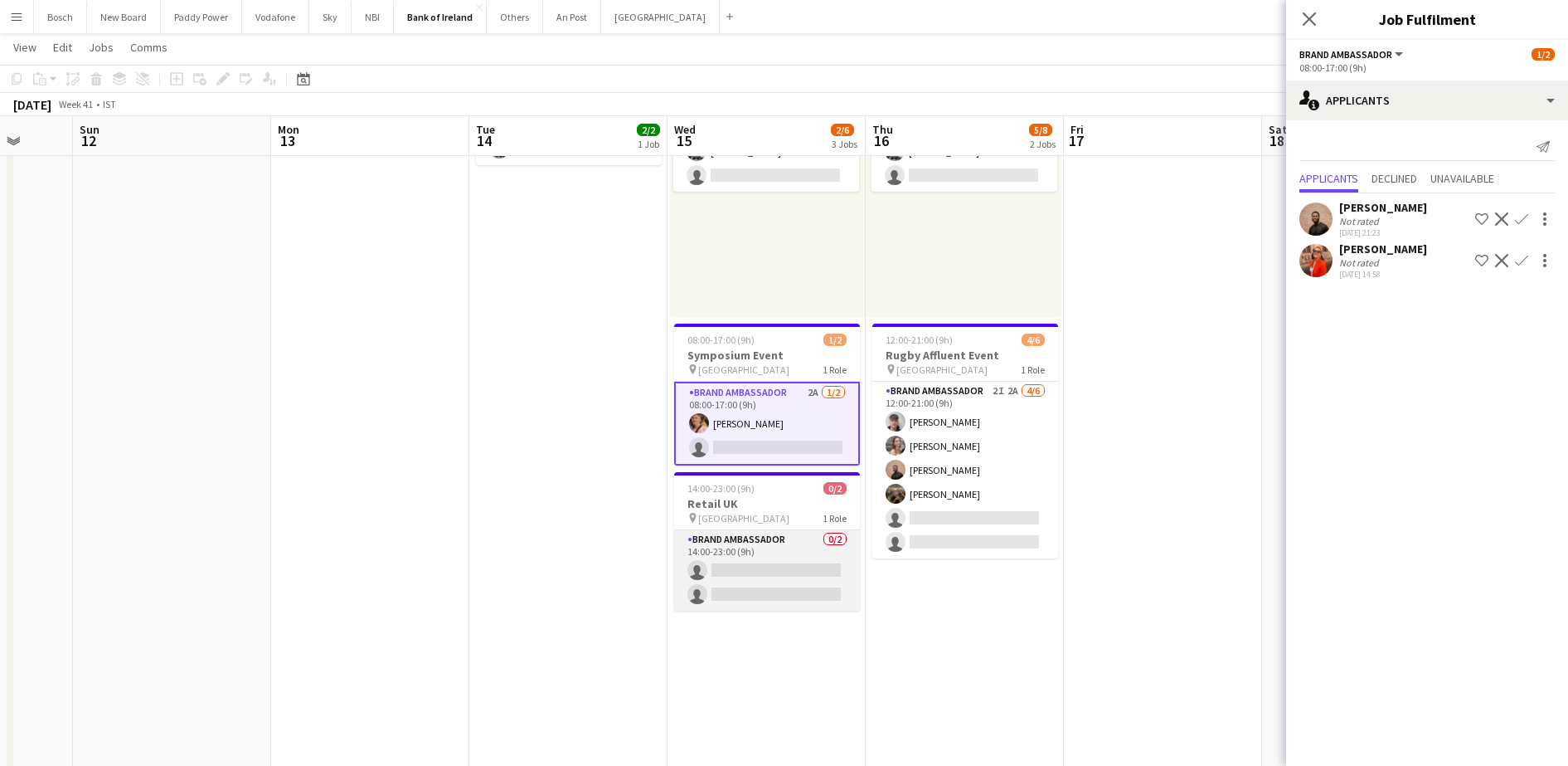
click at [752, 567] on app-card-role "Brand Ambassador 0/2 14:00-23:00 (9h) single-neutral-actions single-neutral-act…" at bounding box center [767, 570] width 186 height 81
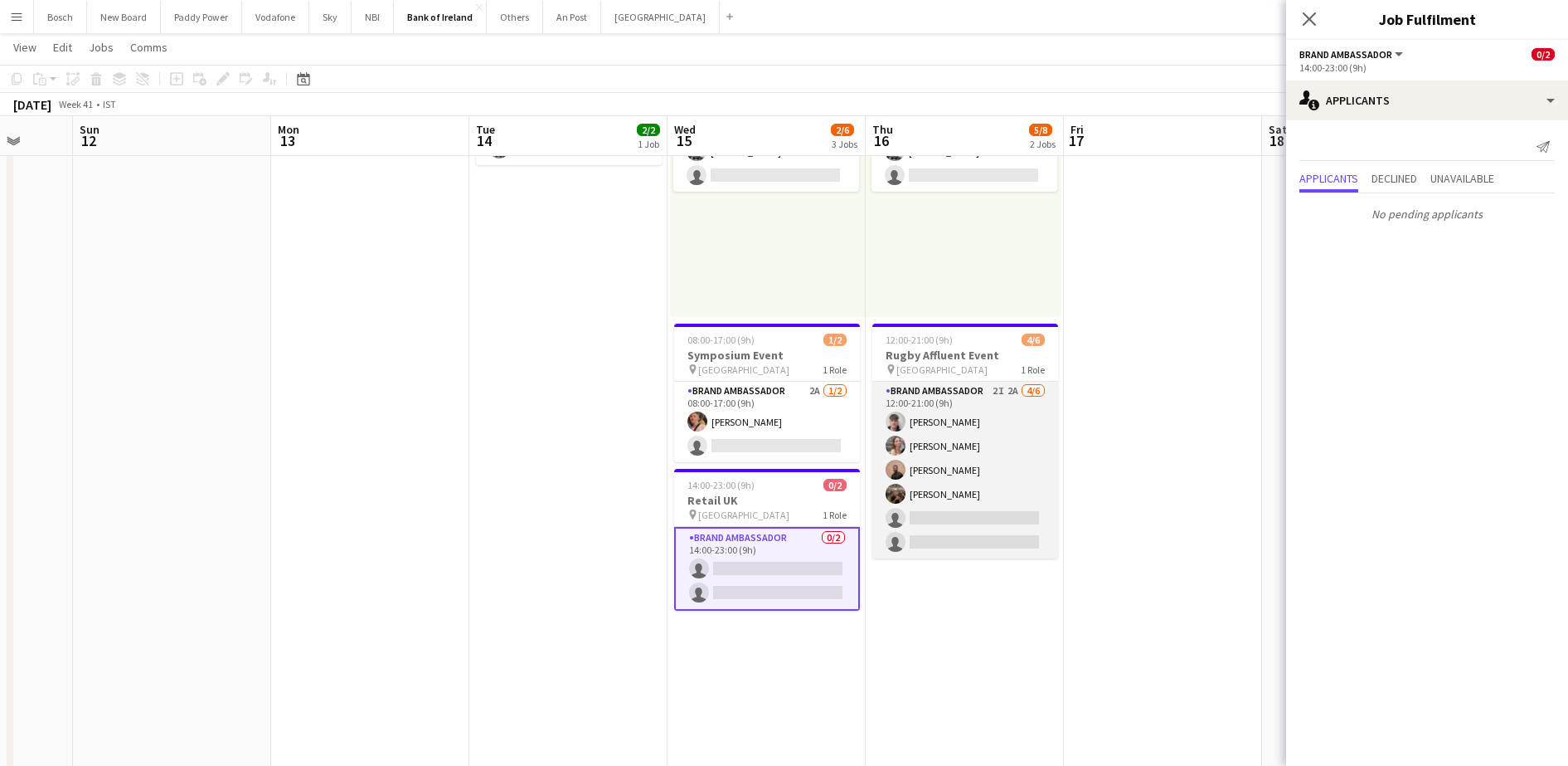
click at [894, 484] on app-user-avatar at bounding box center [895, 493] width 20 height 20
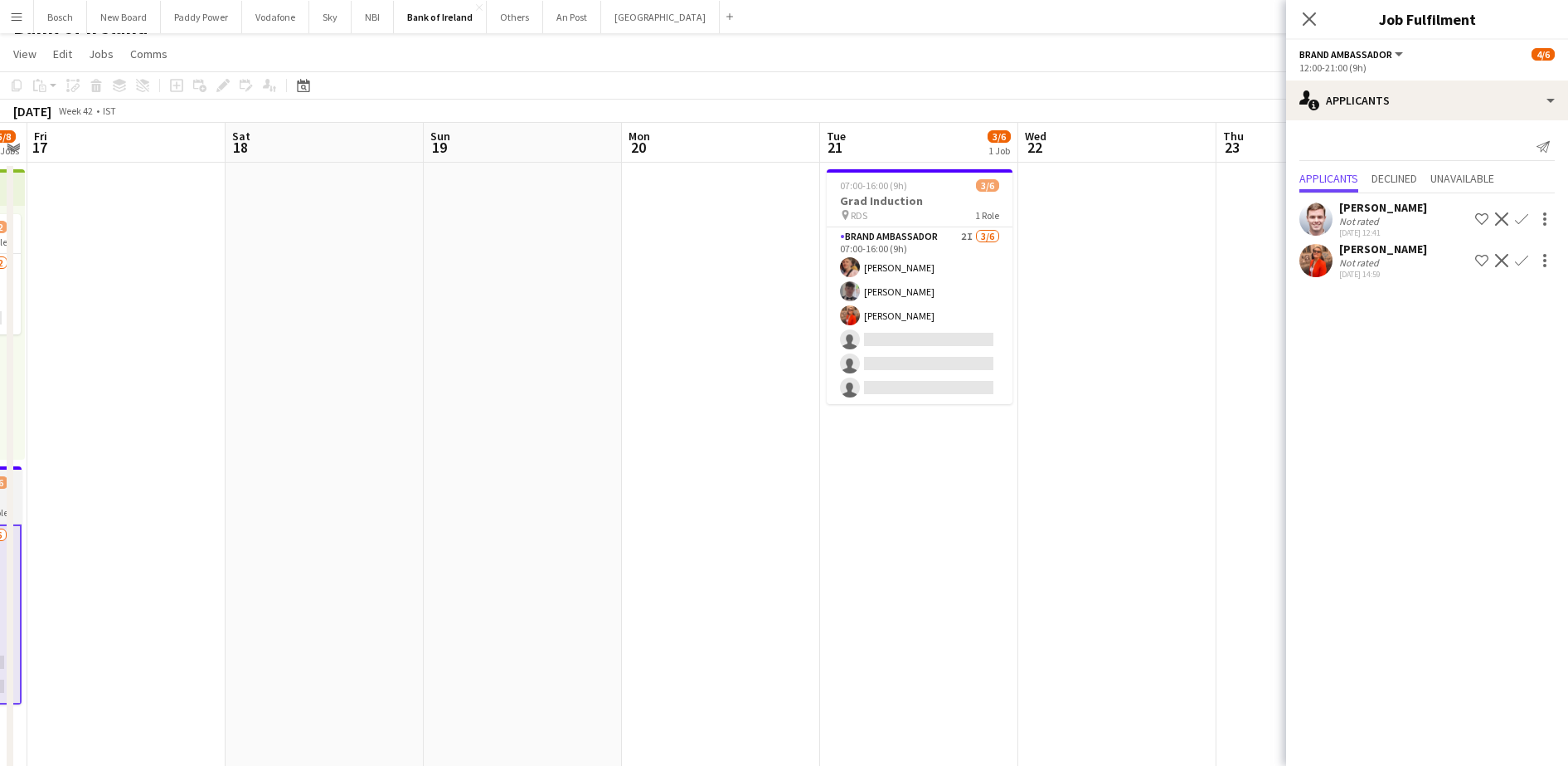
scroll to position [0, 638]
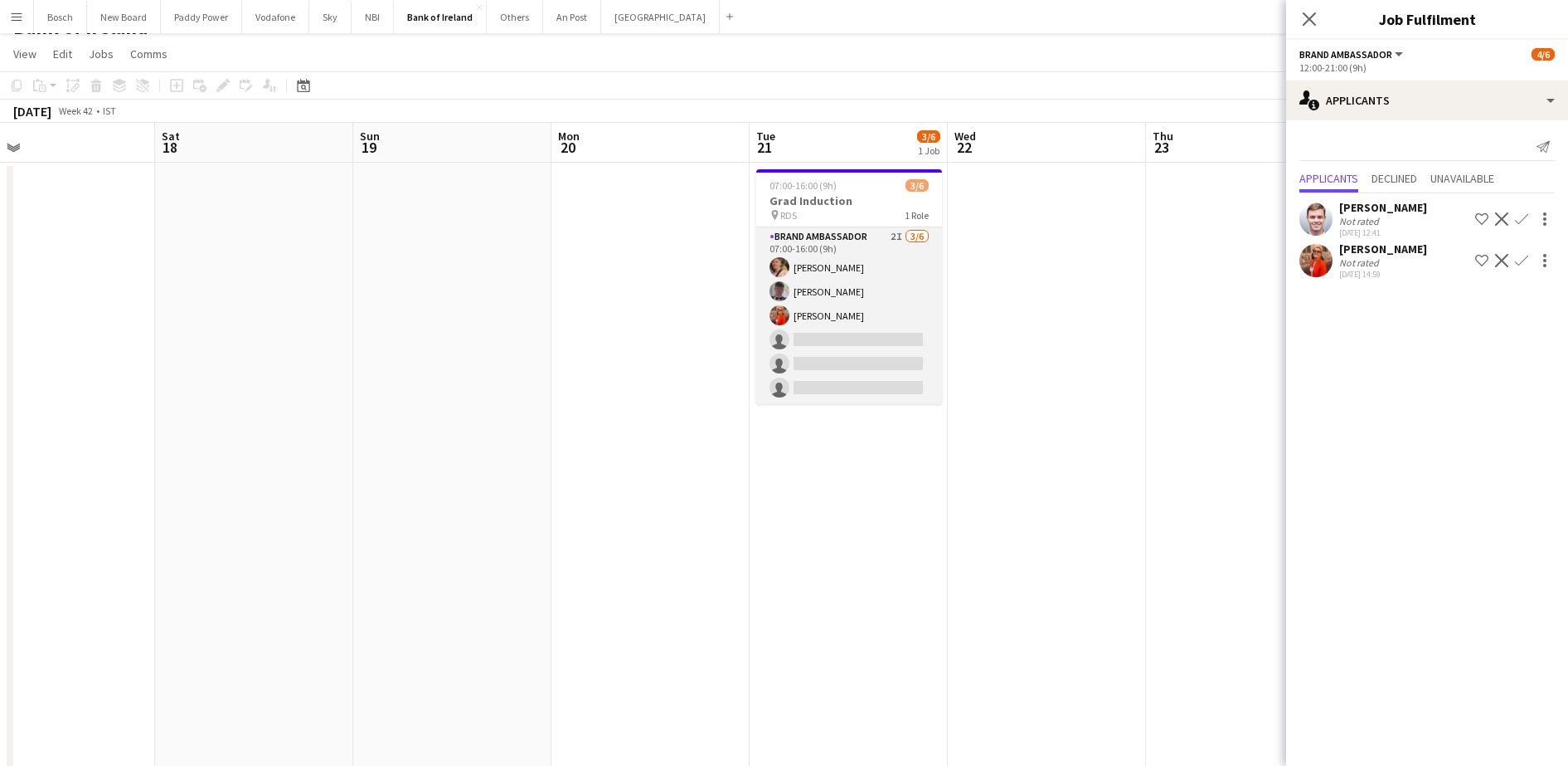
click at [850, 317] on app-card-role "Brand Ambassador 2I [DATE] 07:00-16:00 (9h) [PERSON_NAME] [PERSON_NAME] [PERSON…" at bounding box center [850, 316] width 186 height 177
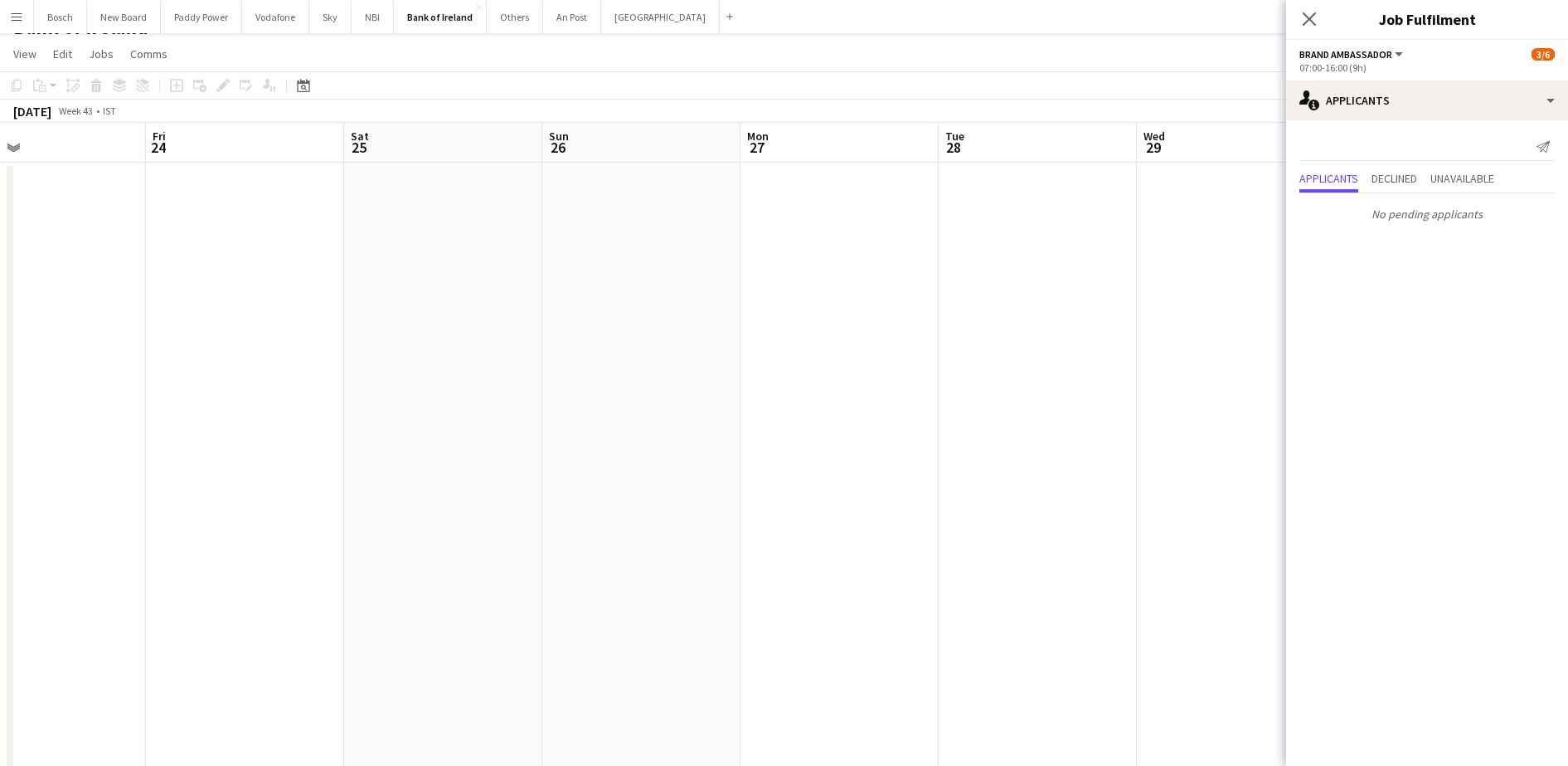
scroll to position [0, 670]
